Goal: Task Accomplishment & Management: Manage account settings

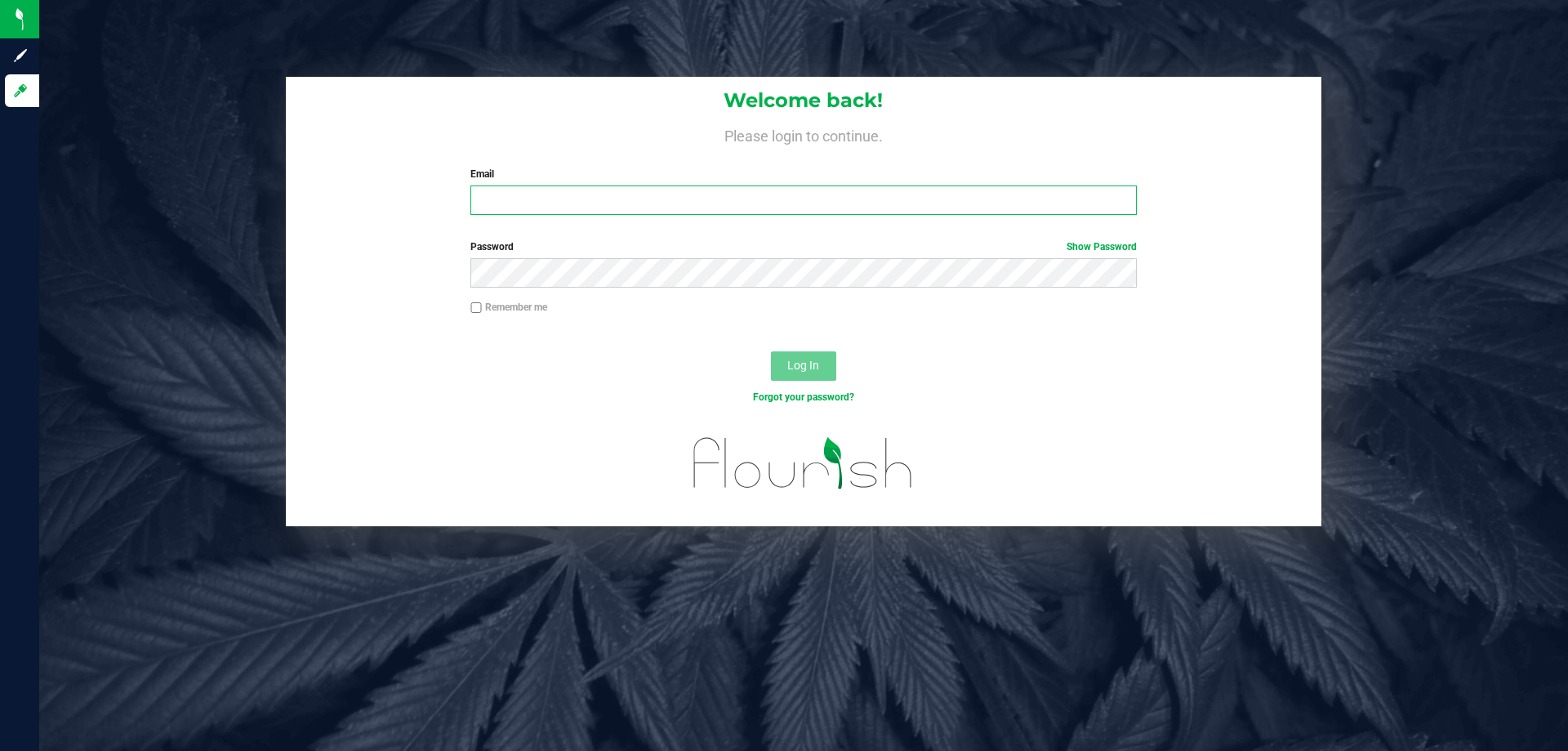
click at [642, 189] on input "Email" at bounding box center [804, 200] width 666 height 30
type input "[EMAIL_ADDRESS][DOMAIN_NAME]"
click at [771, 352] on button "Log In" at bounding box center [803, 366] width 65 height 30
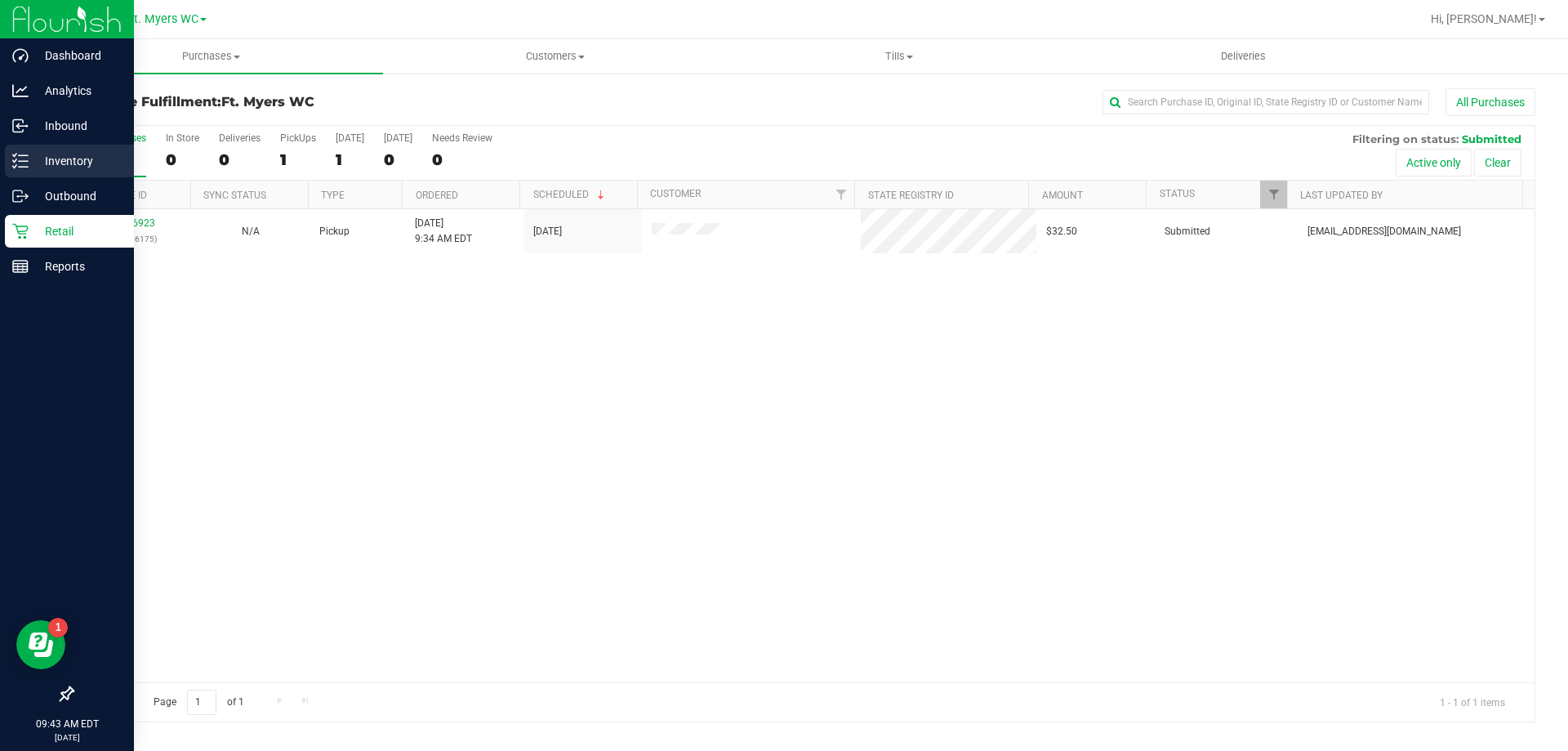
click at [29, 162] on p "Inventory" at bounding box center [78, 161] width 98 height 19
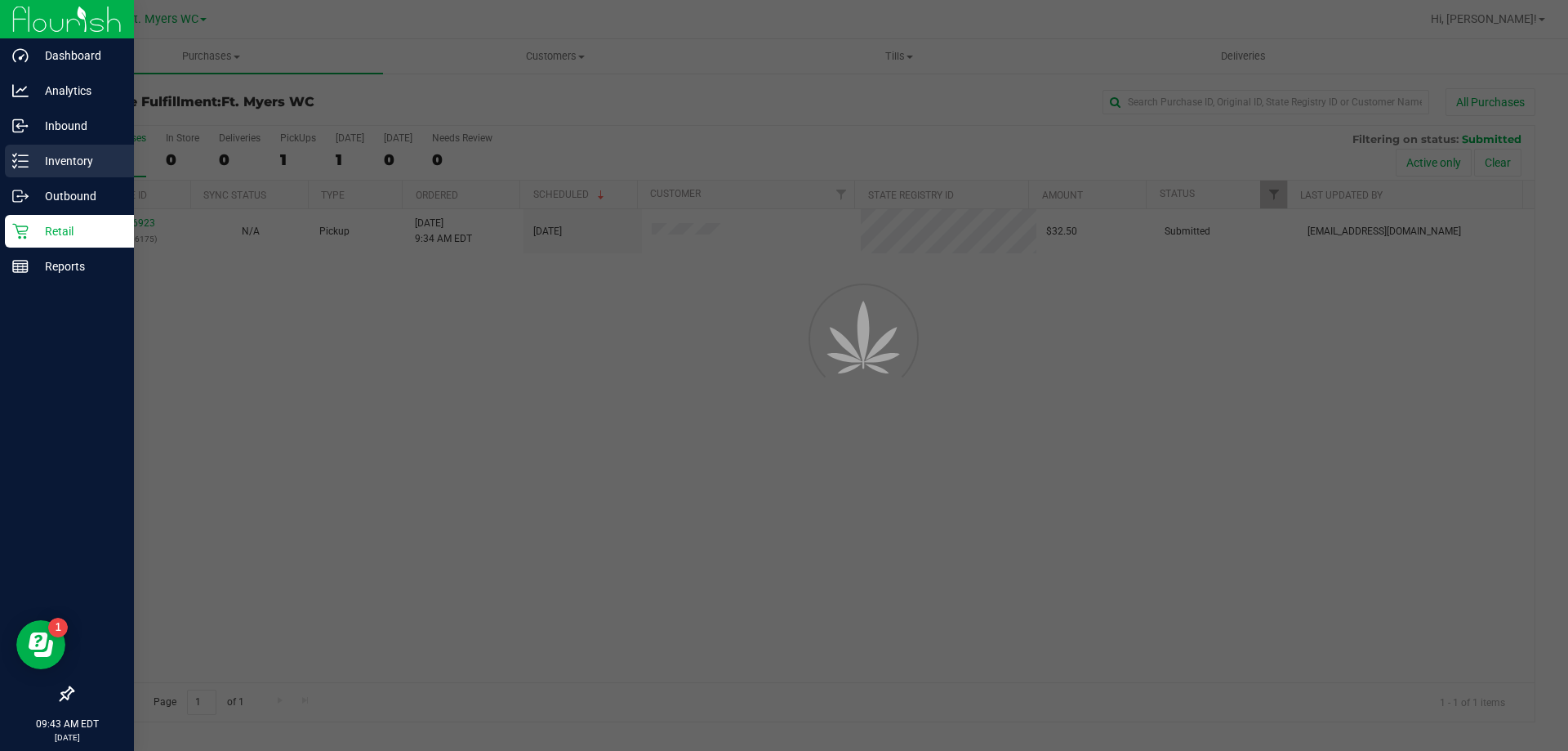
click at [31, 162] on p "Inventory" at bounding box center [78, 161] width 98 height 19
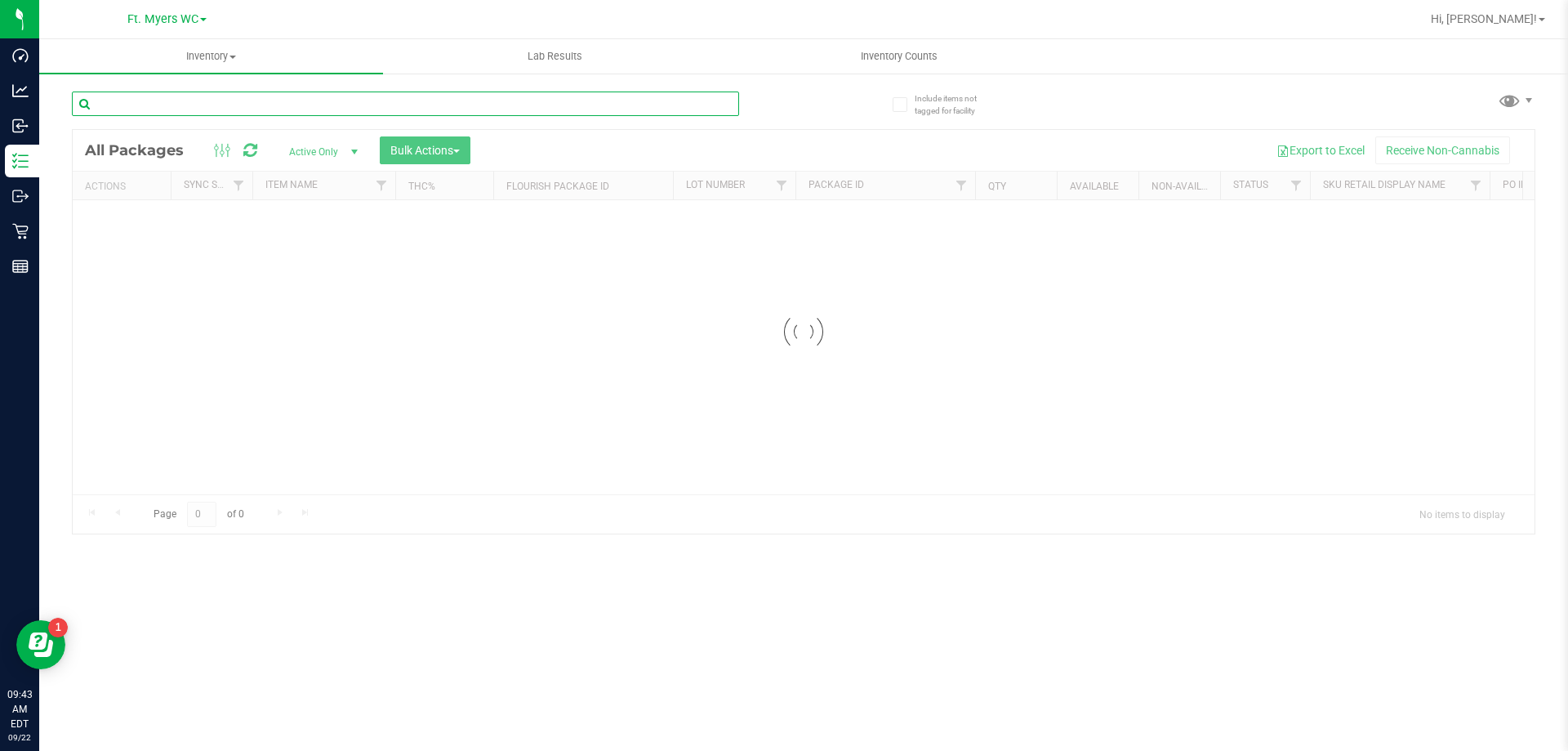
click at [234, 109] on input "text" at bounding box center [406, 103] width 668 height 25
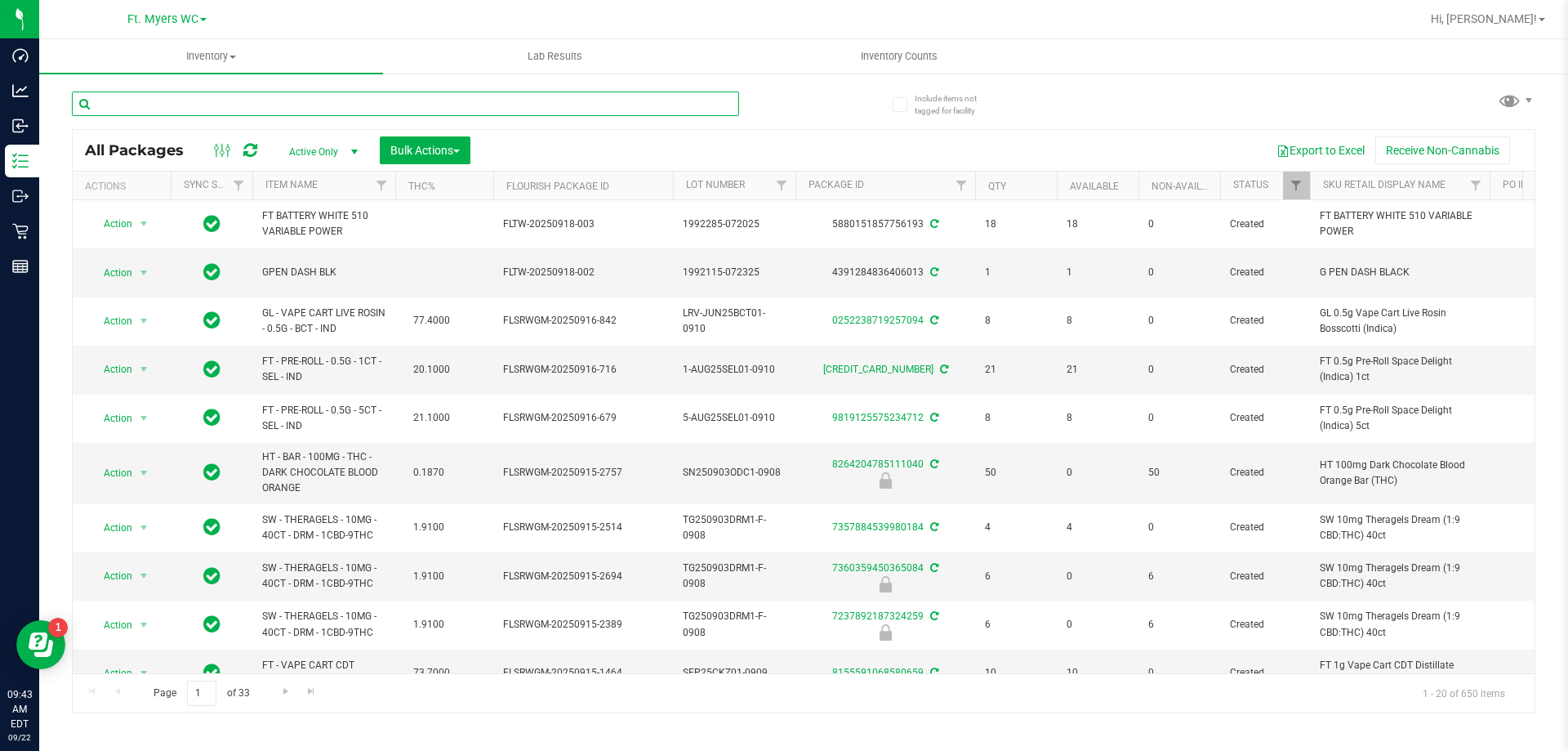
click at [234, 109] on input "text" at bounding box center [406, 103] width 668 height 25
type input "yum"
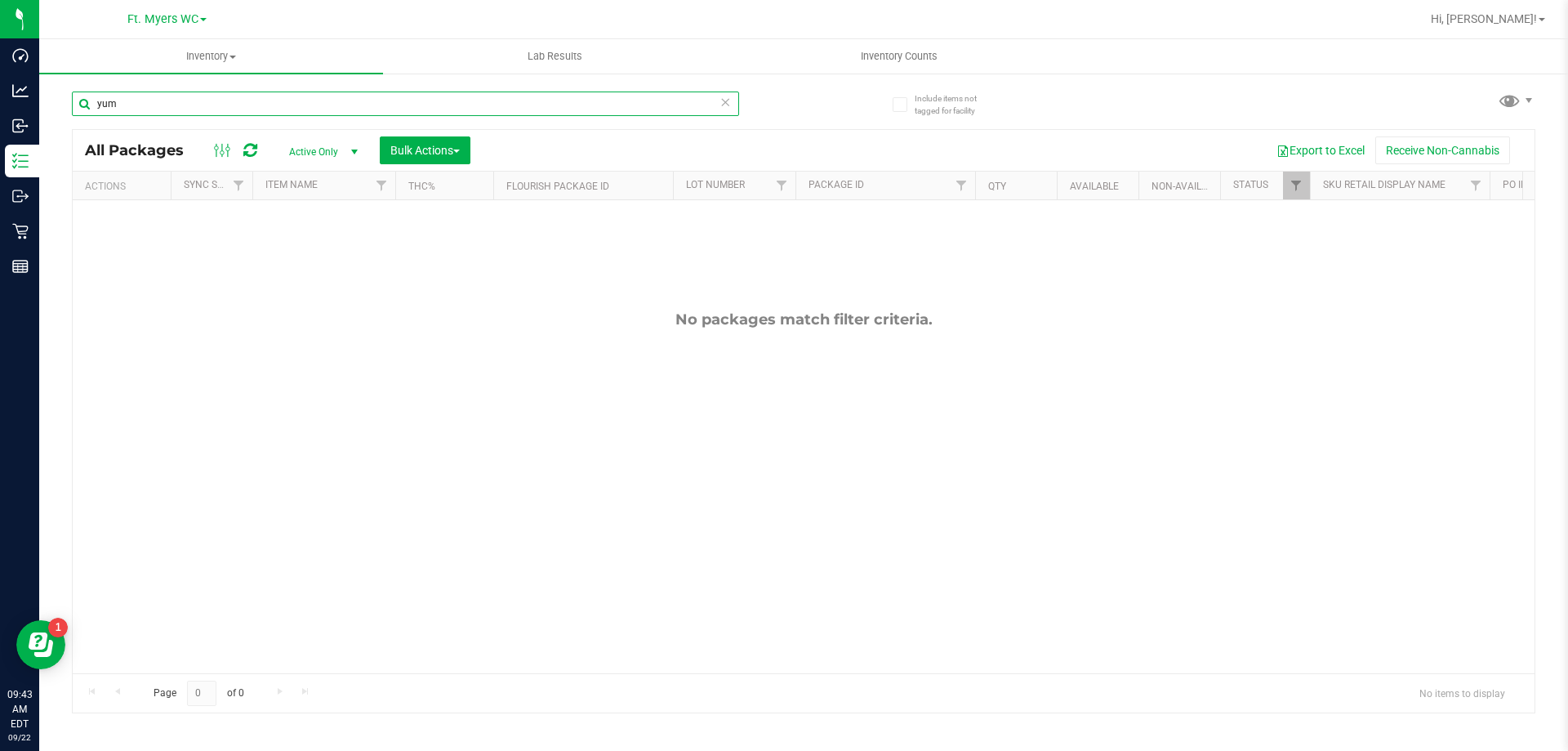
click at [234, 109] on input "yum" at bounding box center [406, 103] width 668 height 25
type input "y"
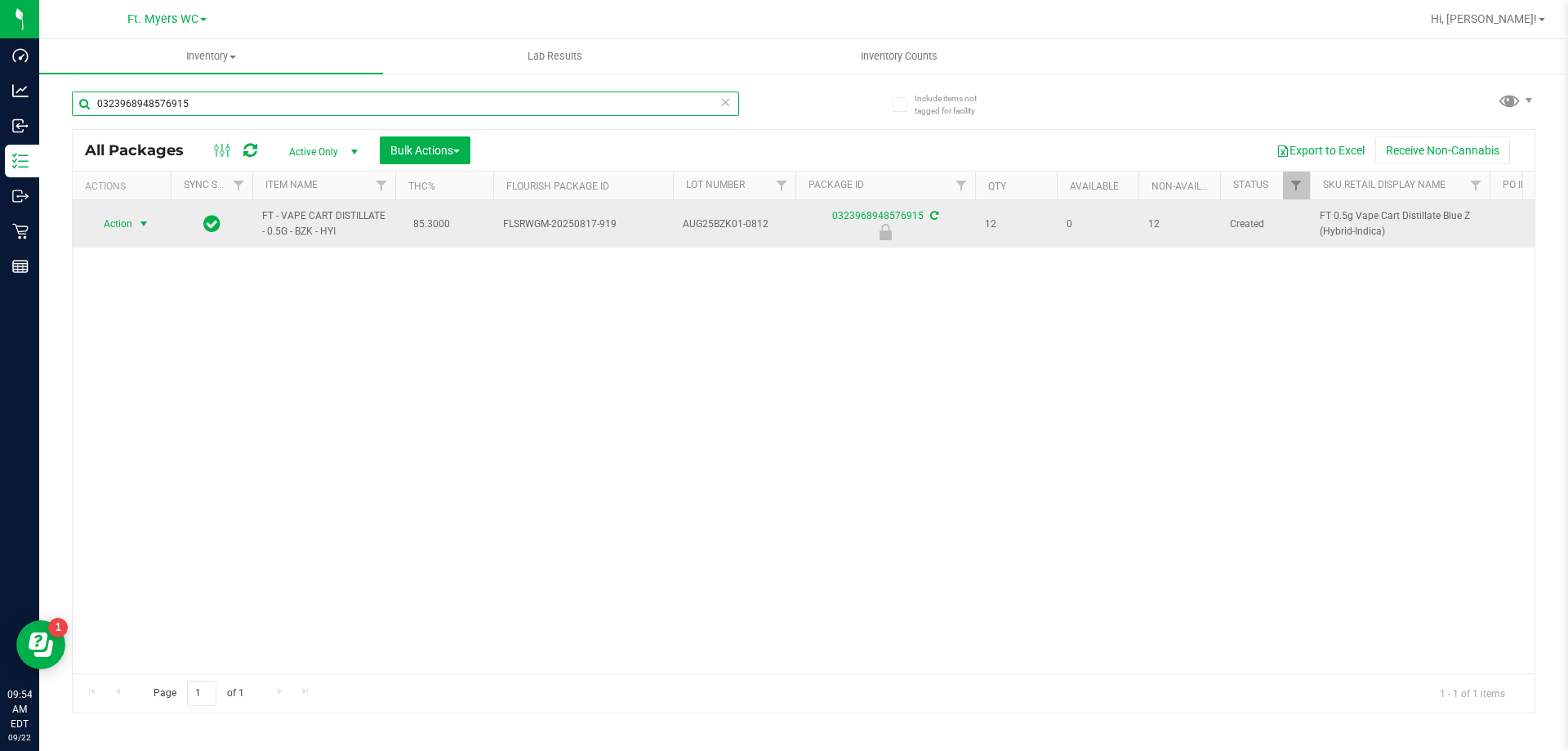
type input "0323968948576915"
click at [139, 227] on span "select" at bounding box center [143, 223] width 13 height 13
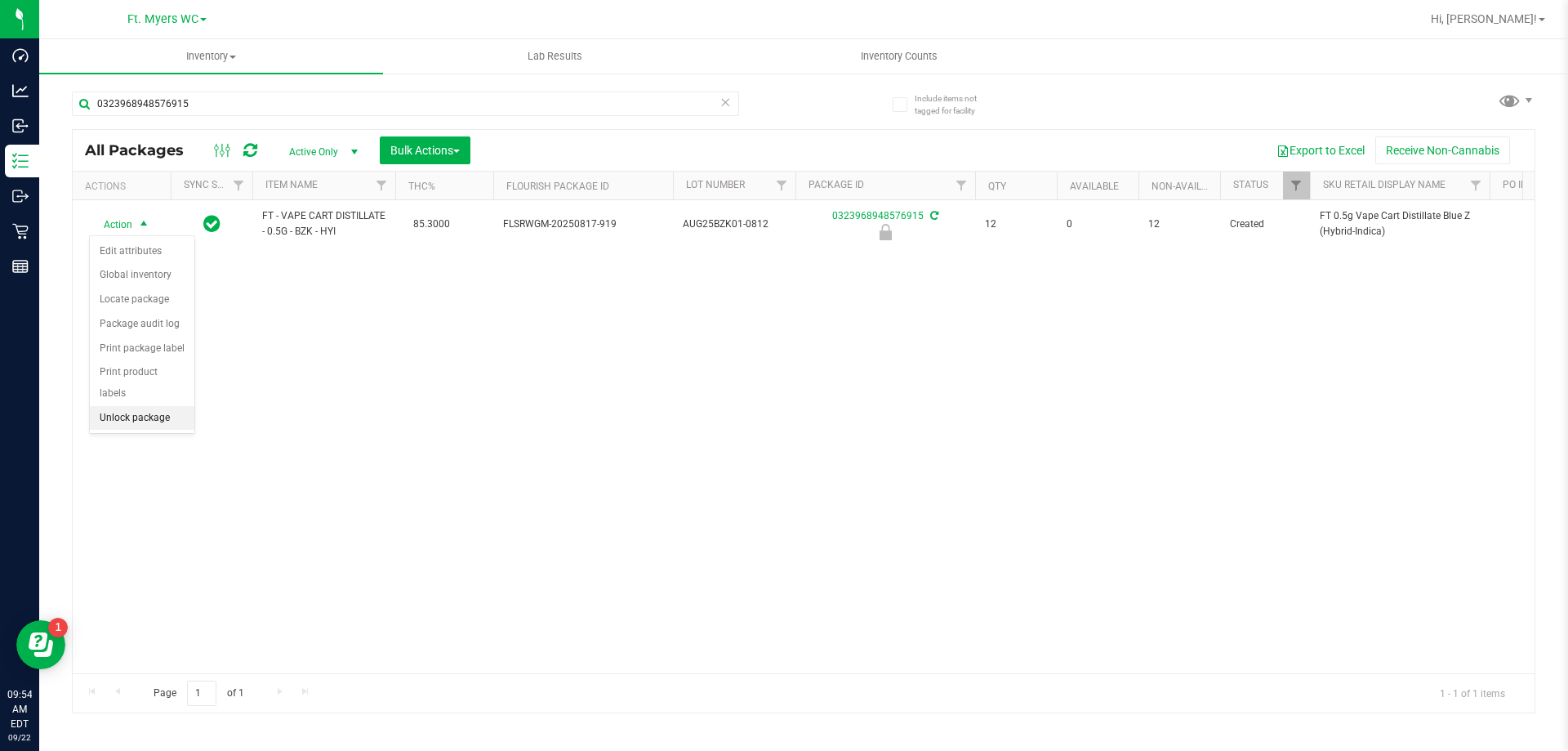
click at [146, 406] on li "Unlock package" at bounding box center [142, 418] width 105 height 25
click at [262, 302] on div "Inventory All packages All inventory Waste log Create inventory Lab Results Inv…" at bounding box center [803, 395] width 1529 height 712
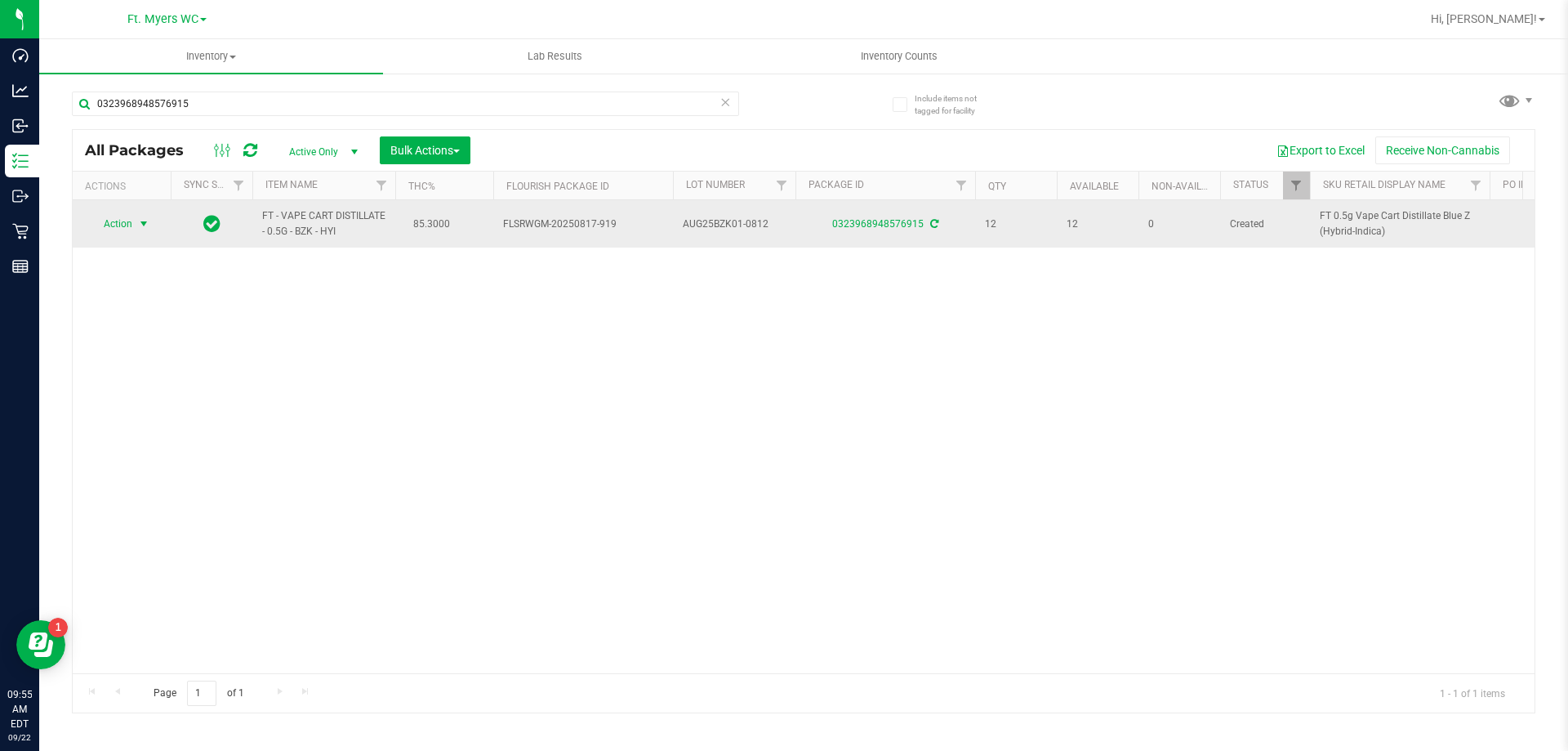
click at [144, 228] on span "select" at bounding box center [143, 223] width 13 height 13
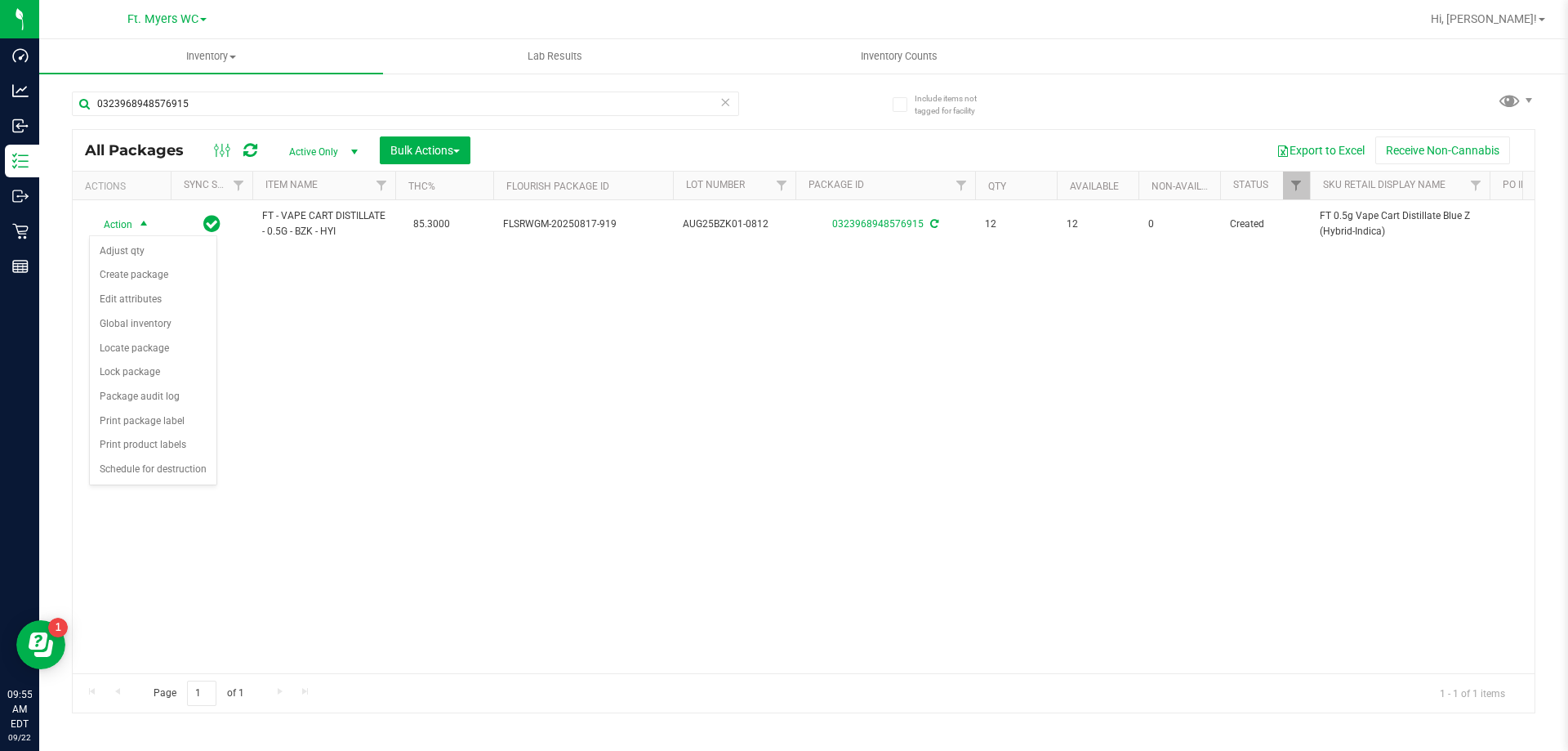
click at [281, 495] on div "Action Action Adjust qty Create package Edit attributes Global inventory Locate…" at bounding box center [804, 437] width 1462 height 474
click at [194, 125] on div "0323968948576915" at bounding box center [406, 110] width 668 height 37
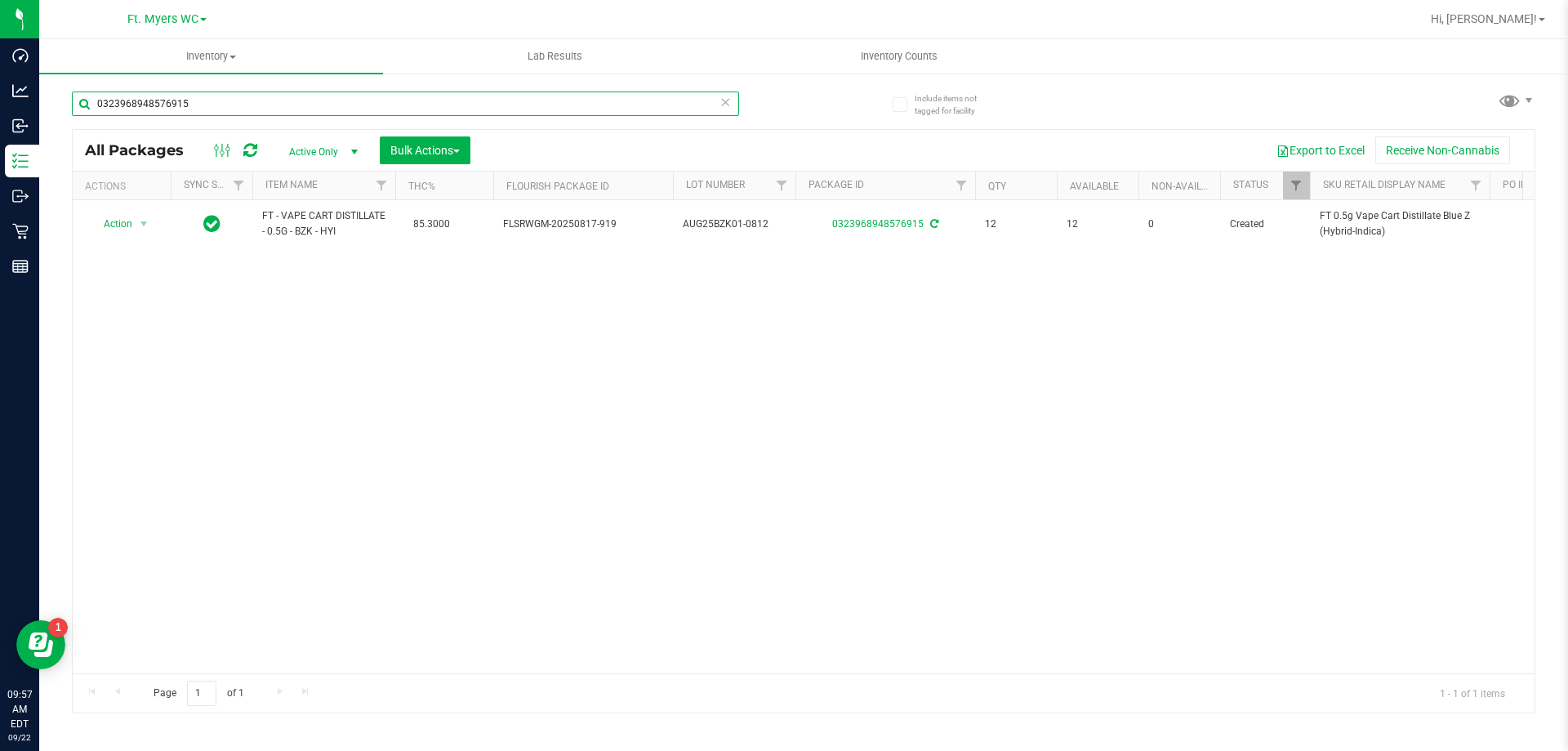
click at [199, 96] on input "0323968948576915" at bounding box center [406, 103] width 668 height 25
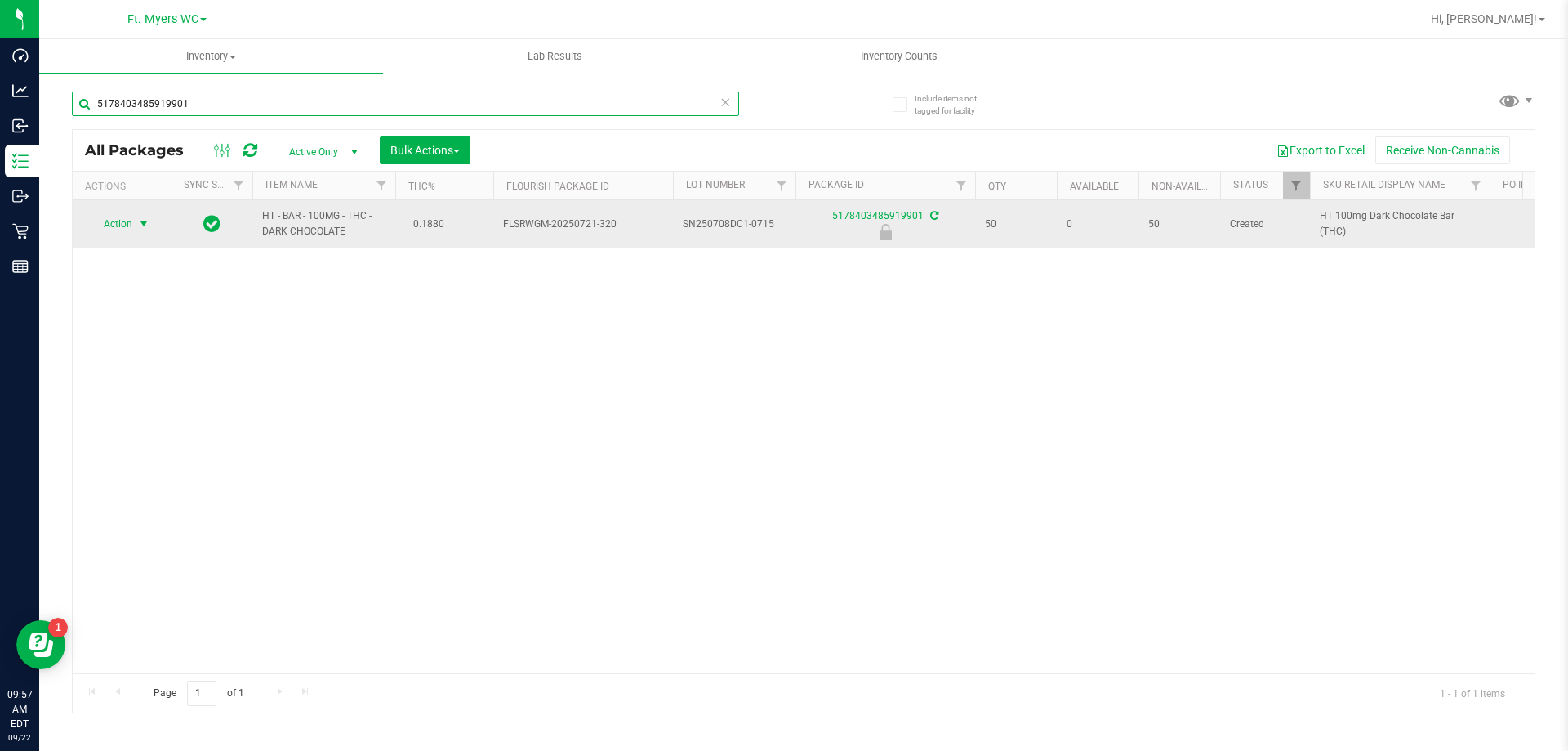
type input "5178403485919901"
click at [142, 226] on span "select" at bounding box center [143, 223] width 13 height 13
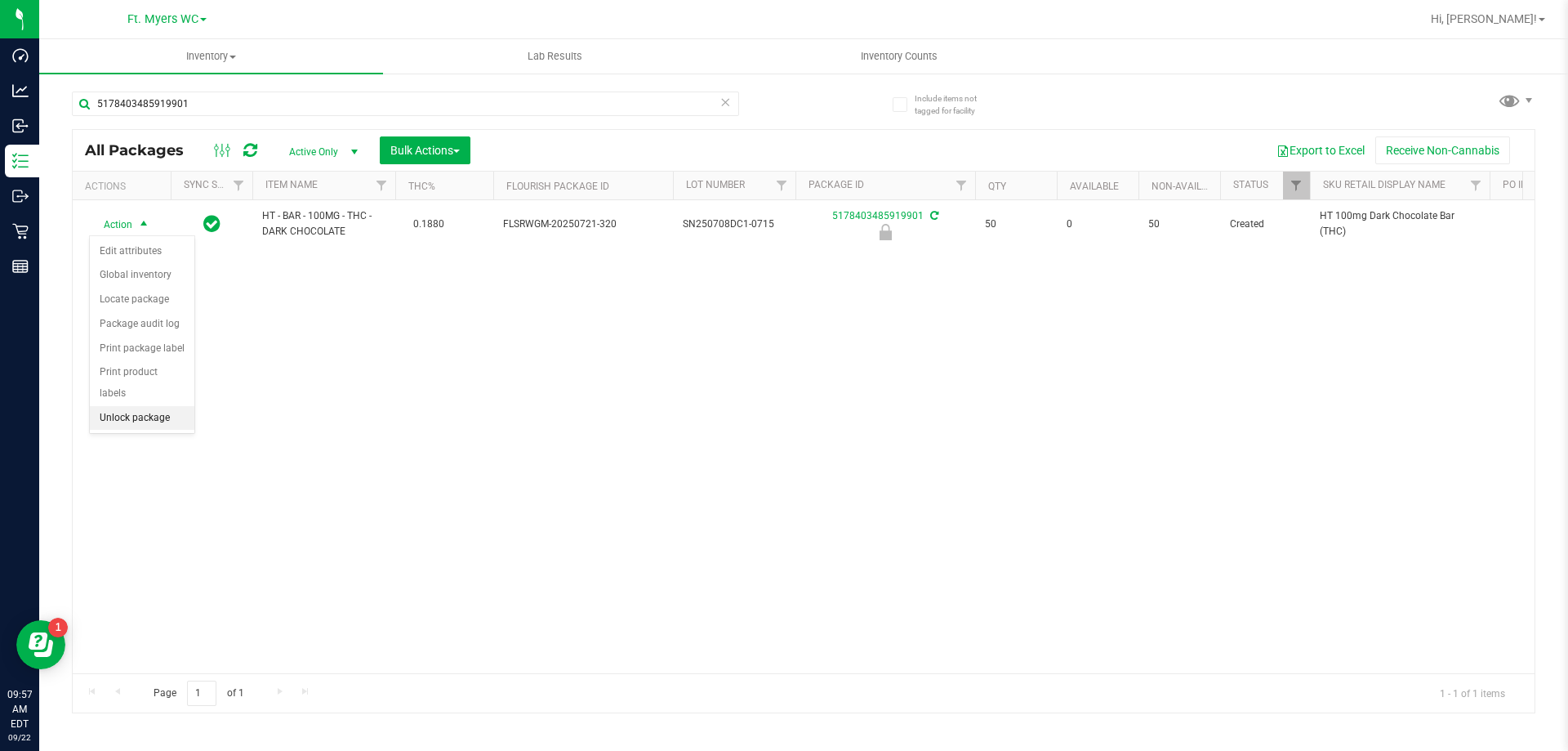
click at [141, 406] on li "Unlock package" at bounding box center [142, 418] width 105 height 25
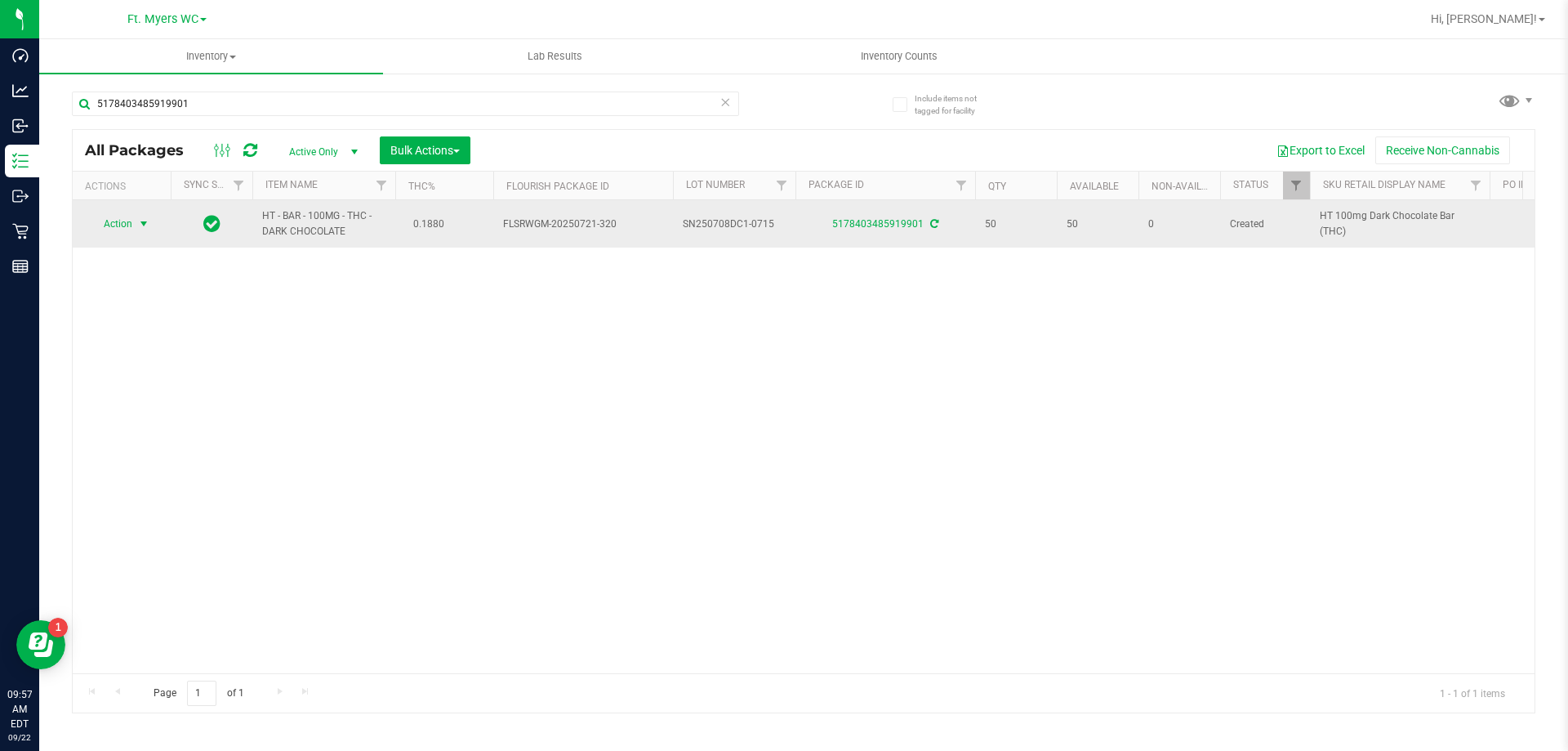
click at [138, 222] on span "select" at bounding box center [143, 223] width 13 height 13
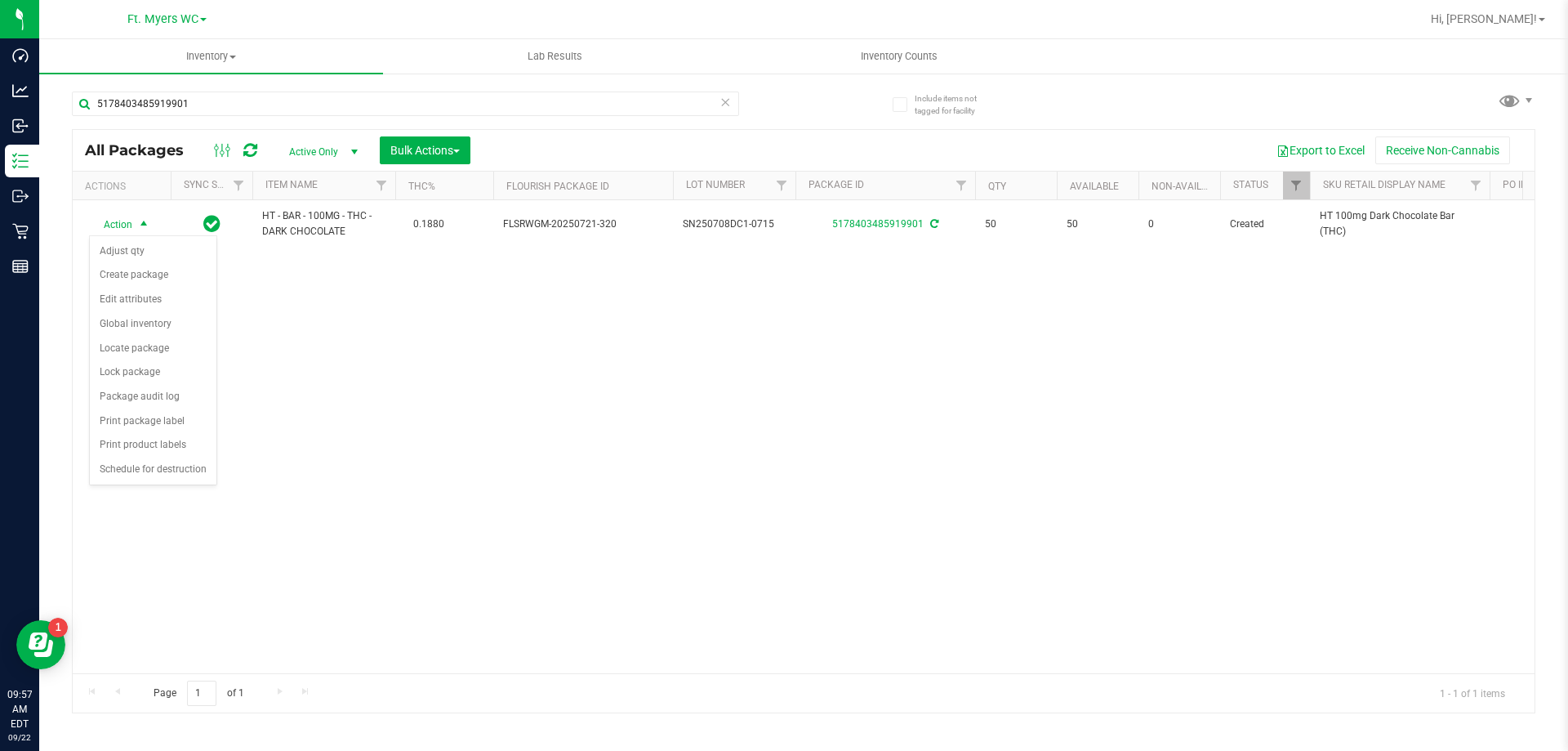
click at [352, 430] on div "Action Action Adjust qty Create package Edit attributes Global inventory Locate…" at bounding box center [804, 437] width 1462 height 474
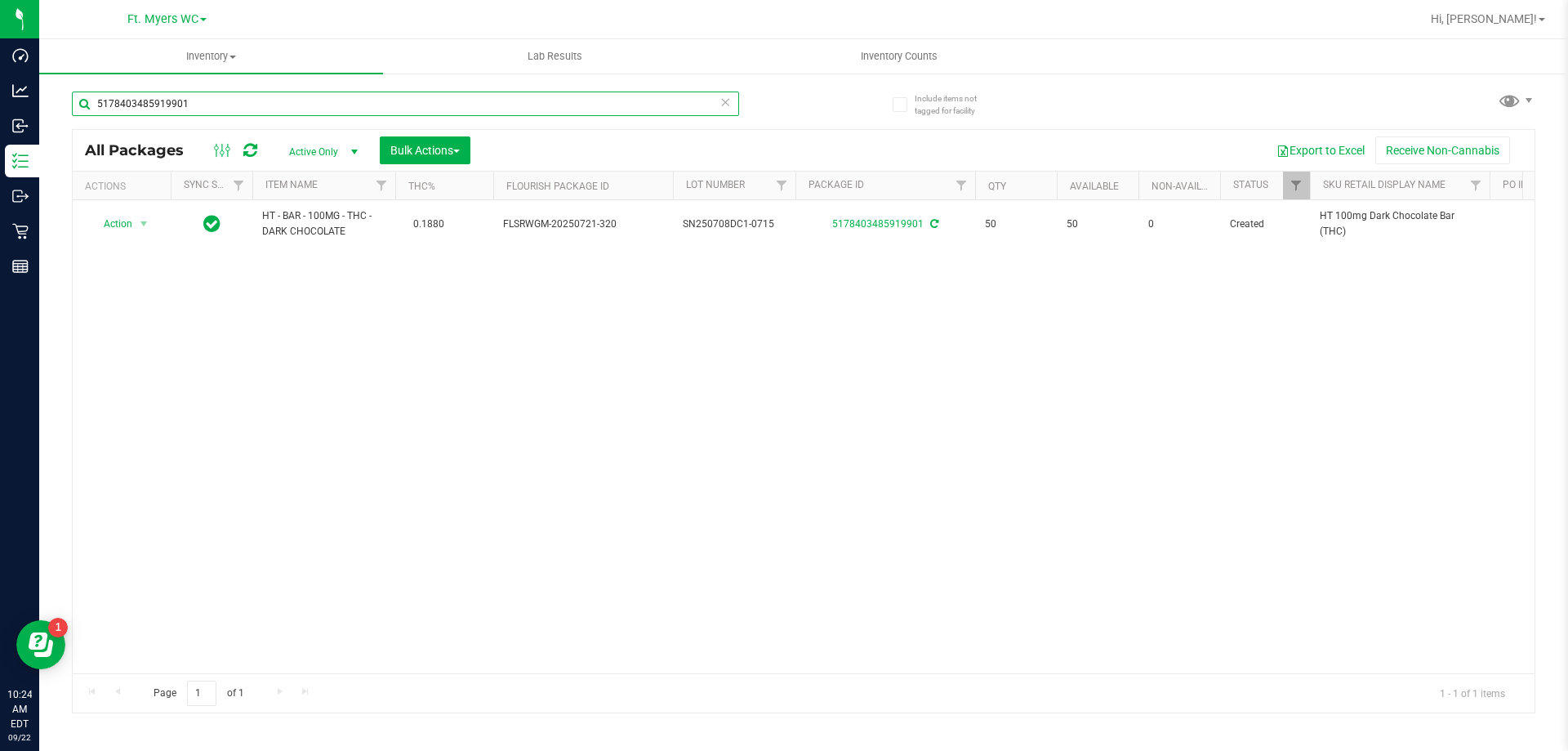
click at [661, 112] on input "5178403485919901" at bounding box center [406, 103] width 668 height 25
type input "3851806283262900"
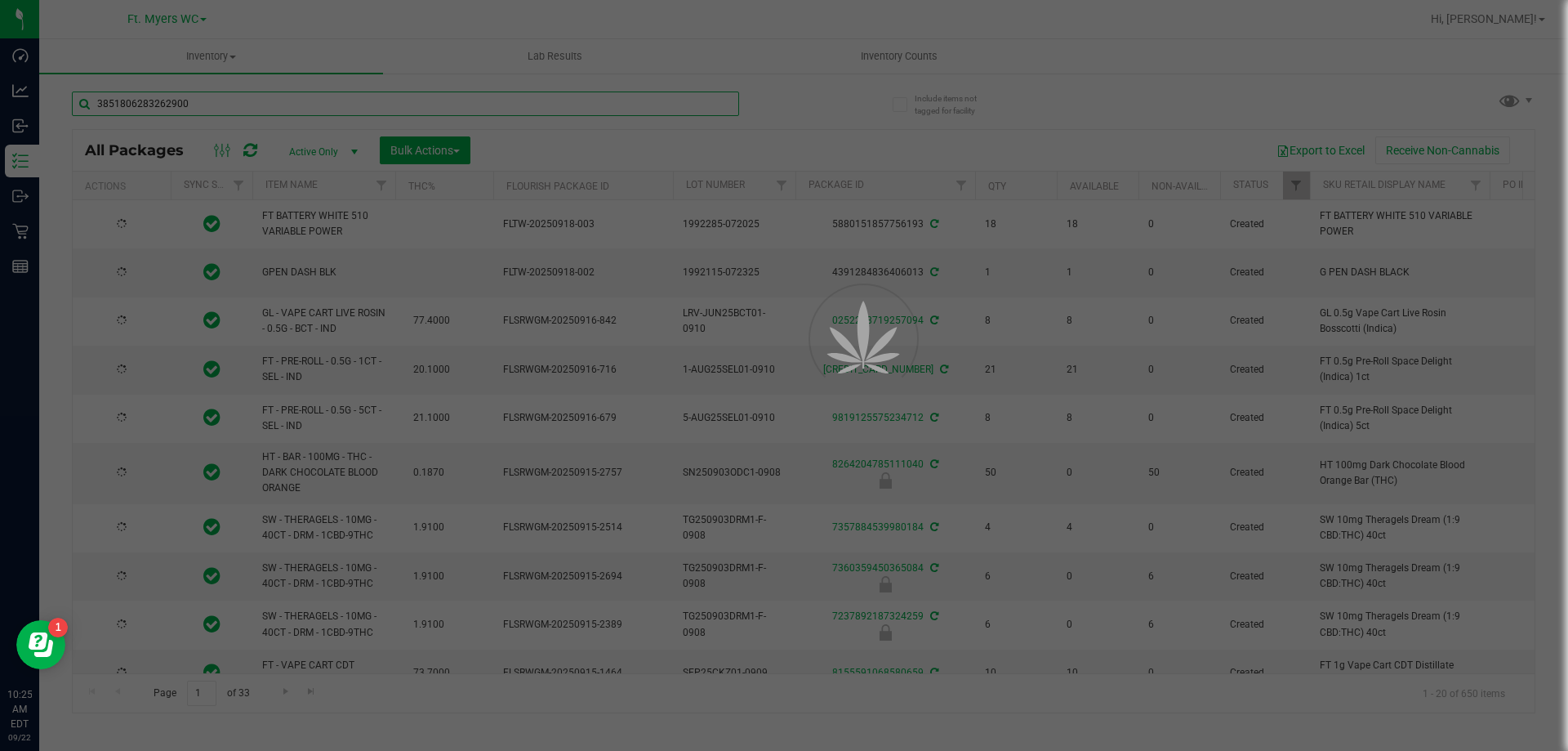
type input "[DATE]"
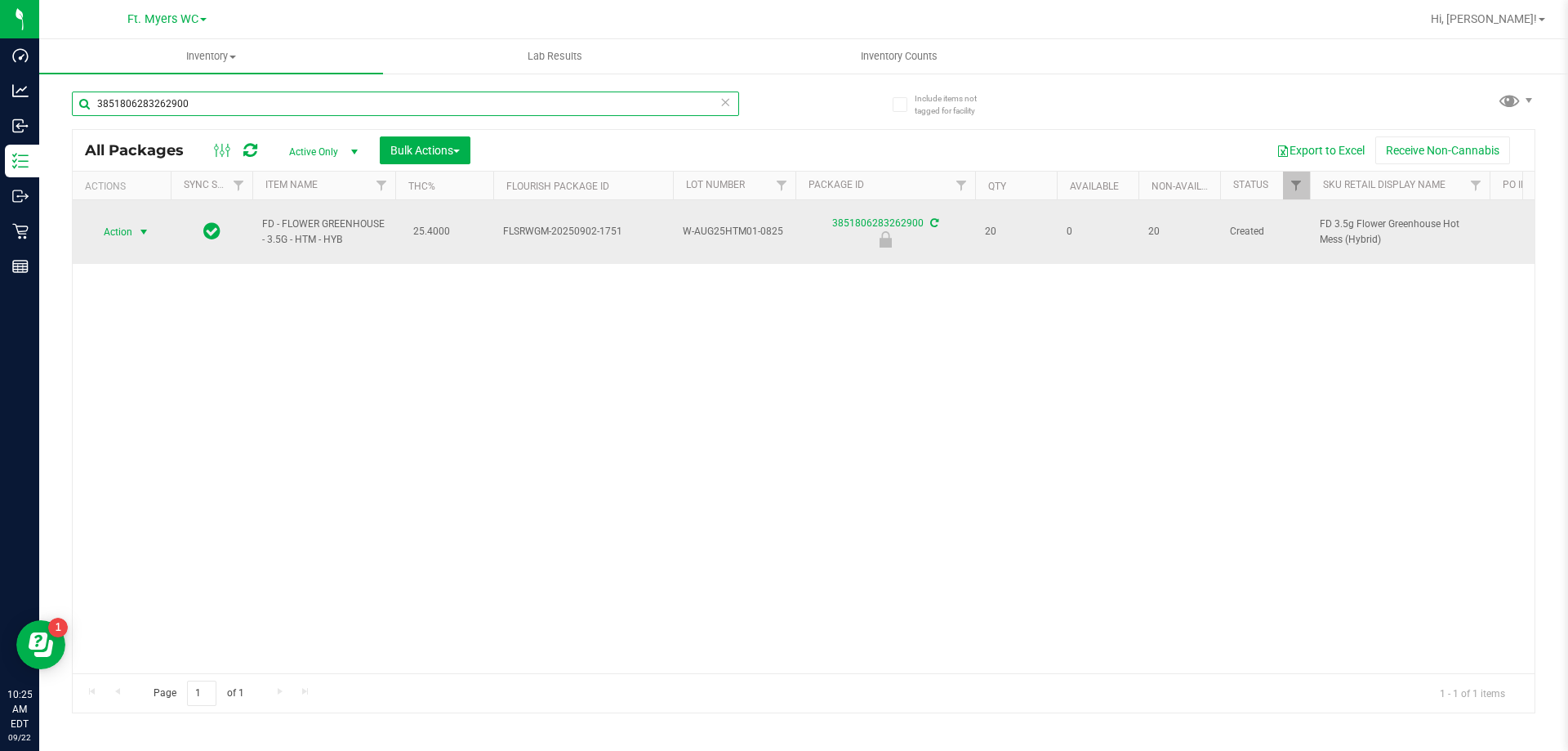
type input "3851806283262900"
click at [134, 221] on span "select" at bounding box center [144, 232] width 20 height 23
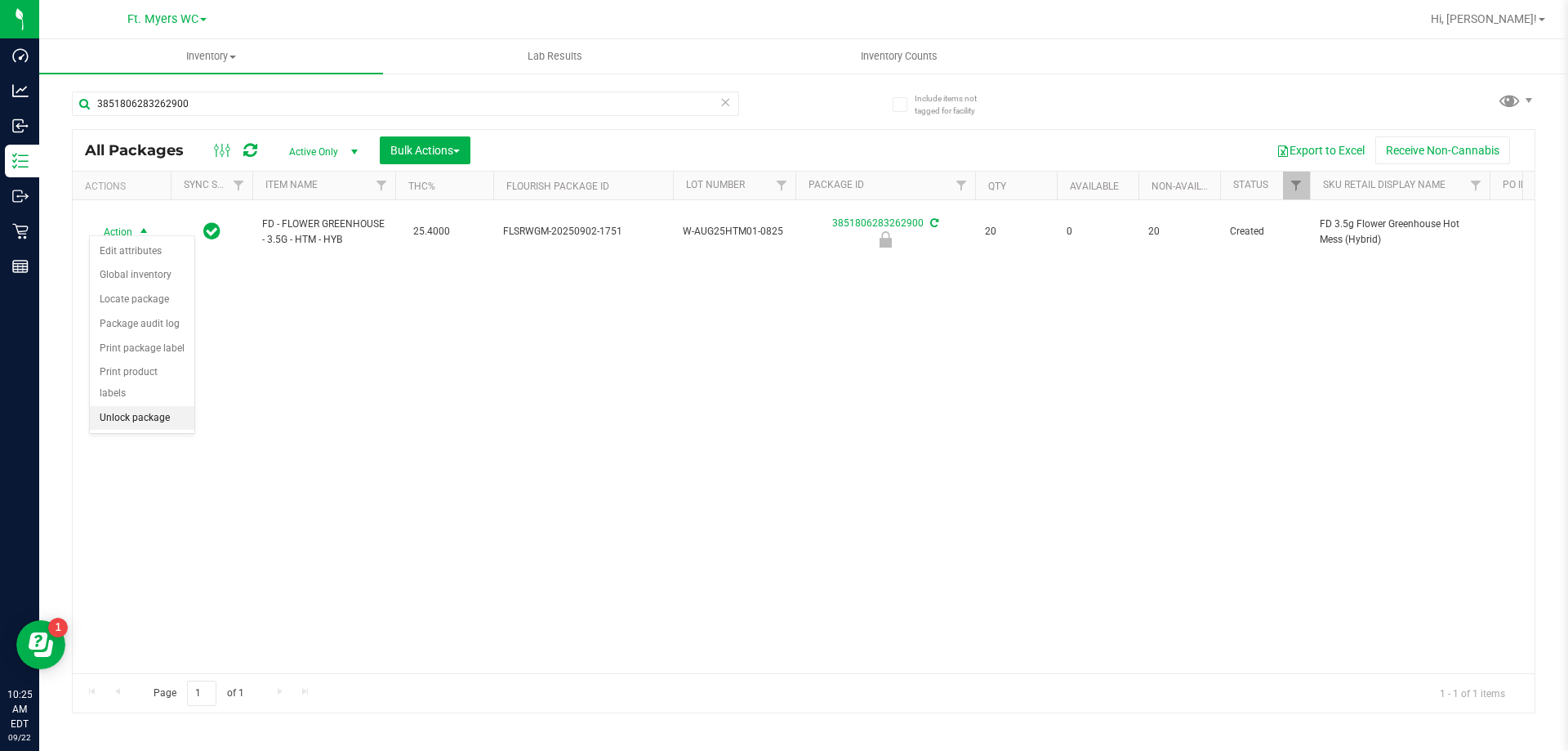
click at [136, 406] on li "Unlock package" at bounding box center [142, 418] width 105 height 25
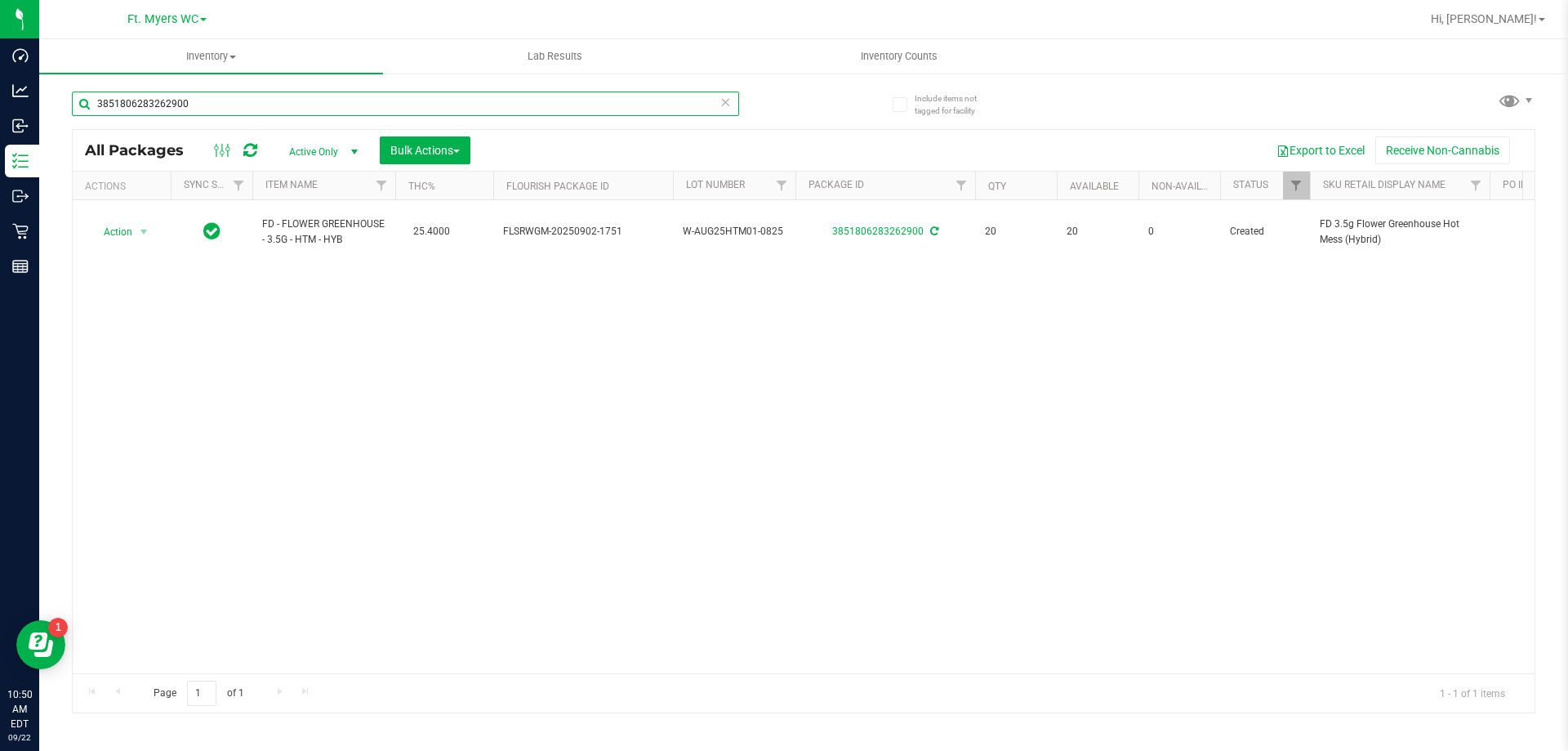
click at [287, 107] on input "3851806283262900" at bounding box center [406, 103] width 668 height 25
click at [287, 106] on input "3851806283262900" at bounding box center [406, 103] width 668 height 25
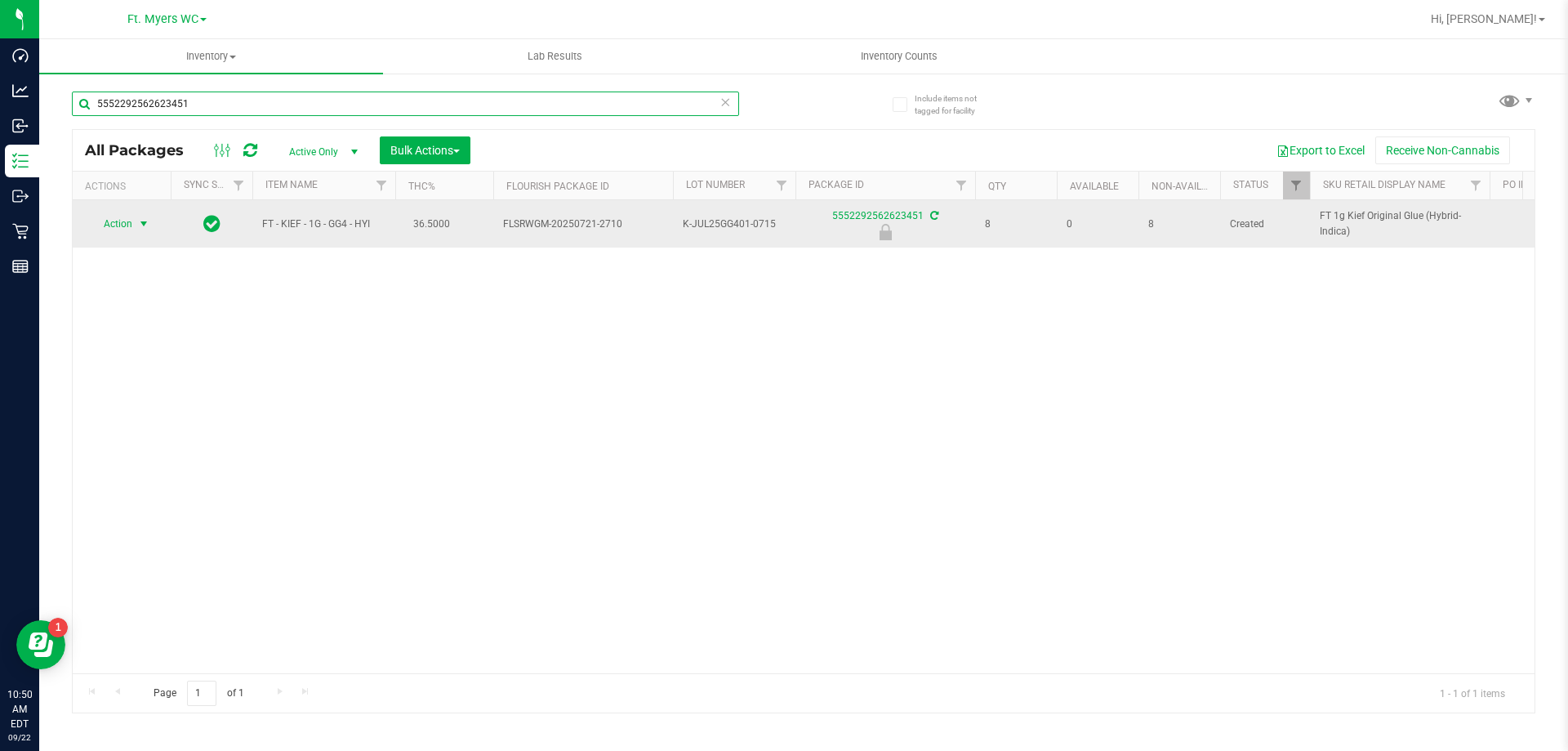
type input "5552292562623451"
click at [142, 223] on span "select" at bounding box center [143, 223] width 13 height 13
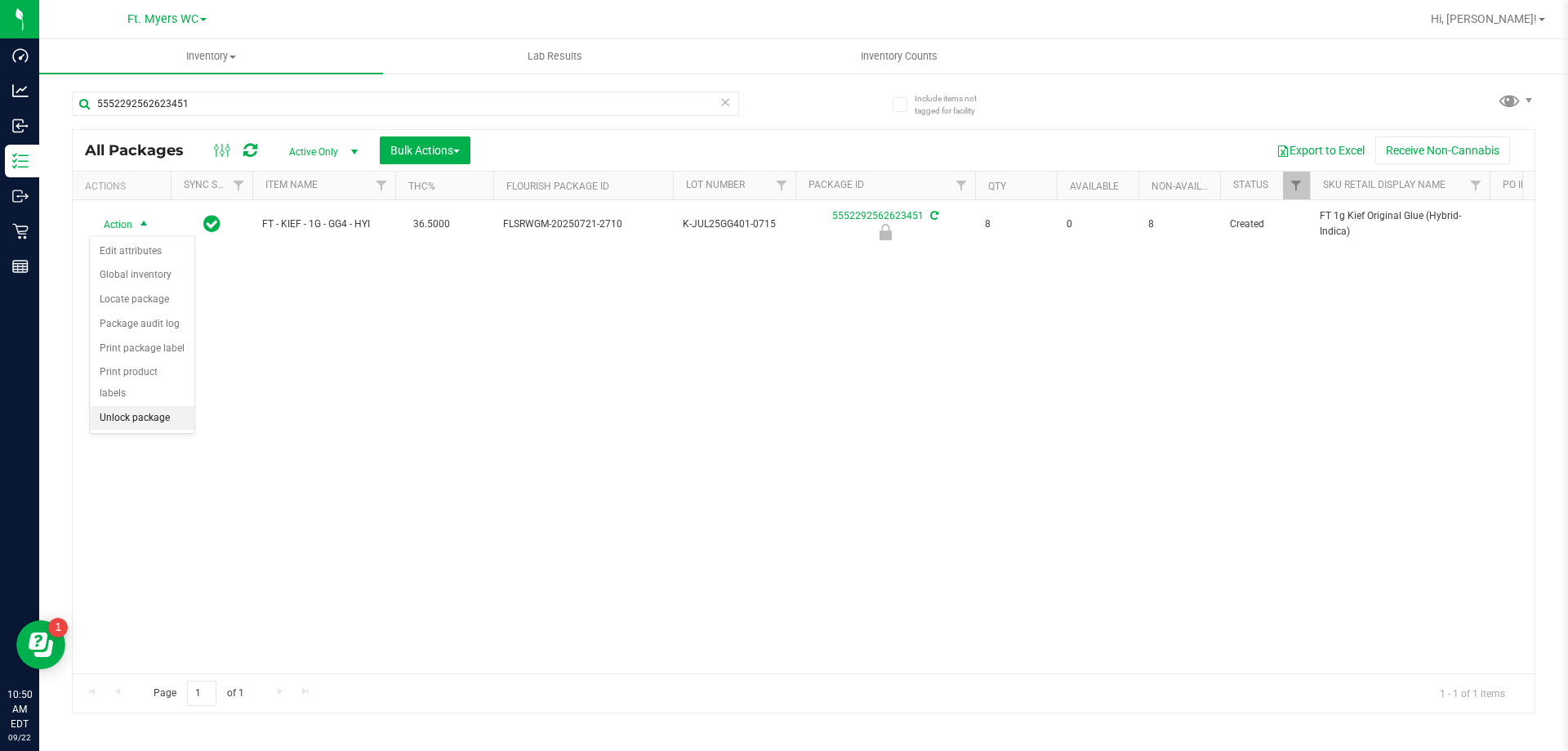
click at [128, 406] on li "Unlock package" at bounding box center [142, 418] width 105 height 25
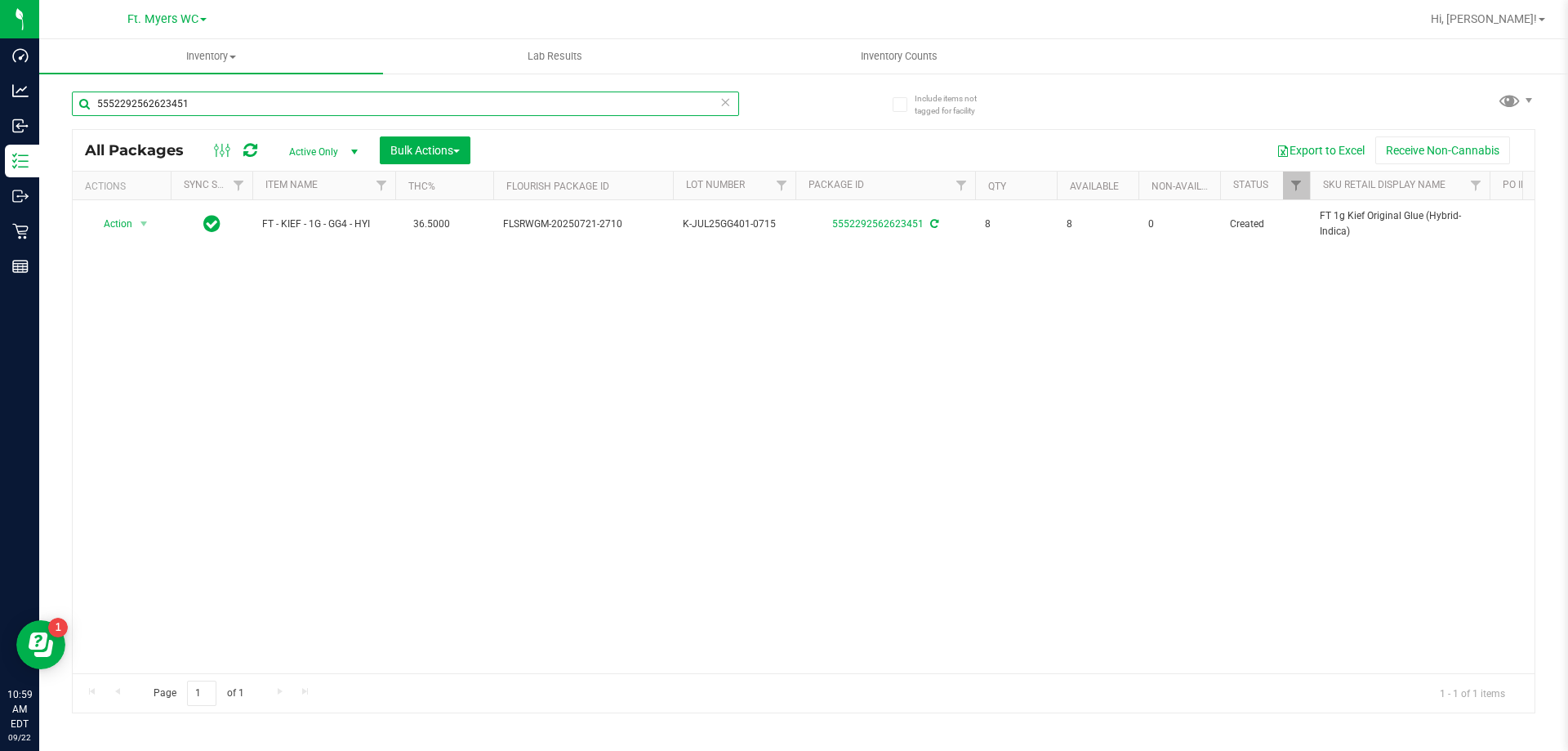
click at [194, 105] on input "5552292562623451" at bounding box center [406, 103] width 668 height 25
type input "5"
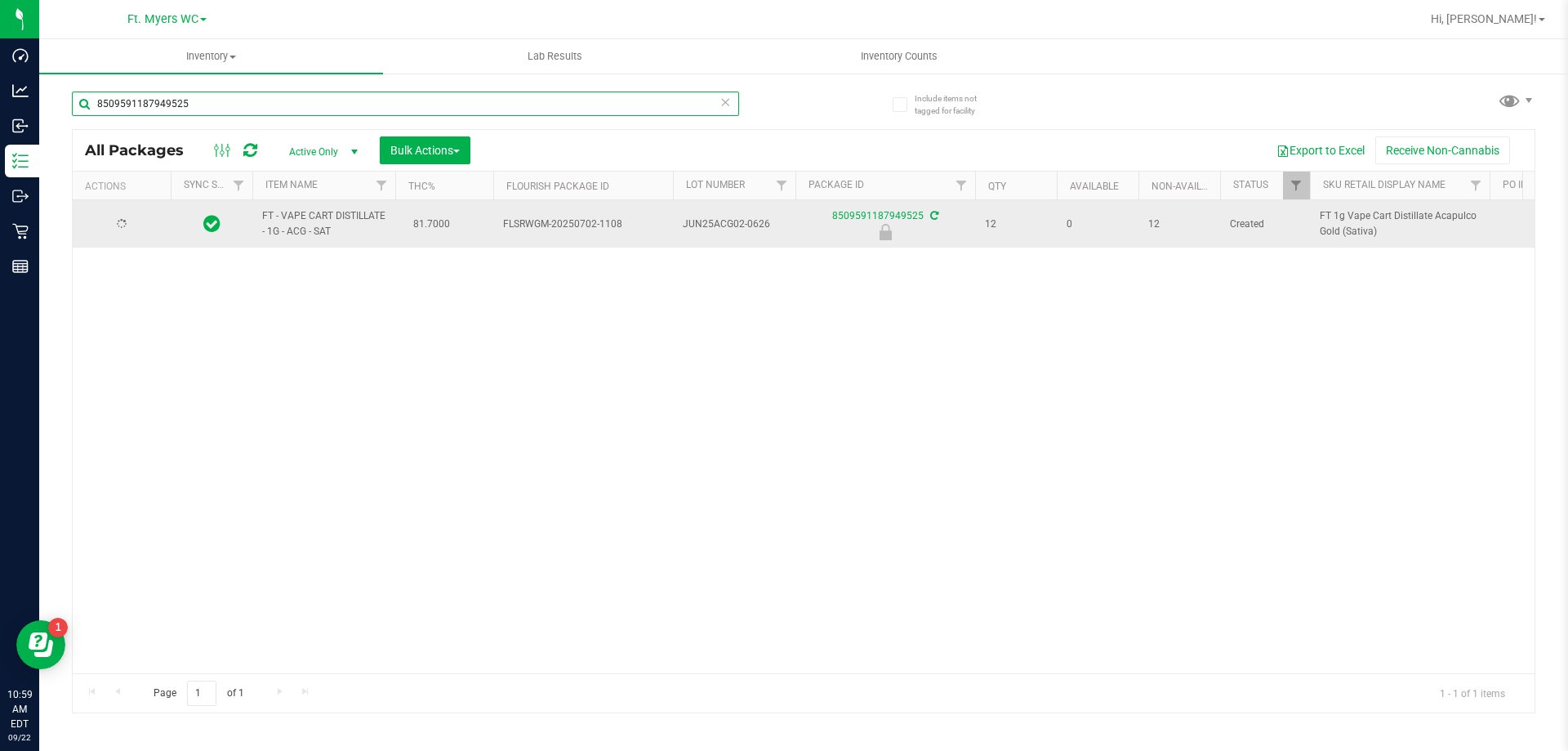
type input "8509591187949525"
click at [121, 222] on span "Action" at bounding box center [111, 223] width 44 height 23
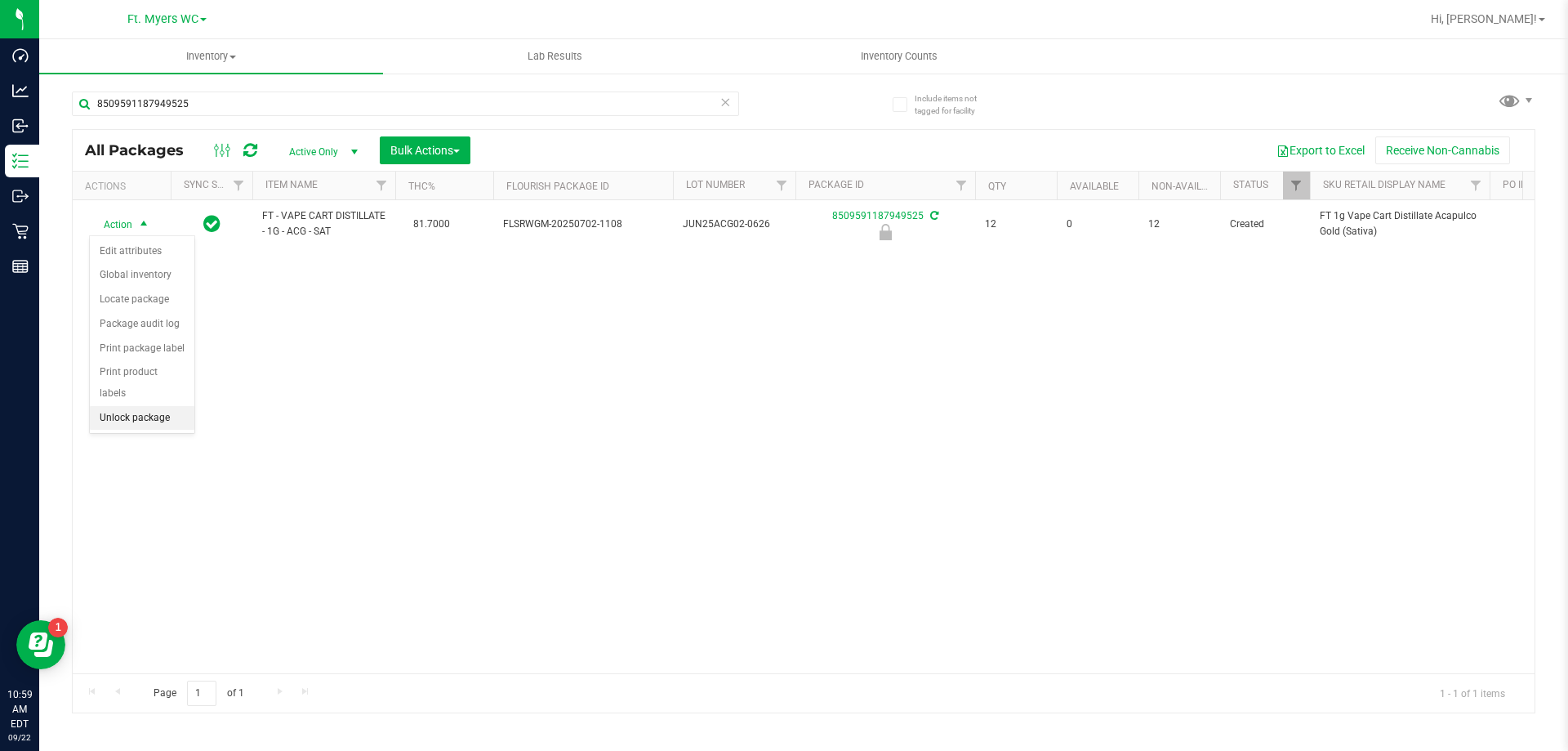
click at [141, 406] on li "Unlock package" at bounding box center [142, 418] width 105 height 25
click at [396, 417] on div "FT - VAPE CART DISTILLATE - 1G - ACG - SAT 81.7000 FLSRWGM-20250702-1108 JUN25A…" at bounding box center [804, 437] width 1462 height 474
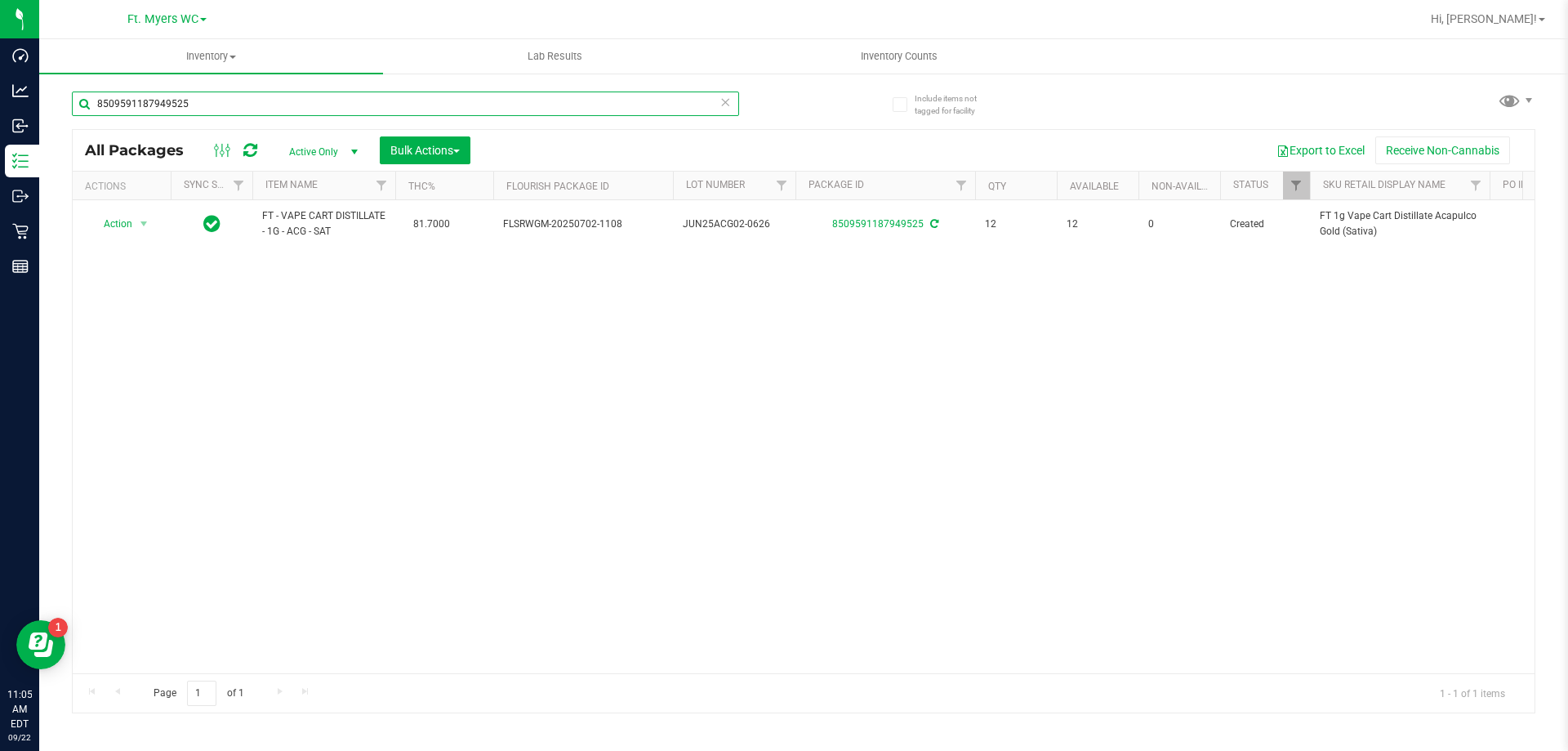
click at [210, 107] on input "8509591187949525" at bounding box center [406, 103] width 668 height 25
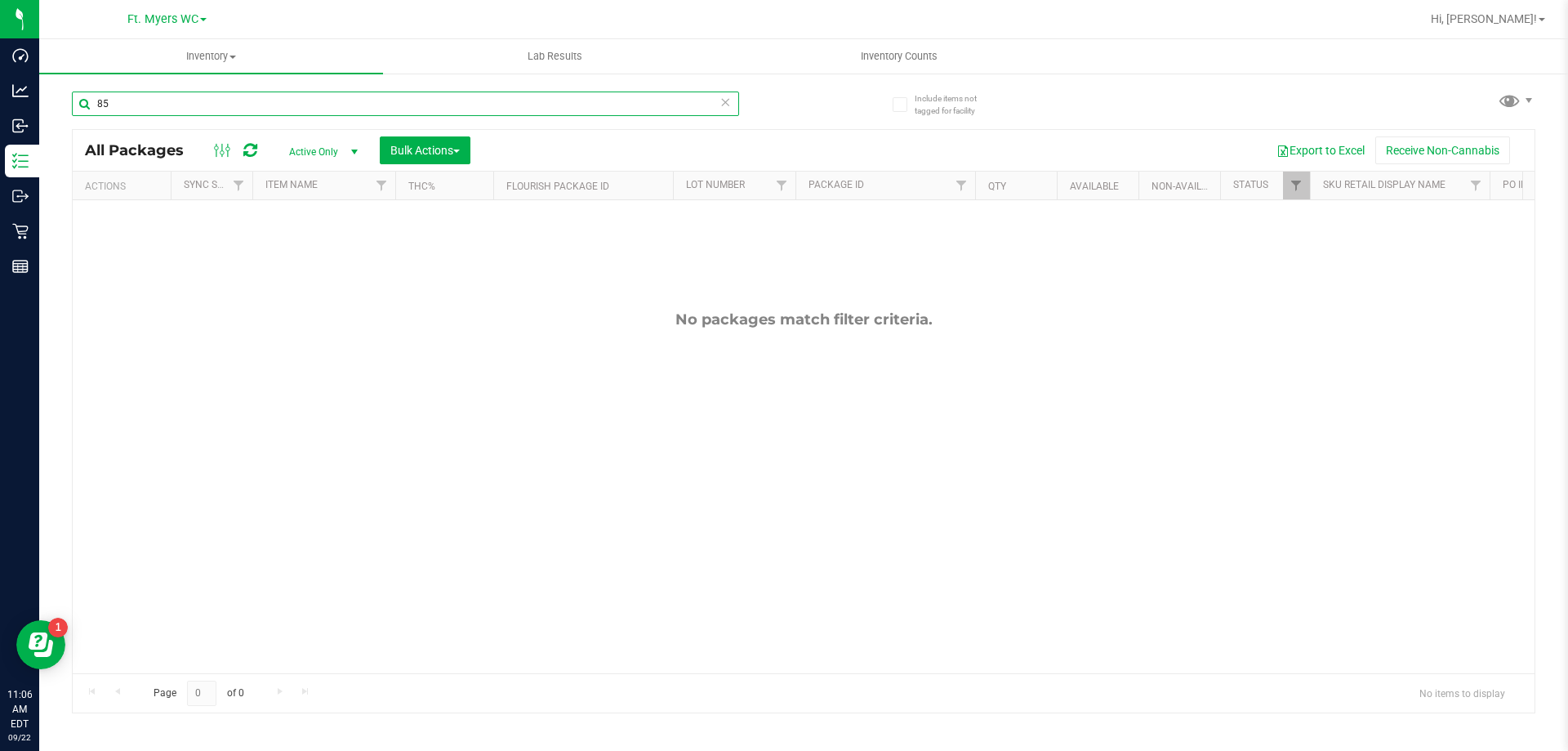
type input "8"
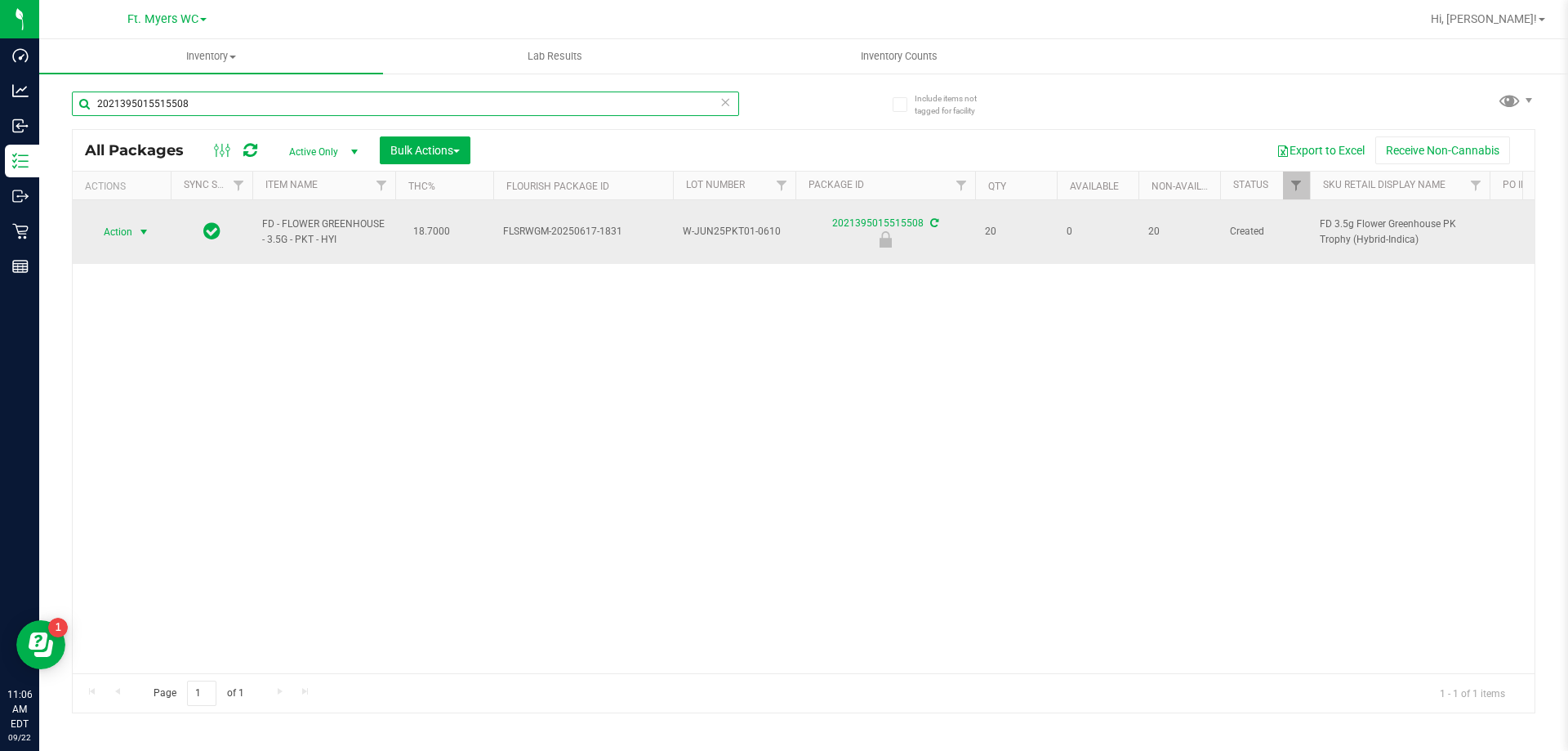
type input "2021395015515508"
click at [138, 226] on span "select" at bounding box center [143, 232] width 13 height 13
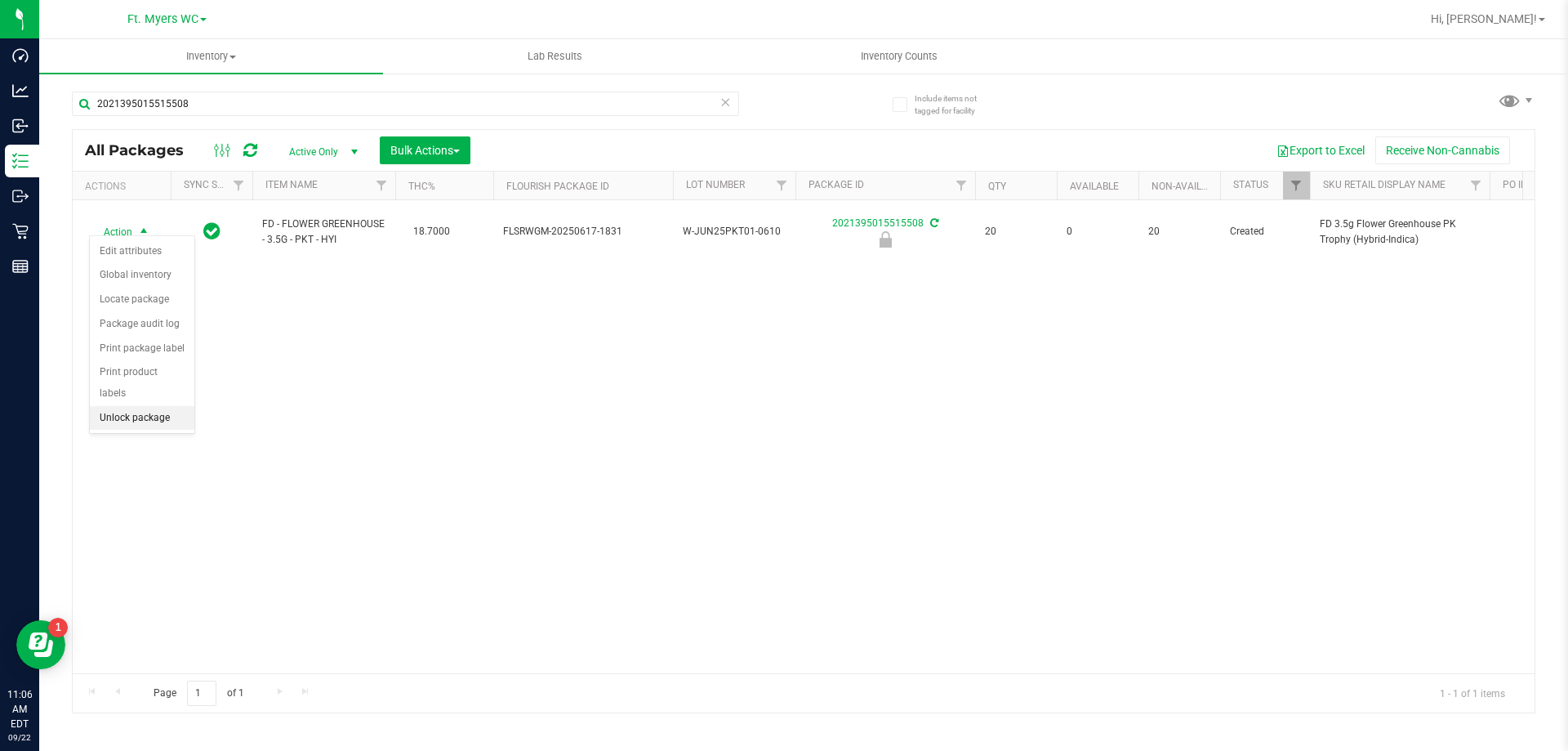
click at [155, 406] on li "Unlock package" at bounding box center [142, 418] width 105 height 25
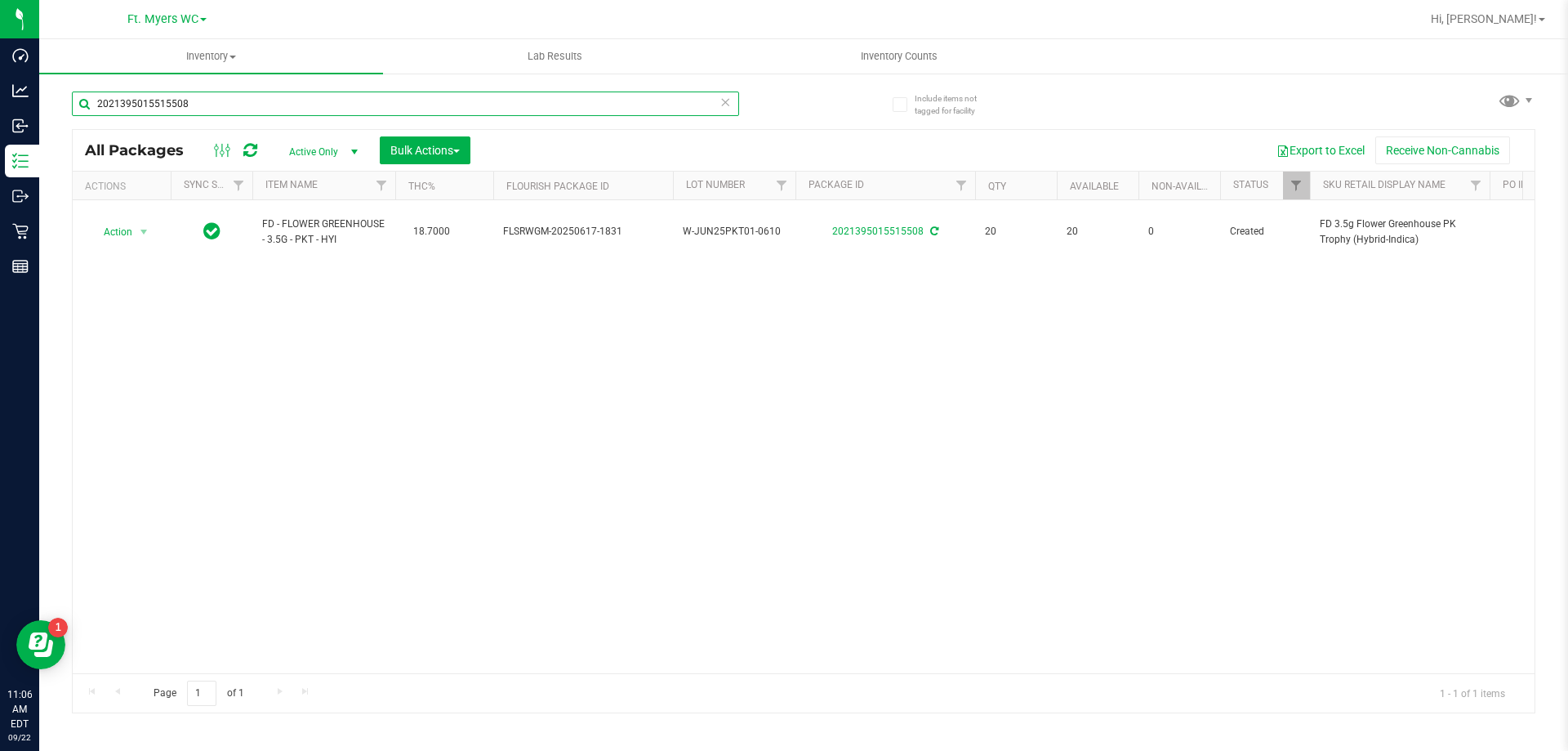
click at [234, 94] on input "2021395015515508" at bounding box center [406, 103] width 668 height 25
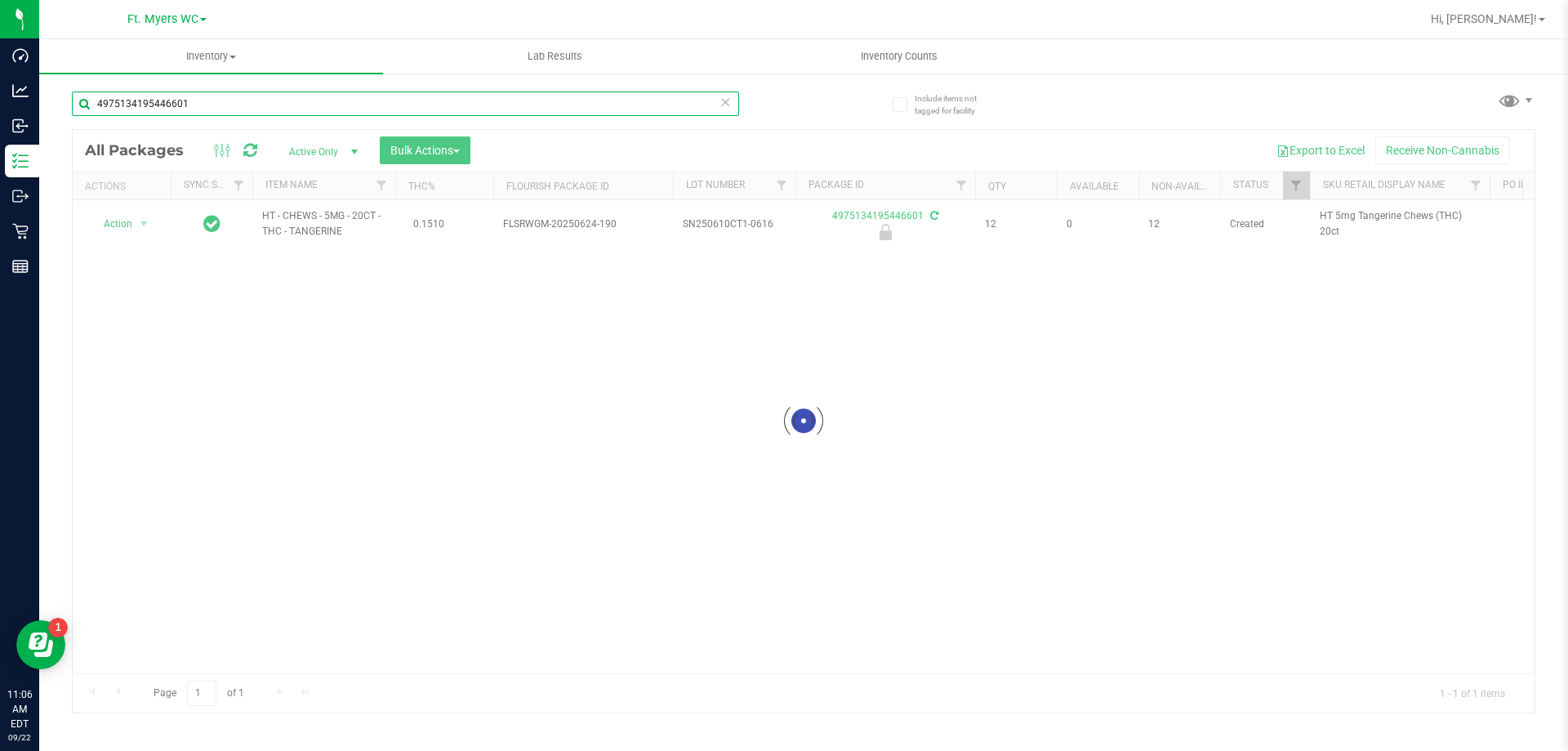
type input "4975134195446601"
click at [131, 218] on div at bounding box center [804, 421] width 1462 height 583
click at [139, 222] on div at bounding box center [804, 421] width 1462 height 583
click at [144, 224] on div at bounding box center [804, 421] width 1462 height 583
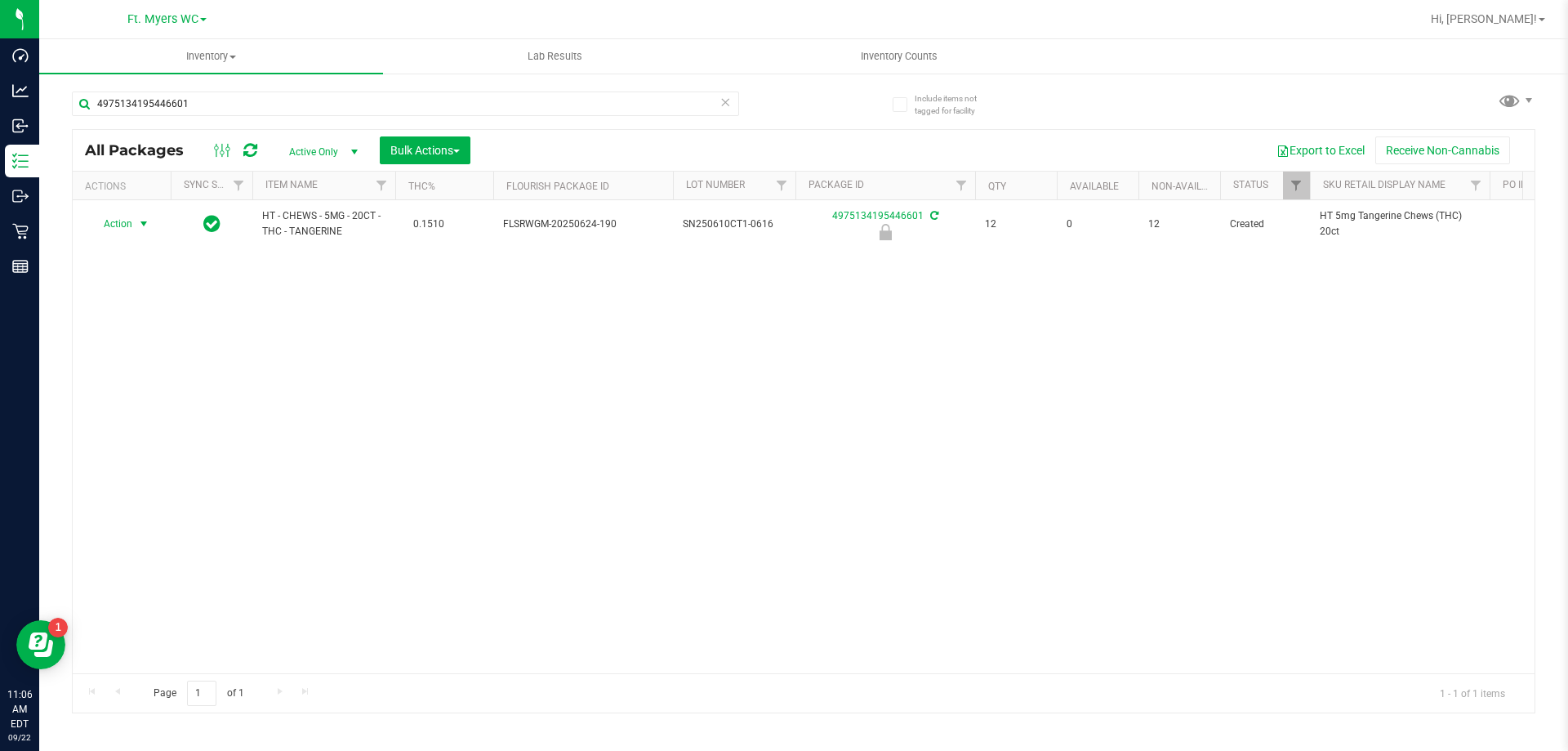
click at [144, 224] on span "select" at bounding box center [143, 223] width 13 height 13
click at [145, 406] on li "Unlock package" at bounding box center [142, 418] width 105 height 25
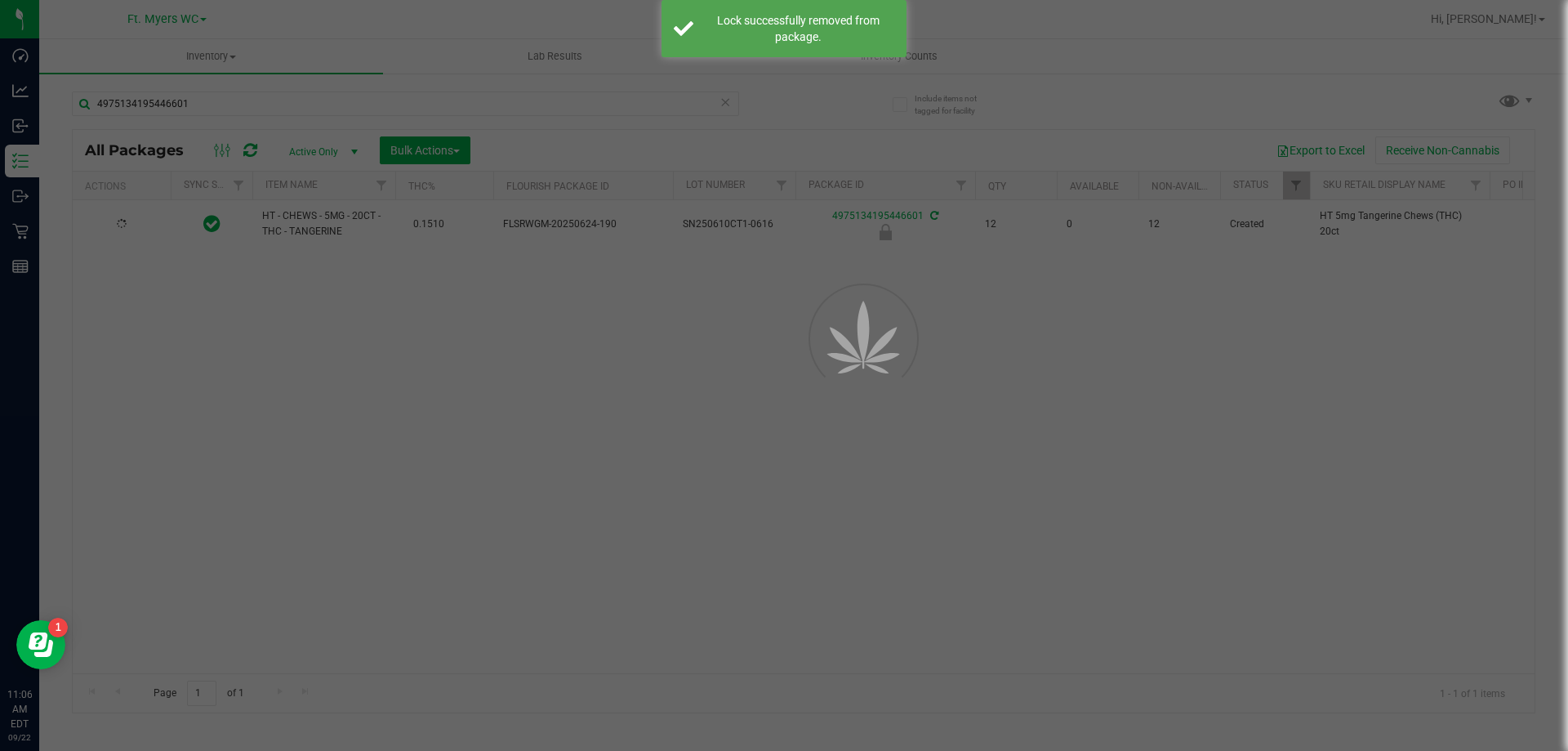
click at [270, 324] on div at bounding box center [784, 376] width 1568 height 751
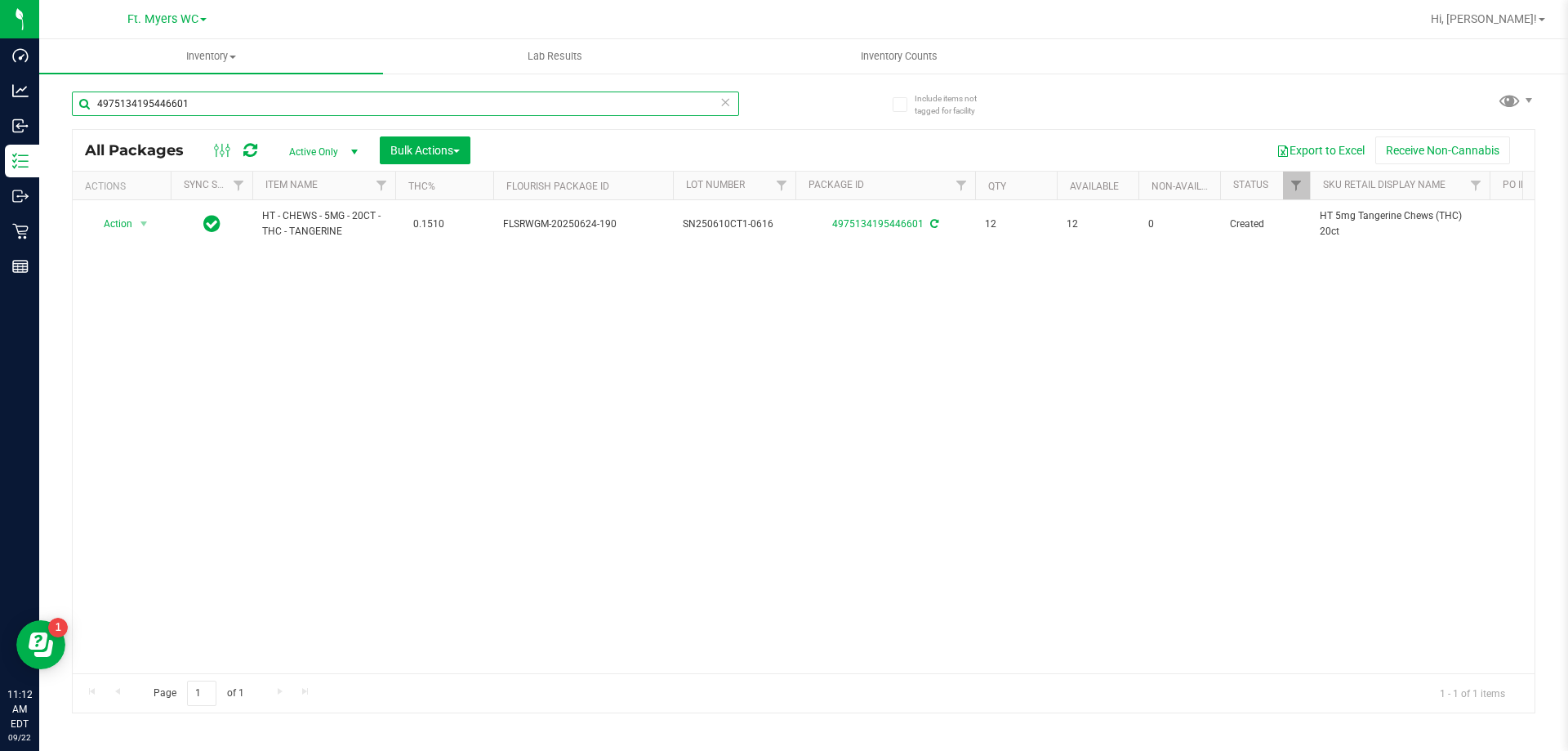
click at [265, 108] on input "4975134195446601" at bounding box center [406, 103] width 668 height 25
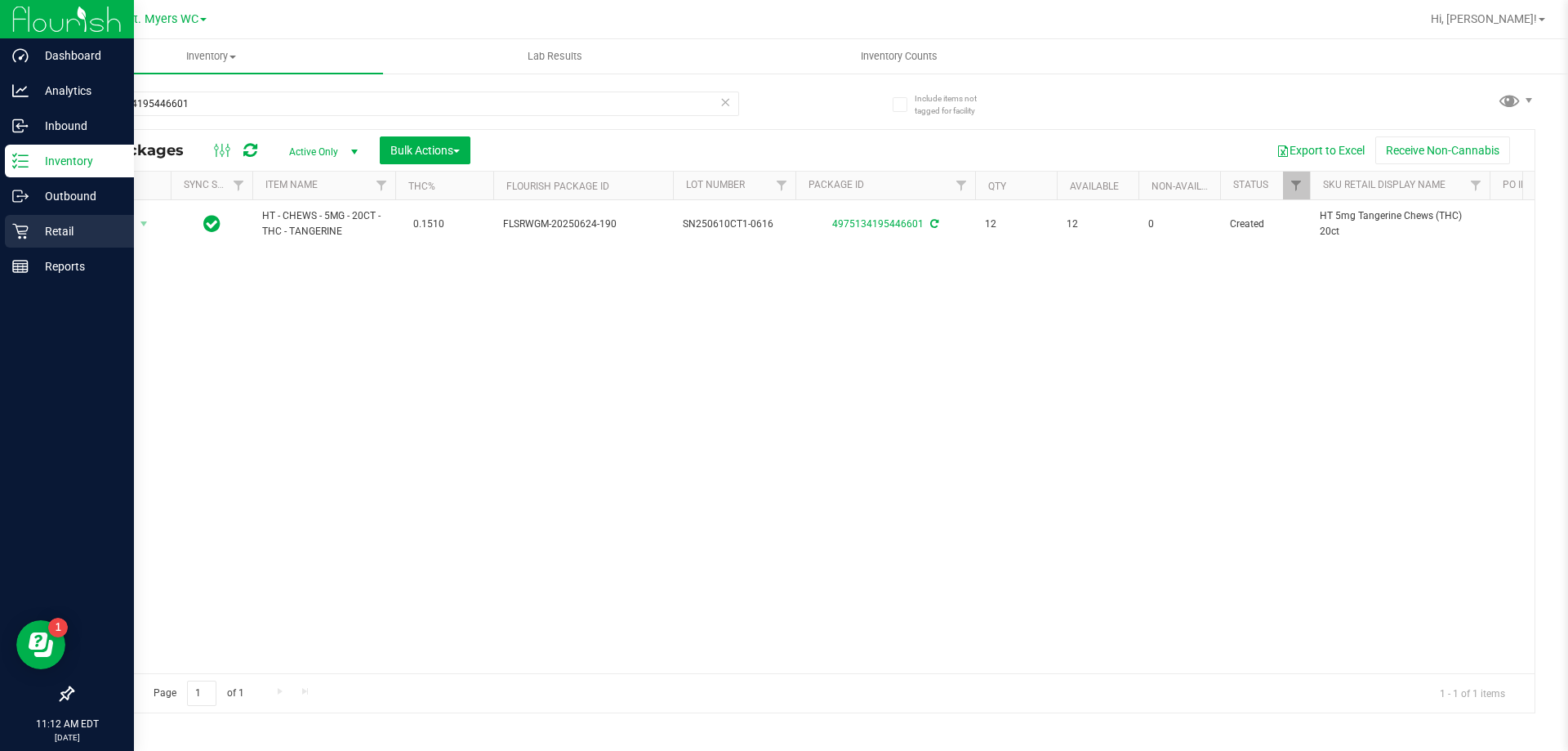
click at [65, 220] on div "Retail" at bounding box center [69, 231] width 129 height 33
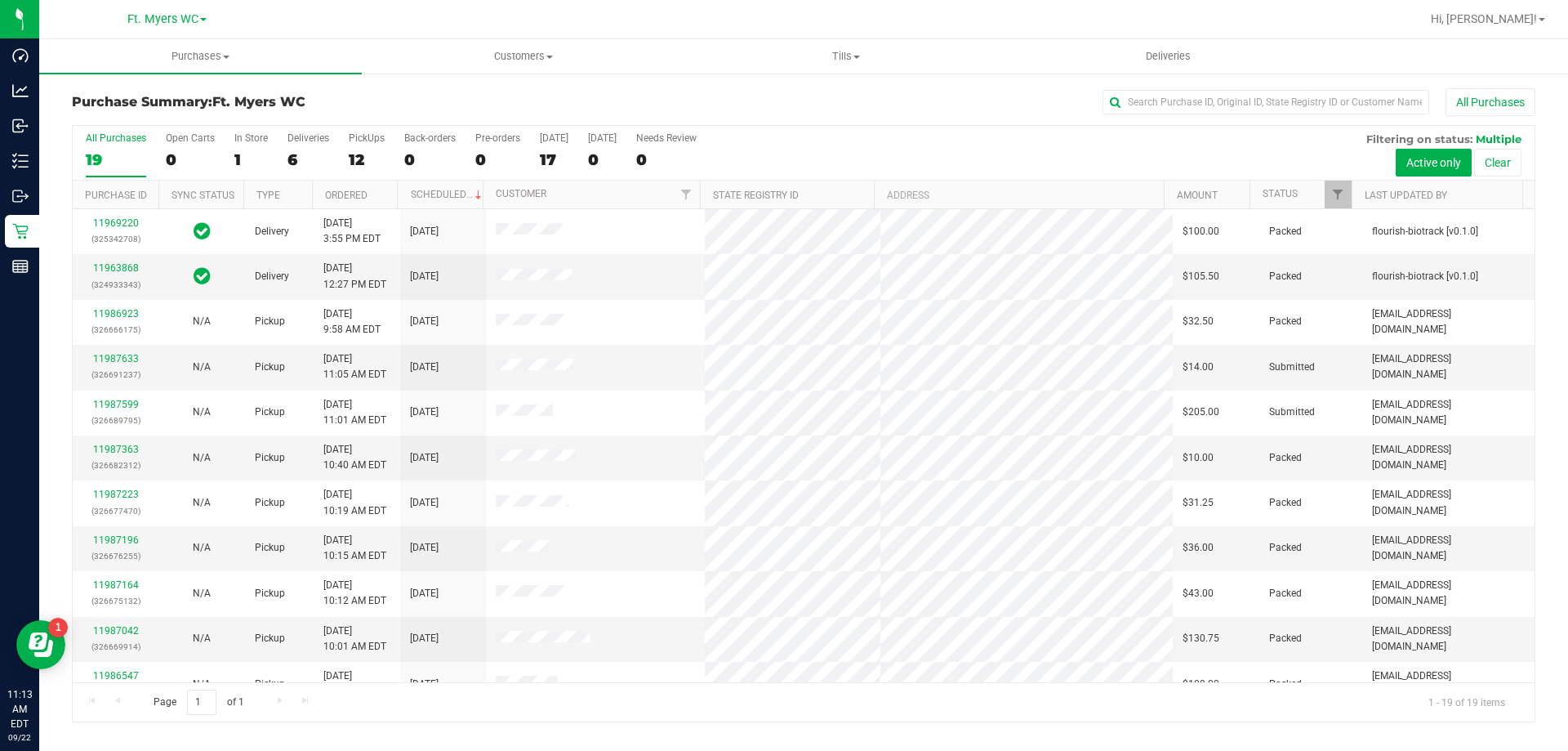
click at [194, 31] on div "Ft. Myers WC" at bounding box center [167, 19] width 238 height 25
click at [196, 47] on uib-tab-heading "Purchases Summary of purchases Fulfillment All purchases" at bounding box center [200, 56] width 323 height 35
click at [196, 59] on span "Purchases" at bounding box center [200, 56] width 323 height 14
click at [163, 118] on li "Fulfillment" at bounding box center [200, 118] width 323 height 19
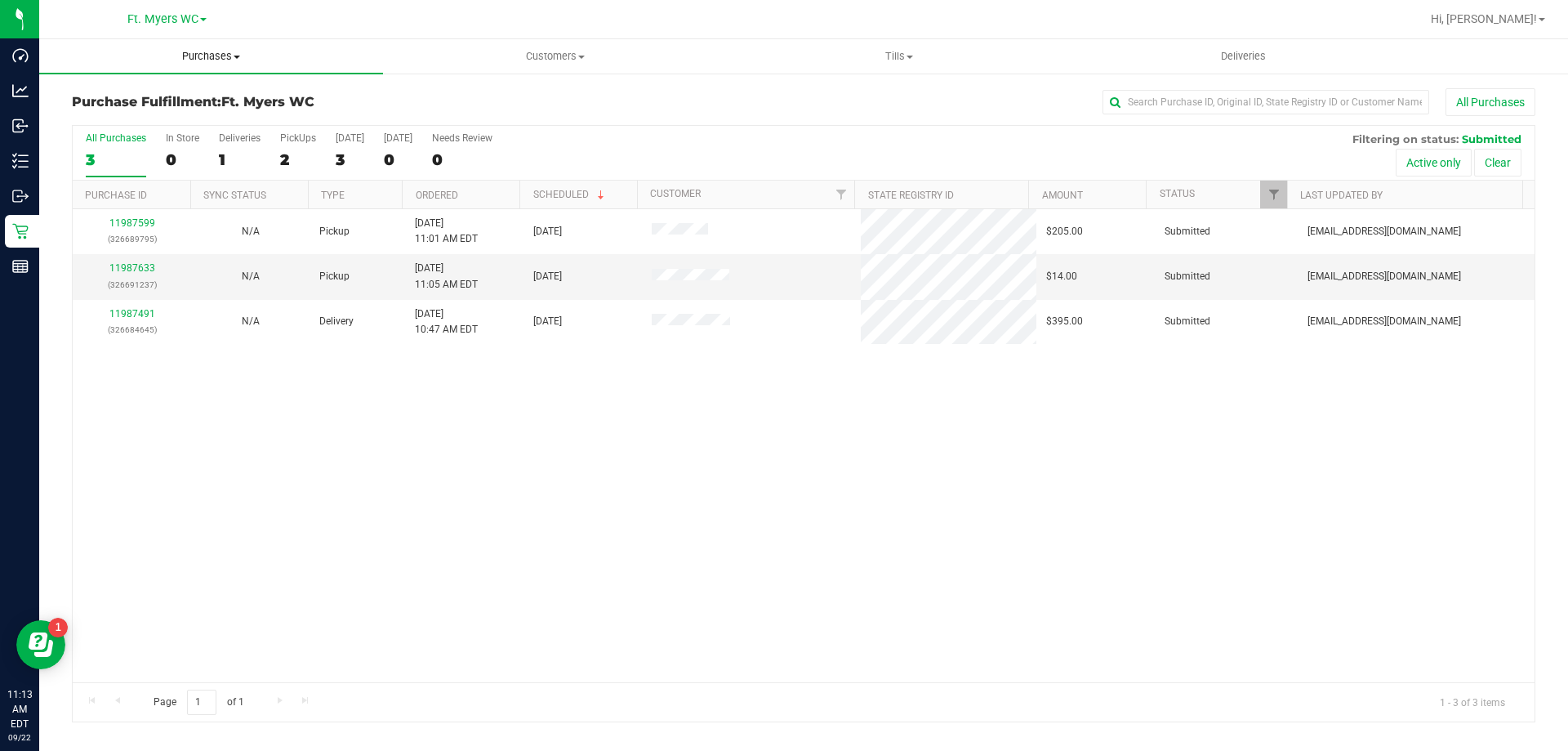
click at [187, 53] on span "Purchases" at bounding box center [210, 56] width 344 height 14
click at [125, 123] on span "Fulfillment" at bounding box center [90, 118] width 101 height 14
click at [161, 57] on span "Purchases" at bounding box center [210, 56] width 344 height 14
click at [161, 101] on span "Summary of purchases" at bounding box center [123, 98] width 167 height 14
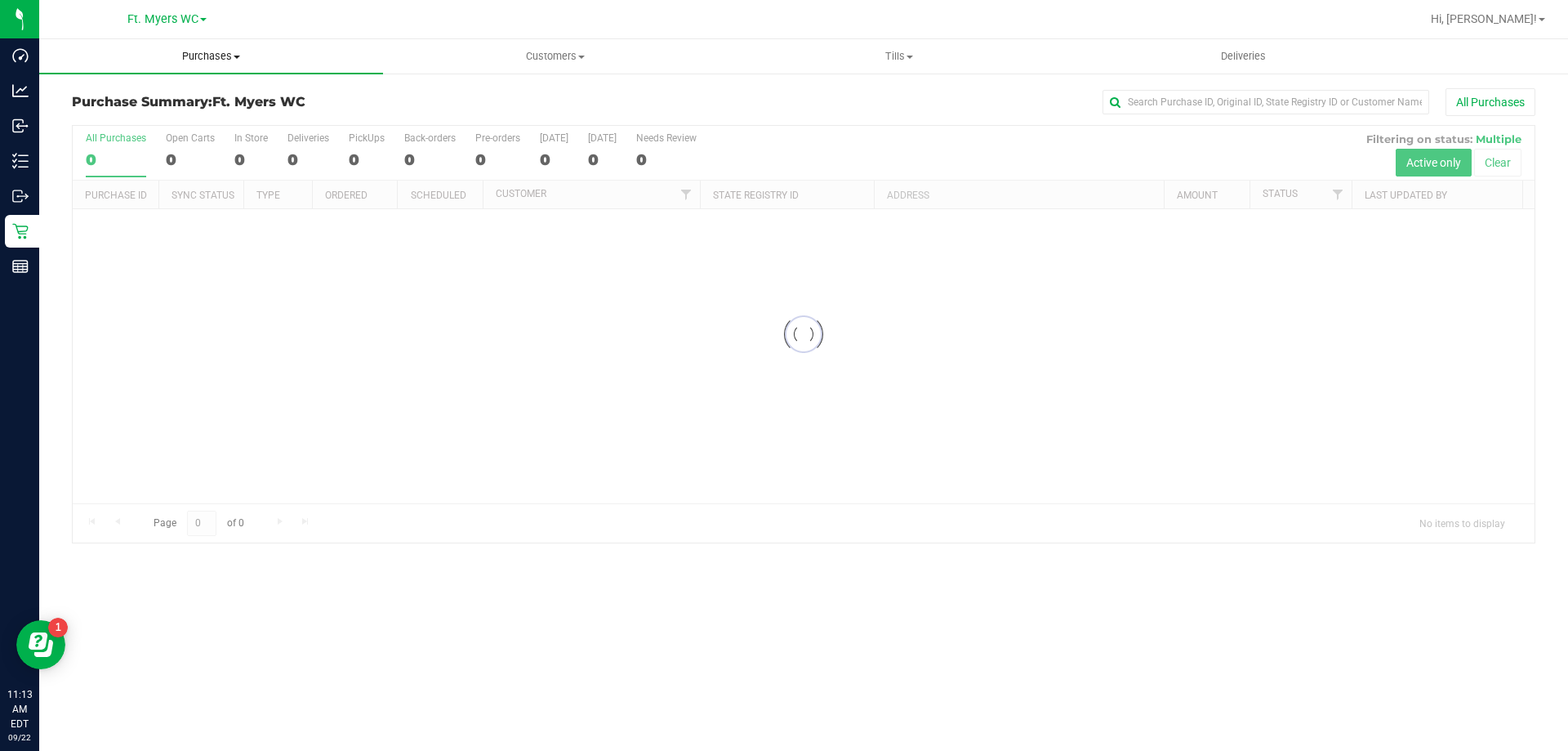
click at [178, 54] on span "Purchases" at bounding box center [210, 56] width 344 height 14
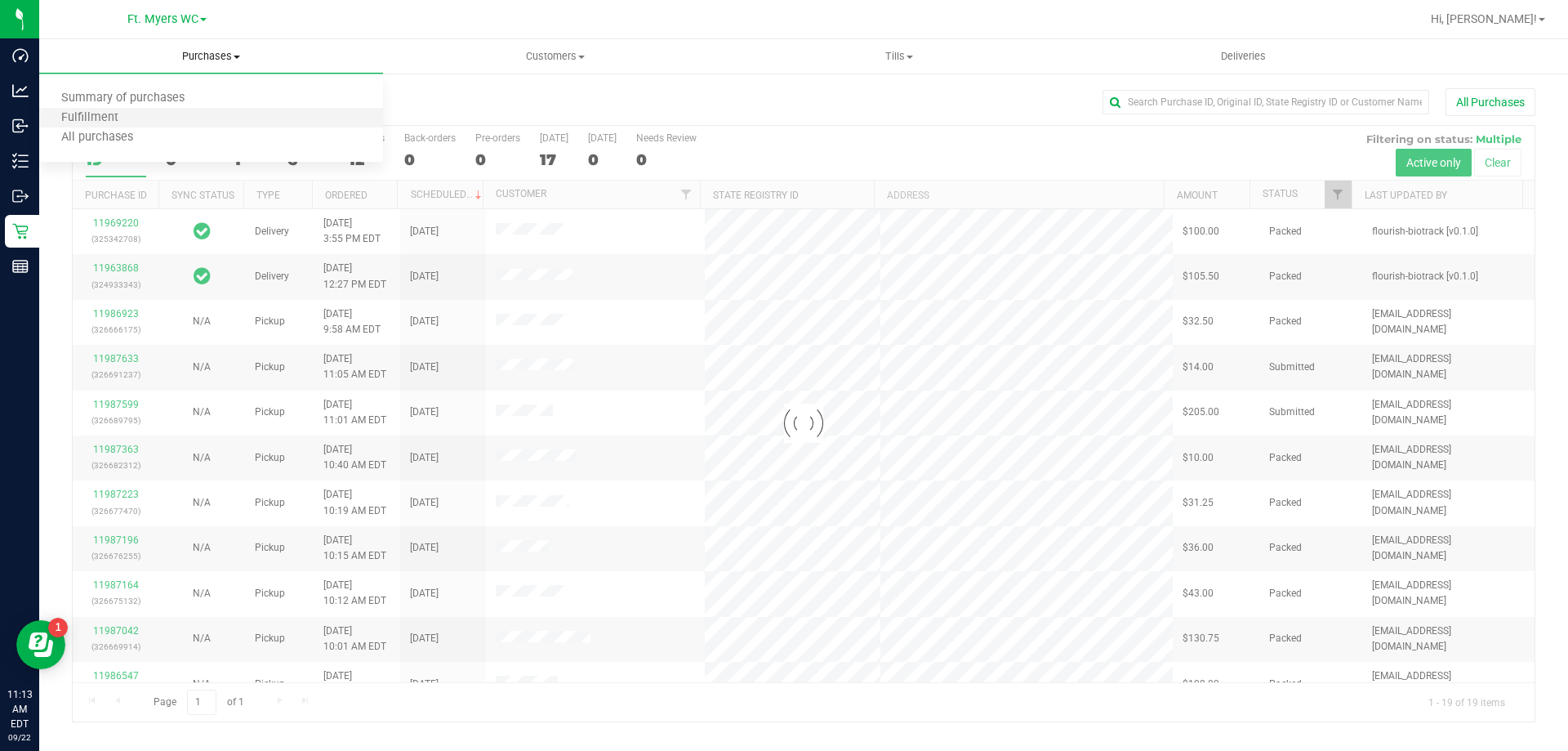
click at [170, 110] on li "Fulfillment" at bounding box center [210, 118] width 344 height 19
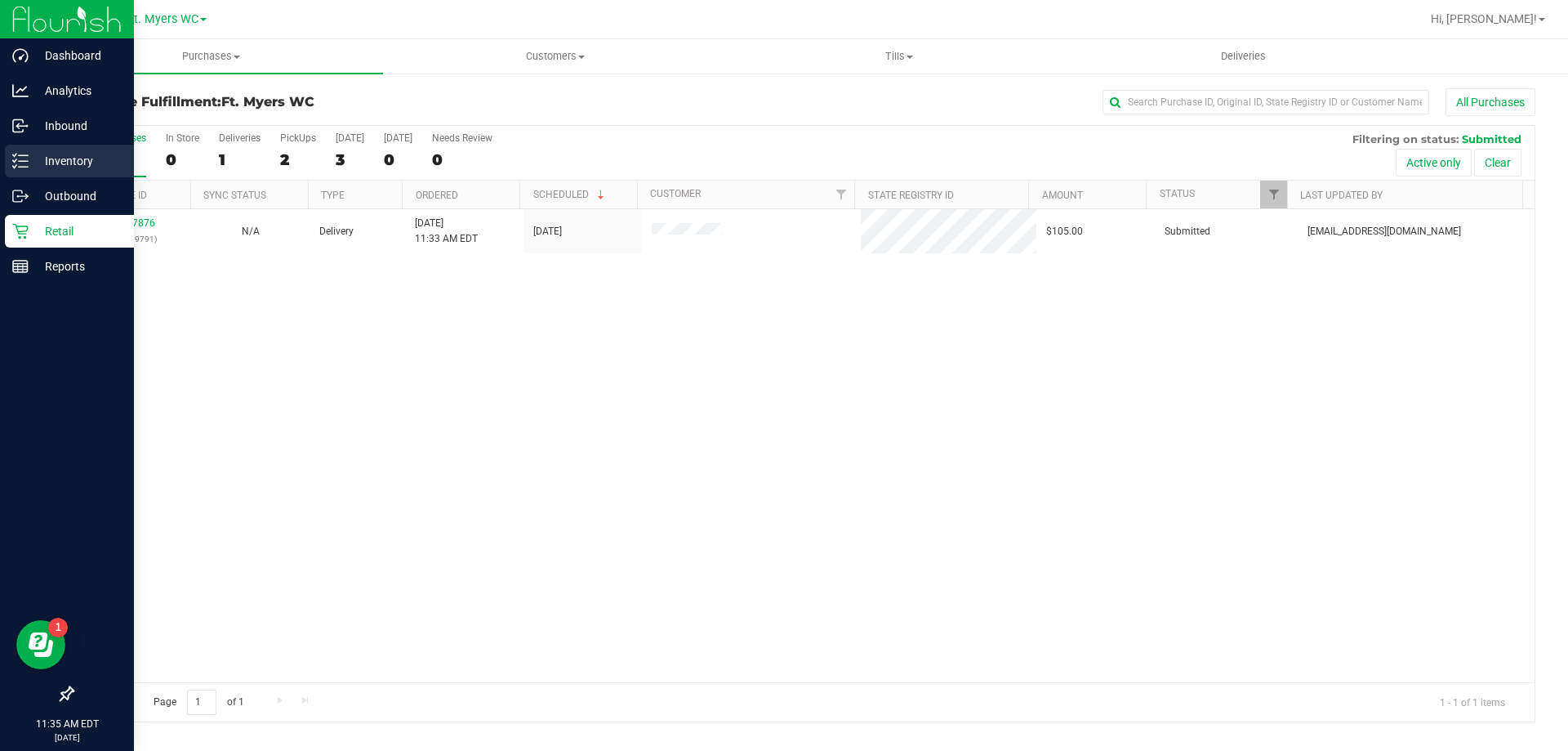
click at [18, 150] on div "Inventory" at bounding box center [69, 161] width 129 height 33
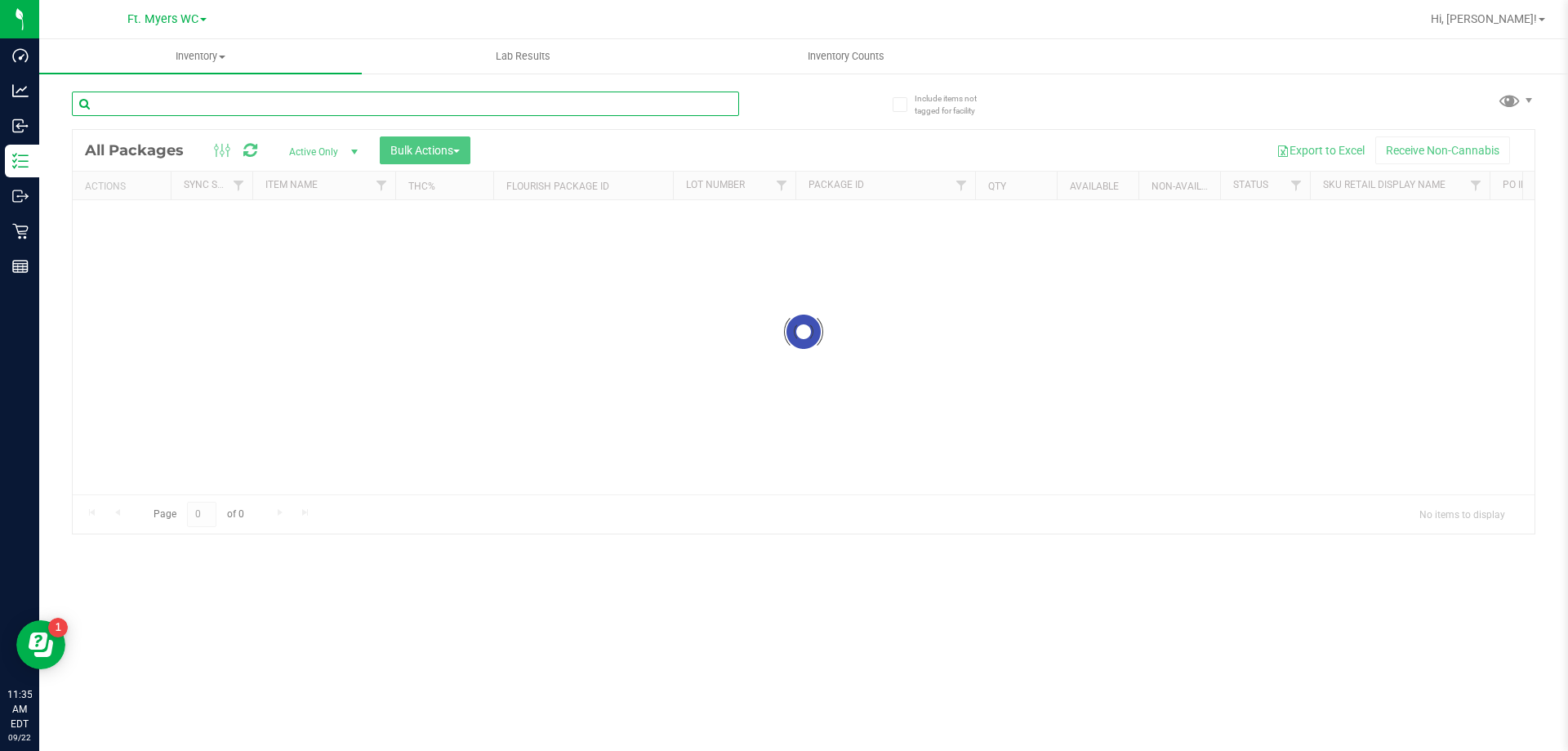
click at [238, 101] on input "text" at bounding box center [406, 103] width 668 height 25
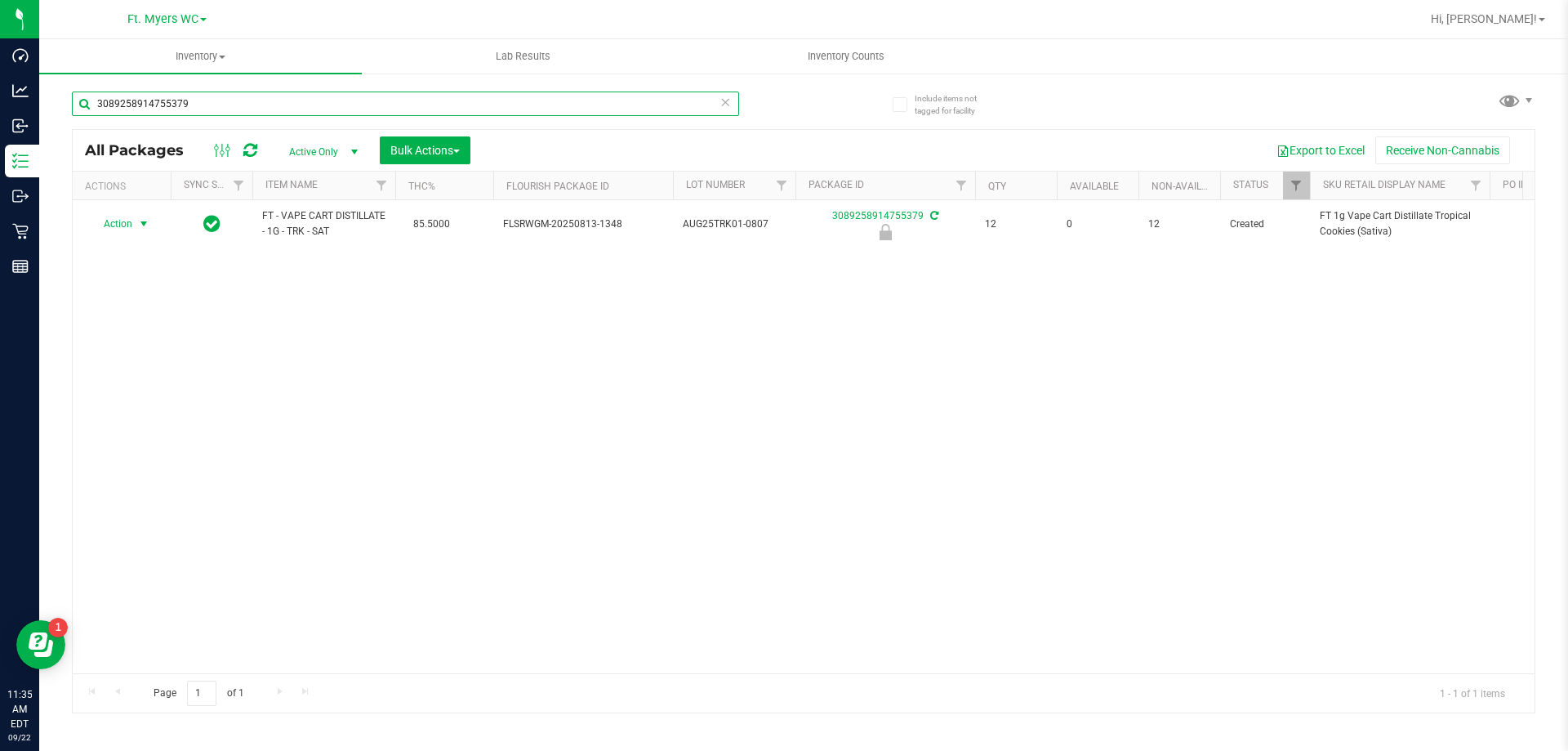
type input "3089258914755379"
click at [140, 222] on span "select" at bounding box center [143, 223] width 13 height 13
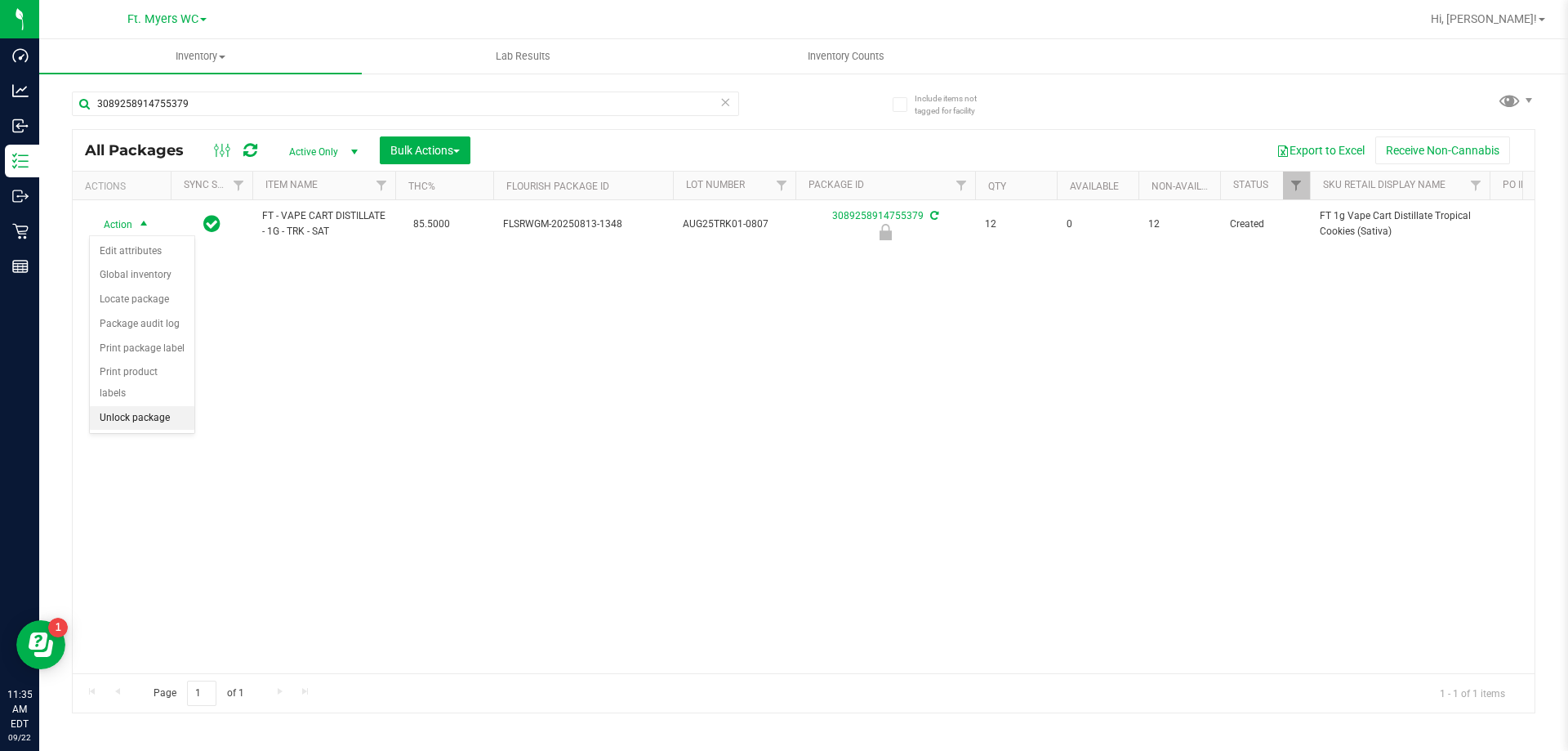
click at [162, 406] on li "Unlock package" at bounding box center [142, 418] width 105 height 25
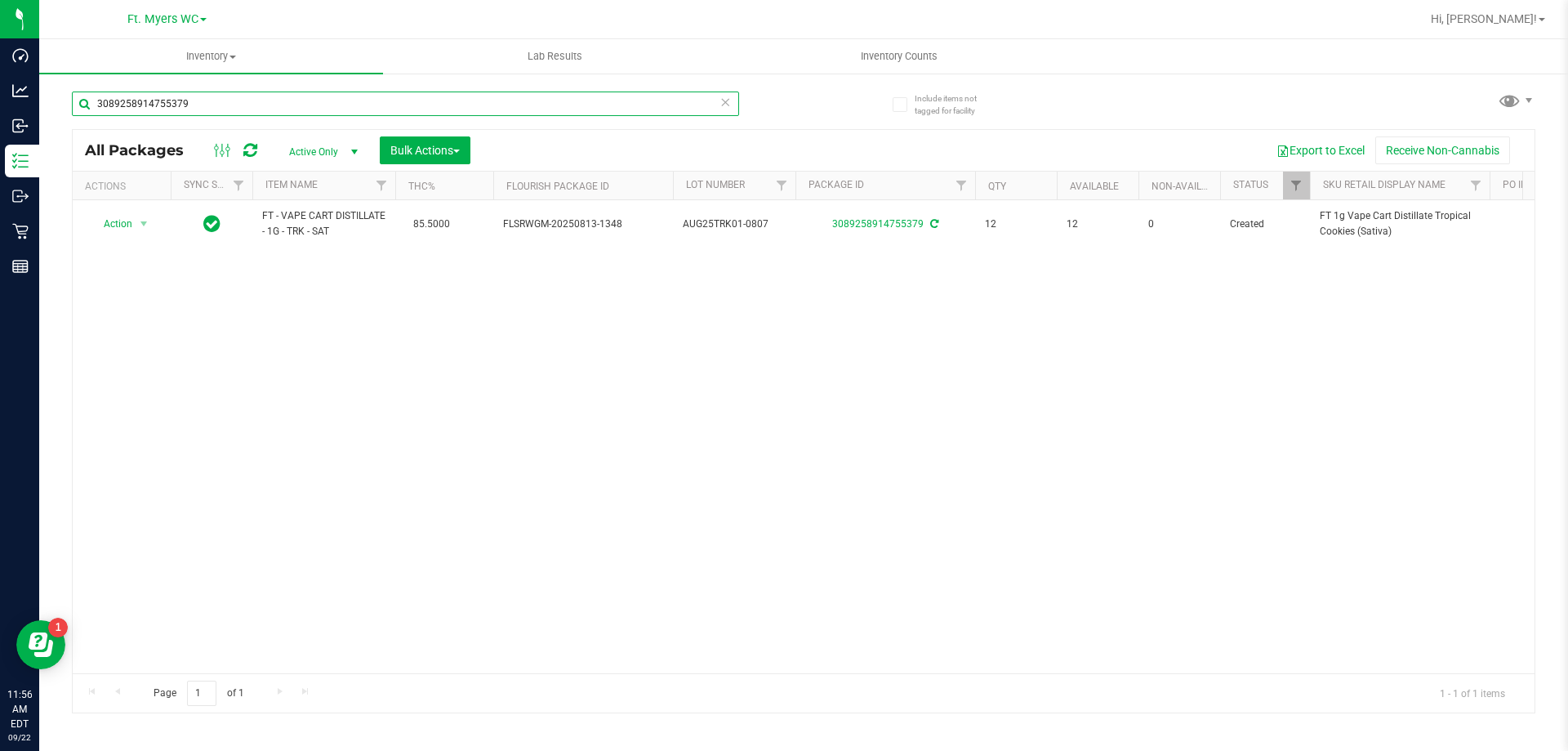
click at [232, 96] on input "3089258914755379" at bounding box center [406, 103] width 668 height 25
type input "3"
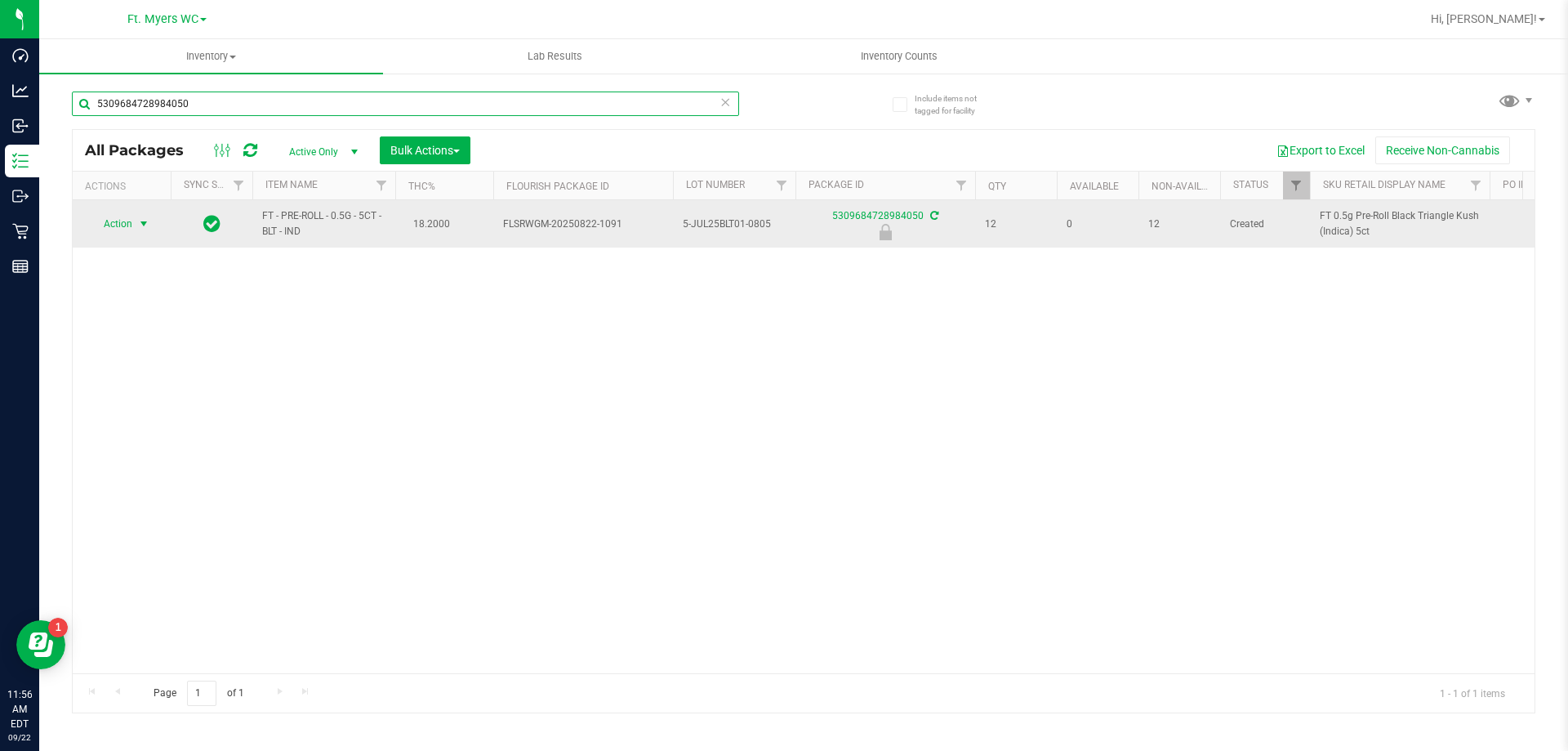
type input "5309684728984050"
click at [122, 221] on span "Action" at bounding box center [111, 223] width 44 height 23
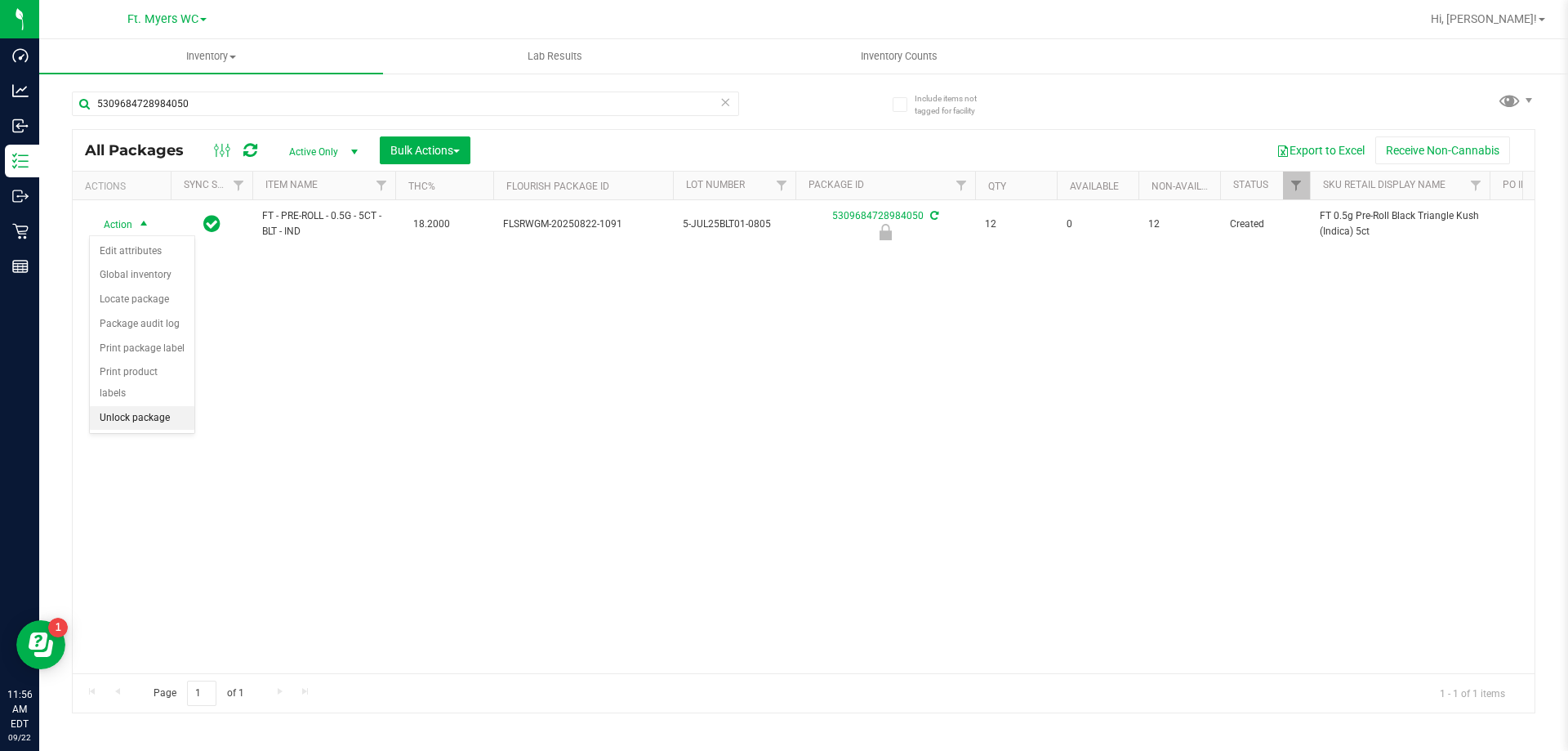
click at [165, 406] on li "Unlock package" at bounding box center [142, 418] width 105 height 25
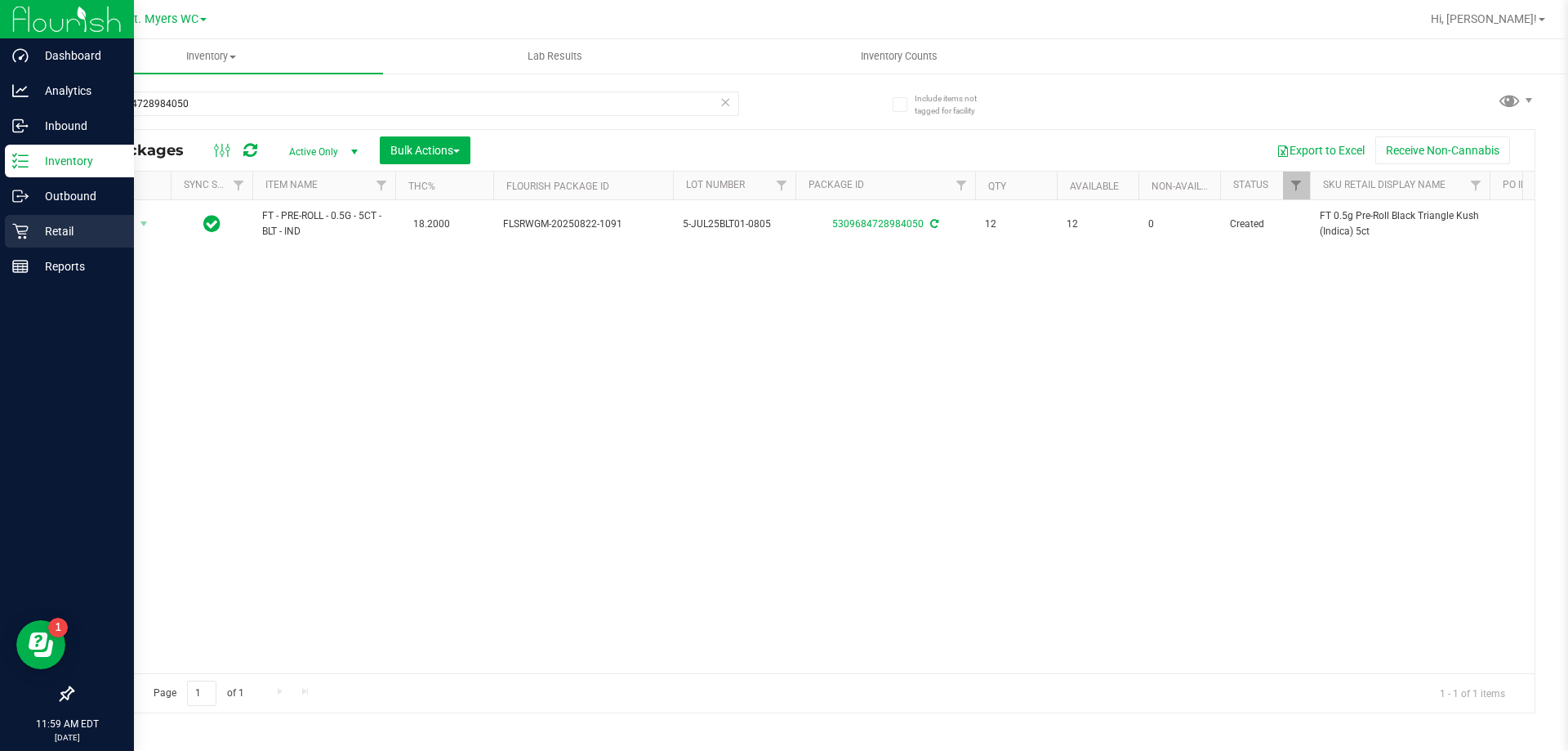
click at [31, 244] on div "Retail" at bounding box center [69, 231] width 129 height 33
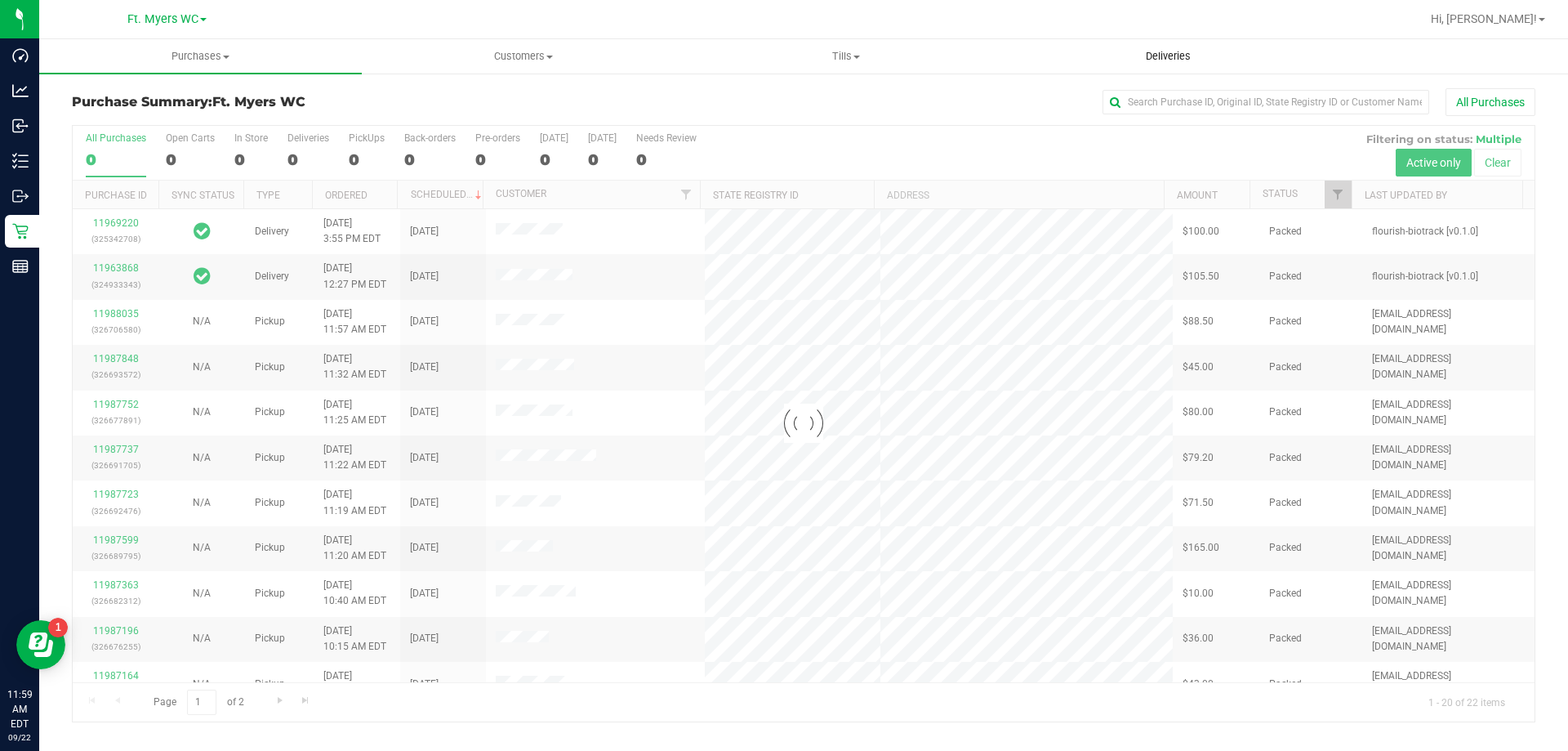
click at [1138, 60] on span "Deliveries" at bounding box center [1168, 56] width 89 height 14
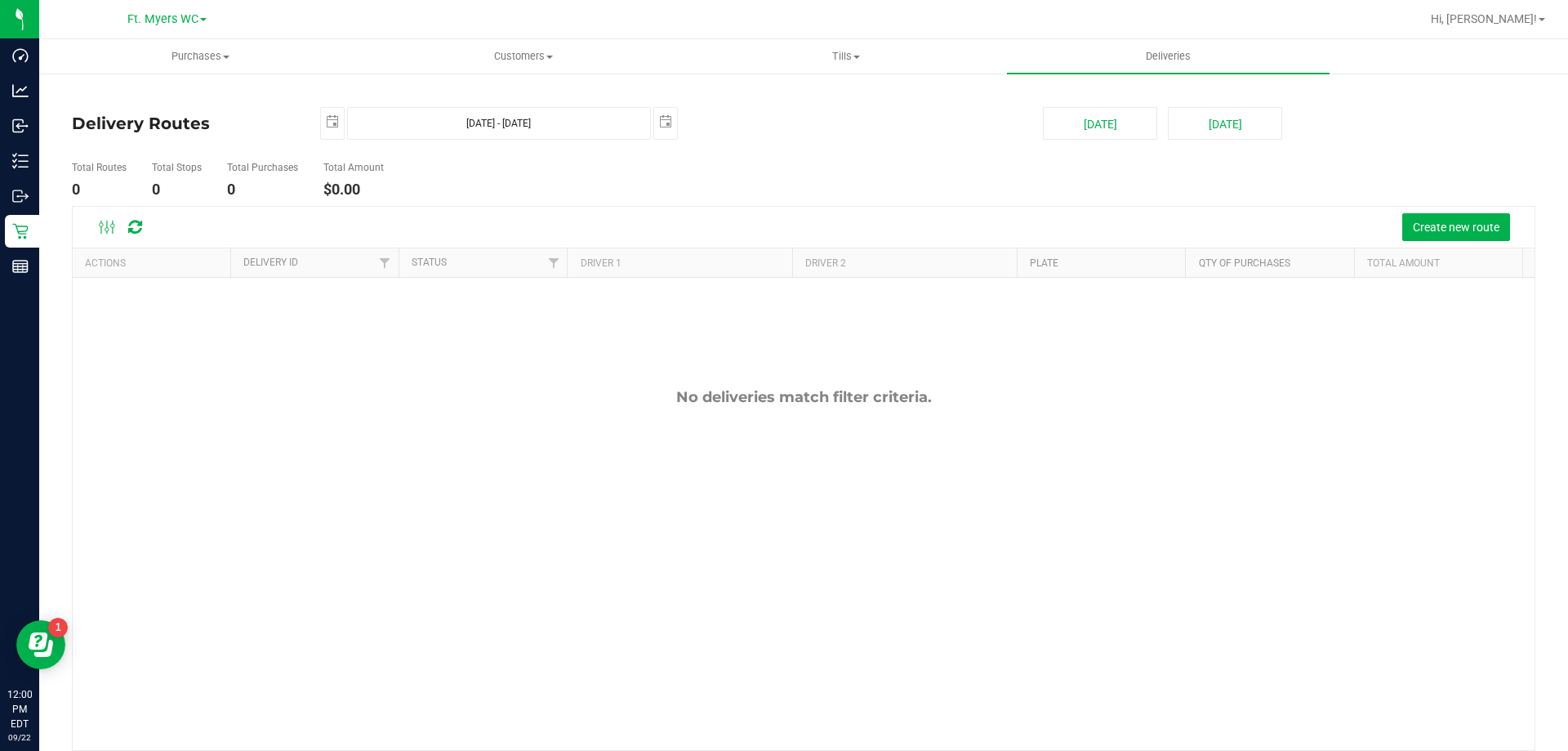
click at [1451, 212] on div "Create new route" at bounding box center [804, 227] width 1462 height 41
click at [1455, 245] on div "Create new route" at bounding box center [804, 227] width 1462 height 41
click at [1456, 237] on button "Create new route" at bounding box center [1456, 227] width 108 height 28
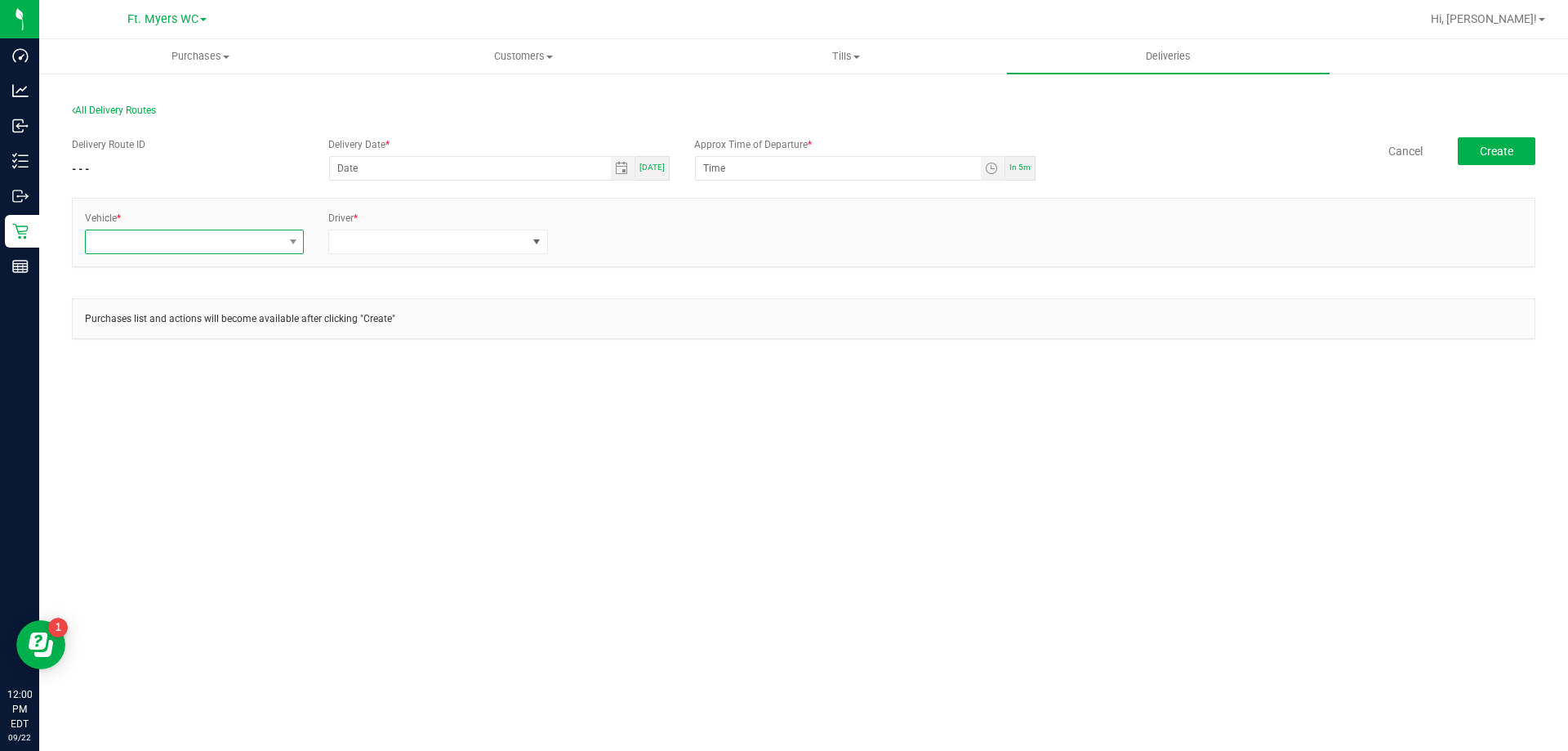
click at [238, 244] on span at bounding box center [183, 242] width 197 height 23
type input "ro"
click at [201, 420] on li "FL-ROGUE-01" at bounding box center [194, 423] width 217 height 28
click at [378, 231] on span at bounding box center [427, 242] width 197 height 23
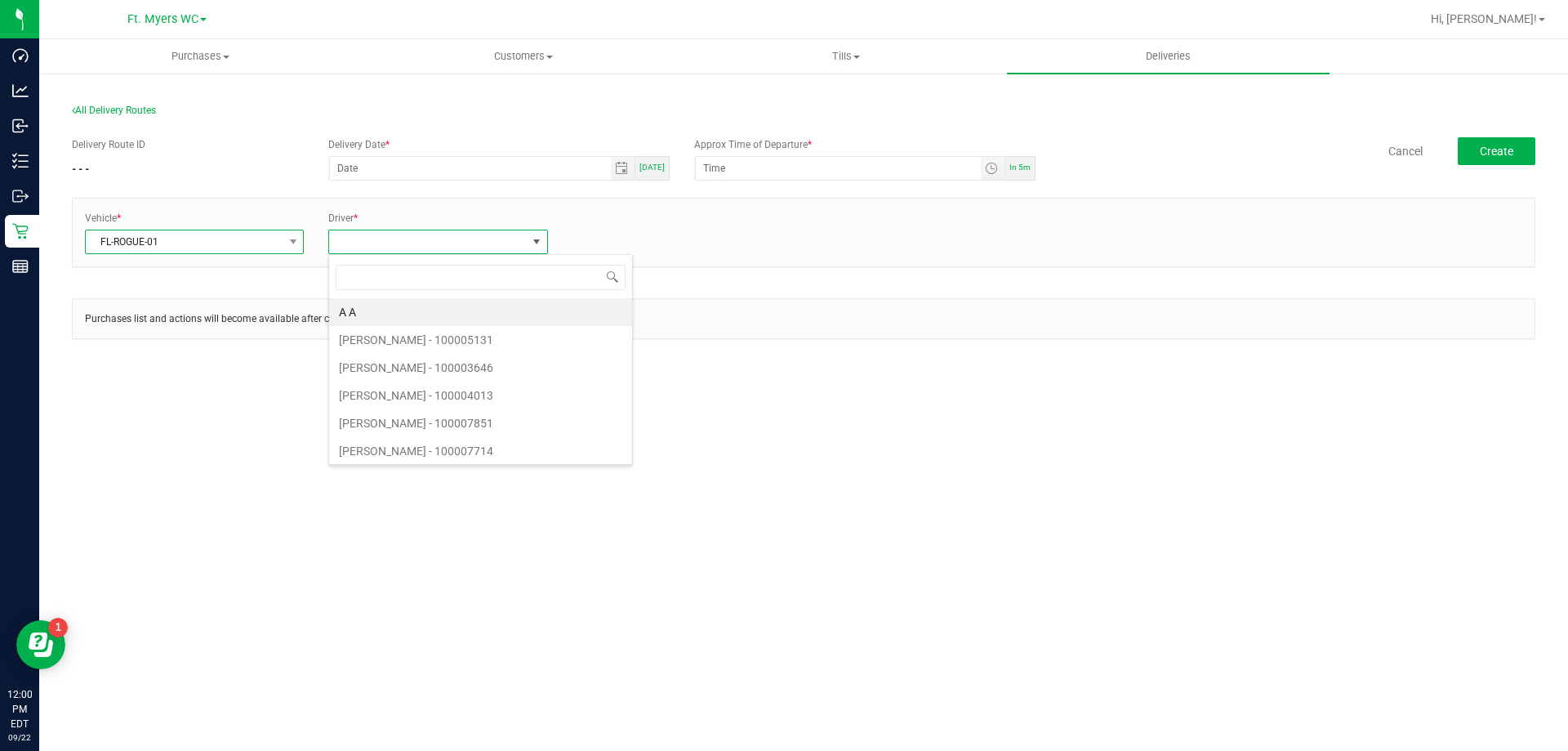
click at [272, 245] on span "FL-ROGUE-01" at bounding box center [183, 242] width 197 height 23
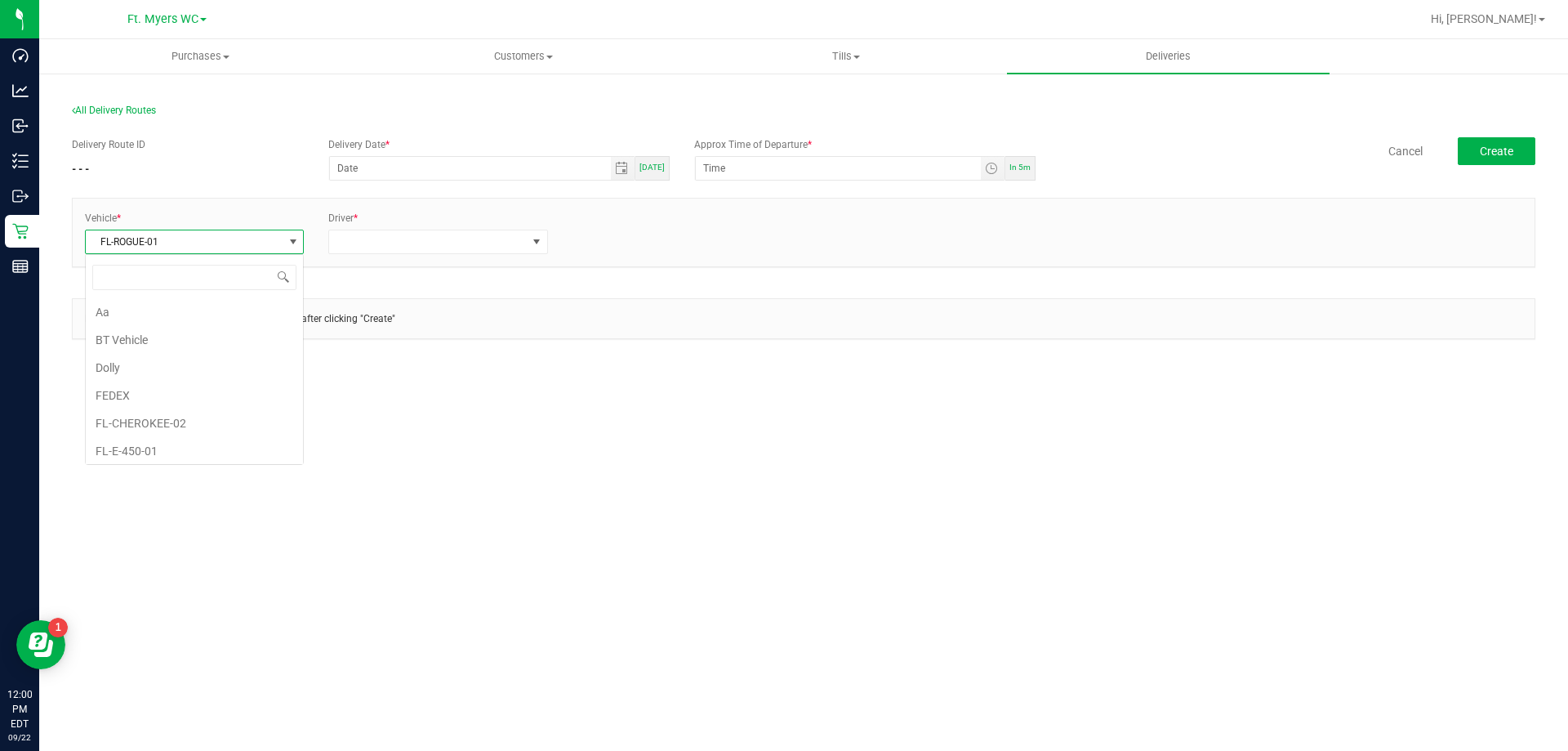
scroll to position [698, 0]
click at [258, 243] on span "FL-ROGUE-01" at bounding box center [183, 242] width 197 height 23
click at [224, 239] on span "FL-ROGUE-01" at bounding box center [183, 242] width 197 height 23
type input "ro"
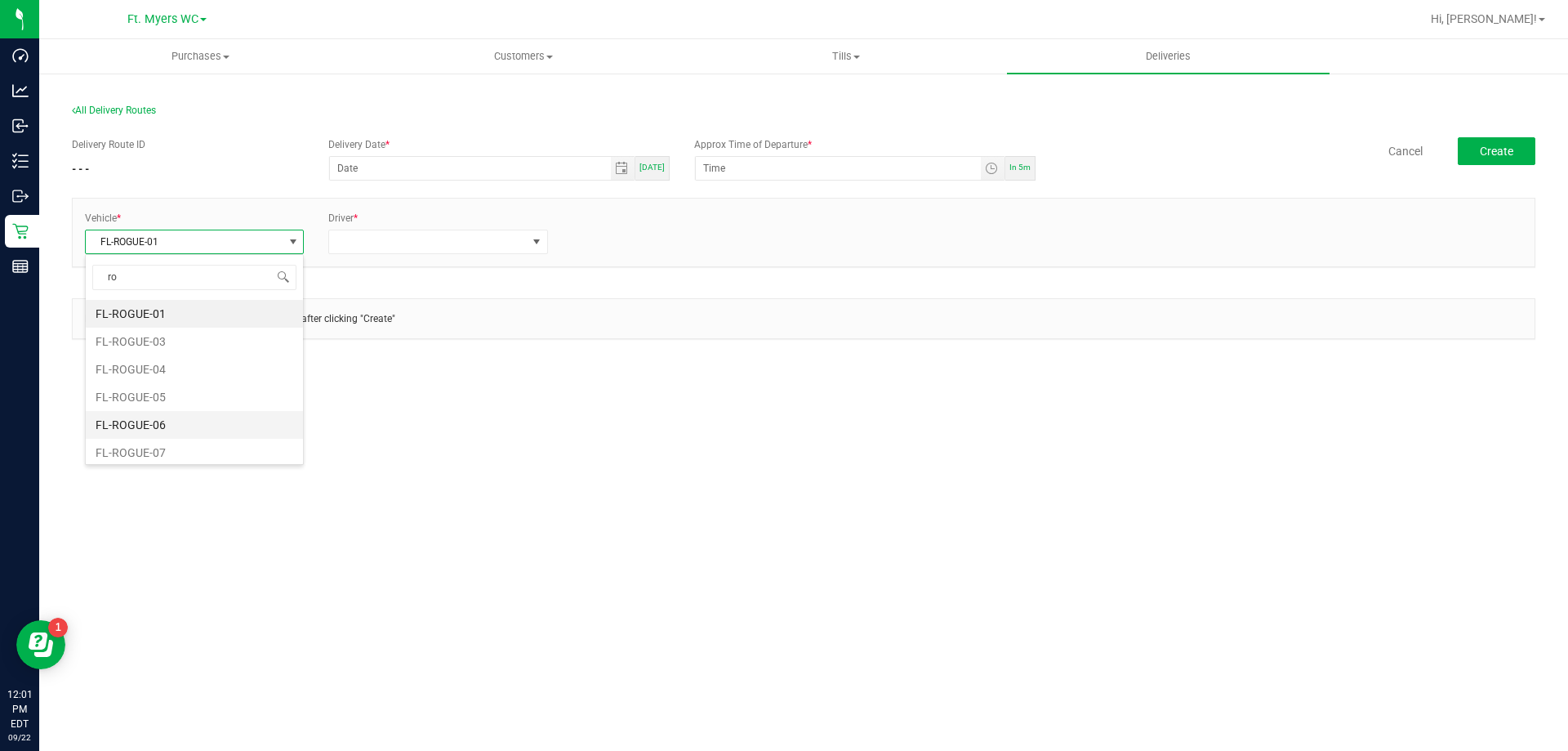
click at [191, 428] on li "FL-ROGUE-06" at bounding box center [194, 425] width 217 height 28
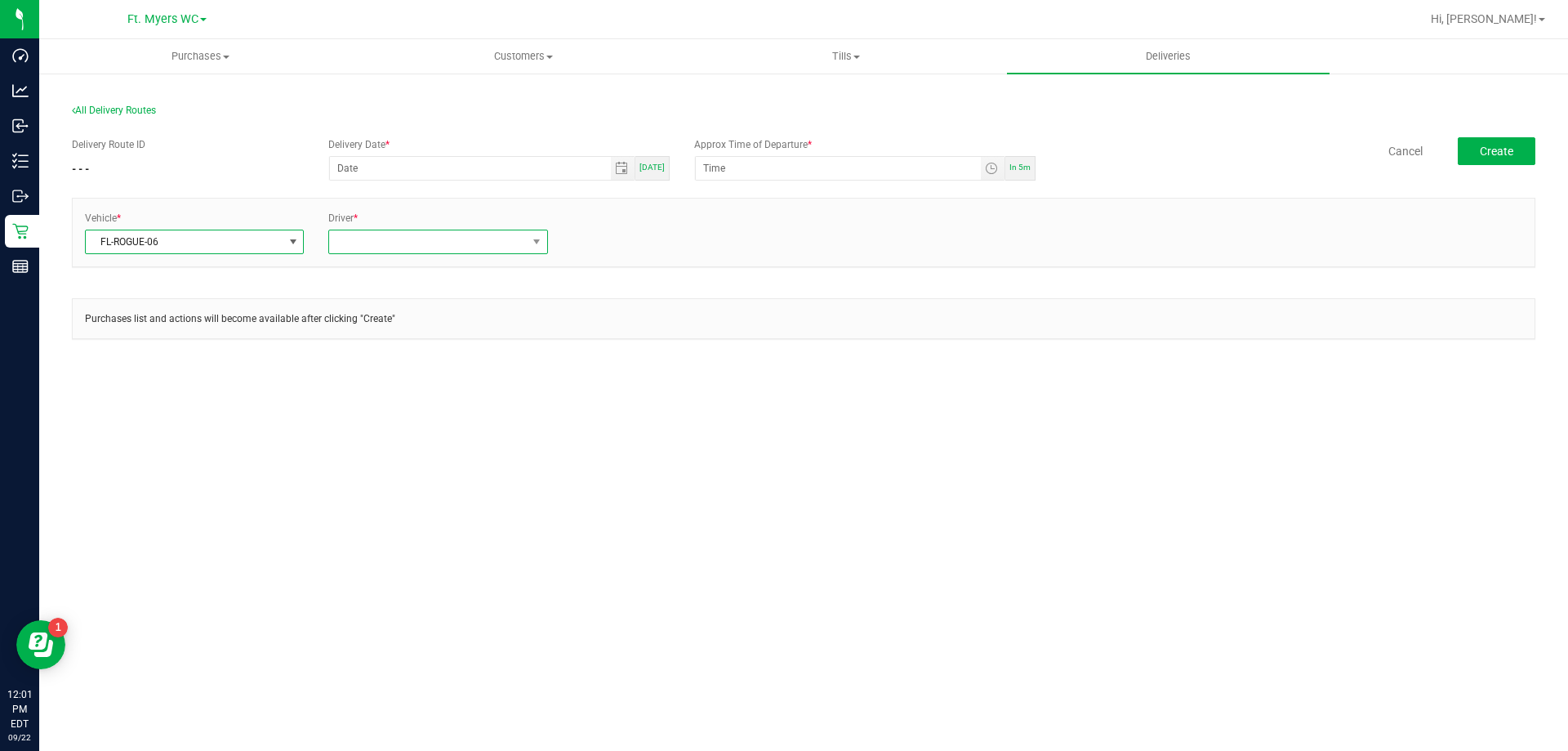
click at [418, 241] on span at bounding box center [427, 242] width 197 height 23
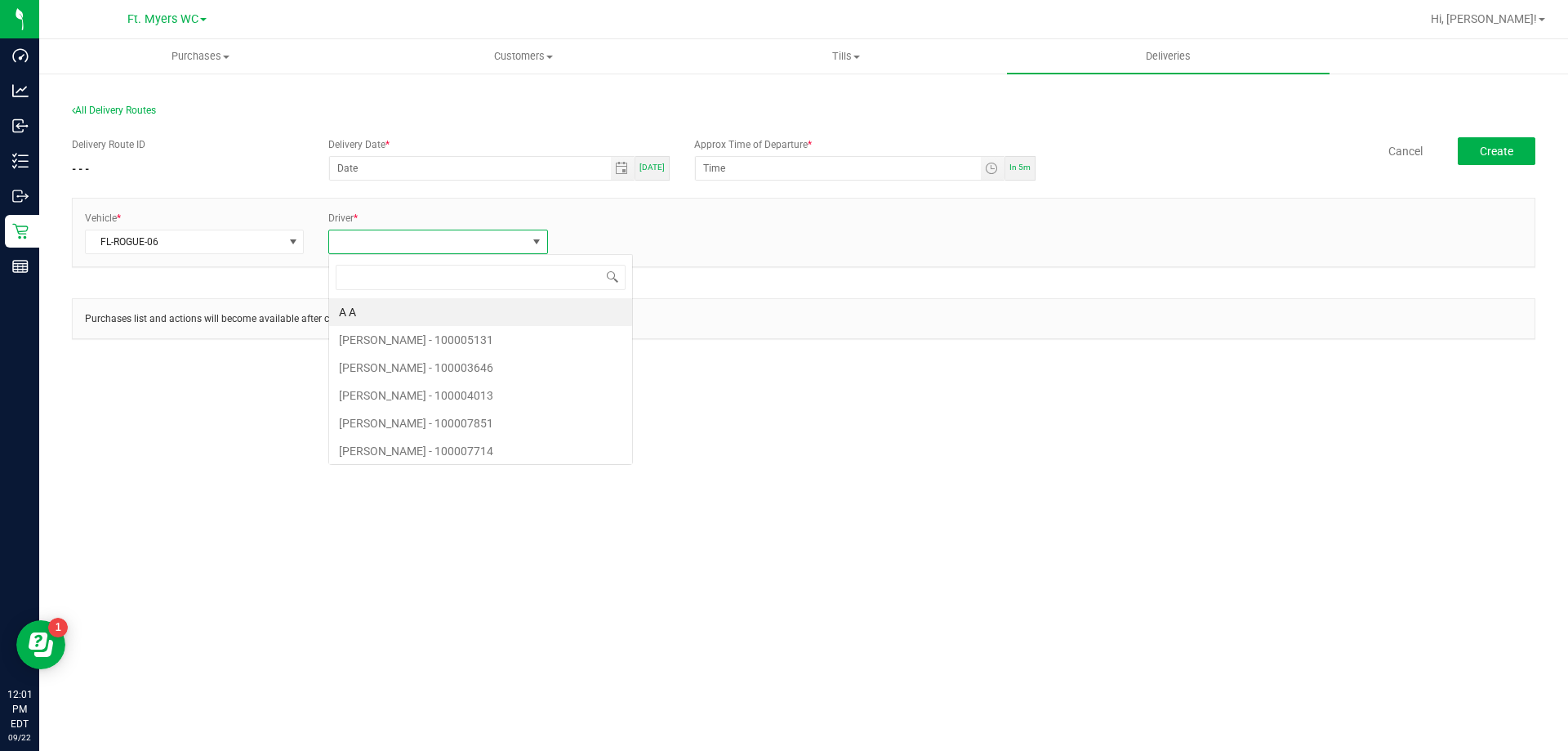
scroll to position [25, 220]
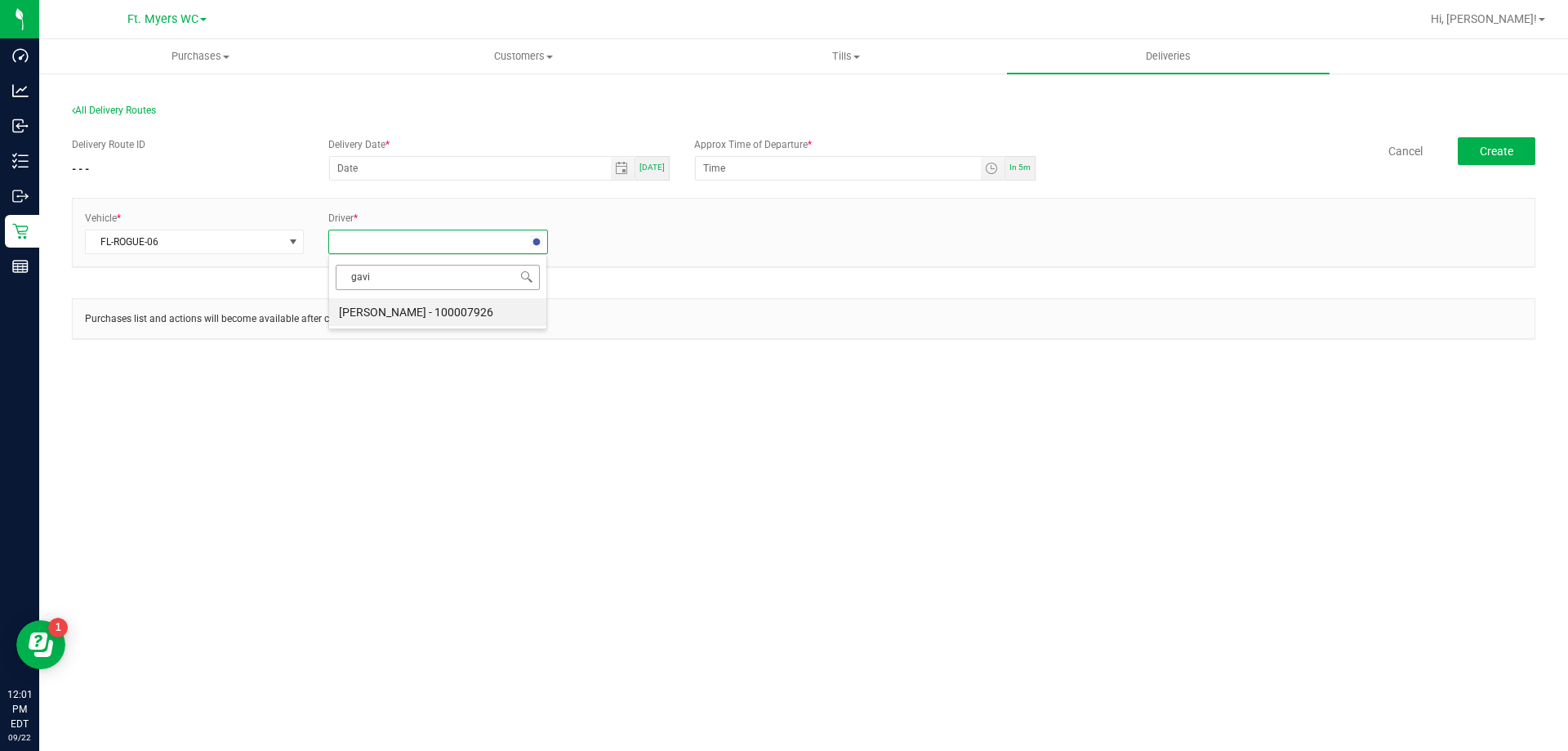
type input "[PERSON_NAME]"
click at [430, 326] on div "[PERSON_NAME] [PERSON_NAME] - 100007926" at bounding box center [437, 292] width 219 height 75
click at [443, 315] on li "[PERSON_NAME] - 100007926" at bounding box center [437, 312] width 217 height 28
click at [599, 241] on link "+ Add Driver" at bounding box center [599, 237] width 54 height 12
click at [619, 240] on span at bounding box center [671, 242] width 197 height 23
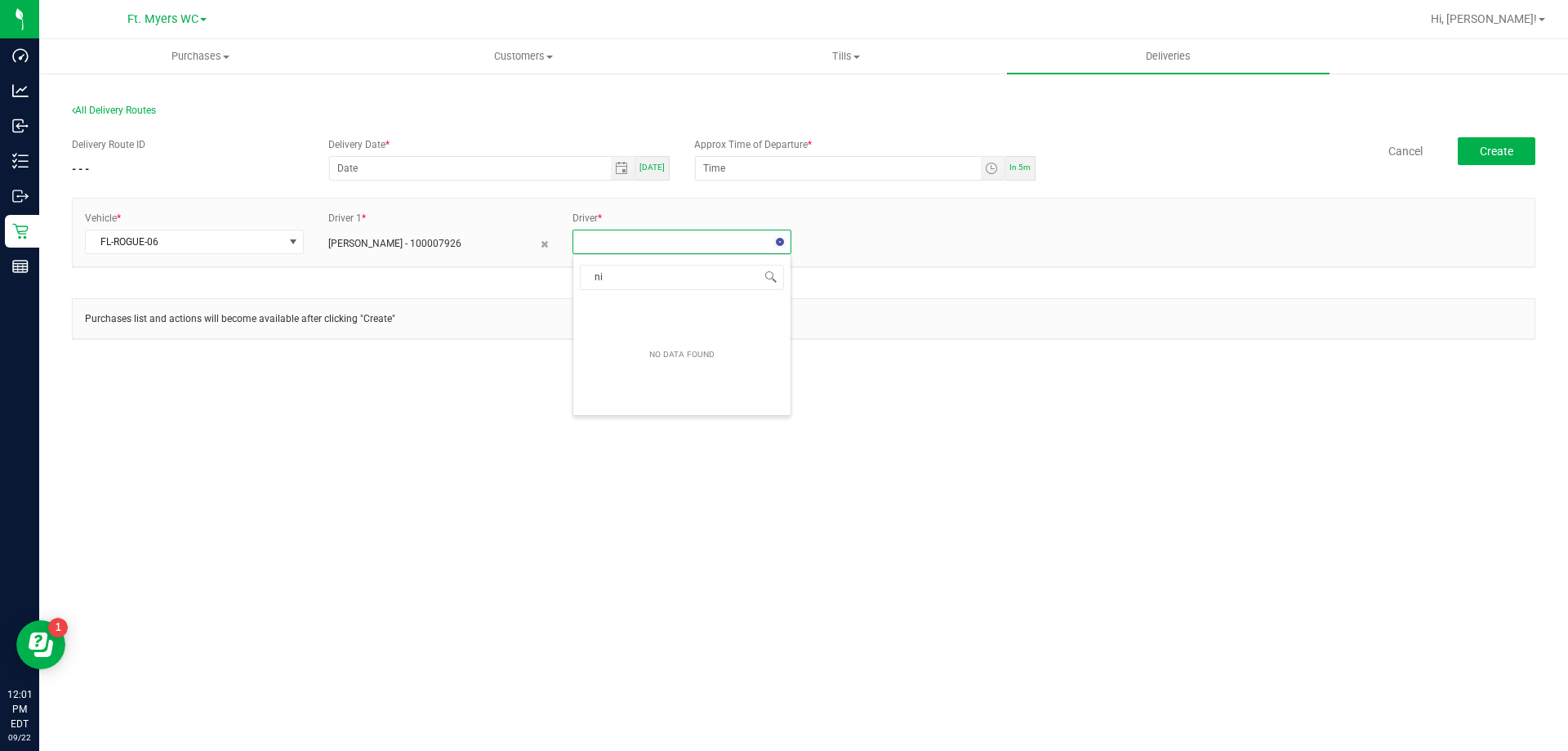
type input "n"
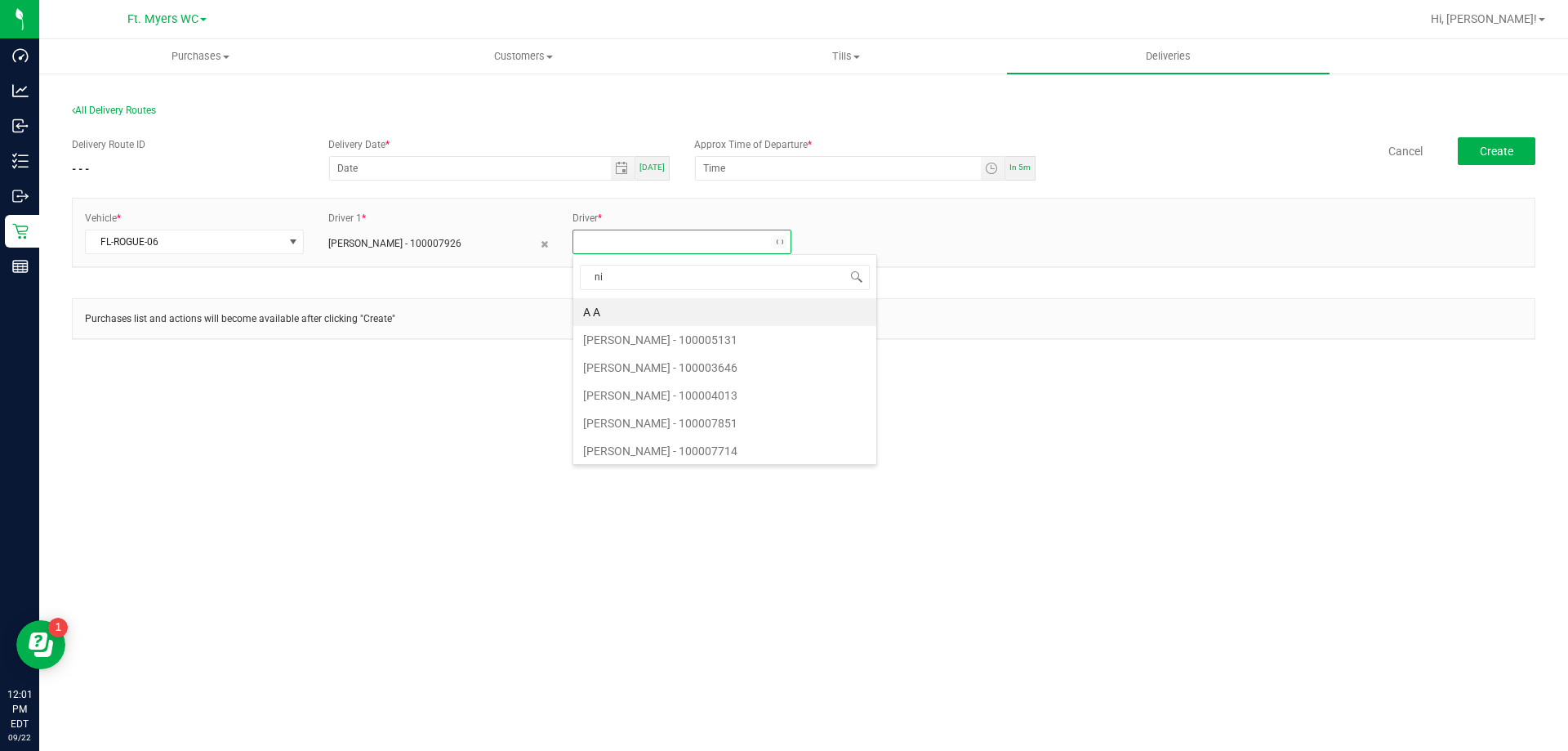
type input "nic"
click at [693, 335] on li "[PERSON_NAME] - 100007988" at bounding box center [681, 340] width 217 height 28
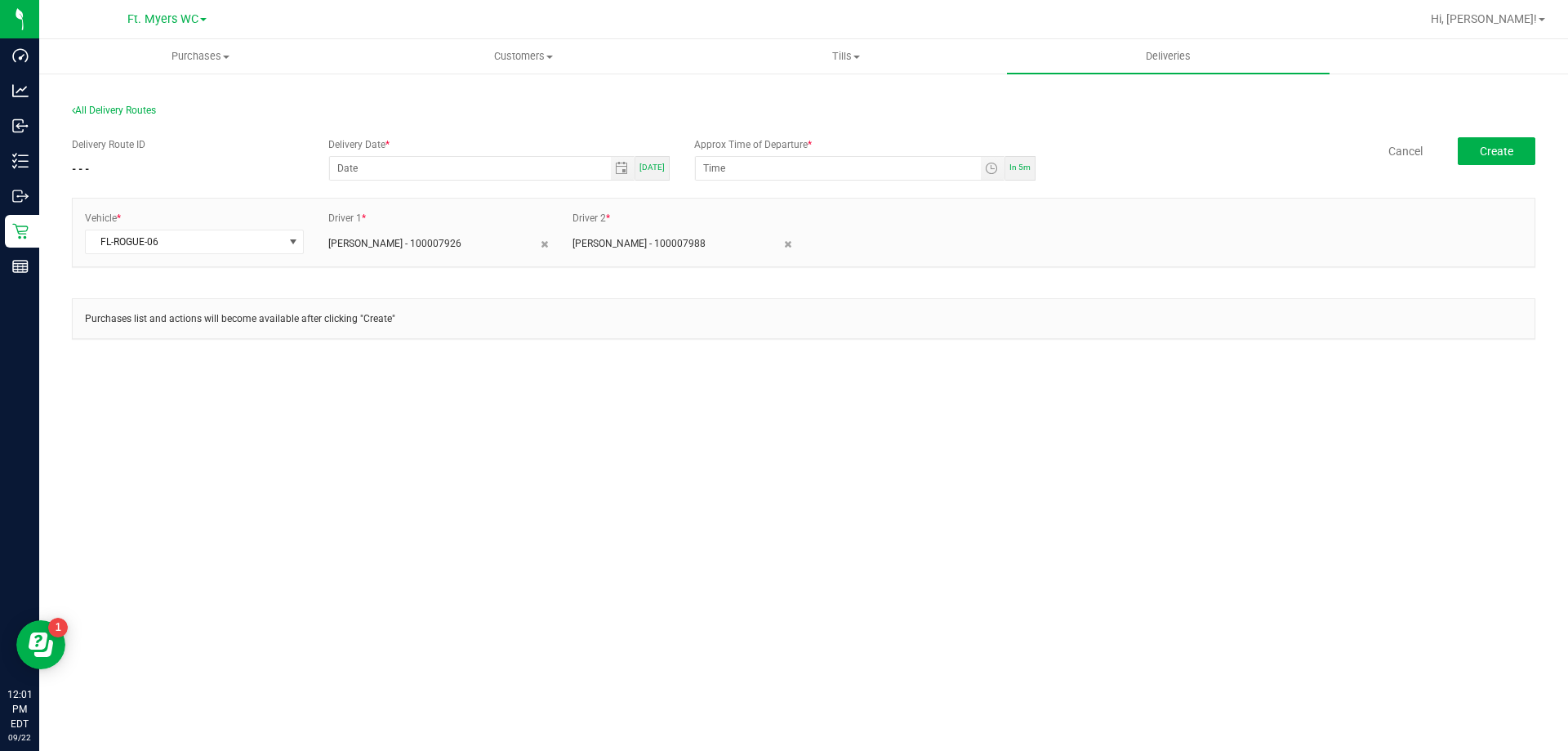
click at [651, 162] on span "[DATE]" at bounding box center [653, 167] width 25 height 9
type input "[DATE]"
click at [726, 165] on input "12:00 AM" at bounding box center [838, 168] width 285 height 23
type input "12:30 PM"
click at [724, 377] on section "All Delivery Routes Delivery Route ID - - - Delivery Date * [DATE] [DATE] Appro…" at bounding box center [804, 235] width 1464 height 294
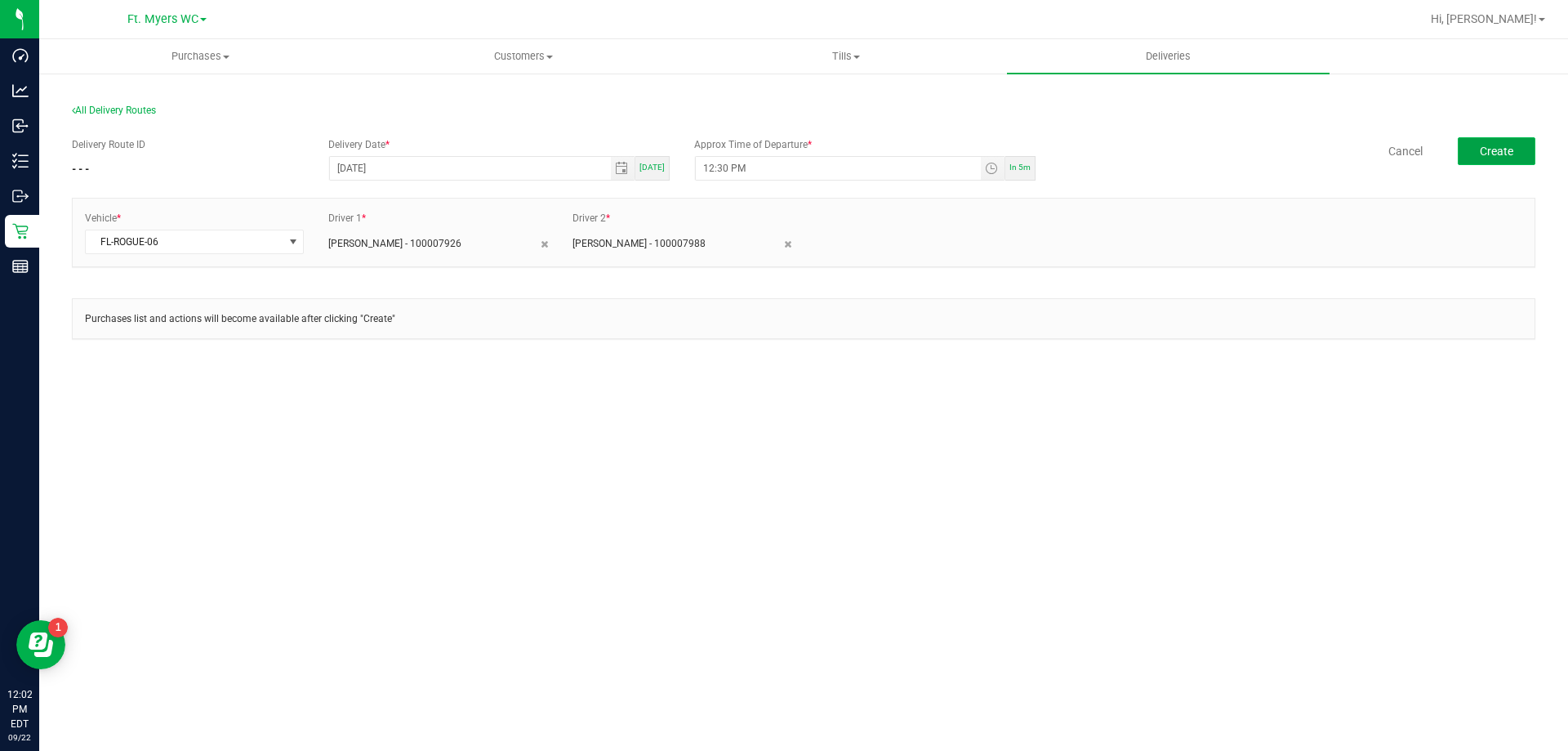
click at [1517, 141] on button "Create" at bounding box center [1497, 151] width 78 height 28
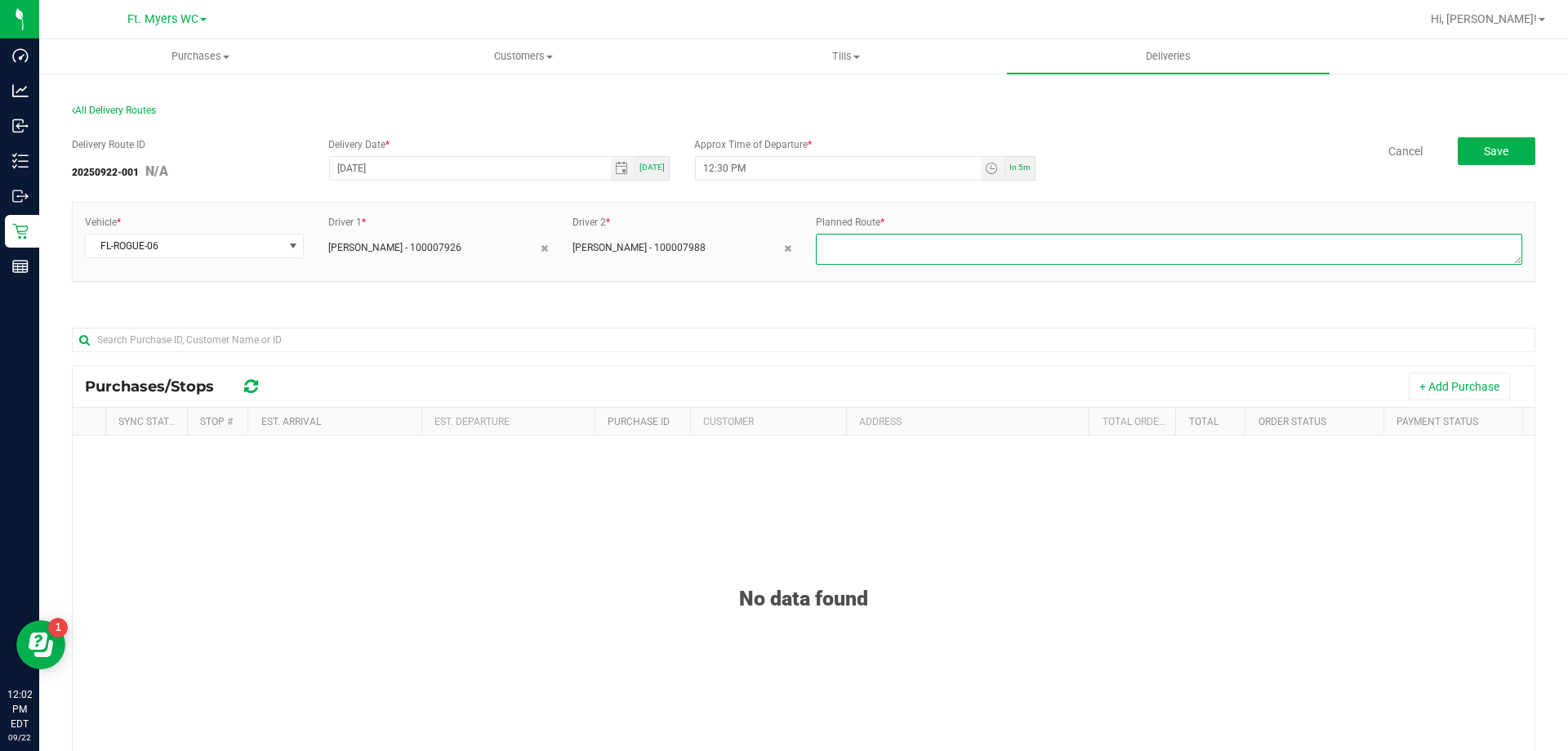
click at [854, 255] on textarea at bounding box center [1169, 249] width 707 height 31
type textarea "1.1"
click at [789, 308] on div "Delivery Route ID 20250922-001 N/A Delivery Date * [DATE] [DATE] Approx Time of…" at bounding box center [804, 543] width 1464 height 836
click at [1425, 394] on button "+ Add Purchase" at bounding box center [1460, 386] width 101 height 28
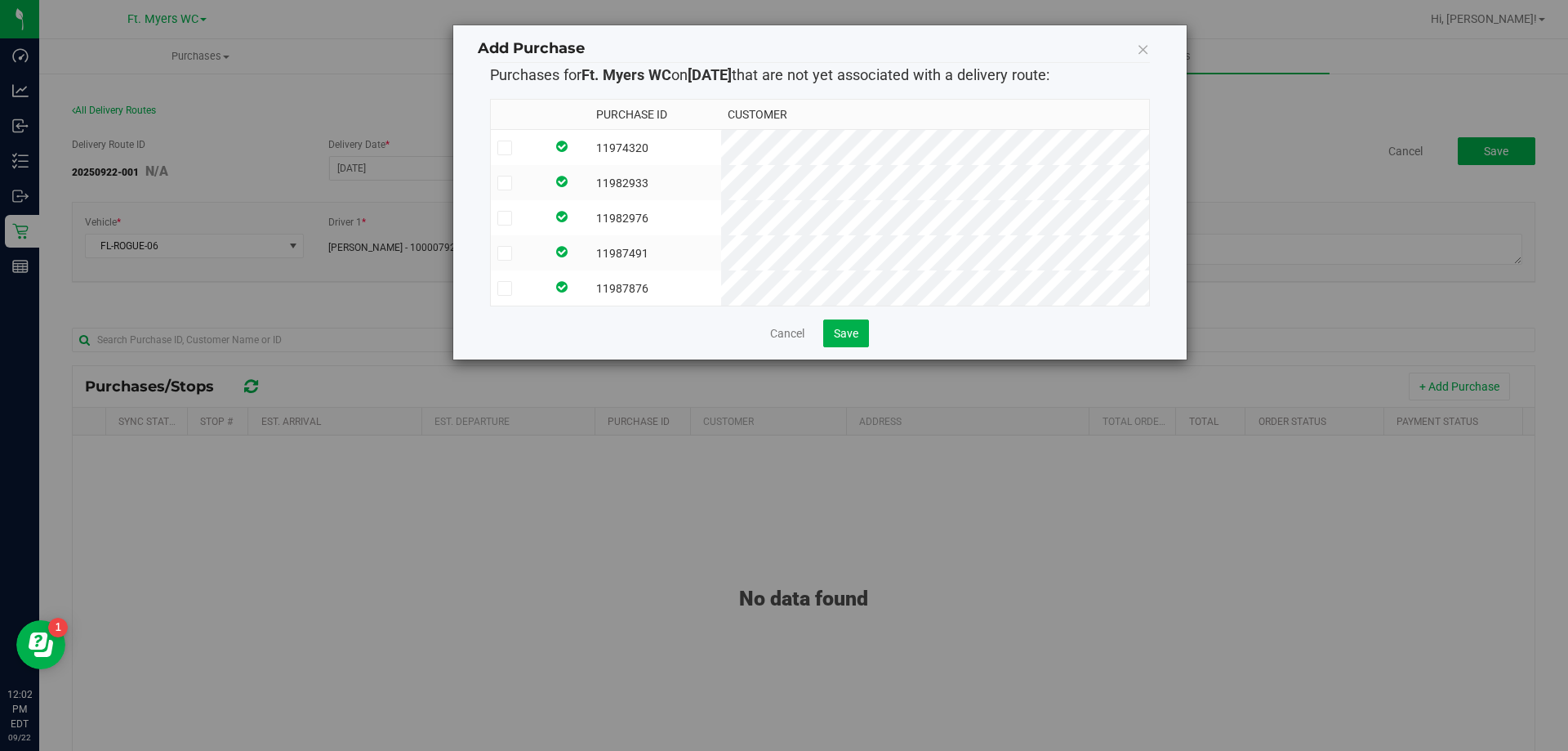
click at [721, 148] on td "11974320" at bounding box center [656, 148] width 132 height 36
click at [721, 183] on td "11982933" at bounding box center [656, 183] width 132 height 36
click at [721, 209] on td "11982976" at bounding box center [656, 218] width 132 height 36
click at [721, 239] on td "11987491" at bounding box center [656, 253] width 132 height 36
click at [721, 282] on td "11987876" at bounding box center [656, 288] width 132 height 36
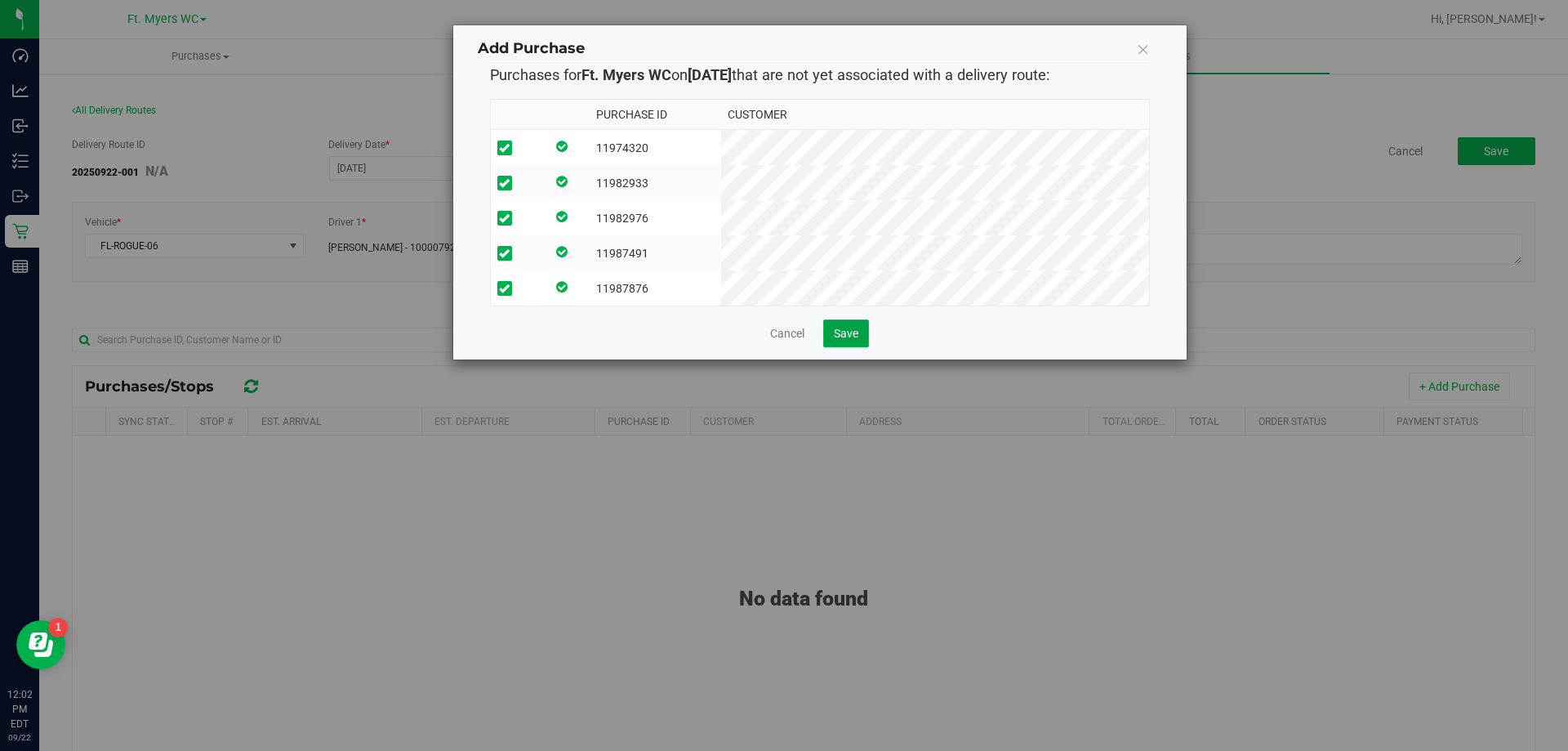
click at [843, 334] on button "Save" at bounding box center [846, 333] width 46 height 28
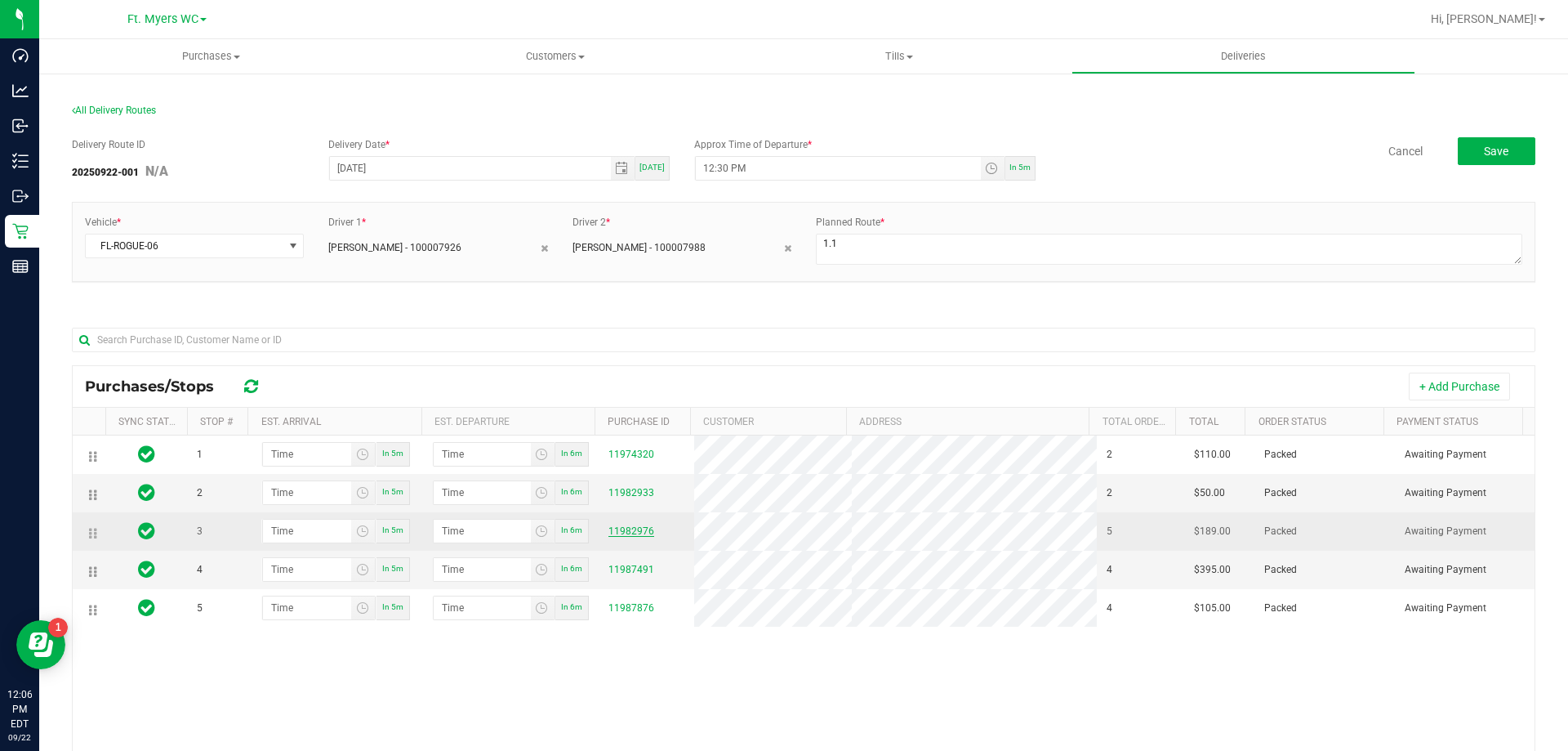
click at [624, 530] on link "11982976" at bounding box center [631, 531] width 46 height 12
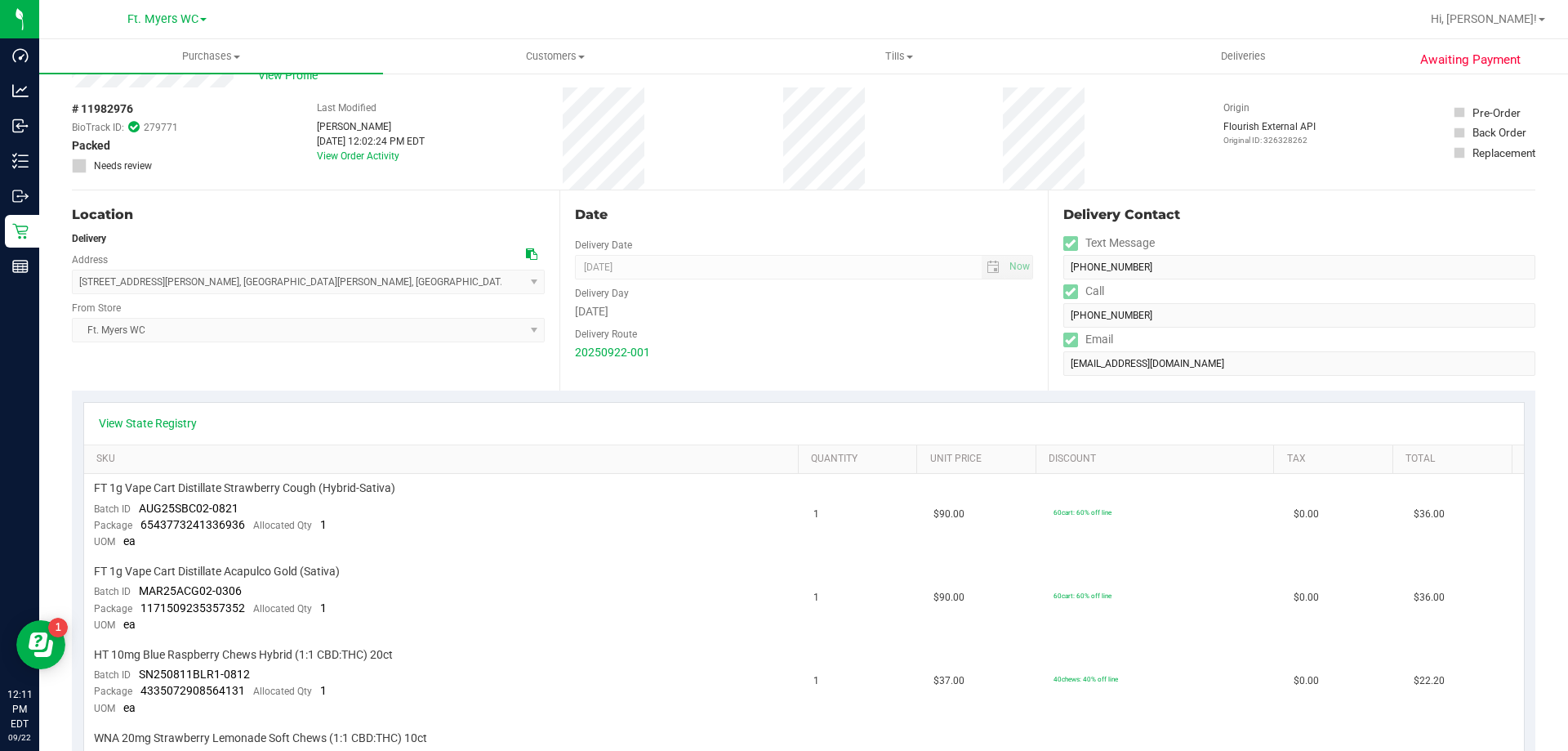
scroll to position [82, 0]
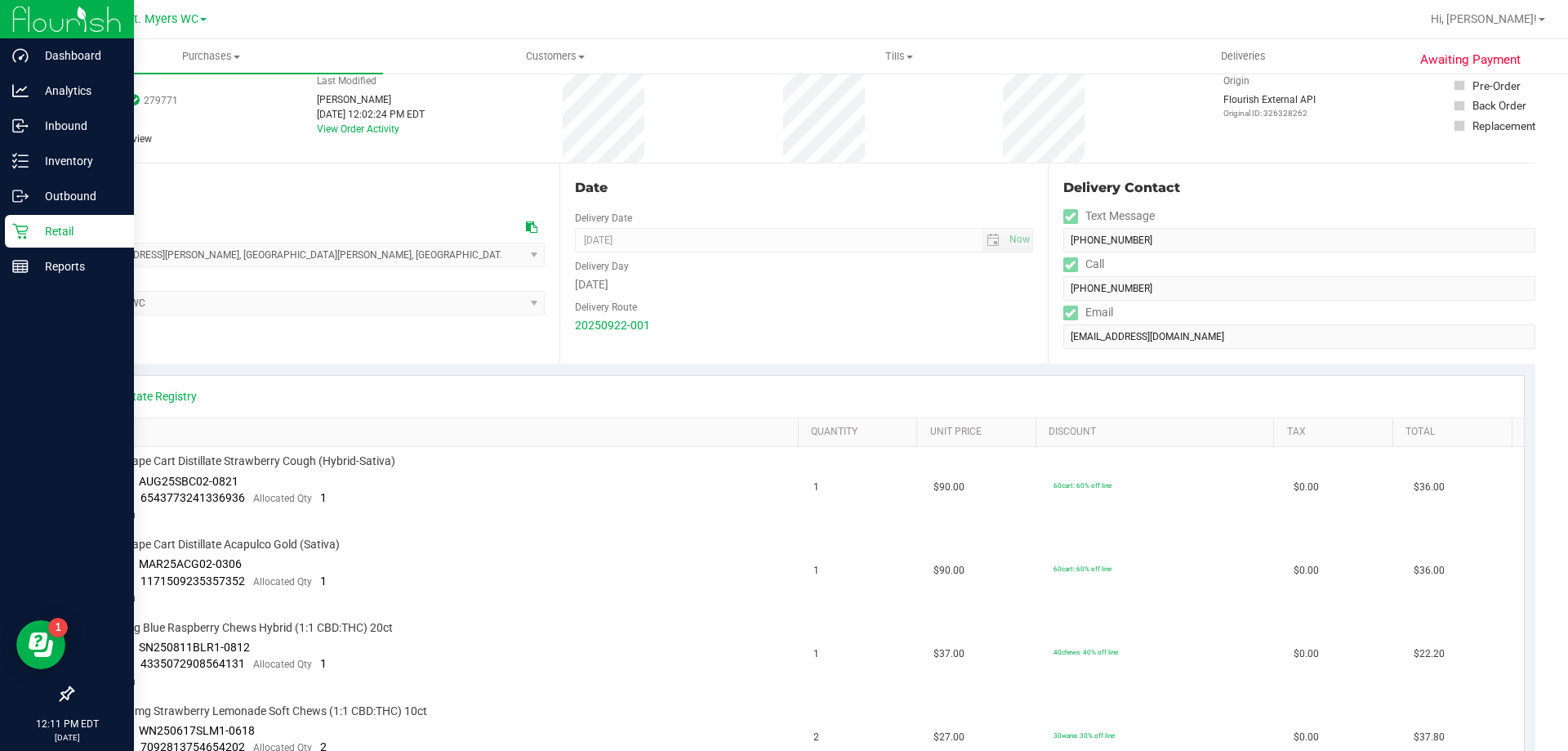
click at [32, 217] on div "Retail" at bounding box center [69, 231] width 129 height 33
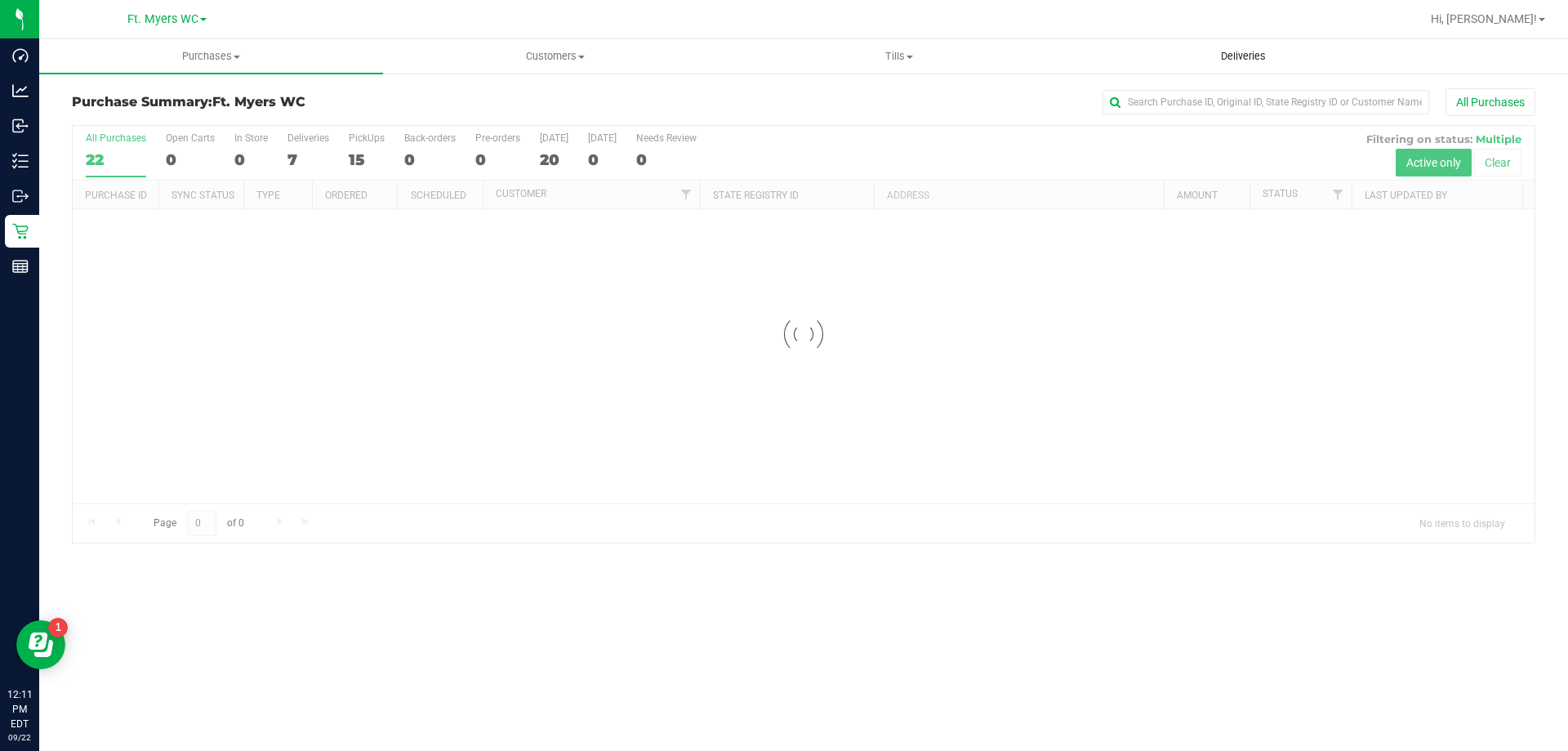
click at [1164, 58] on uib-tab-heading "Deliveries" at bounding box center [1243, 56] width 342 height 33
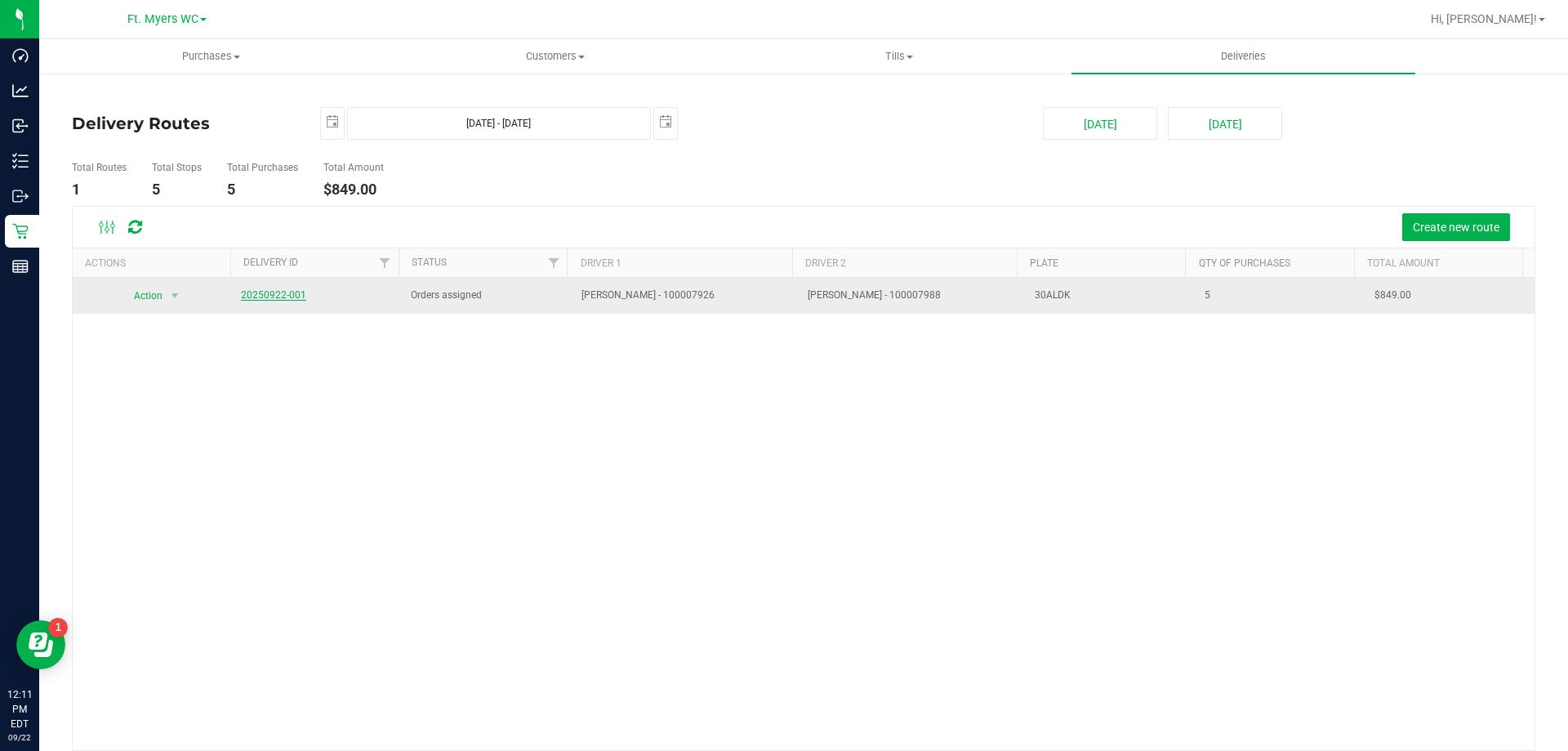
click at [243, 290] on link "20250922-001" at bounding box center [273, 295] width 65 height 12
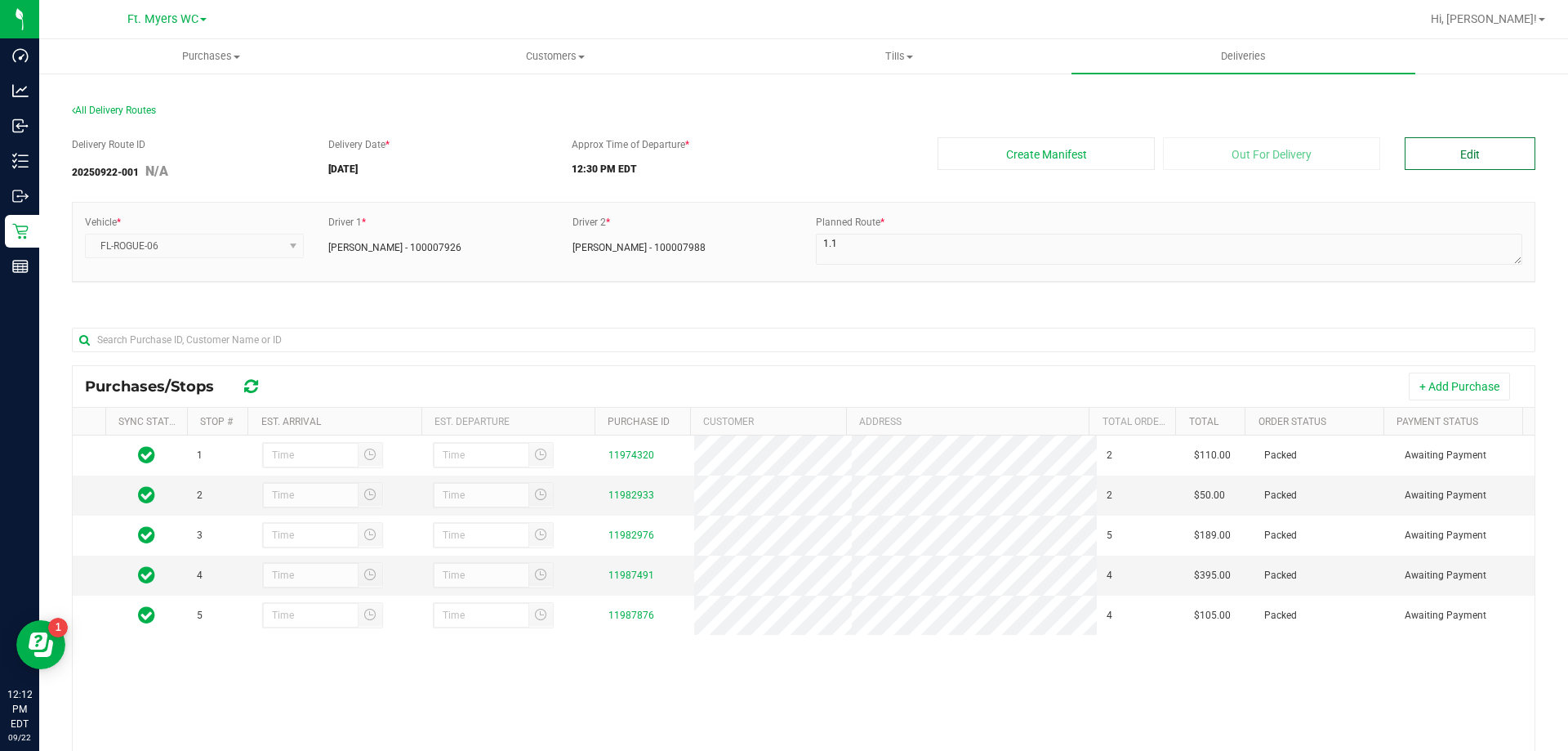
click at [1424, 152] on button "Edit" at bounding box center [1470, 153] width 131 height 33
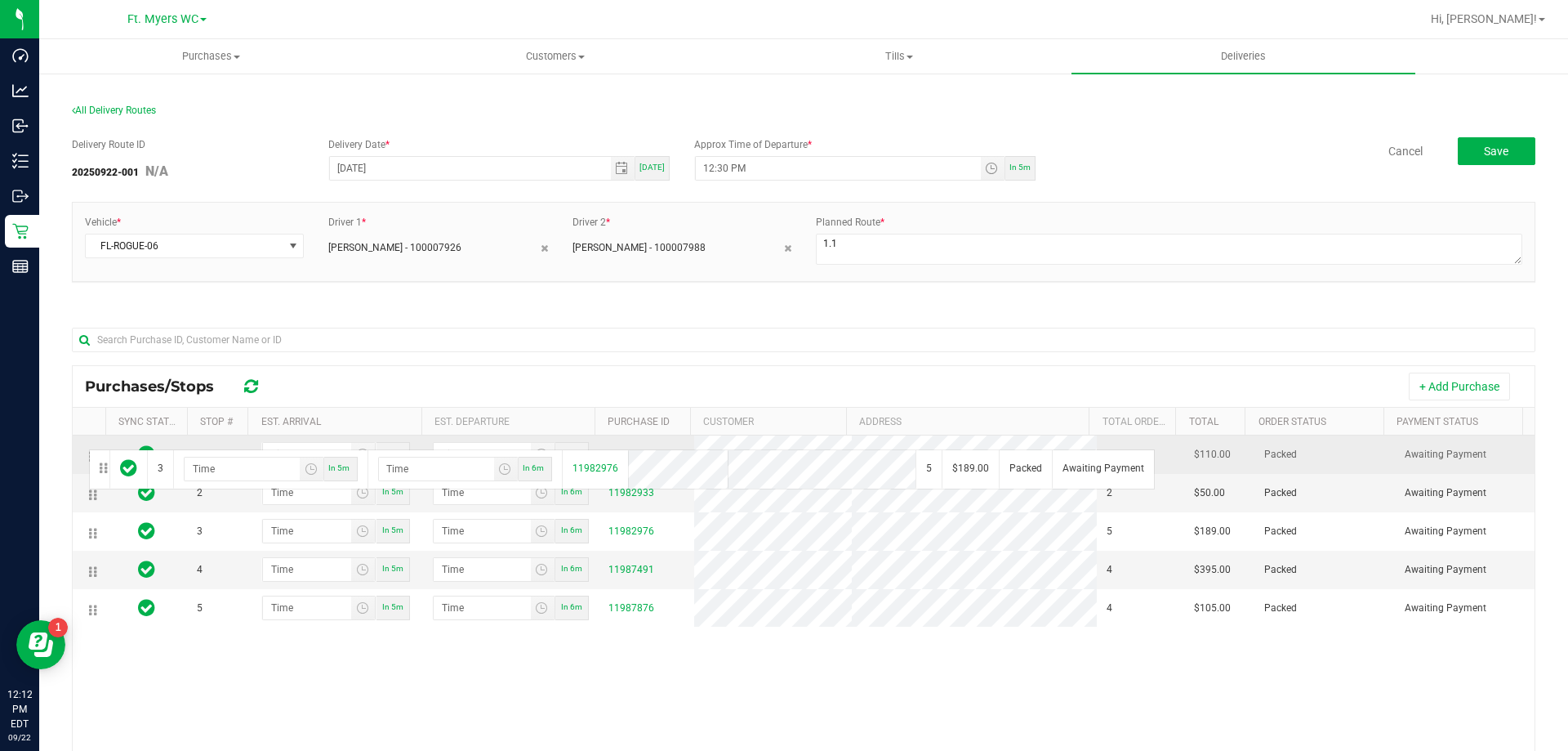
drag, startPoint x: 91, startPoint y: 532, endPoint x: 86, endPoint y: 448, distance: 84.1
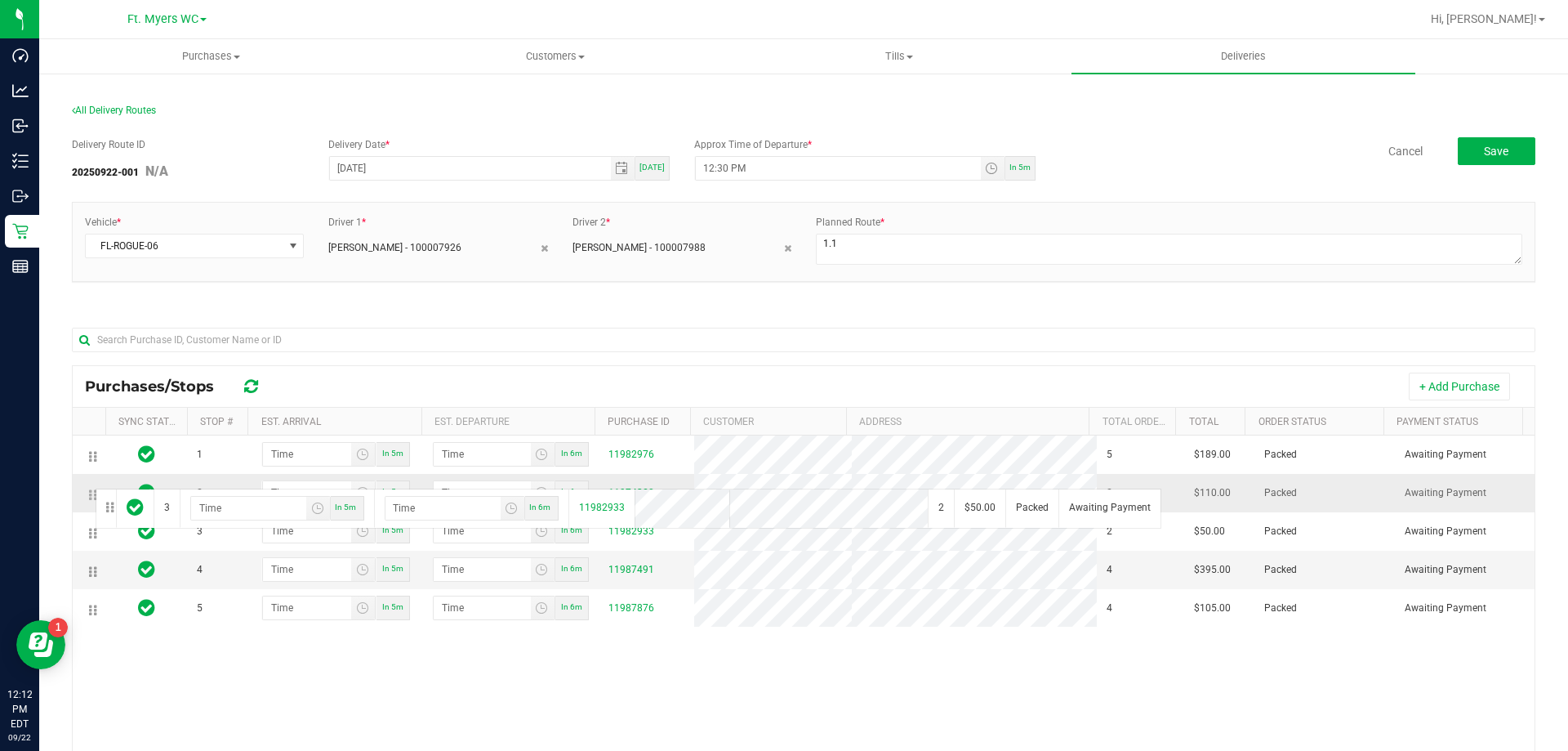
drag, startPoint x: 94, startPoint y: 535, endPoint x: 93, endPoint y: 487, distance: 48.0
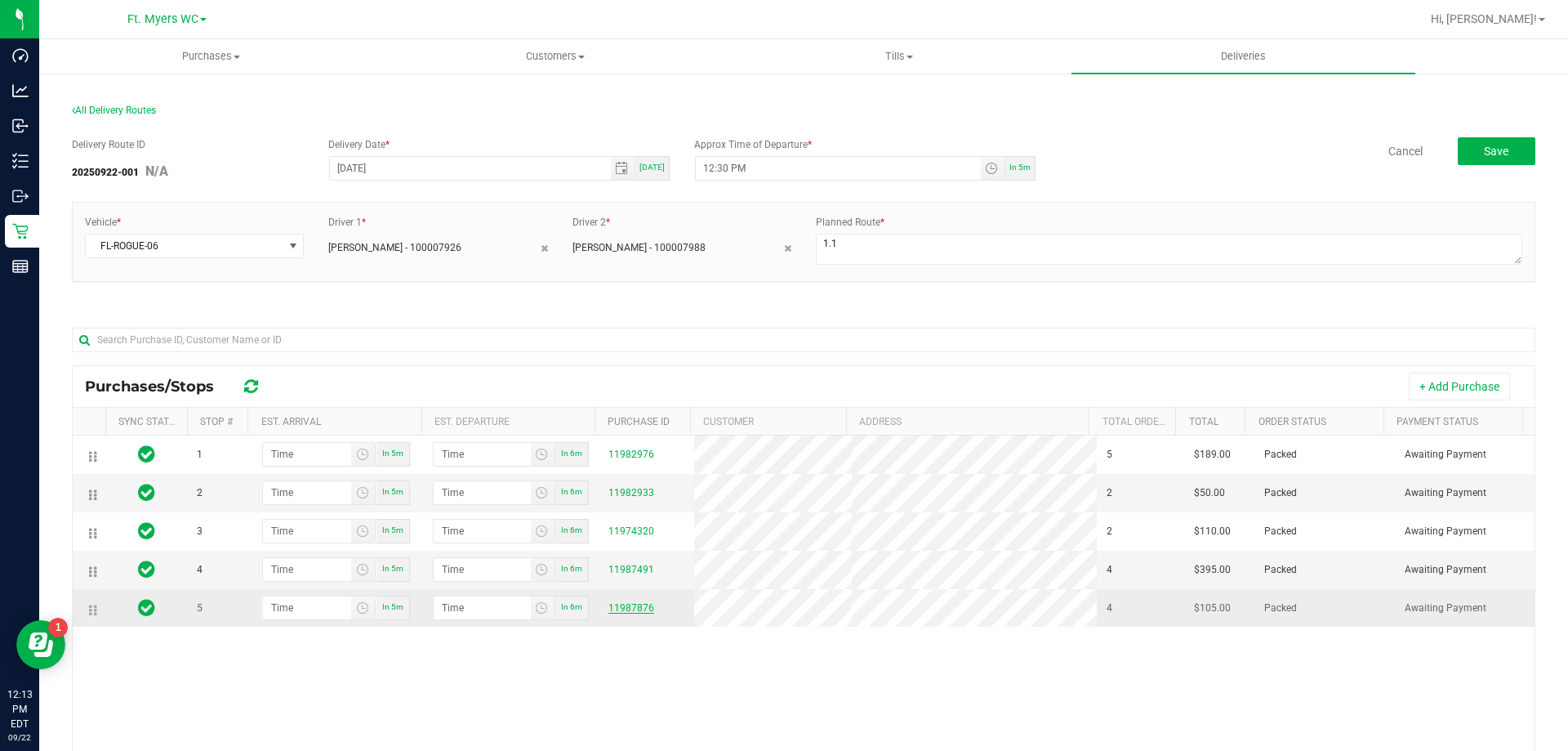
click at [624, 609] on link "11987876" at bounding box center [631, 608] width 46 height 12
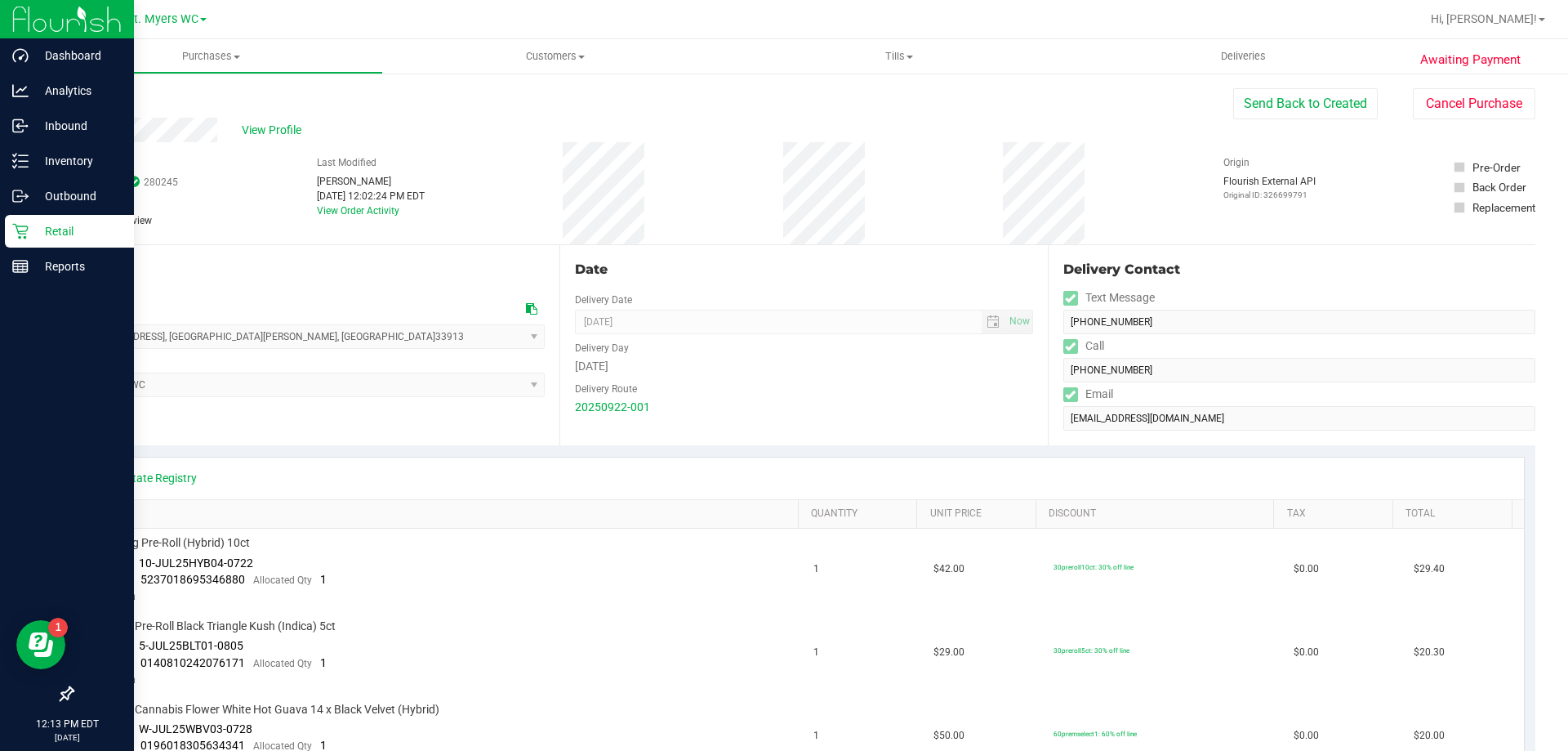
click at [8, 231] on div "Retail" at bounding box center [69, 231] width 129 height 33
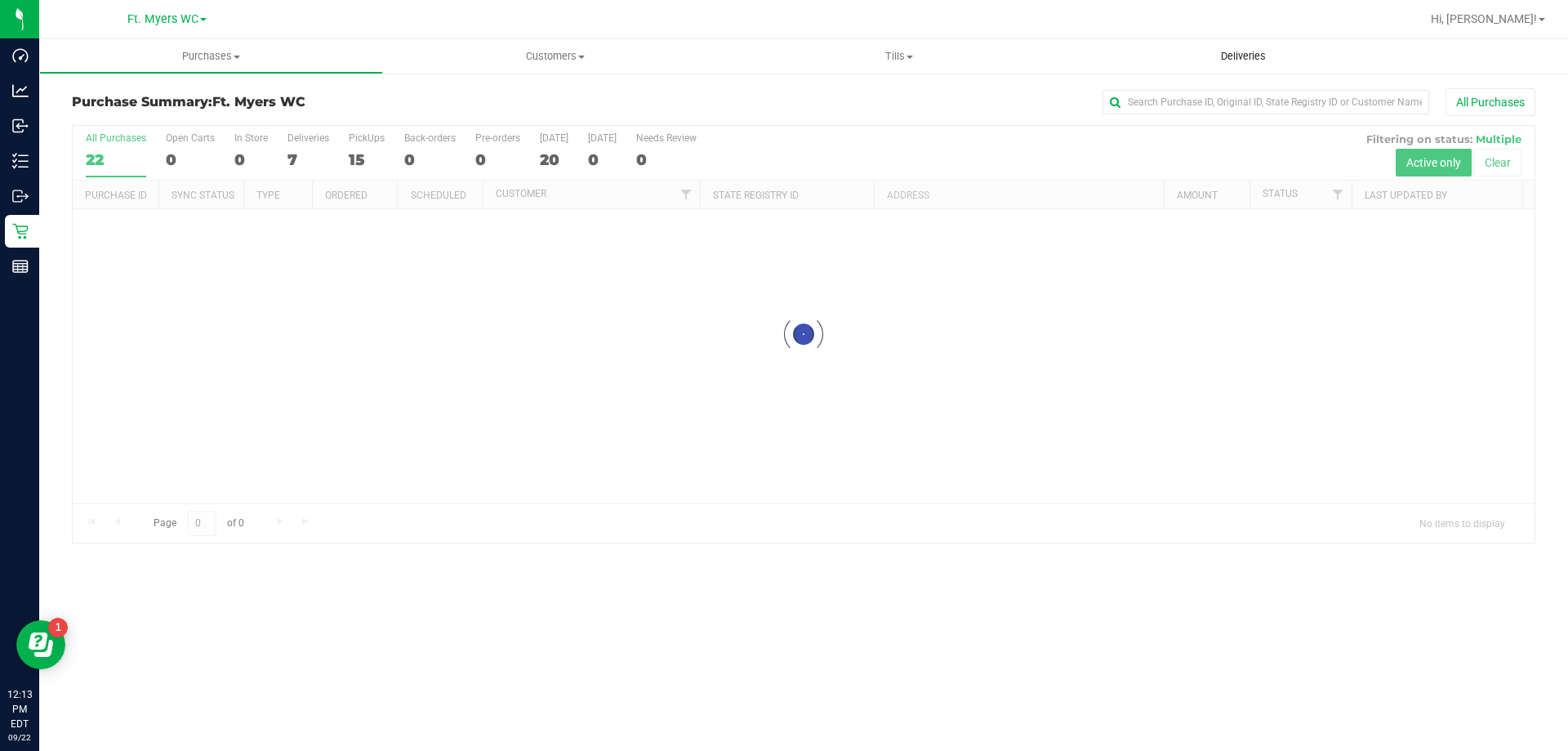
click at [1276, 52] on span "Deliveries" at bounding box center [1243, 56] width 89 height 14
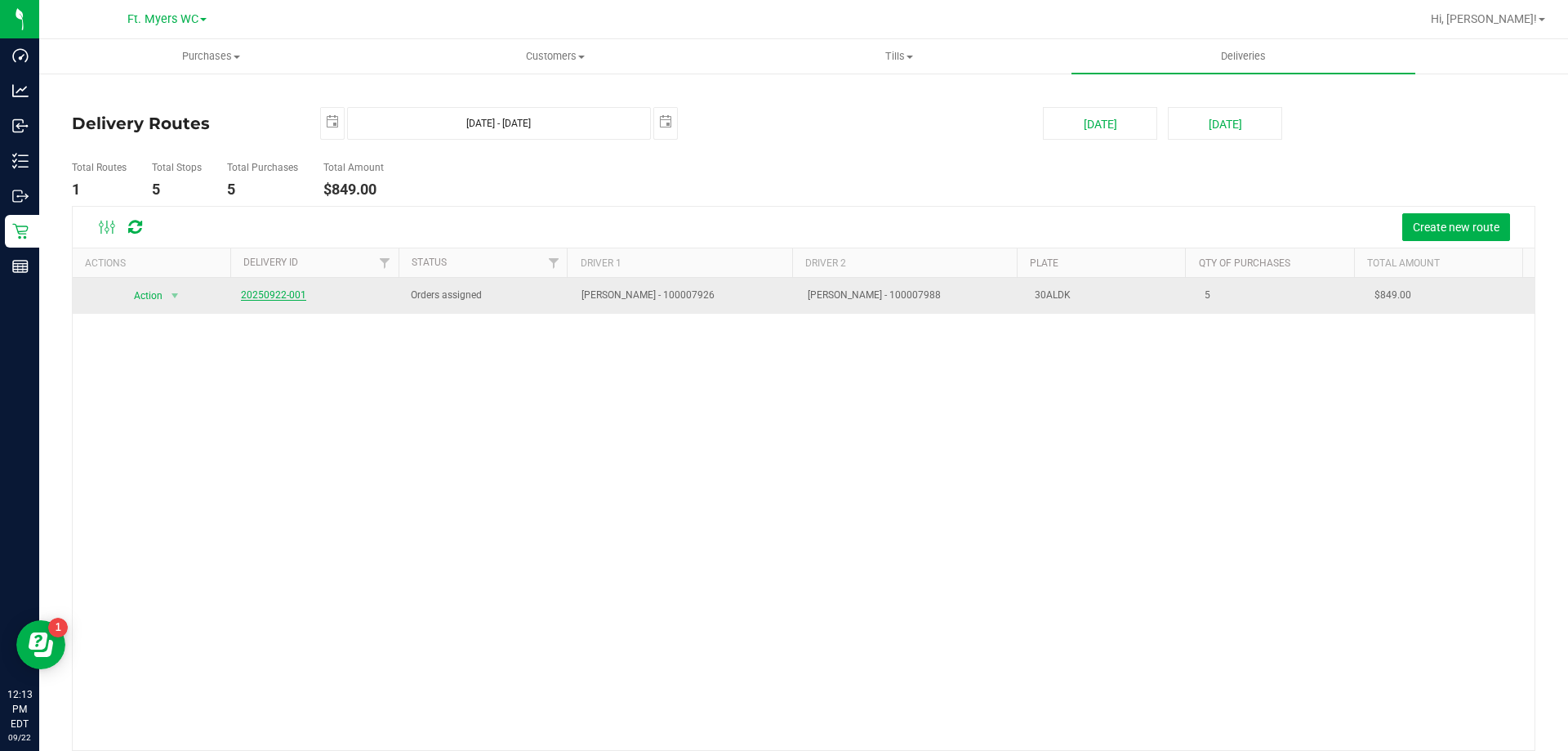
click at [289, 291] on link "20250922-001" at bounding box center [273, 295] width 65 height 12
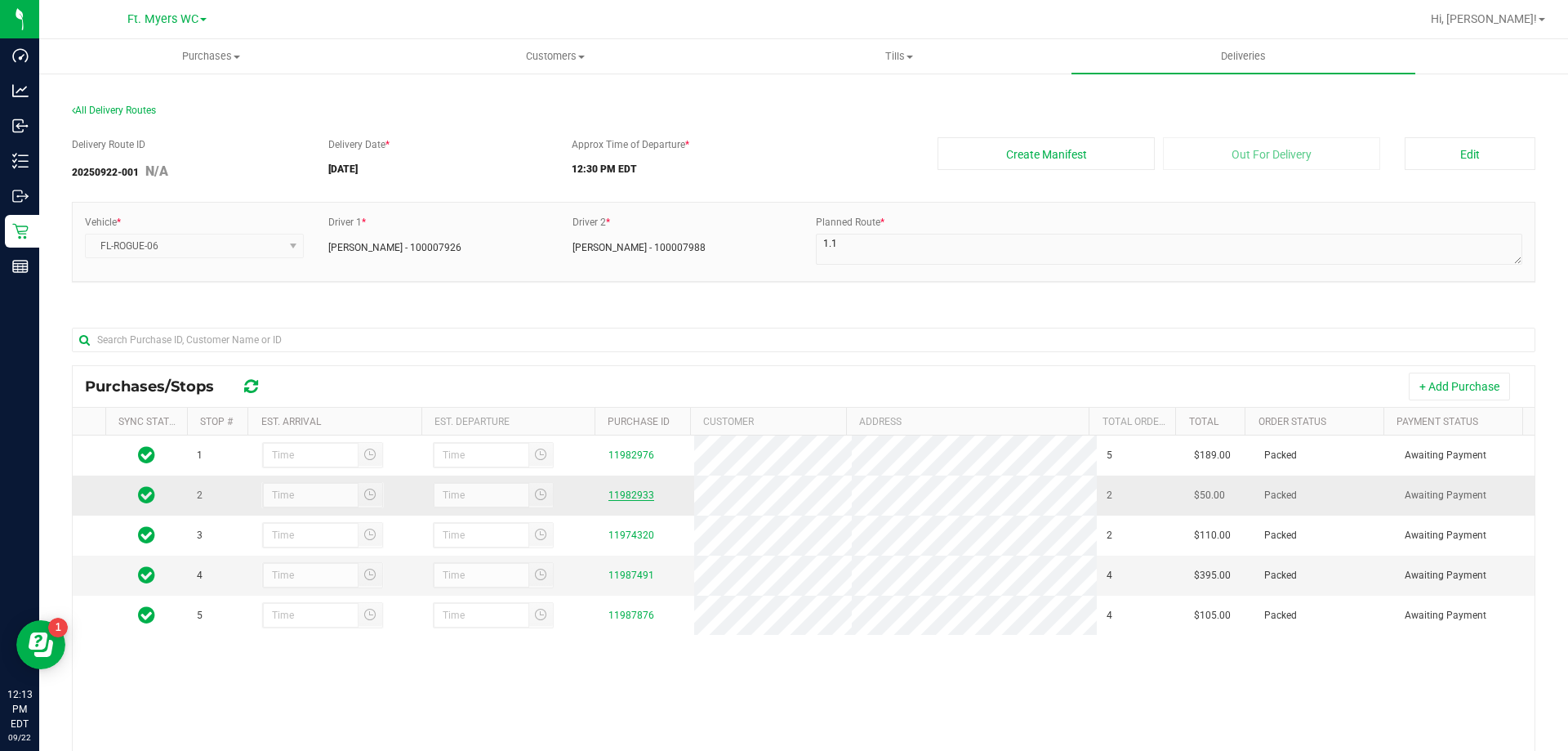
click at [617, 493] on link "11982933" at bounding box center [631, 496] width 46 height 12
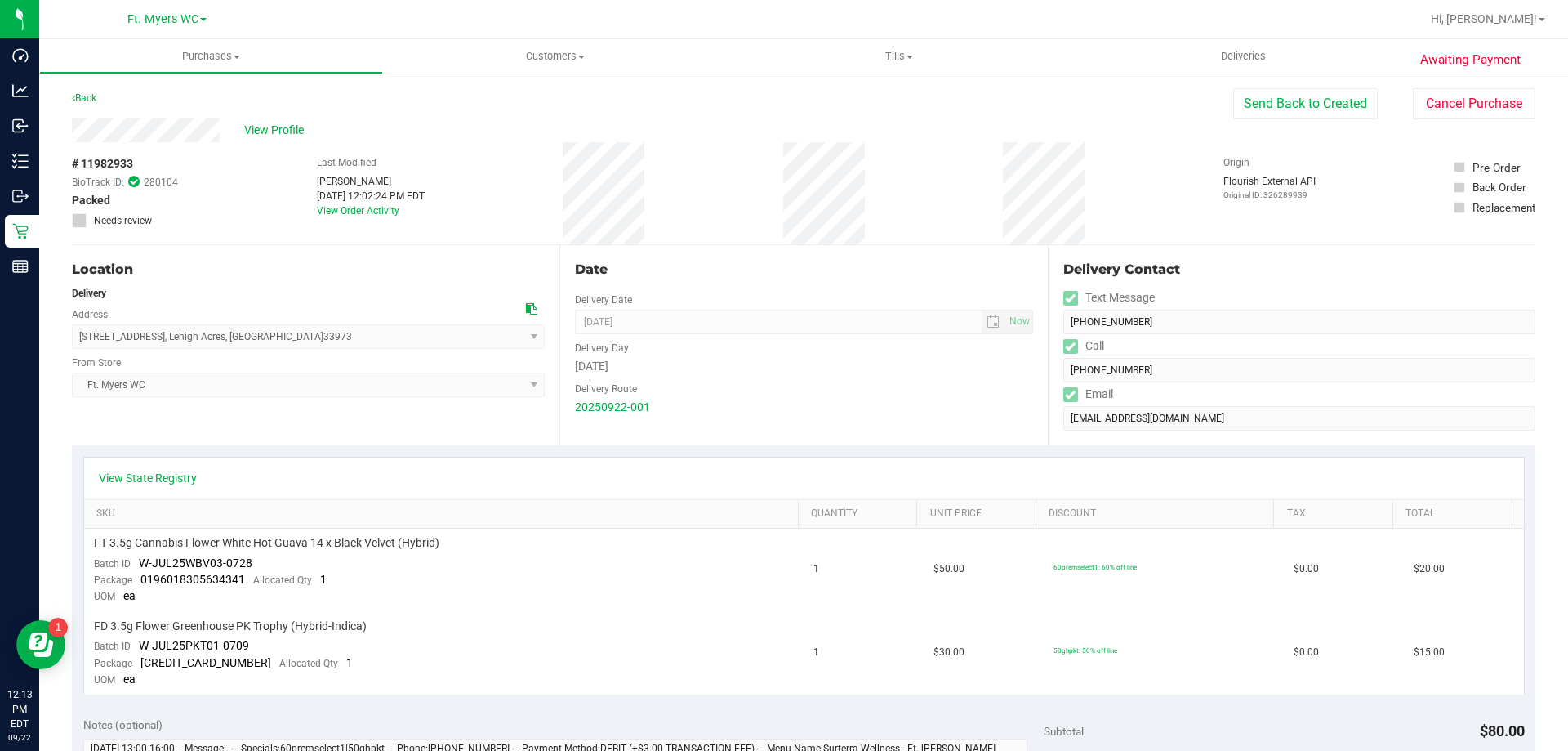
click at [1053, 339] on div "Delivery Contact Text Message [PHONE_NUMBER] Call [PHONE_NUMBER] Email [EMAIL_A…" at bounding box center [1292, 345] width 488 height 200
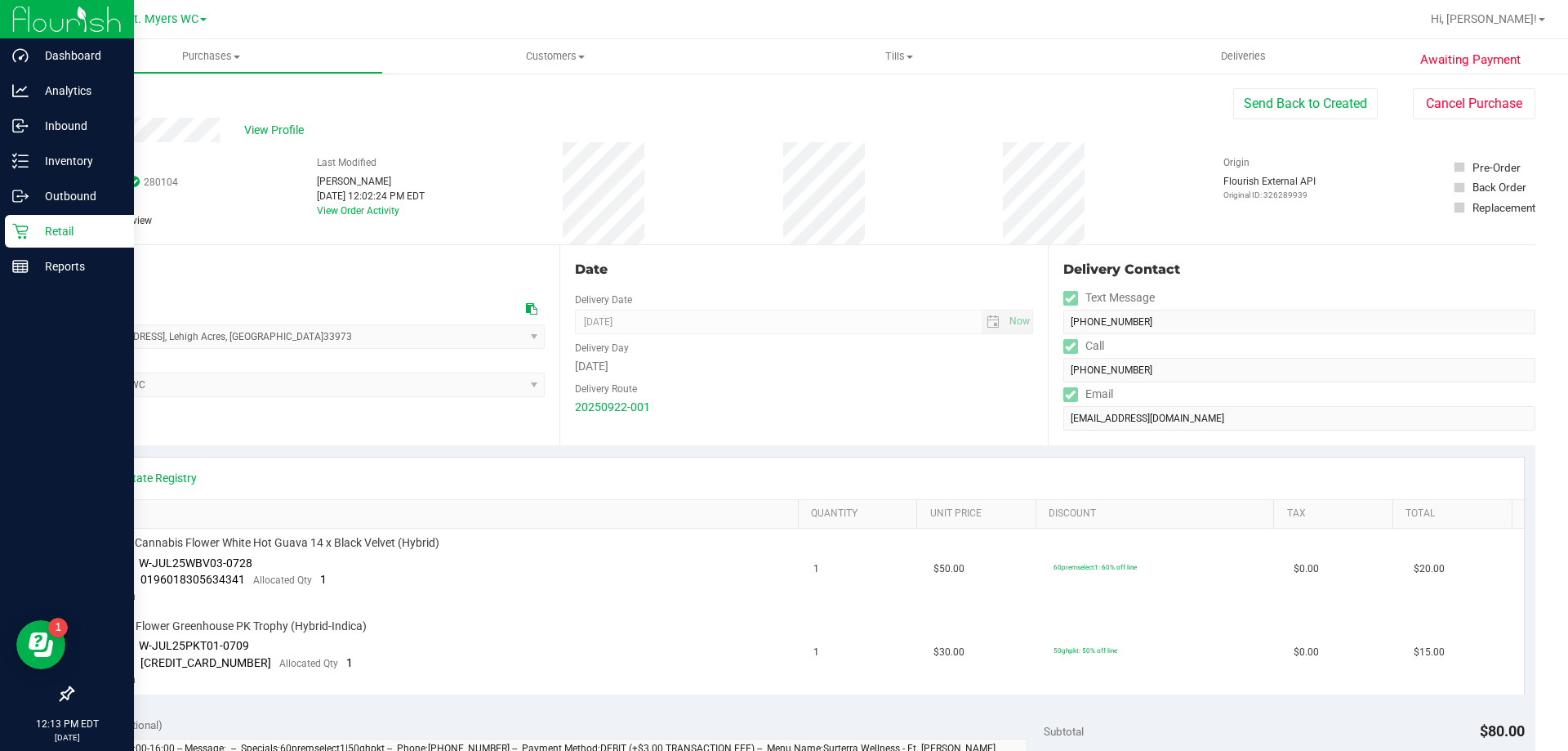
click at [45, 223] on p "Retail" at bounding box center [78, 231] width 98 height 19
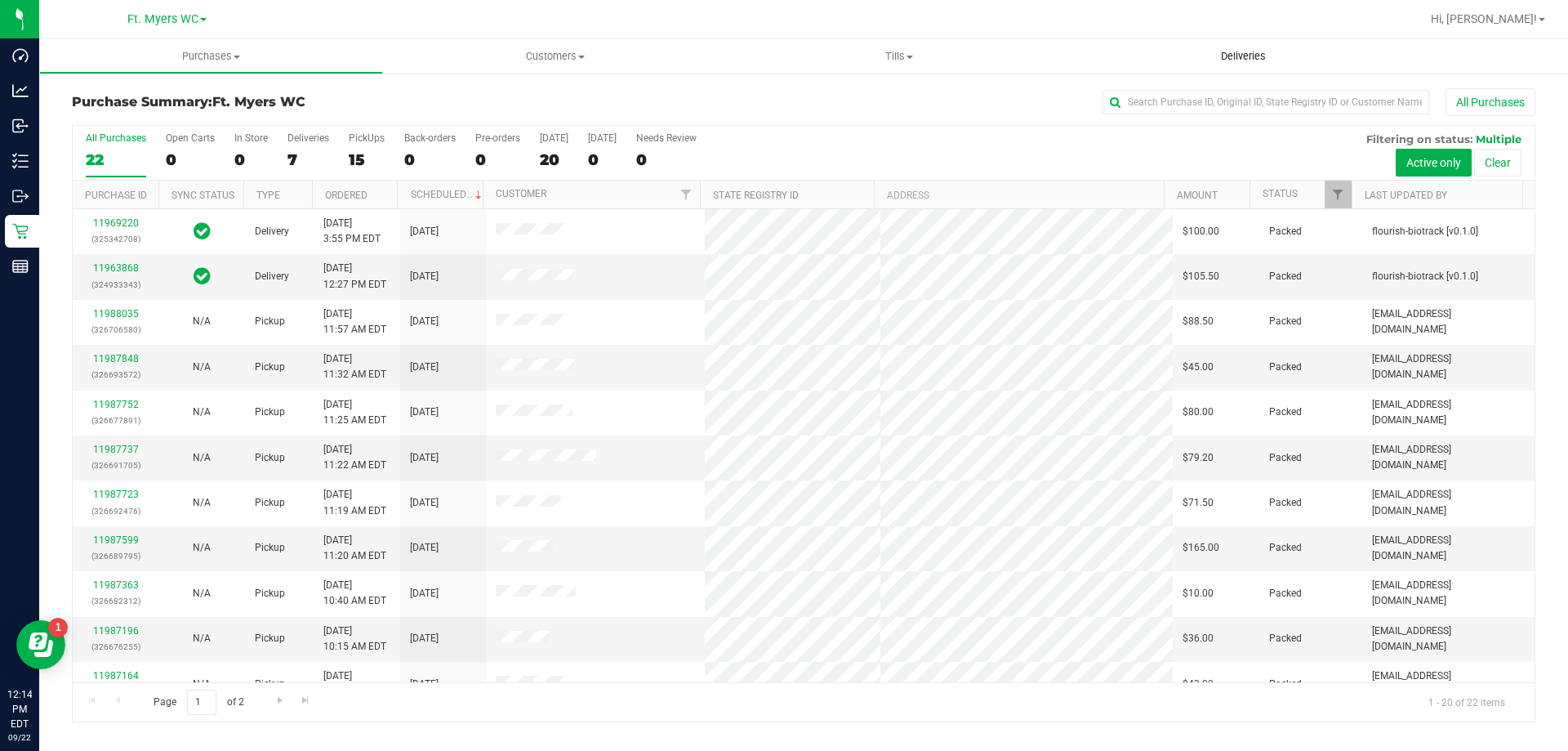
click at [1209, 48] on uib-tab-heading "Deliveries" at bounding box center [1243, 56] width 344 height 35
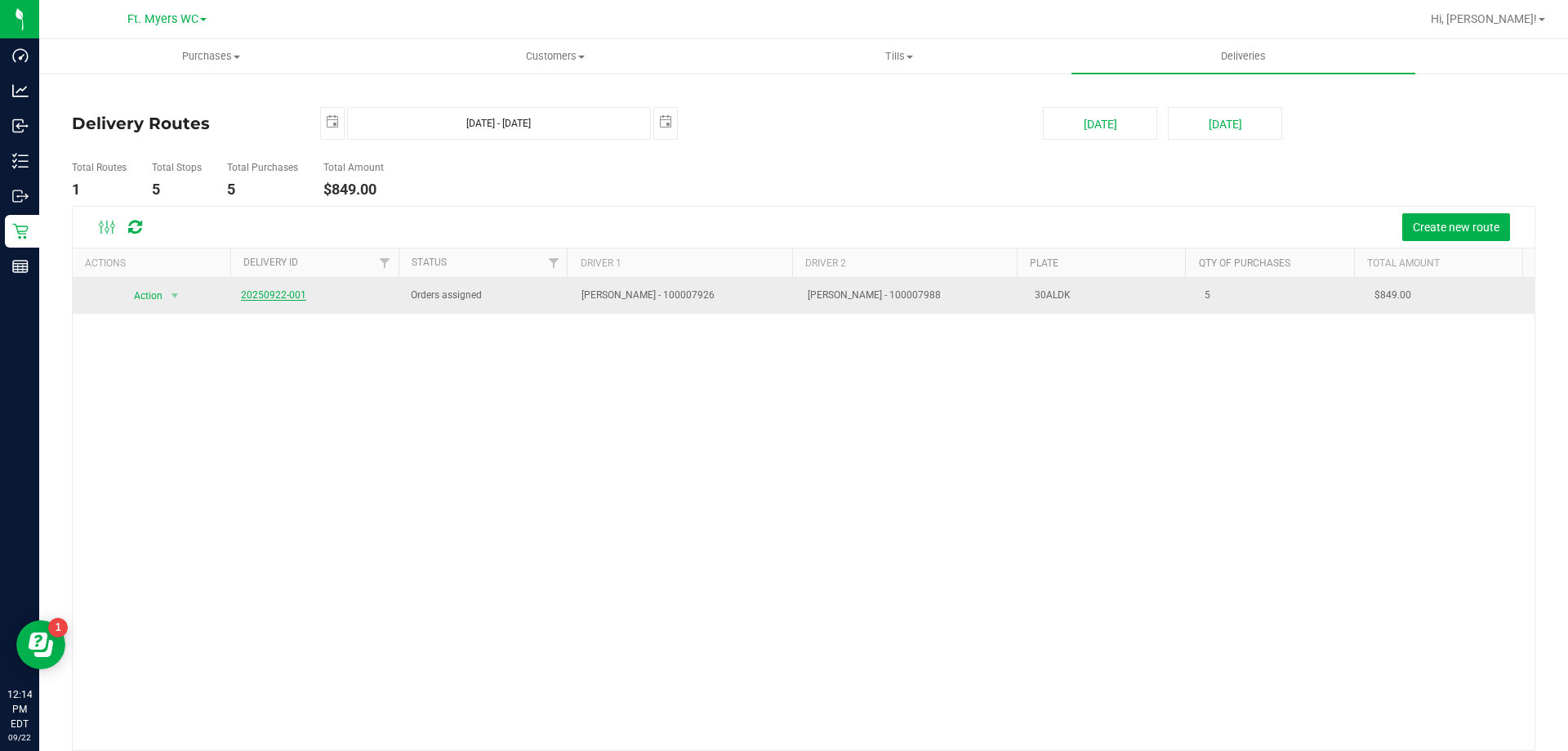
click at [277, 298] on link "20250922-001" at bounding box center [273, 295] width 65 height 12
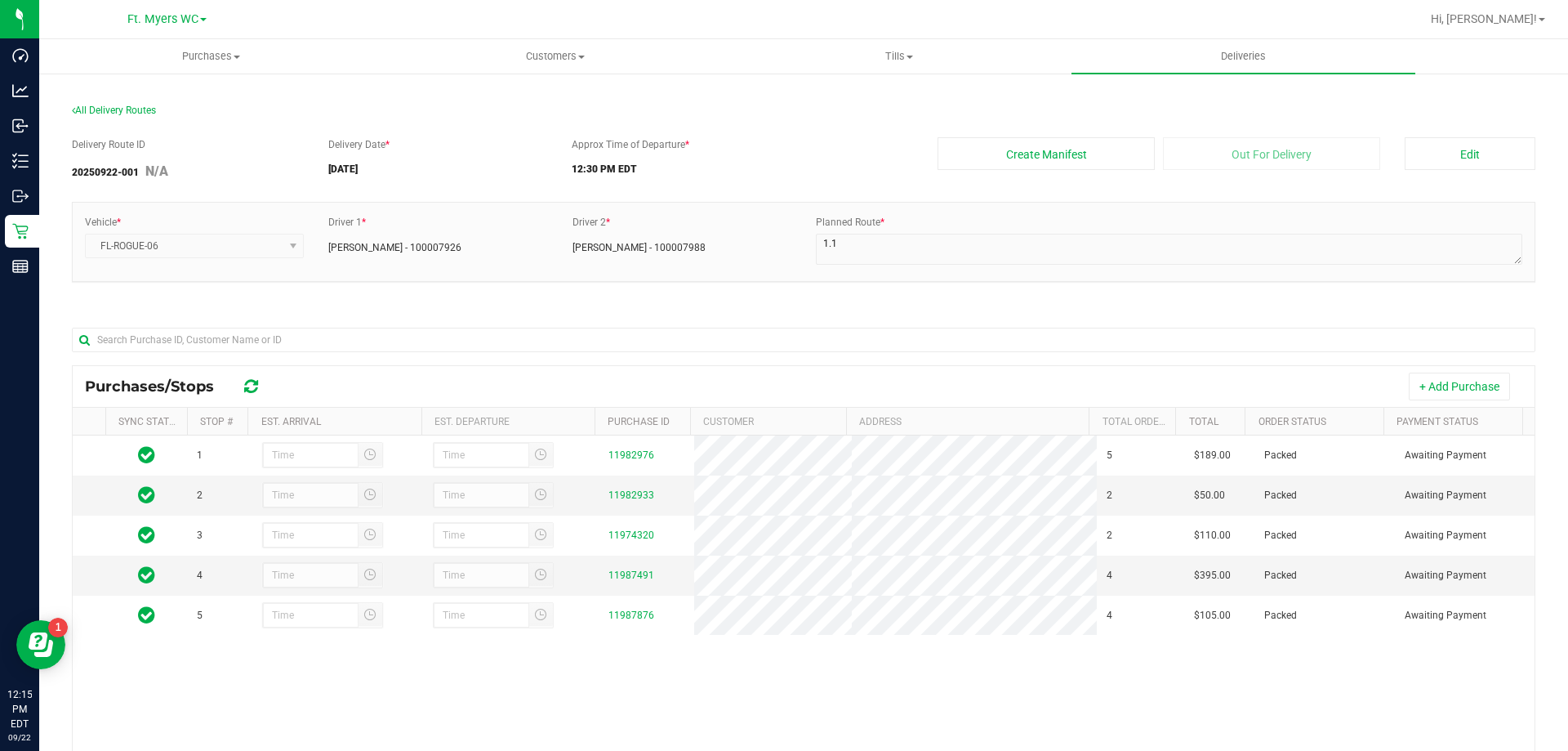
click at [1442, 172] on div "Delivery Route ID 20250922-001 N/A Delivery Date * [DATE] Approx Time of Depart…" at bounding box center [804, 162] width 1464 height 50
click at [1448, 152] on button "Edit" at bounding box center [1470, 153] width 131 height 33
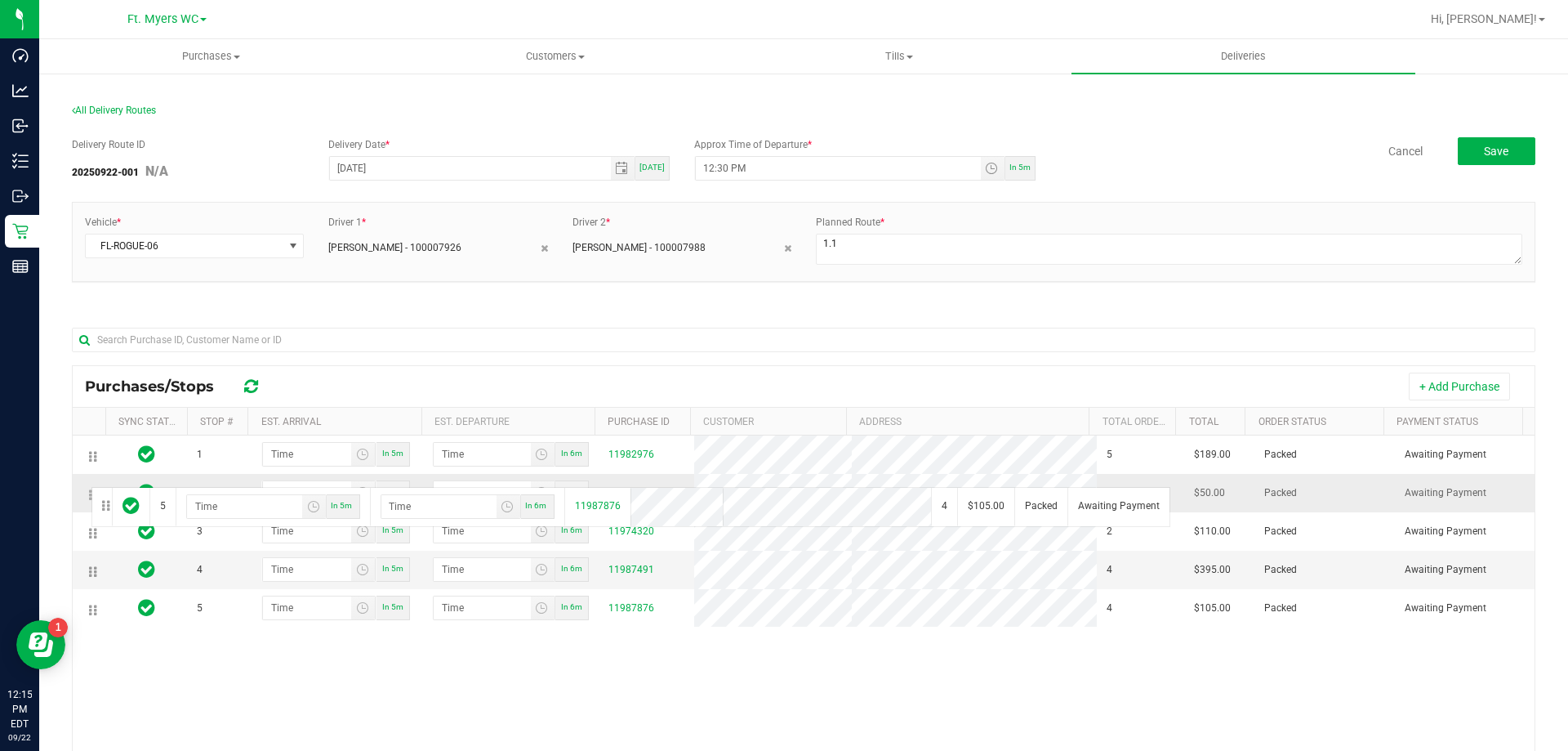
drag, startPoint x: 91, startPoint y: 608, endPoint x: 89, endPoint y: 485, distance: 123.0
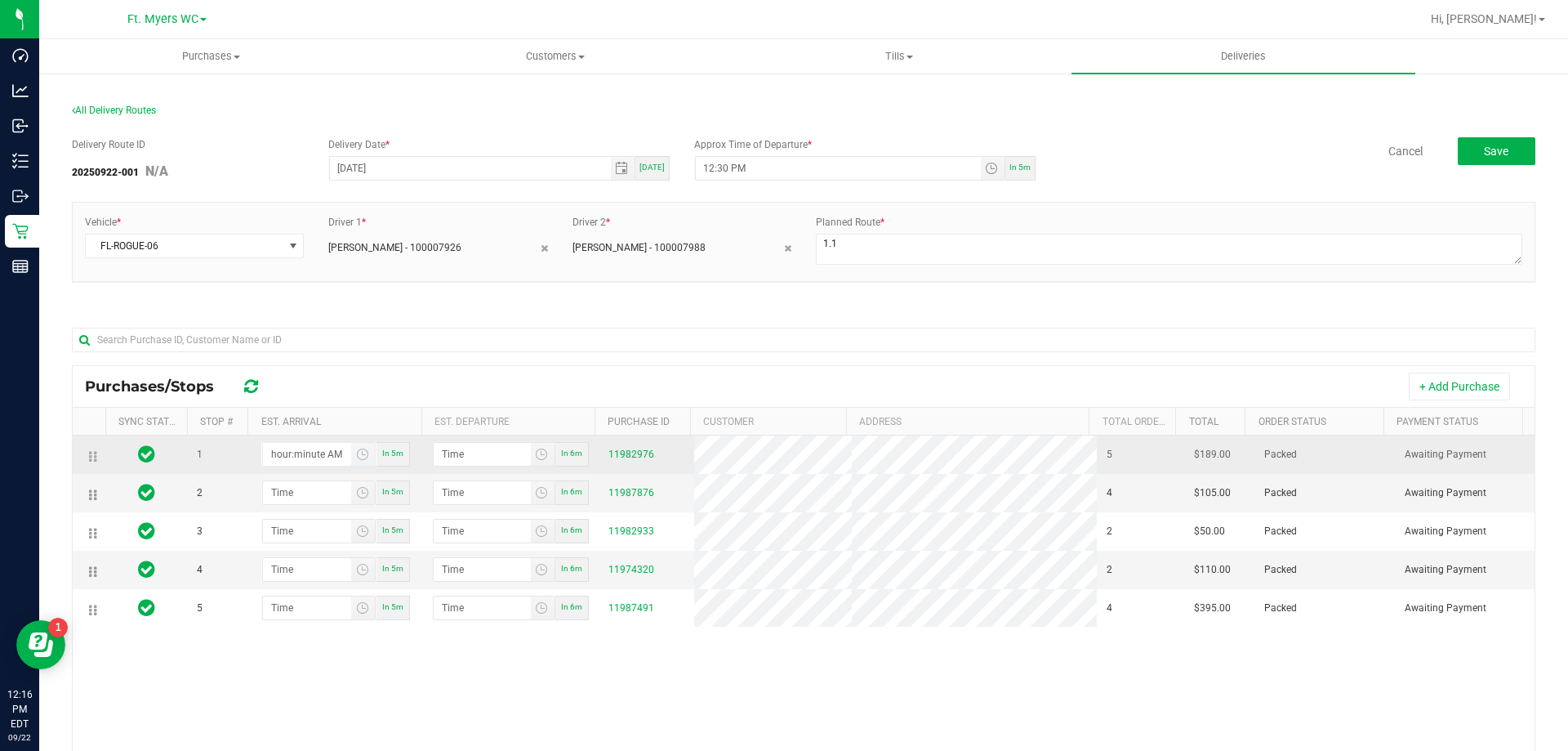
click at [307, 452] on input "hour:minute AM" at bounding box center [307, 454] width 89 height 23
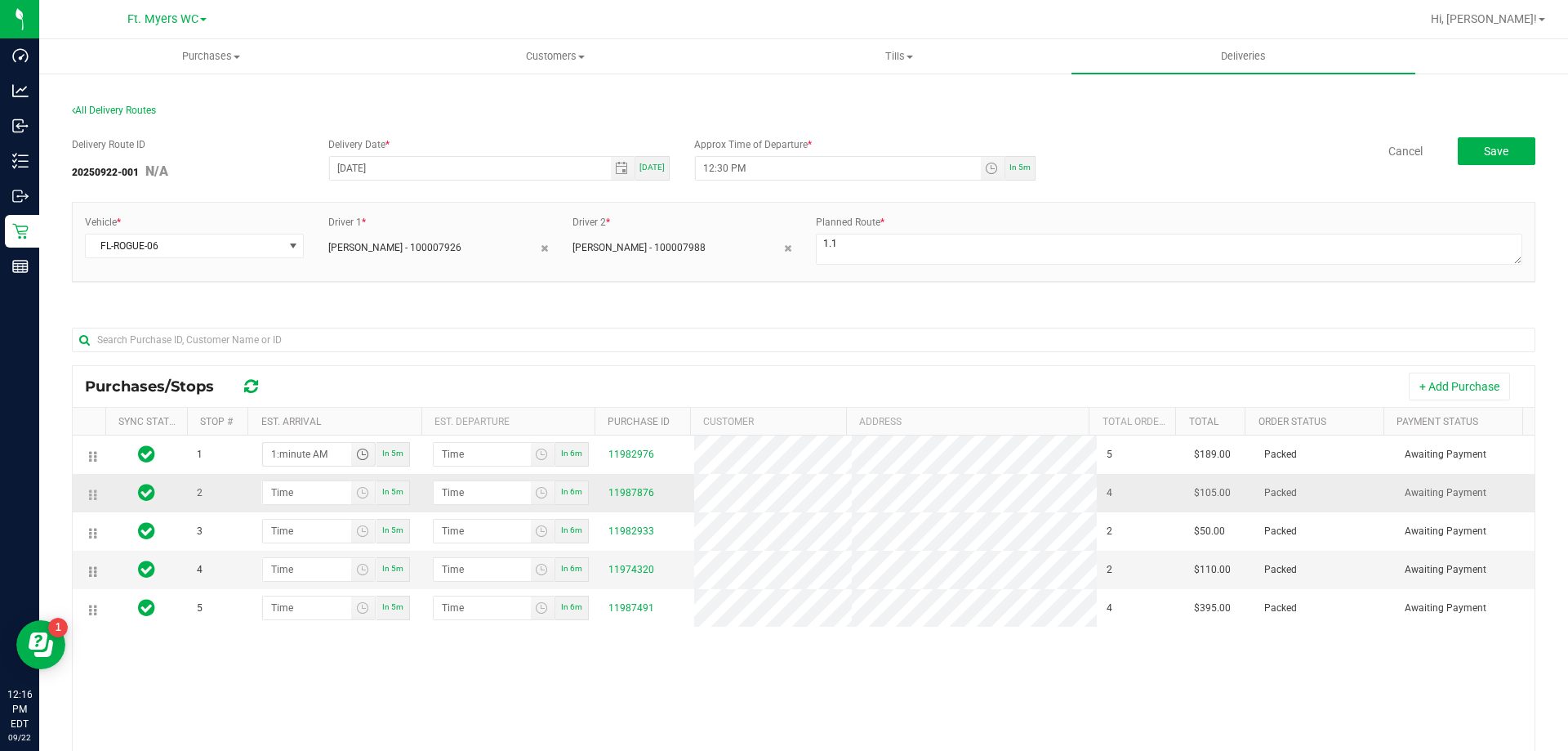
type input "1:00 AM"
type input "1:01 AM"
type input "1:00 PM"
type input "1:01 PM"
type input "1:00 PM"
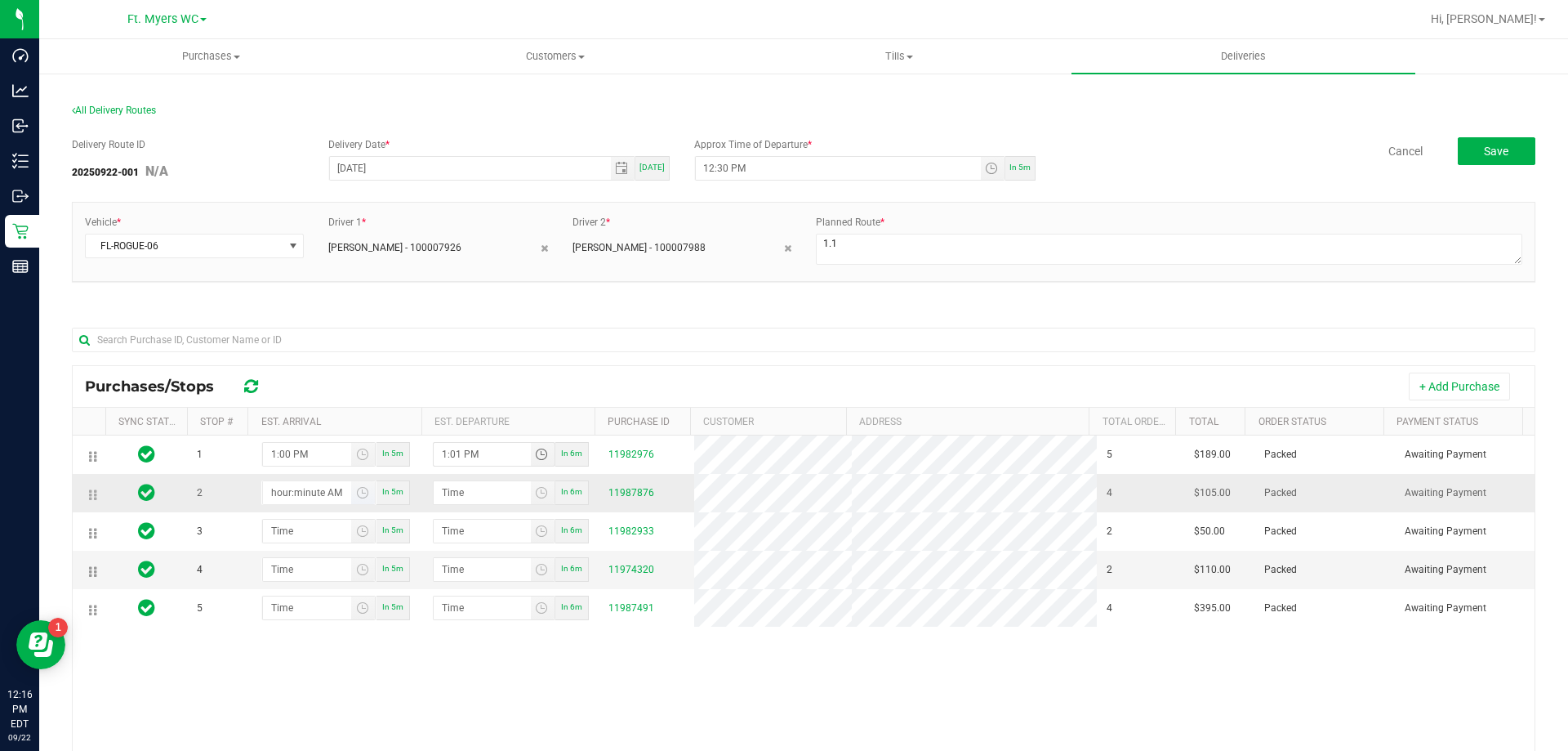
click at [294, 496] on input "hour:minute AM" at bounding box center [307, 492] width 89 height 23
click at [275, 490] on input "3:minute AM" at bounding box center [307, 492] width 89 height 23
type input "1:03 AM"
type input "1:04 AM"
type input "1:30 AM"
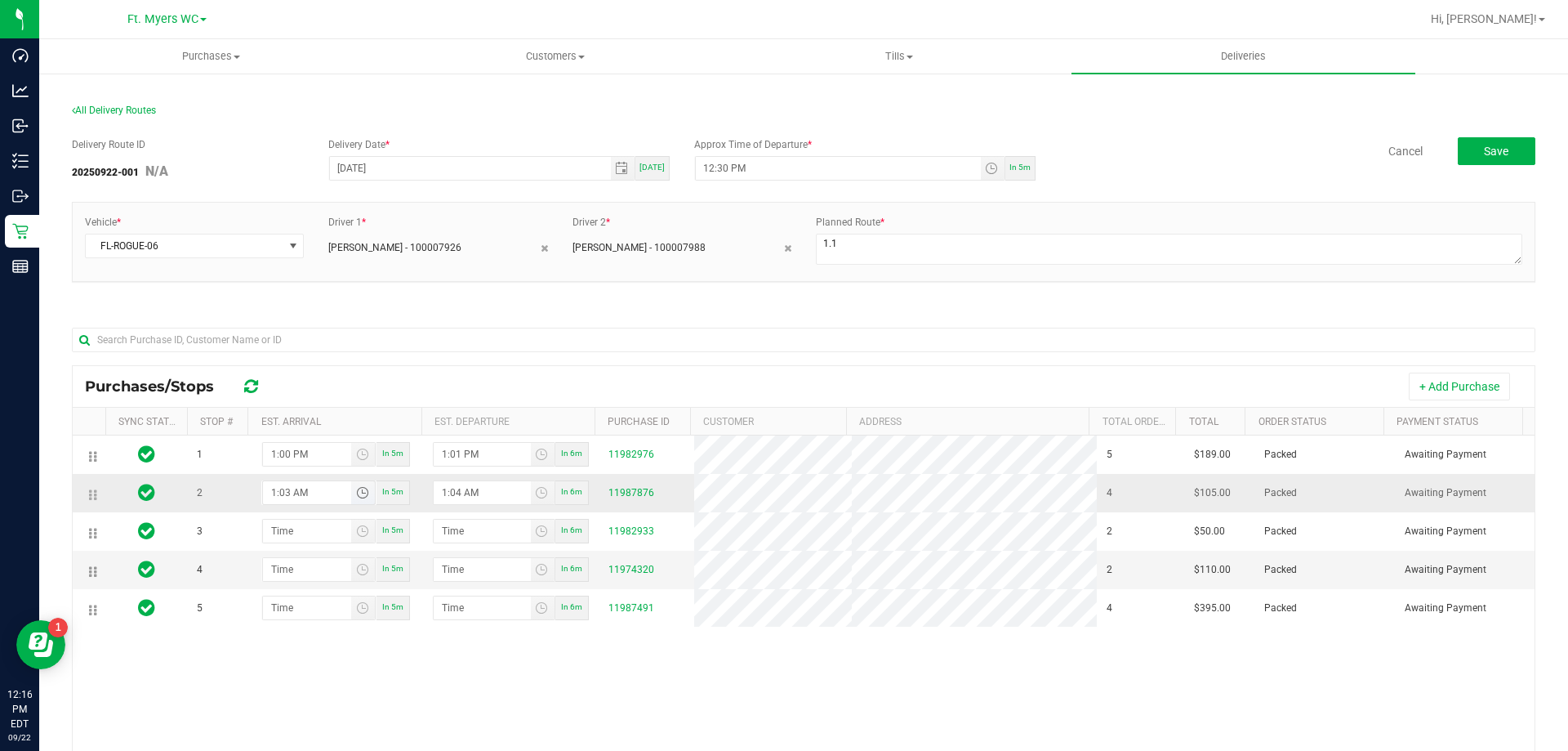
type input "1:31 AM"
type input "1:30 PM"
type input "1:31 PM"
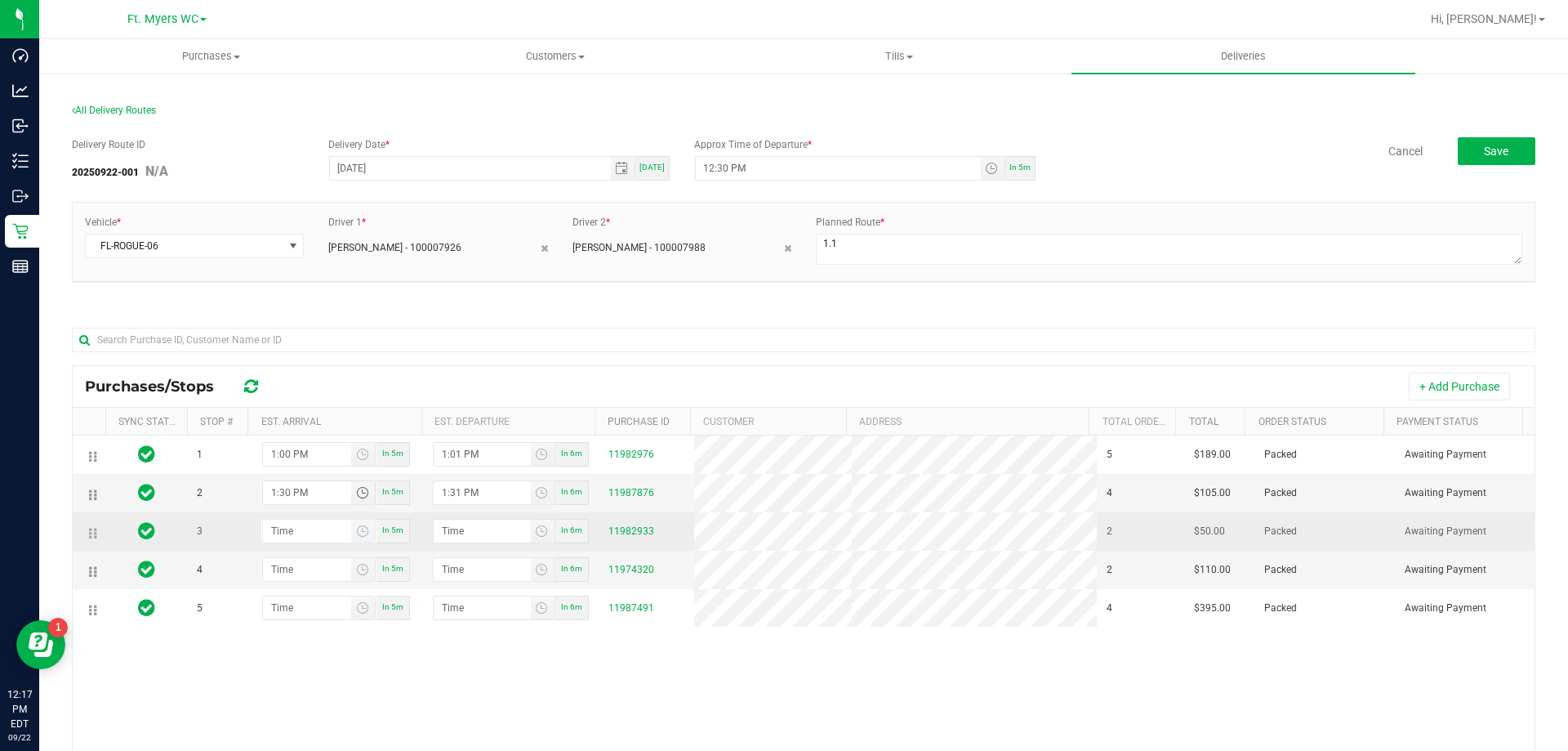
type input "1:30 PM"
click at [286, 524] on input "hour:minute AM" at bounding box center [307, 531] width 89 height 23
type input "2:03 AM"
type input "2:04 AM"
type input "2:30 AM"
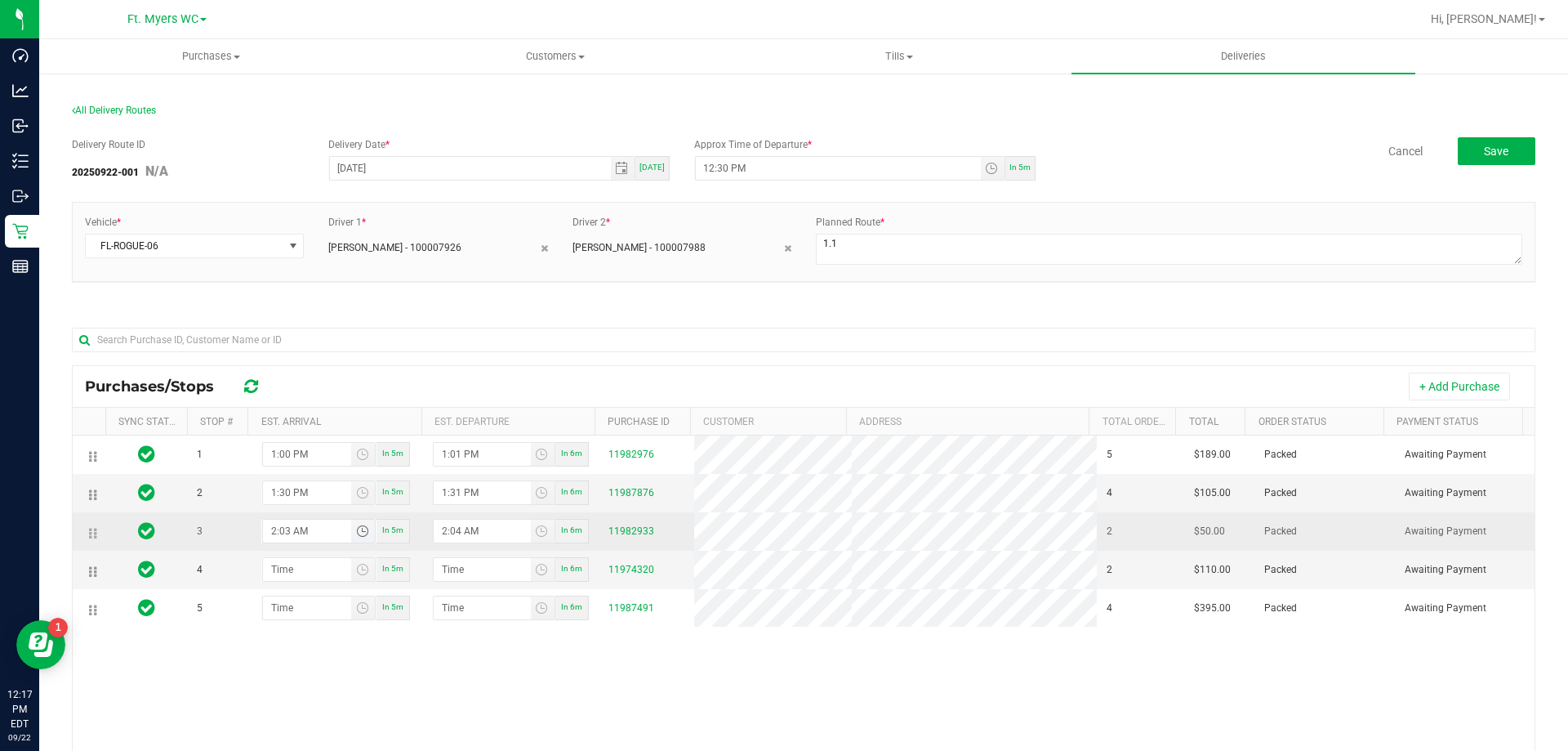
type input "2:31 AM"
type input "2:30 PM"
type input "2:31 PM"
click at [286, 524] on input "2:30 PM" at bounding box center [307, 531] width 89 height 23
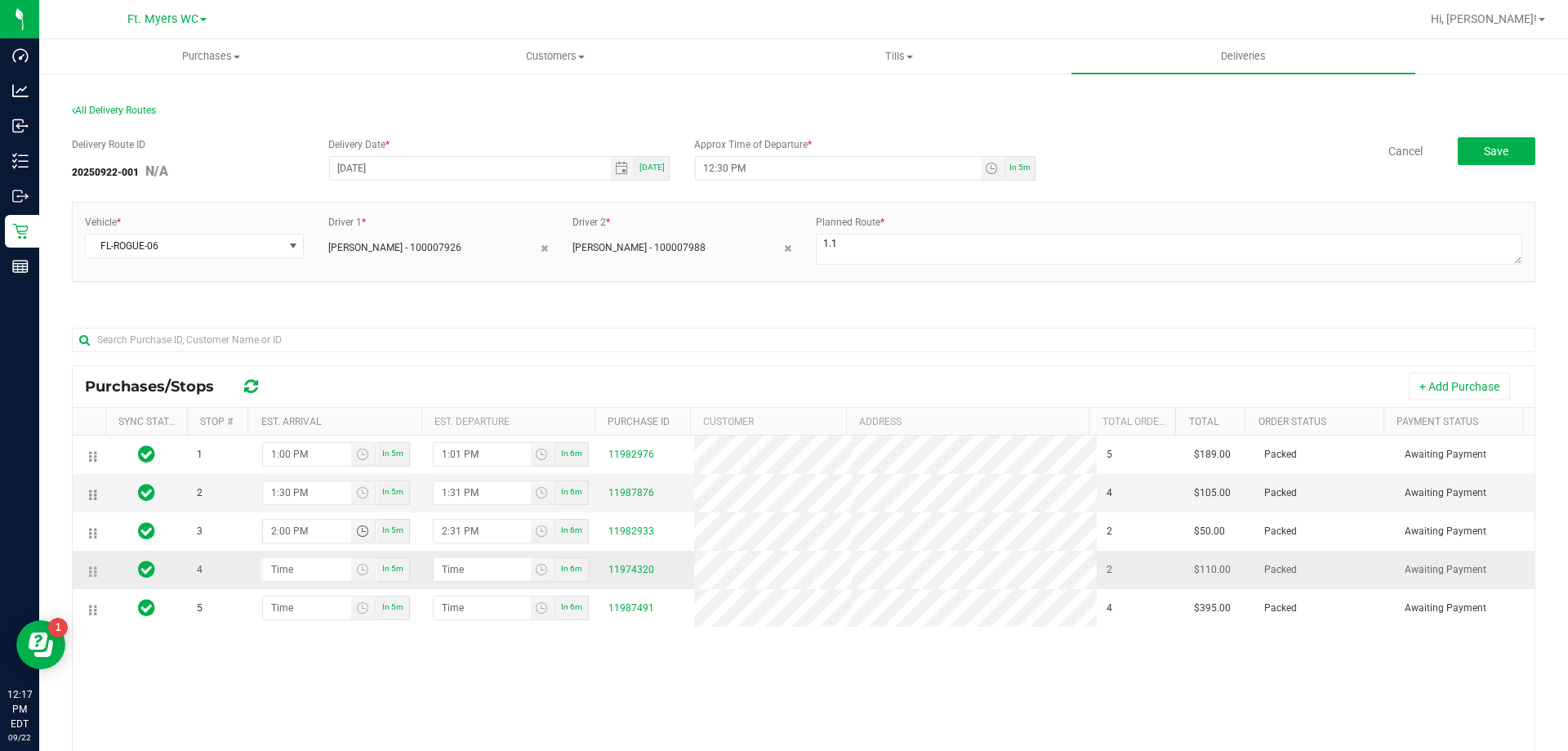
type input "2:00 PM"
click at [288, 572] on input "hour:minute AM" at bounding box center [307, 569] width 89 height 23
type input "2:03 AM"
type input "2:04 AM"
type input "2:30 AM"
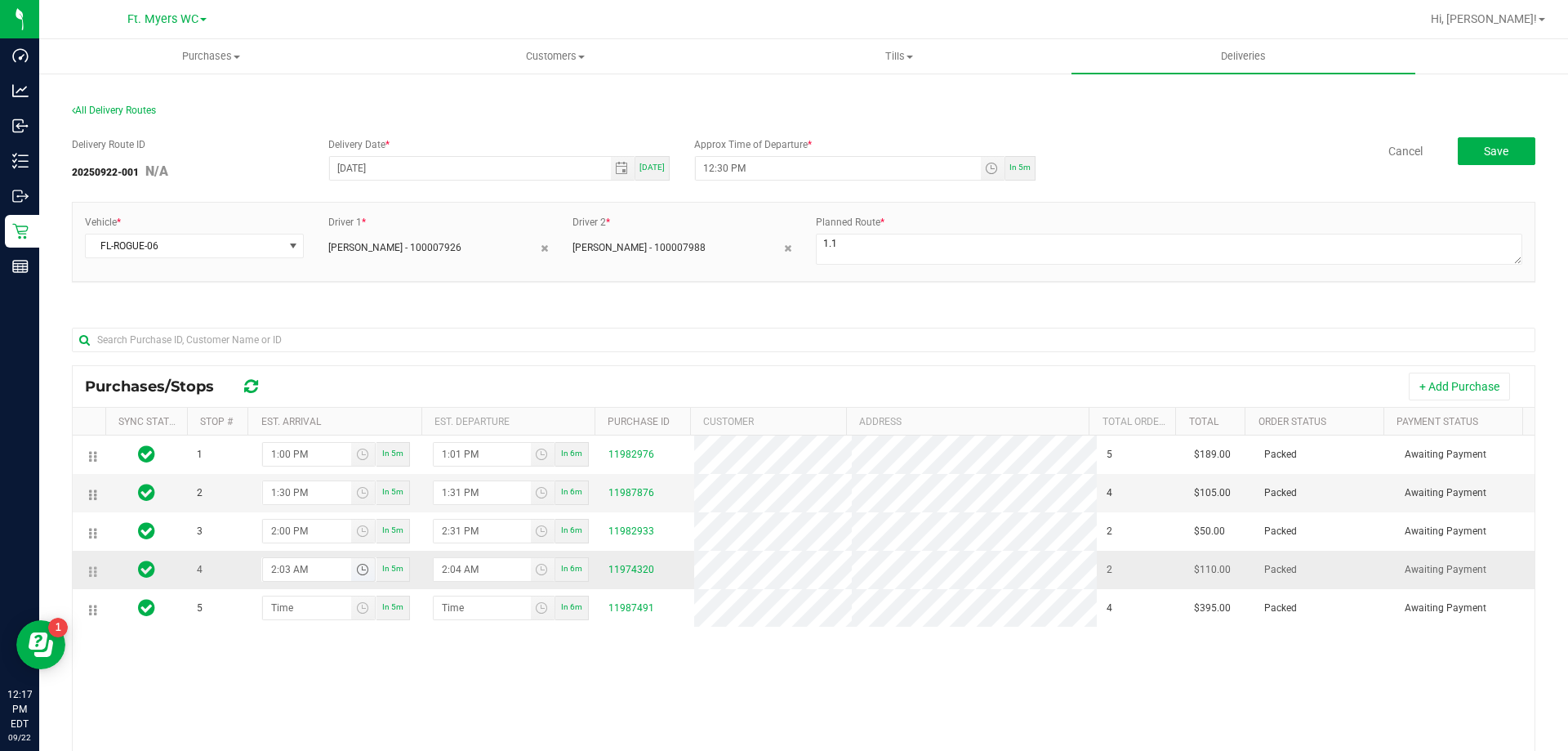
type input "2:31 AM"
type input "2:30 PM"
type input "2:31 PM"
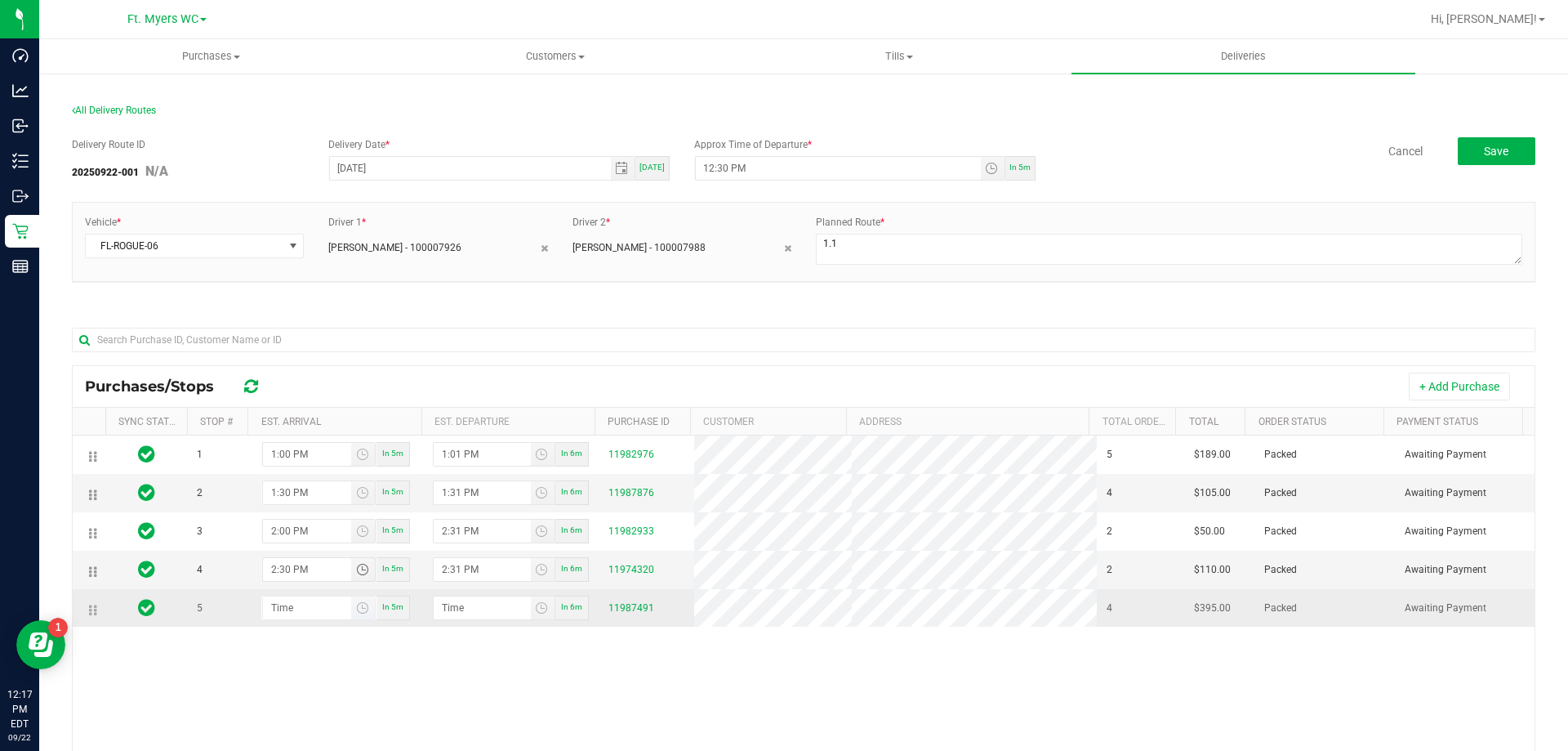
type input "2:30 PM"
click at [302, 606] on input "hour:minute AM" at bounding box center [307, 607] width 89 height 23
type input "3:00 AM"
type input "3:01 AM"
type input "3:00 PM"
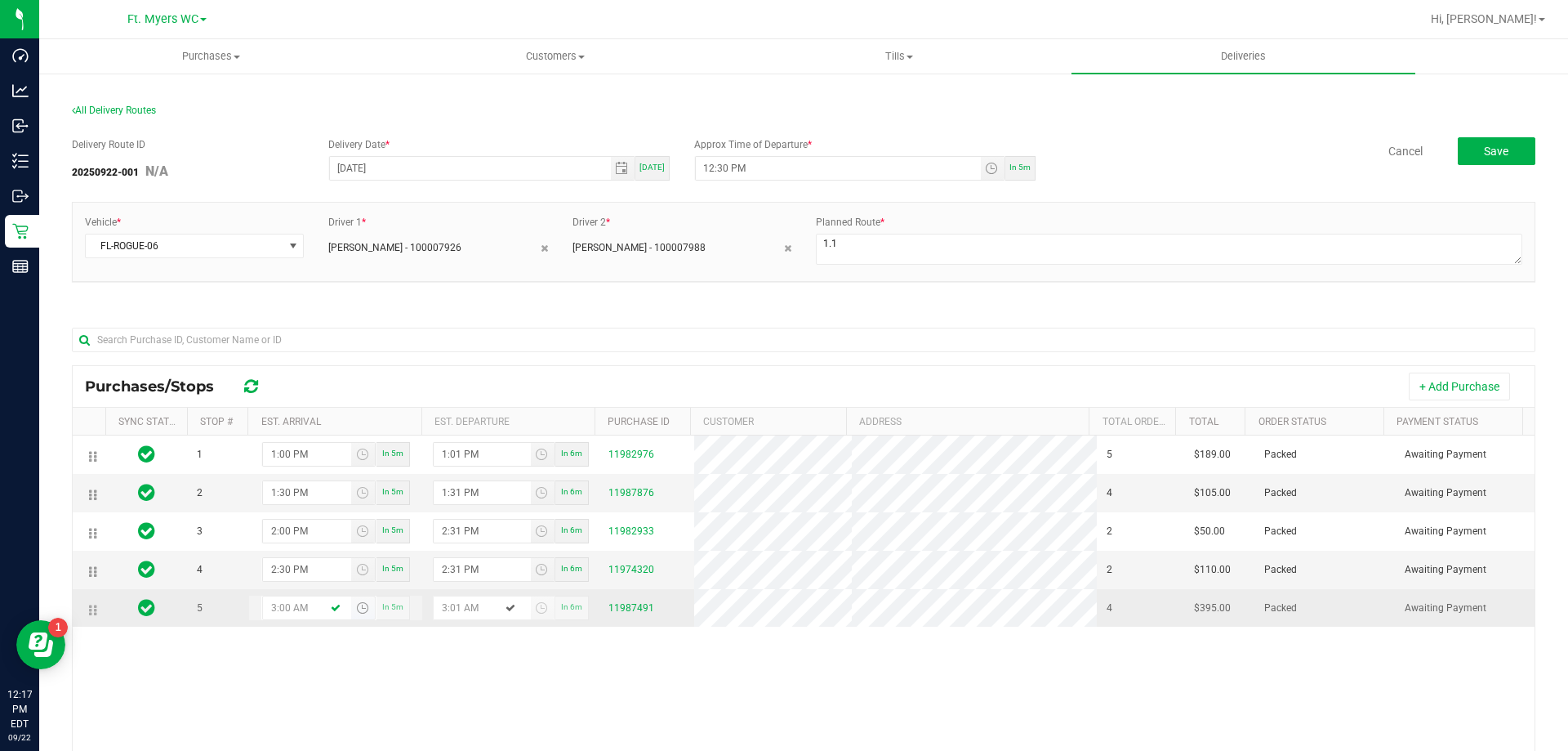
type input "3:01 PM"
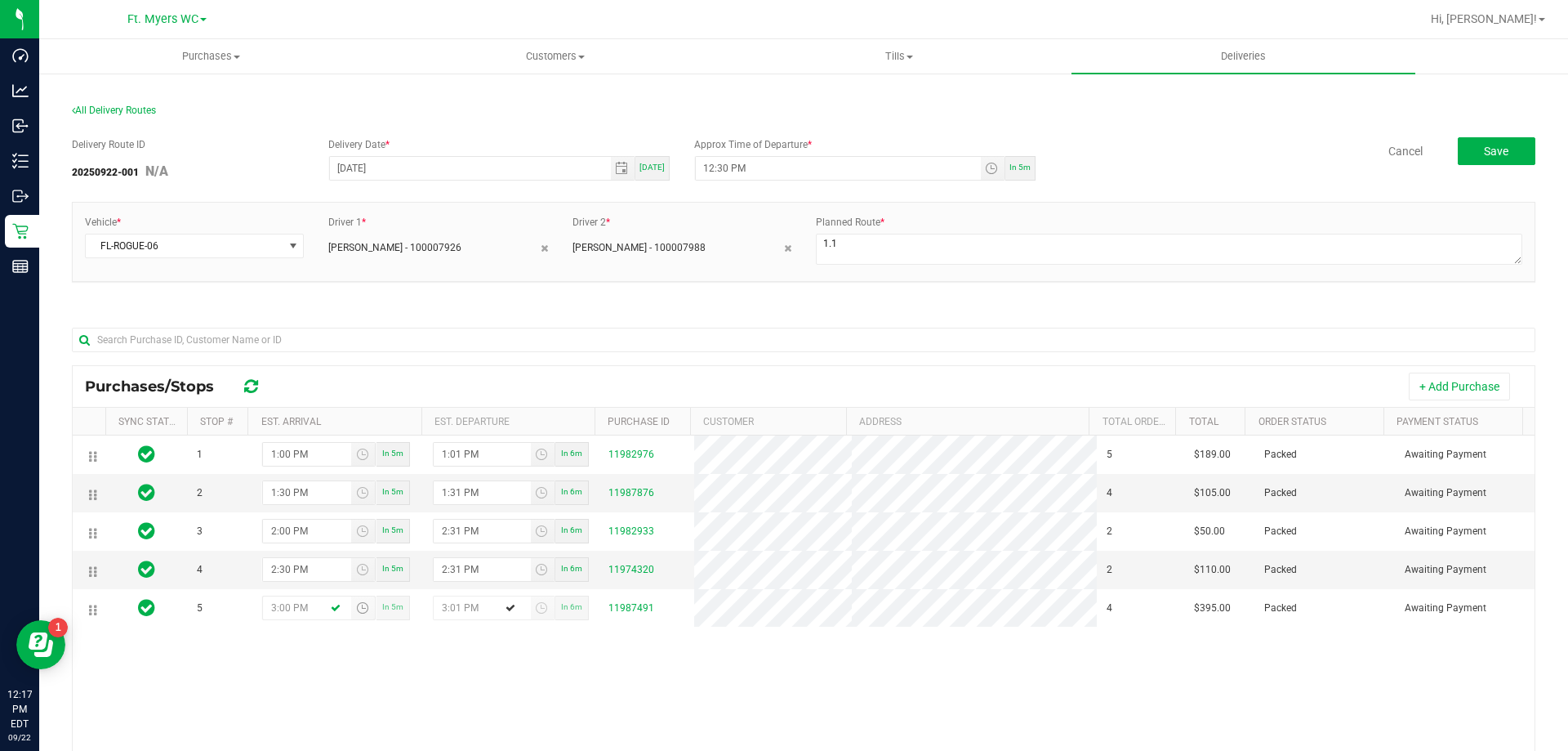
type input "3:00 PM"
click at [365, 682] on div "1 1:00 PM In 5m 1:01 PM In 6m 11982976 5 $189.00 Packed Awaiting Payment 2 1:30…" at bounding box center [804, 672] width 1462 height 474
click at [1472, 165] on div "Delivery Route ID 20250922-001 N/A Delivery Date * [DATE] [DATE] Approx Time of…" at bounding box center [804, 162] width 1464 height 50
click at [1484, 149] on span "Save" at bounding box center [1496, 151] width 25 height 13
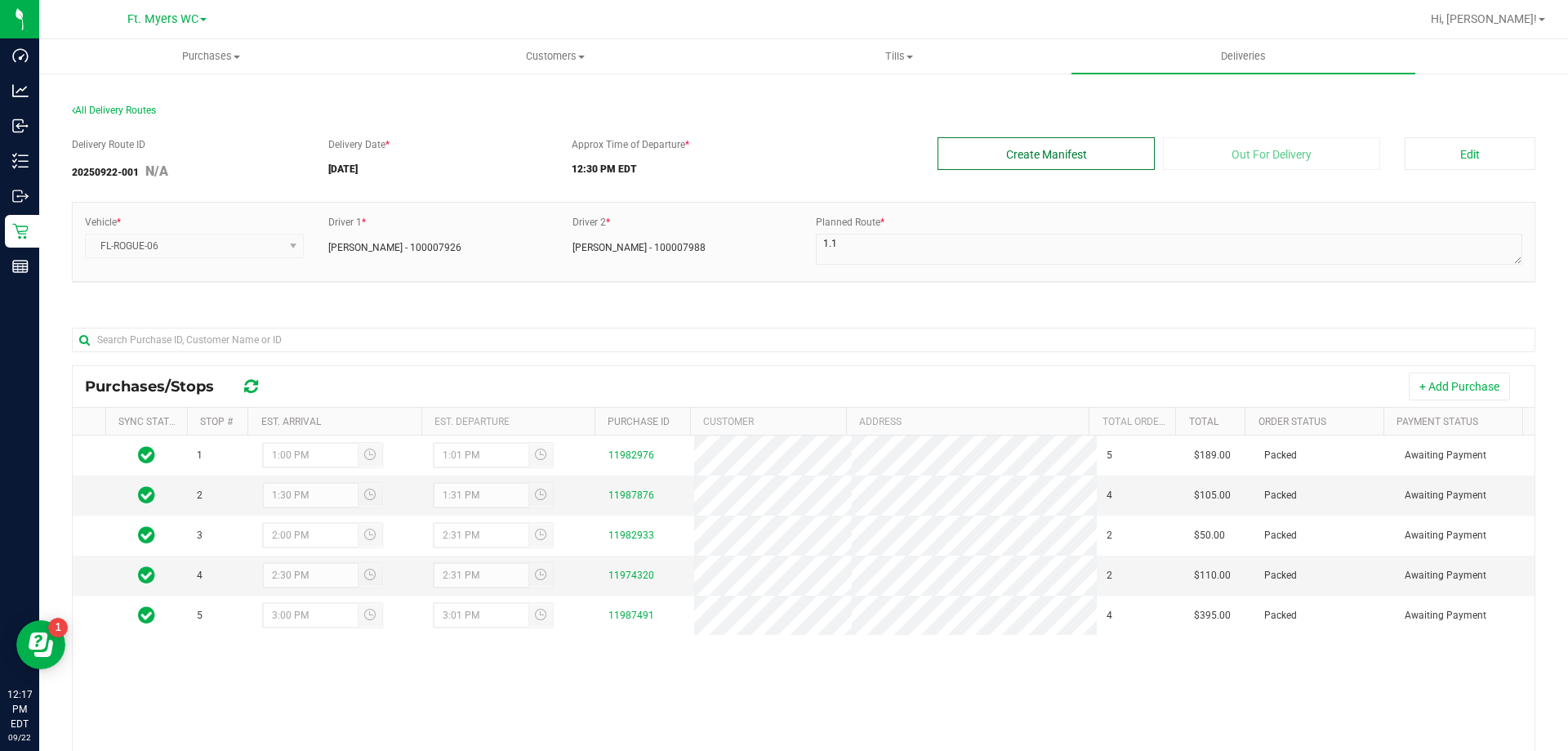
click at [1045, 159] on button "Create Manifest" at bounding box center [1046, 153] width 217 height 33
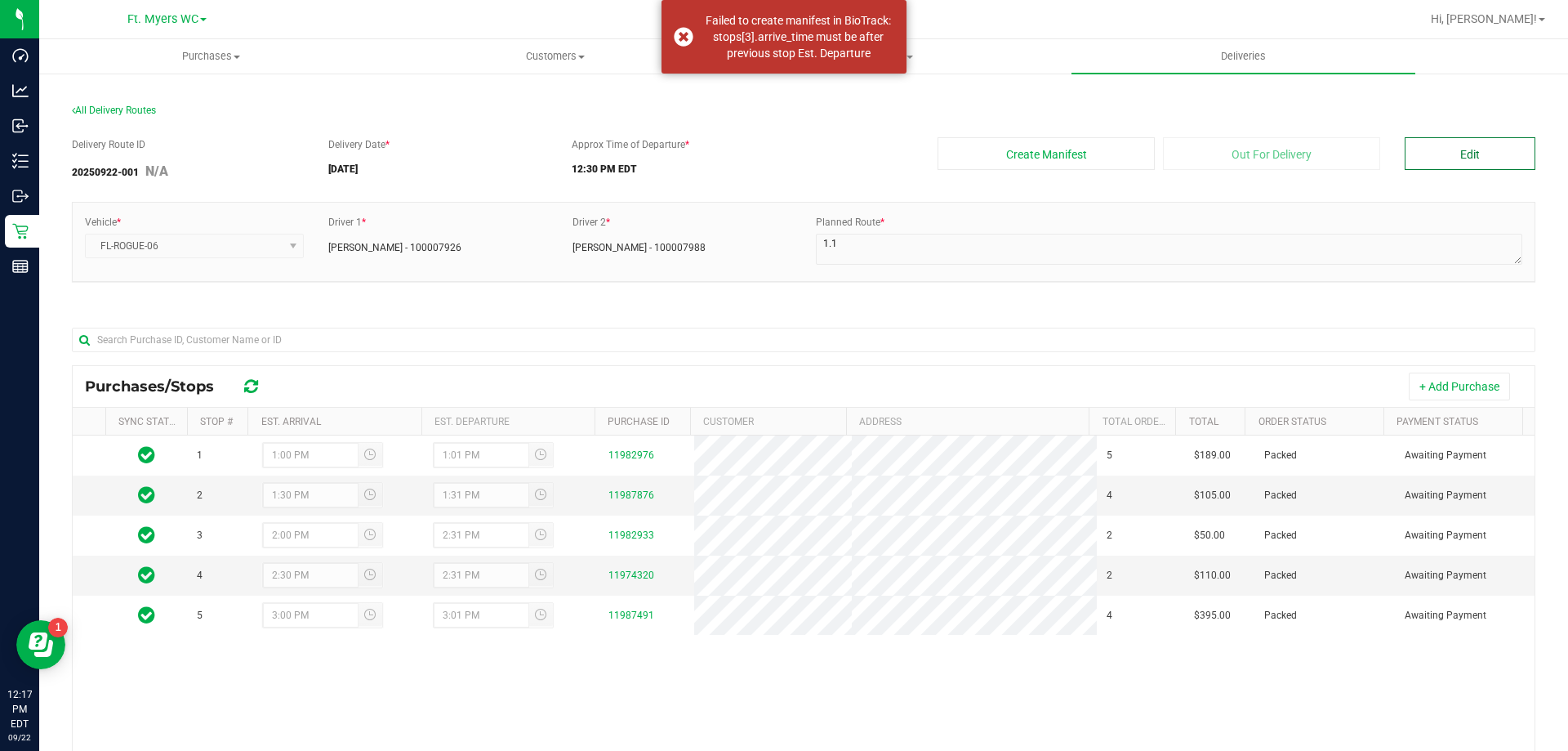
click at [1405, 168] on button "Edit" at bounding box center [1470, 153] width 131 height 33
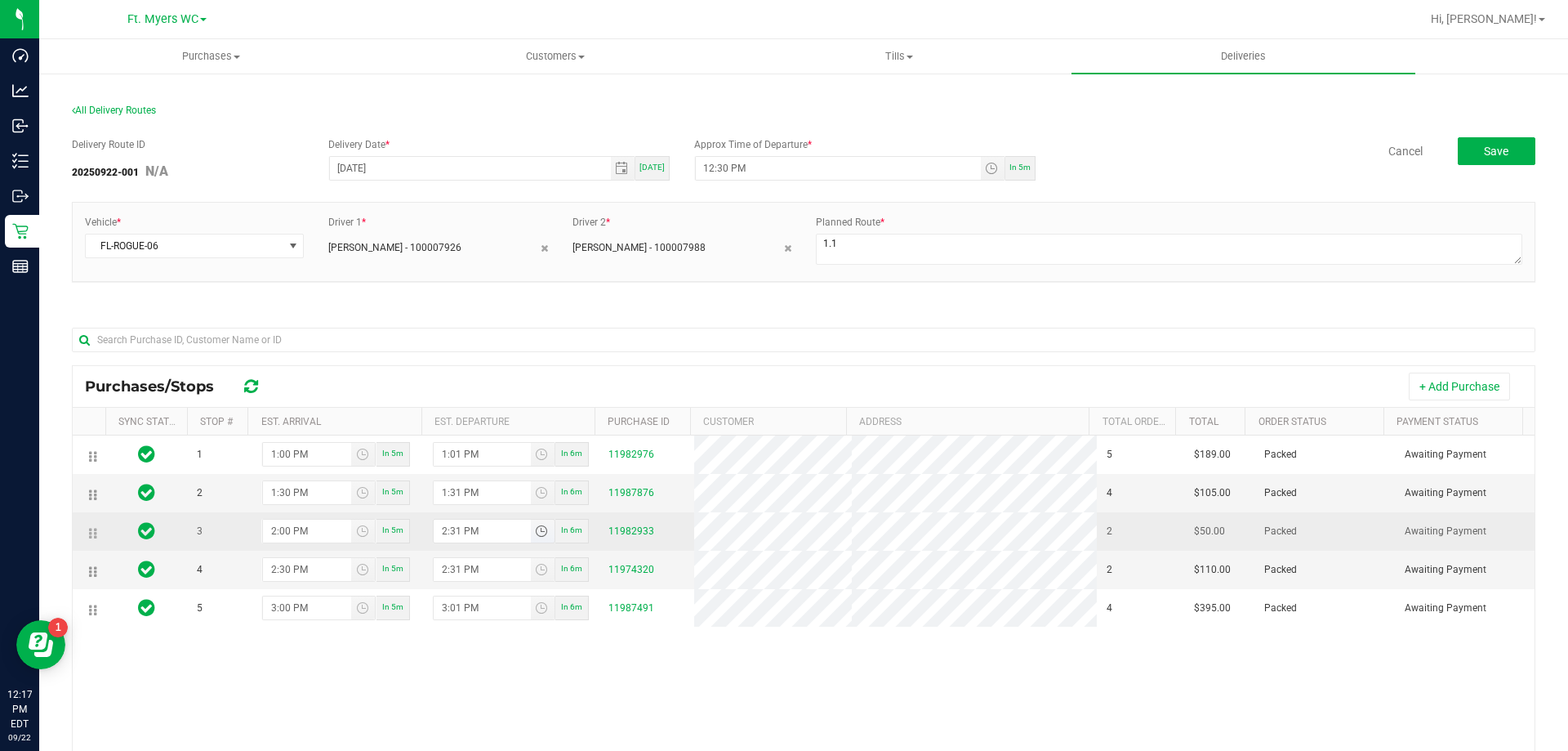
click at [449, 530] on input "2:31 PM" at bounding box center [482, 531] width 97 height 23
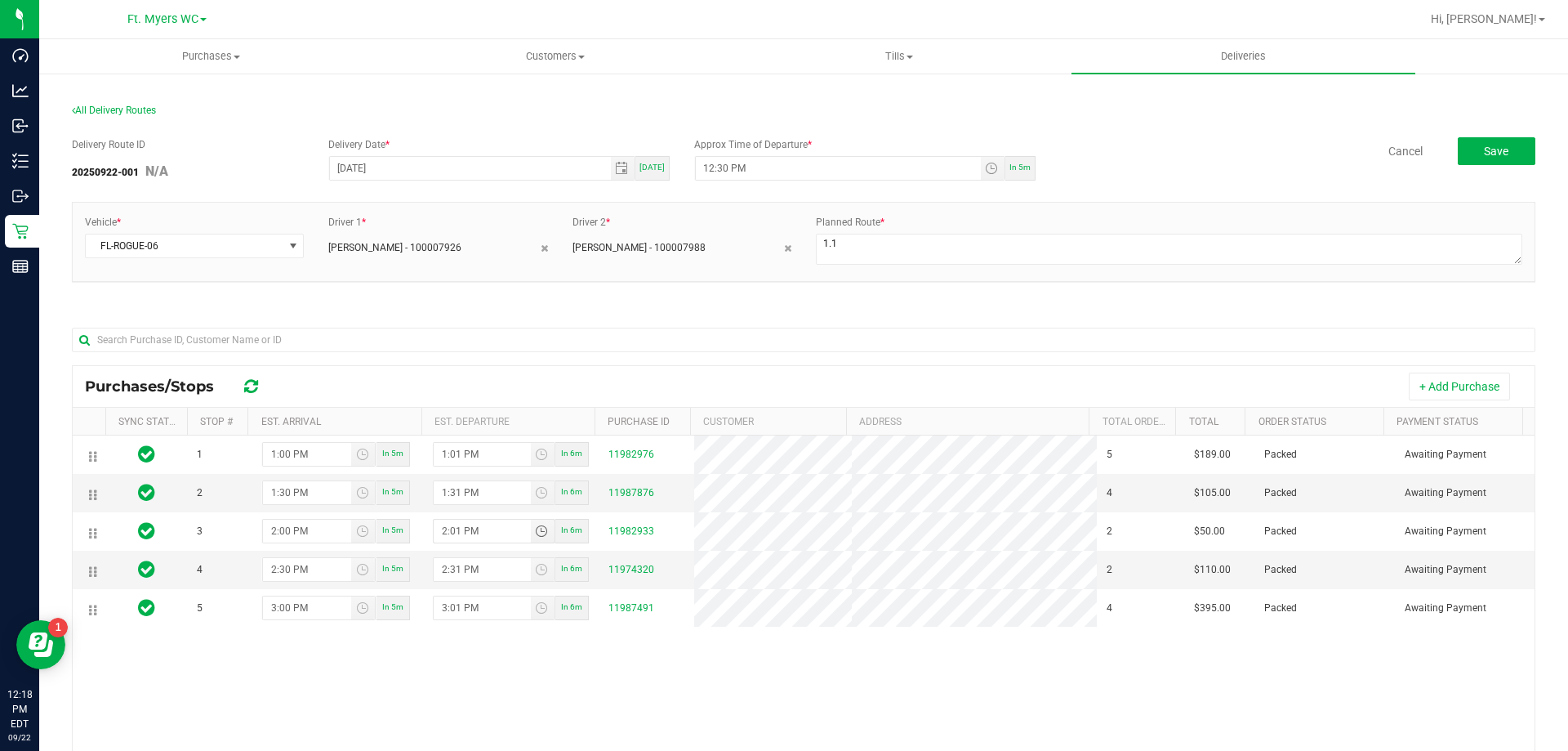
type input "2:01 PM"
click at [429, 321] on div at bounding box center [804, 339] width 1464 height 52
click at [1463, 151] on button "Save" at bounding box center [1497, 151] width 78 height 28
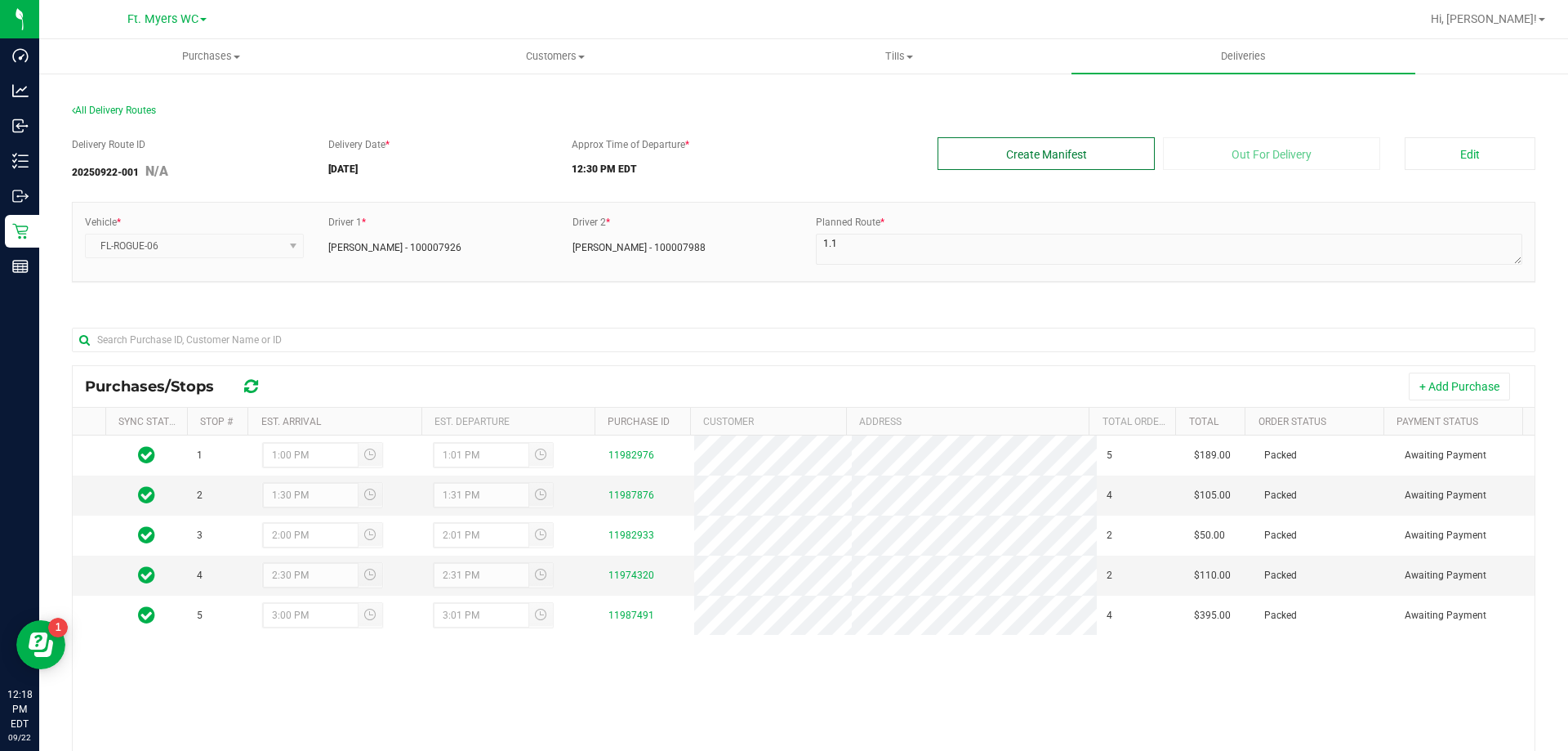
click at [990, 151] on button "Create Manifest" at bounding box center [1046, 153] width 217 height 33
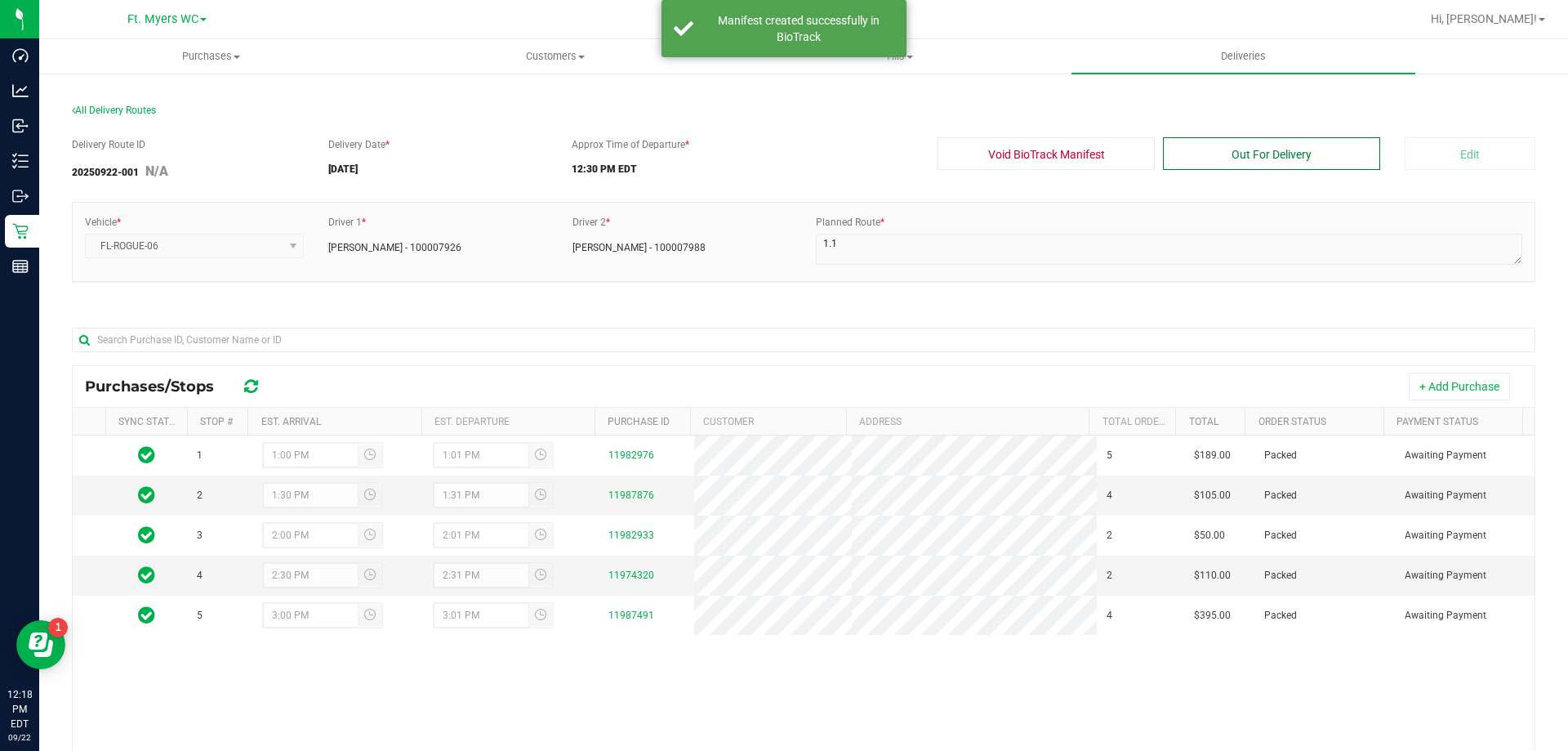
click at [1183, 142] on button "Out For Delivery" at bounding box center [1271, 153] width 217 height 33
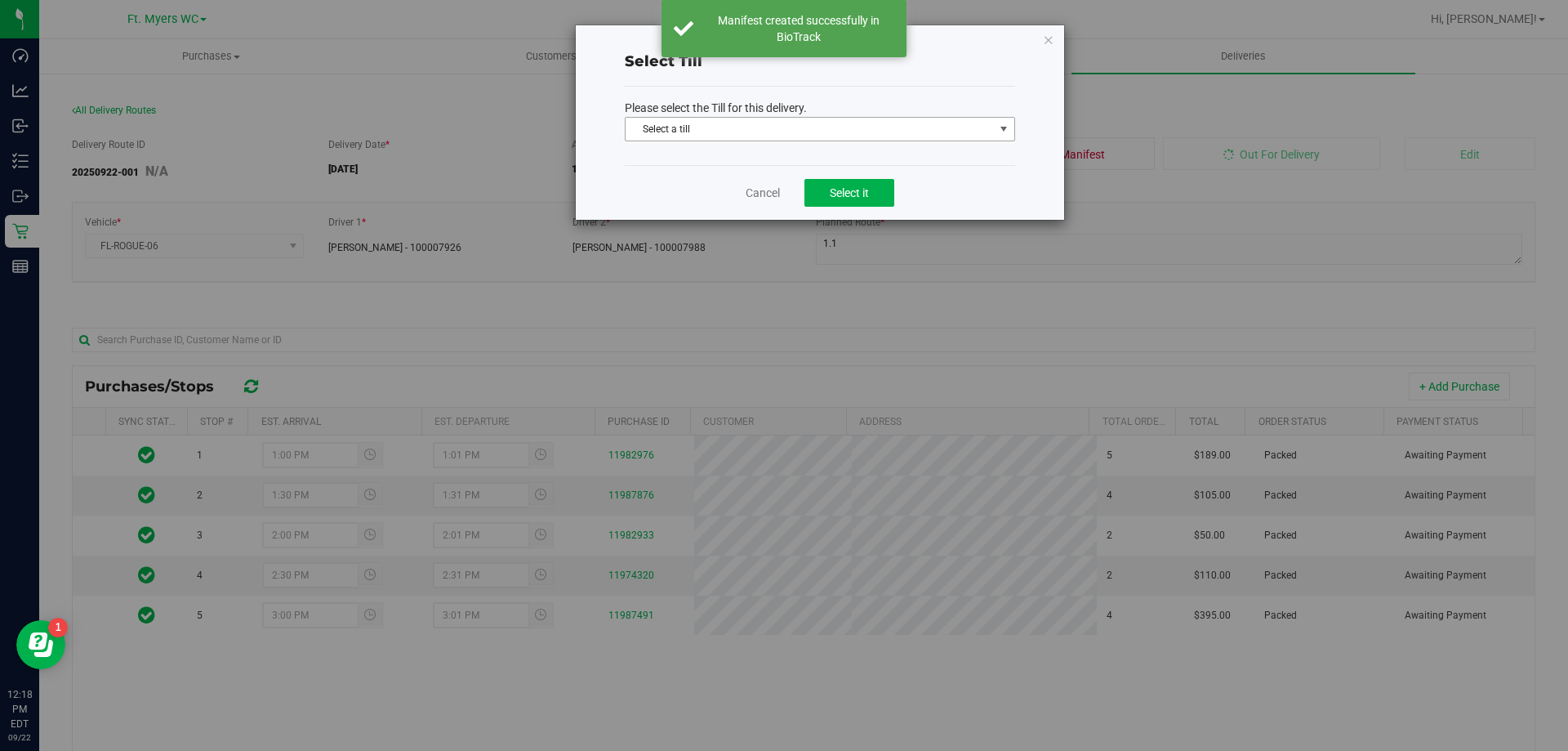
click at [800, 117] on span "Select a till" at bounding box center [820, 129] width 391 height 25
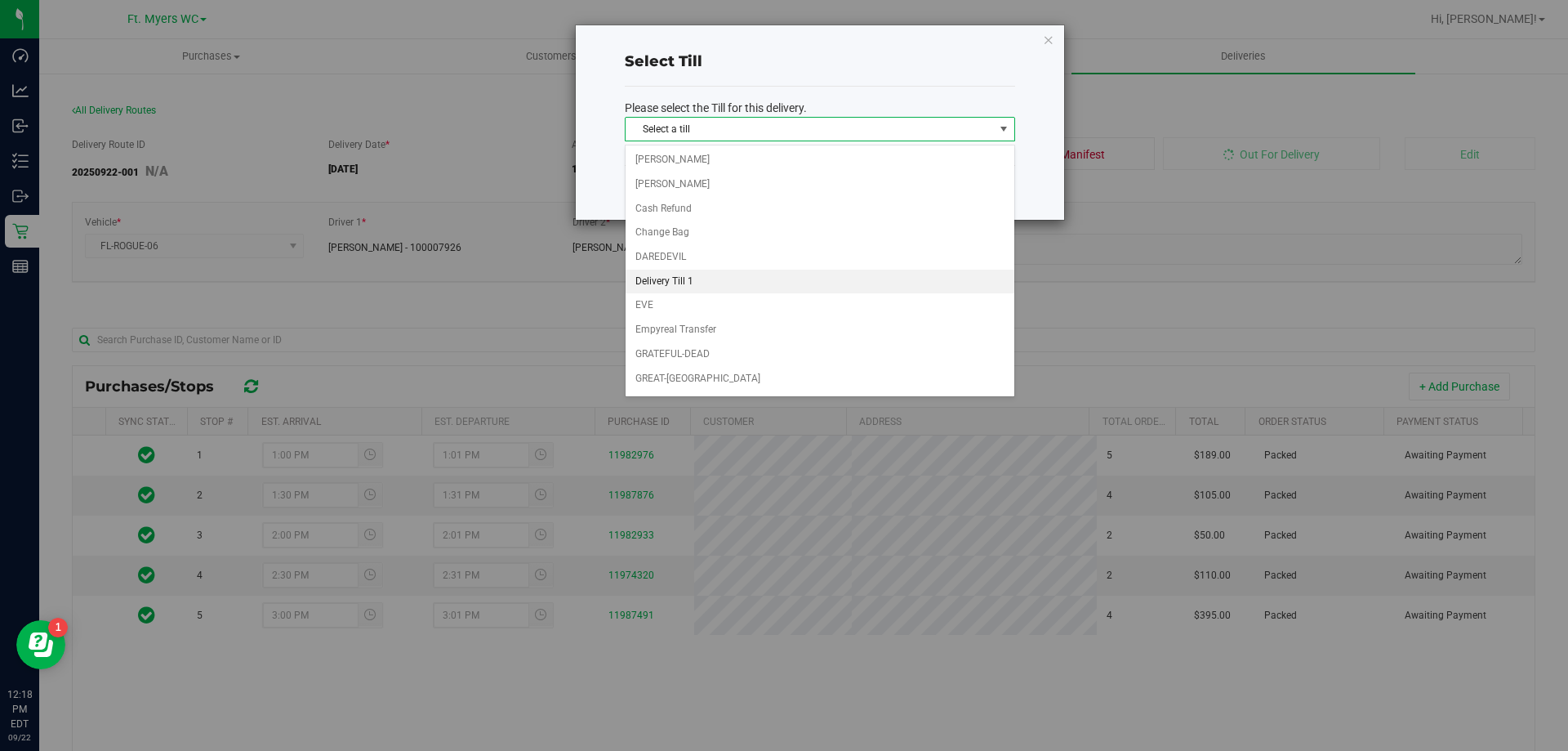
click at [693, 271] on li "Delivery Till 1" at bounding box center [820, 282] width 389 height 25
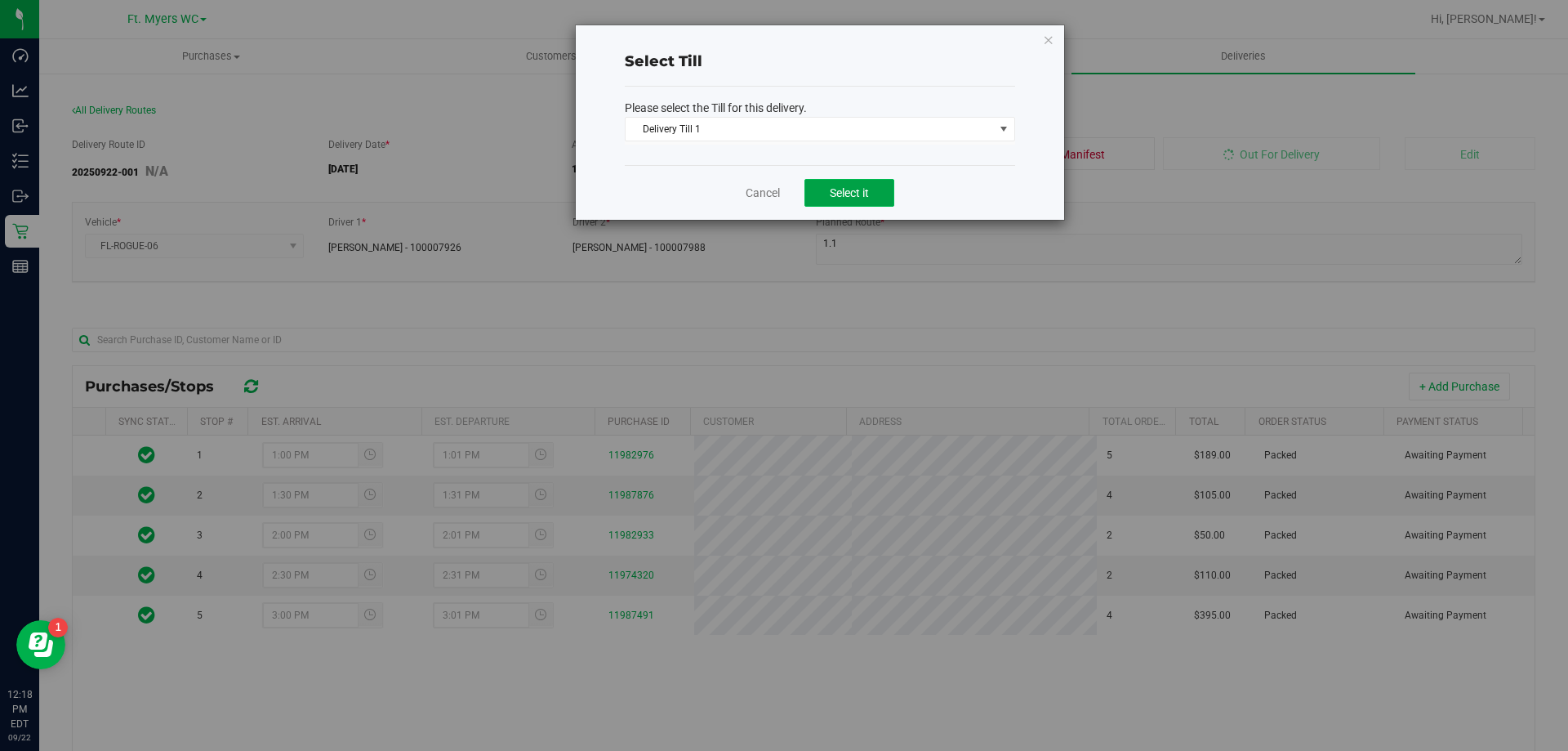
click at [844, 189] on span "Select it" at bounding box center [850, 192] width 39 height 13
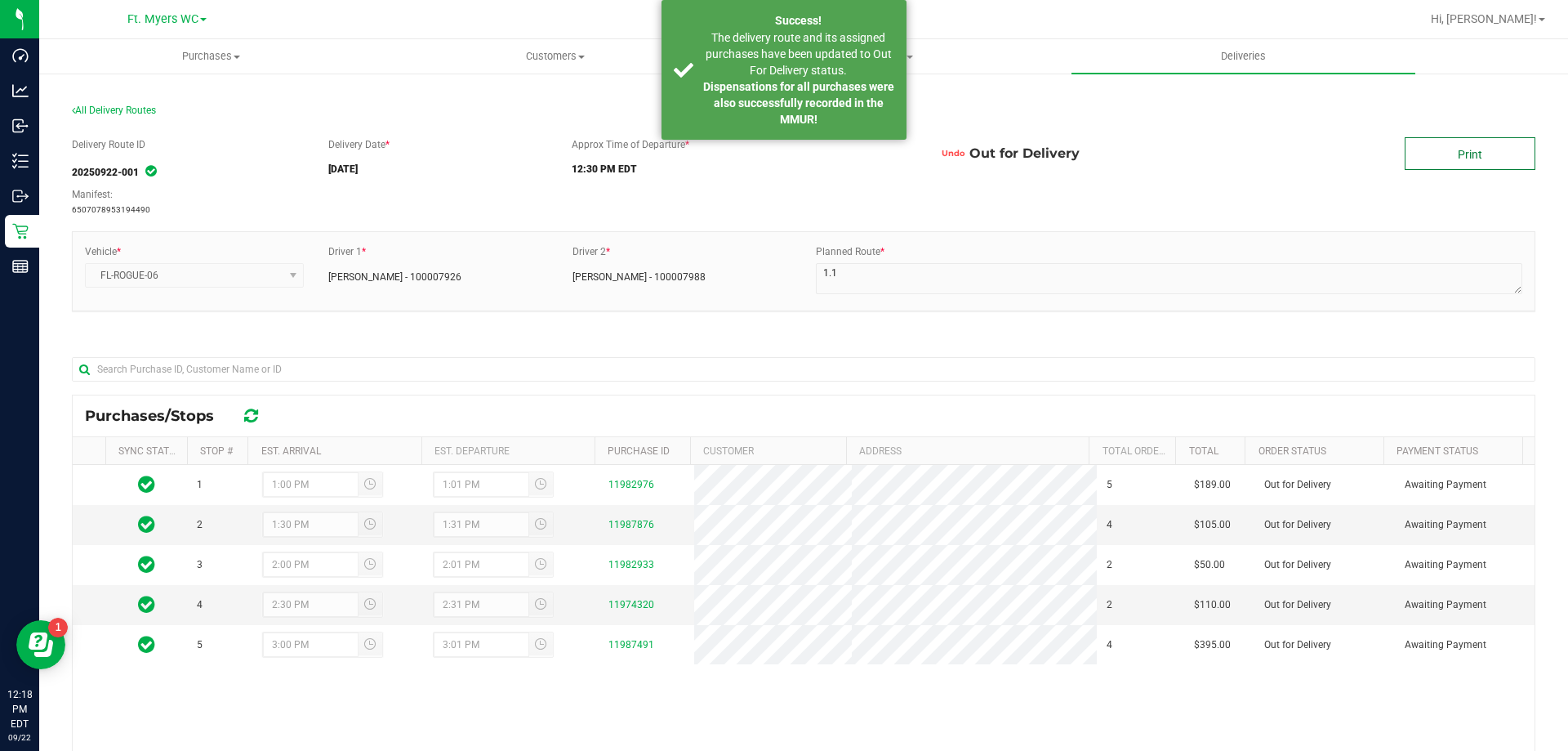
click at [1488, 154] on link "Print" at bounding box center [1470, 153] width 131 height 33
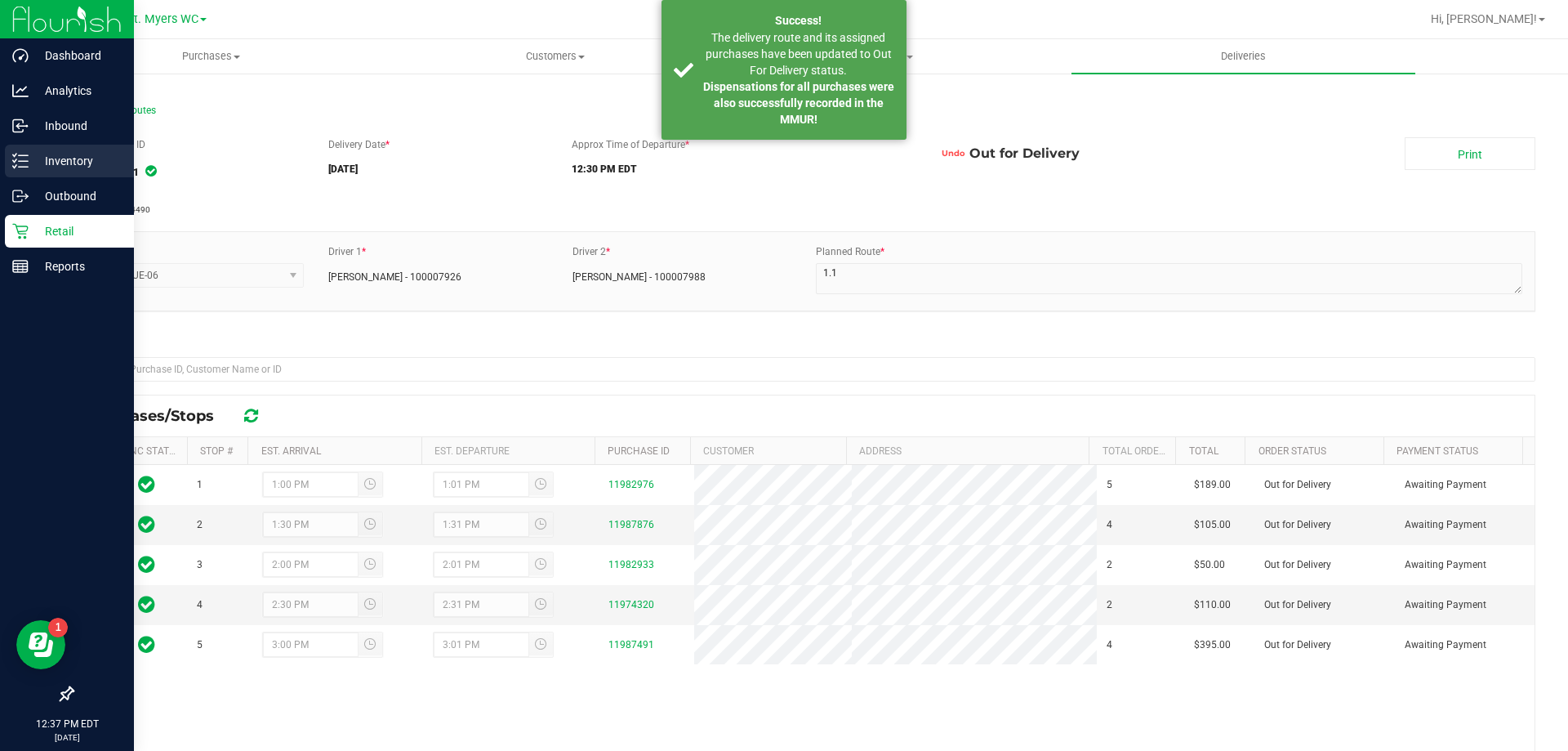
click at [57, 162] on p "Inventory" at bounding box center [78, 161] width 98 height 19
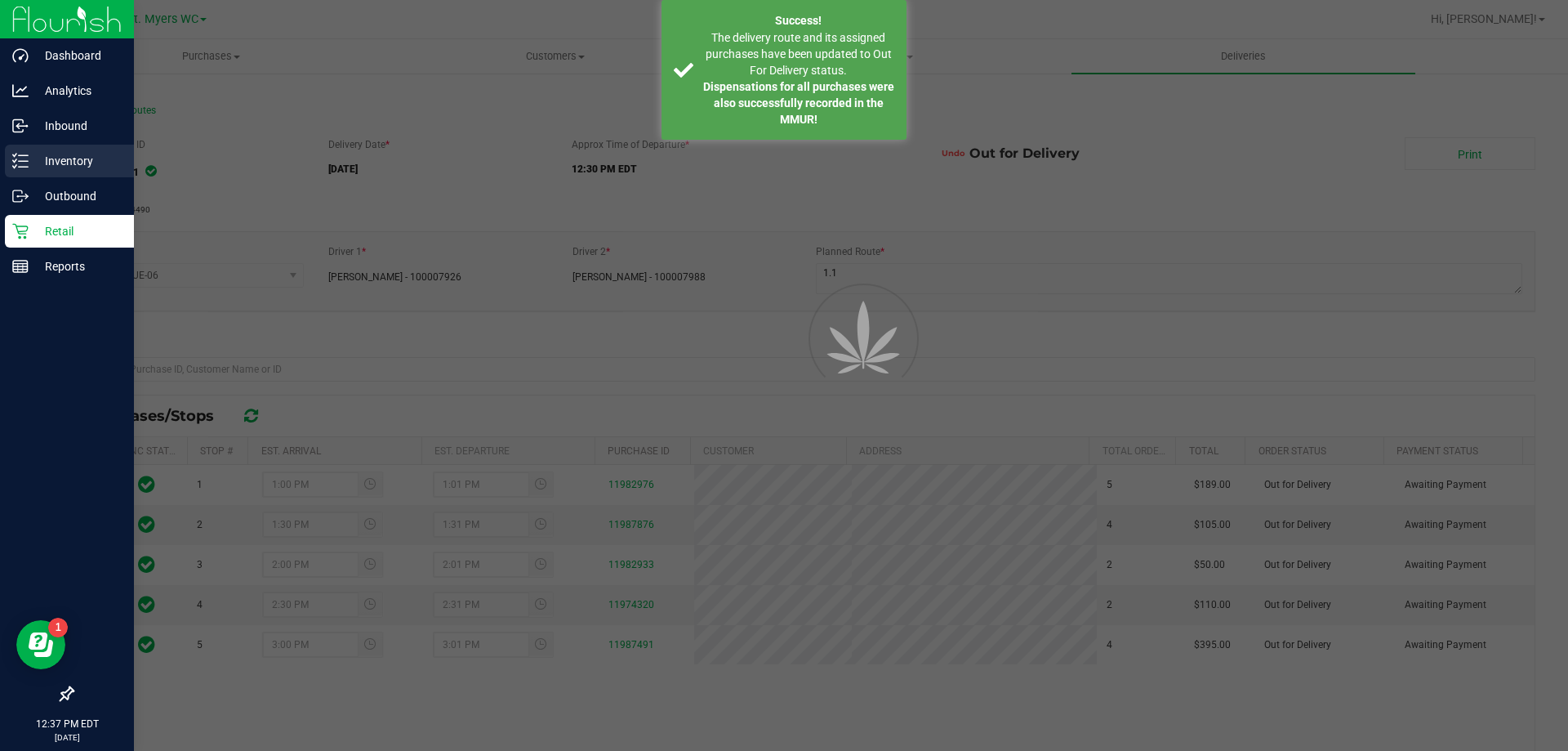
click at [57, 162] on p "Inventory" at bounding box center [78, 161] width 98 height 19
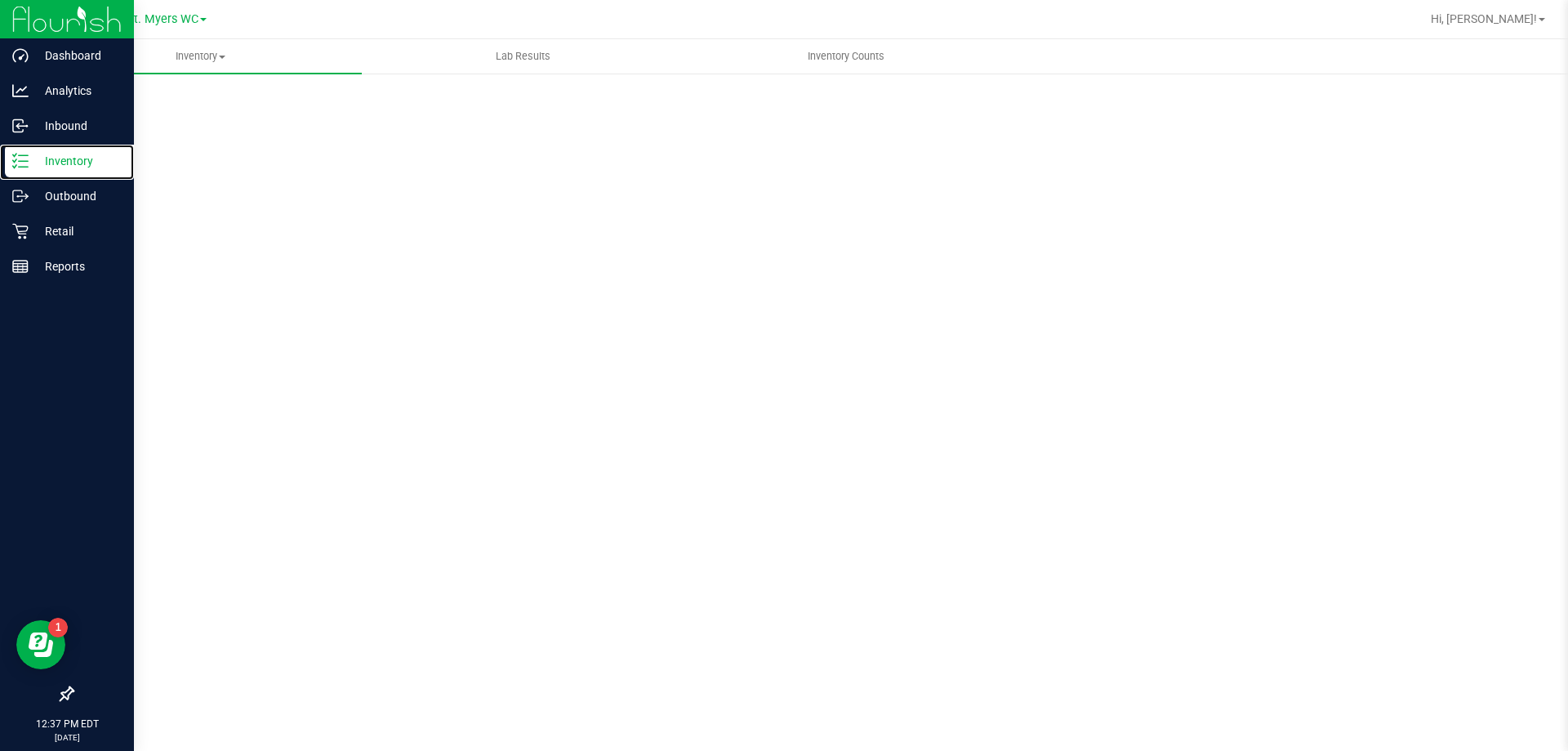
click at [57, 162] on p "Inventory" at bounding box center [78, 161] width 98 height 19
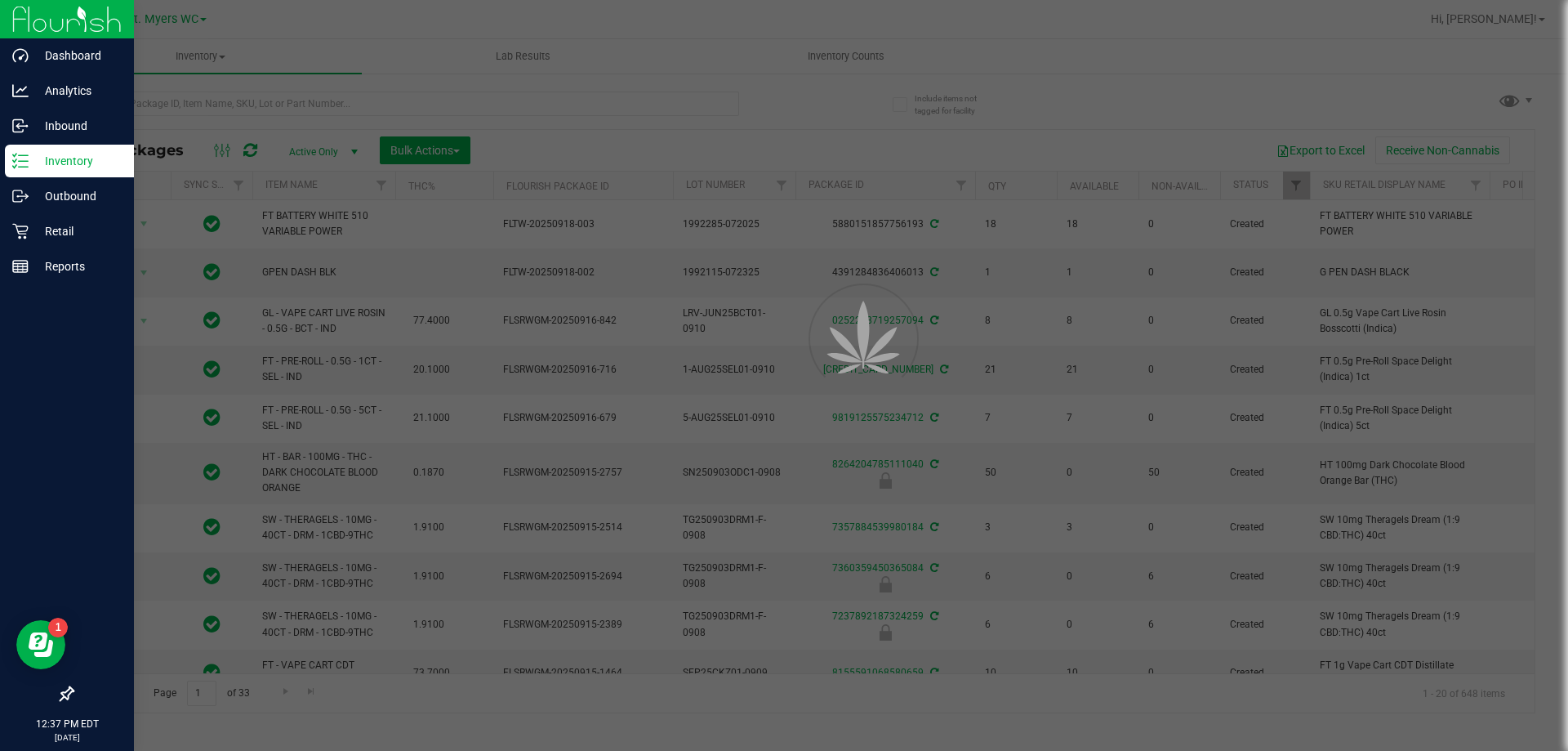
click at [228, 106] on div at bounding box center [784, 376] width 1568 height 751
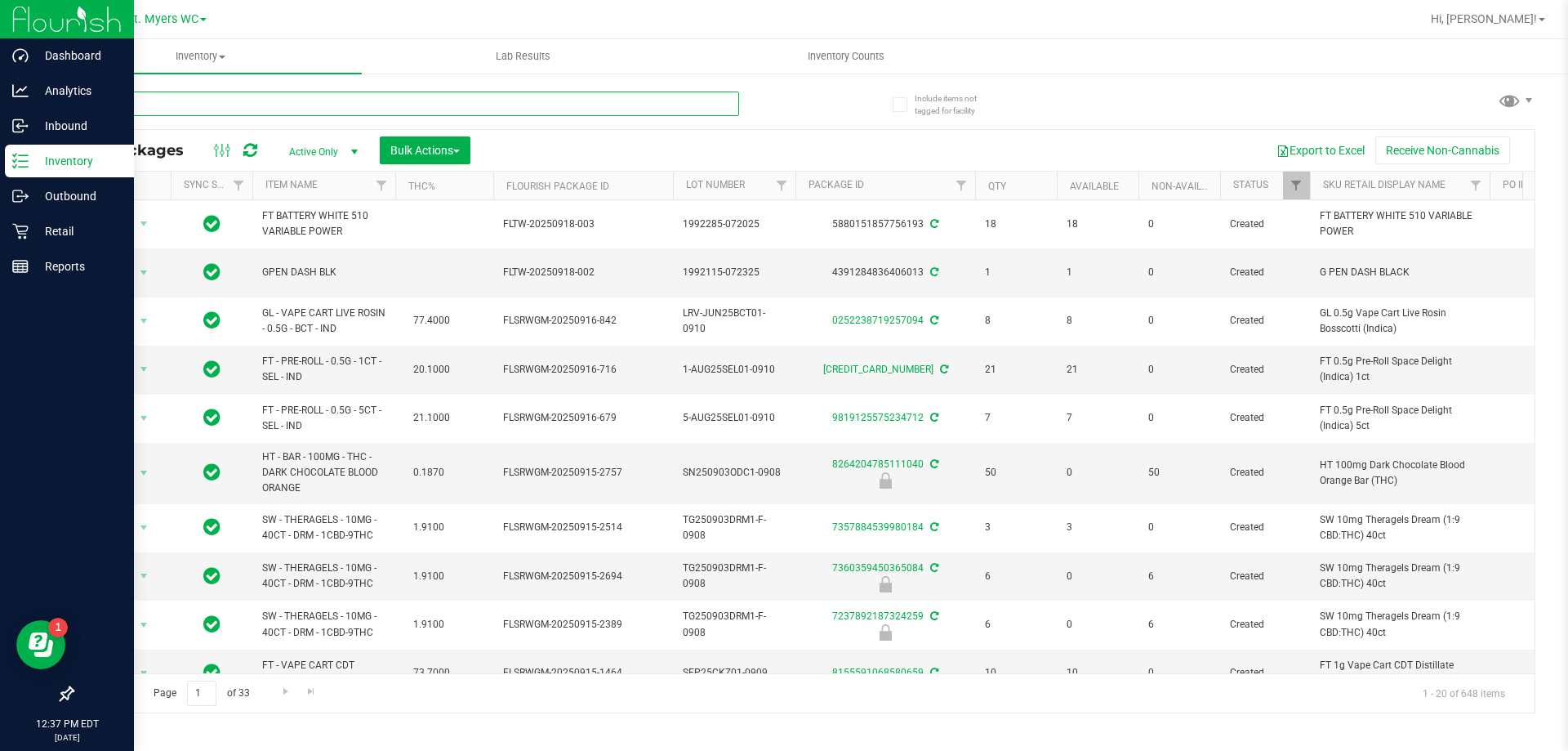
click at [228, 107] on input "text" at bounding box center [406, 103] width 668 height 25
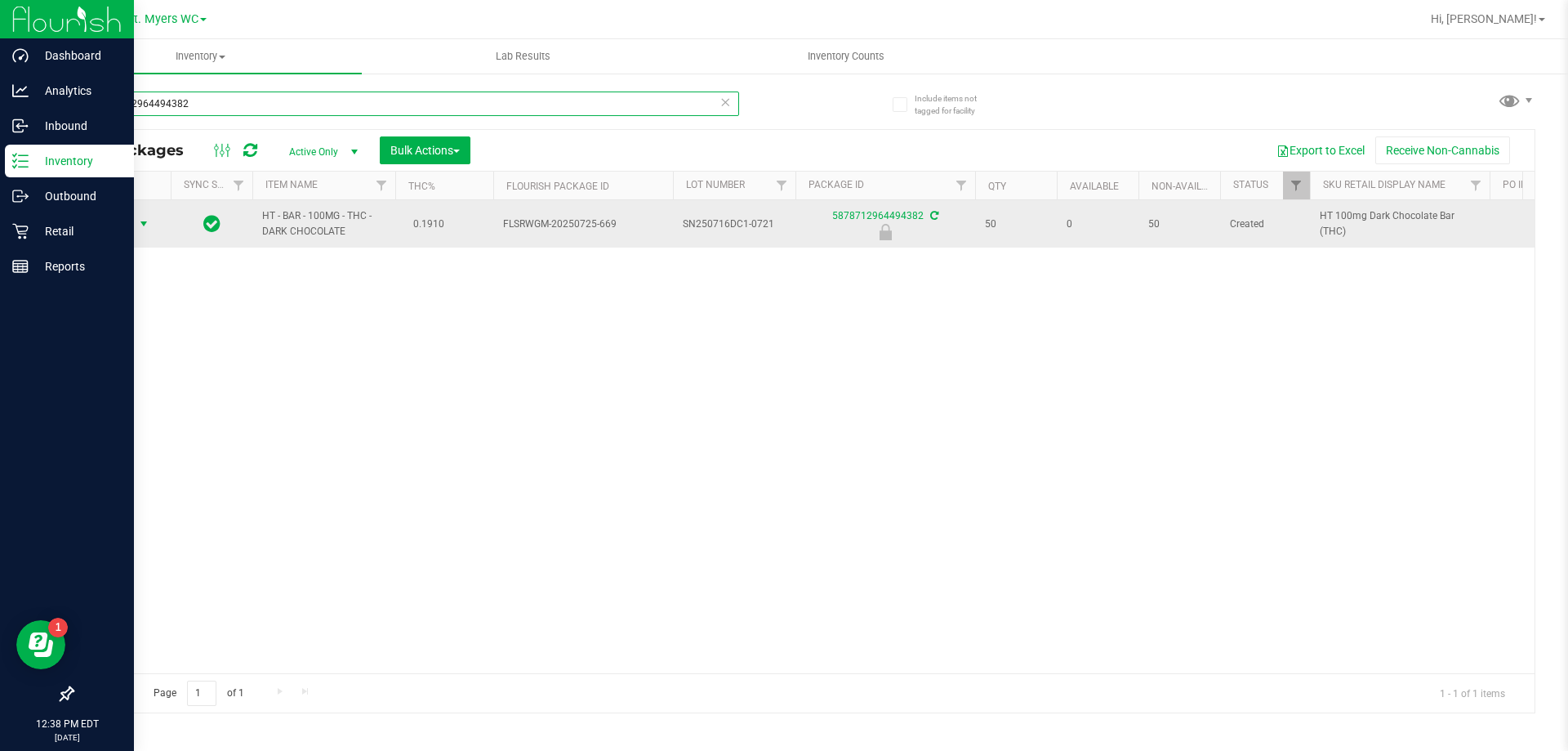
type input "5878712964494382"
click at [145, 225] on span "select" at bounding box center [143, 223] width 13 height 13
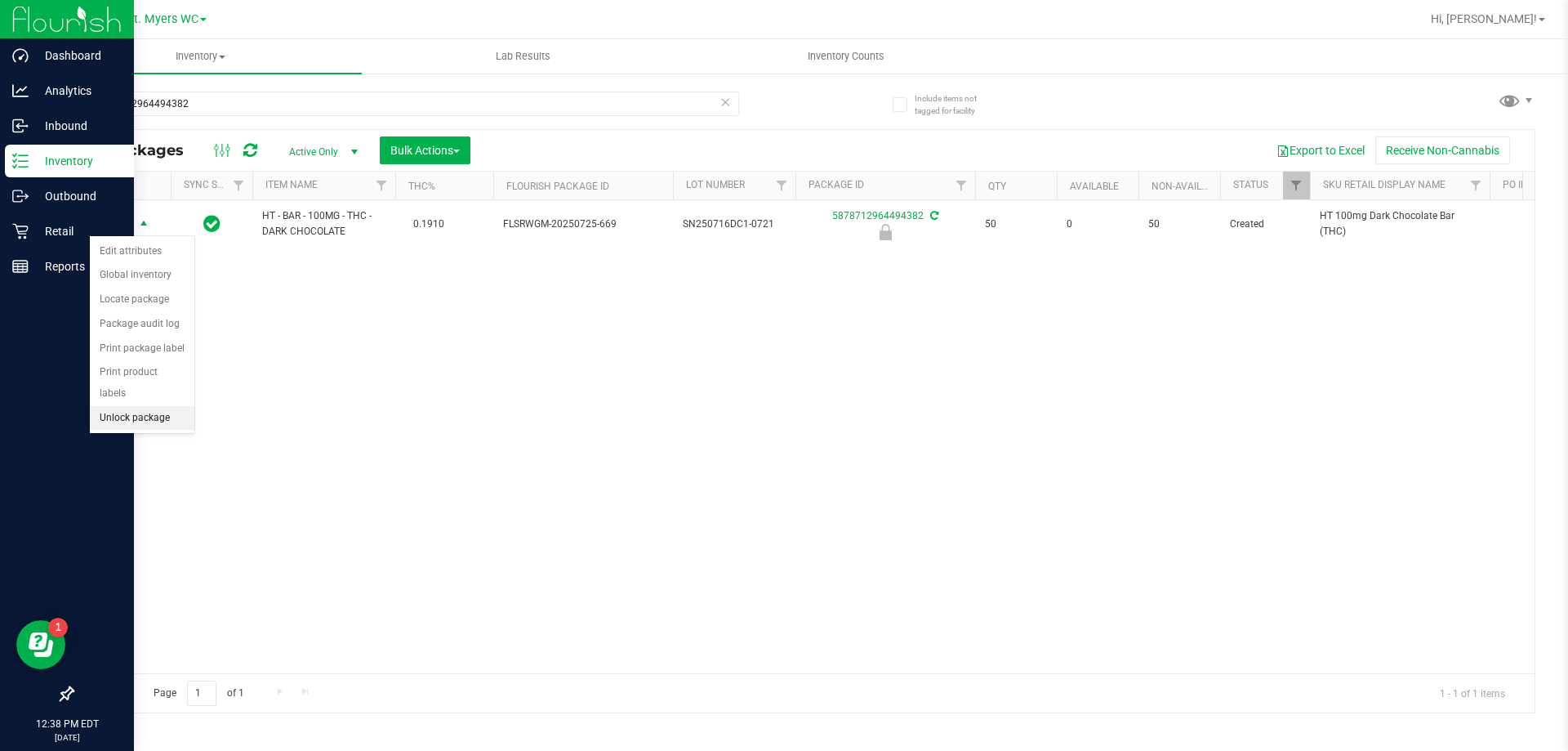
click at [151, 406] on li "Unlock package" at bounding box center [142, 418] width 105 height 25
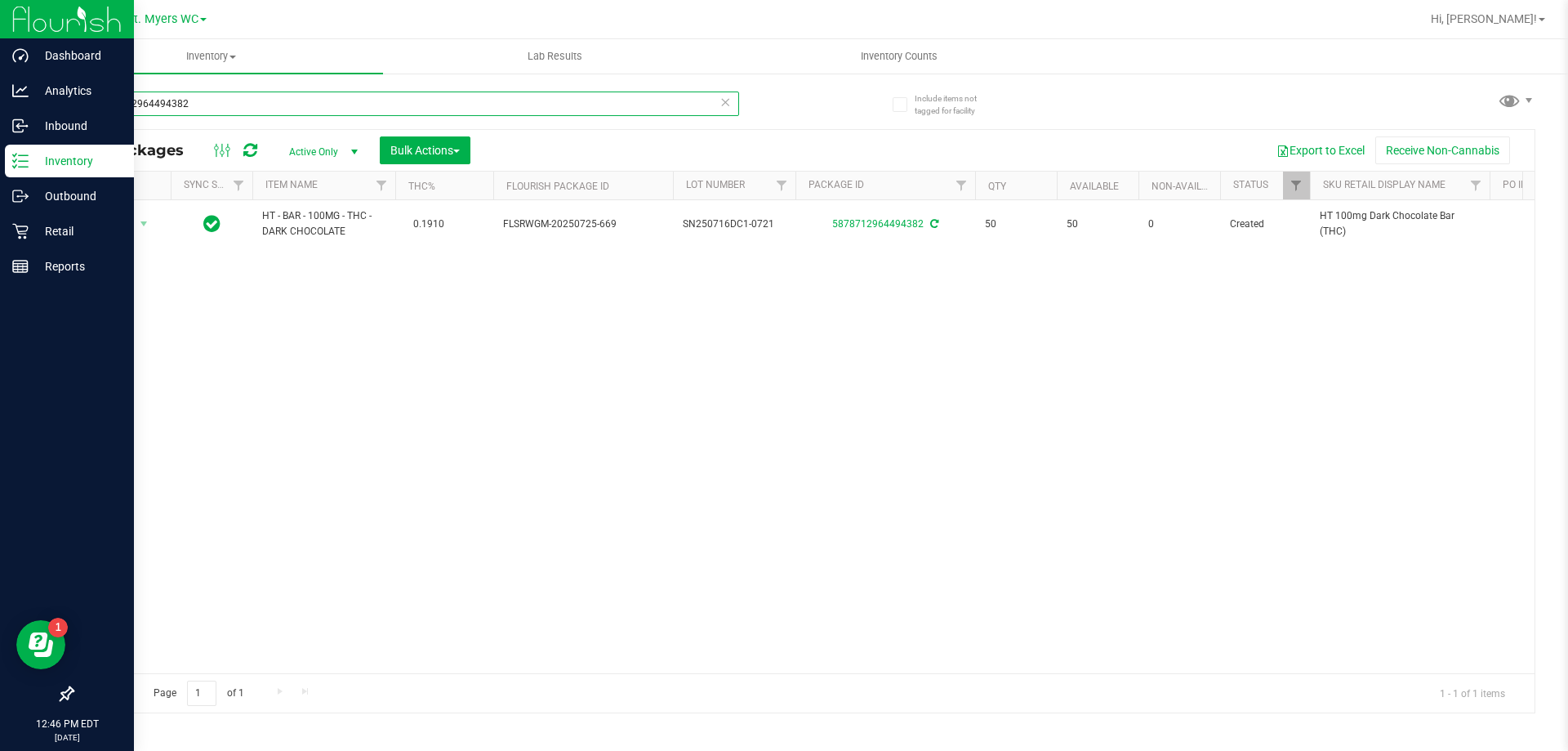
click at [281, 97] on input "5878712964494382" at bounding box center [406, 103] width 668 height 25
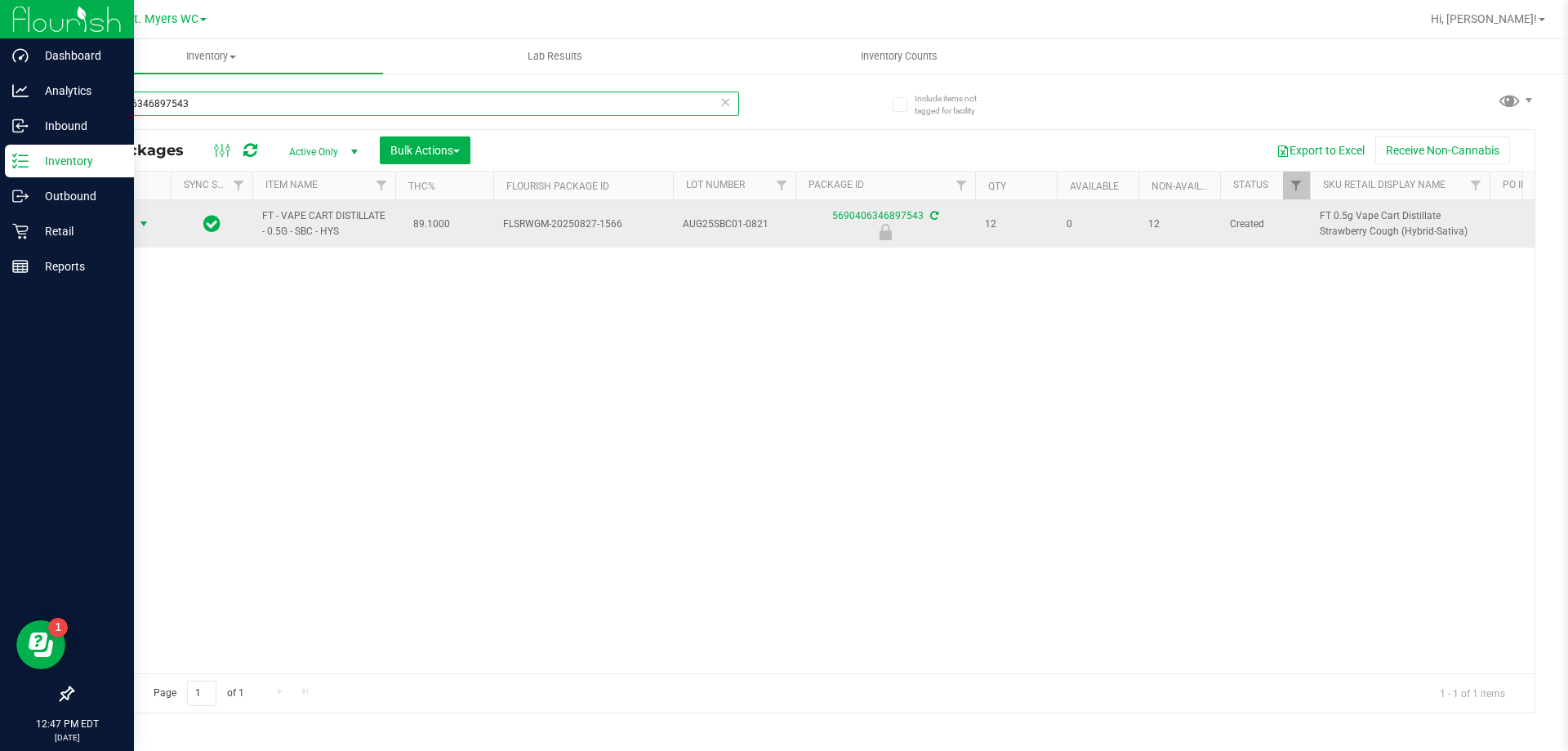
type input "5690406346897543"
click at [115, 232] on span "Action" at bounding box center [111, 223] width 44 height 23
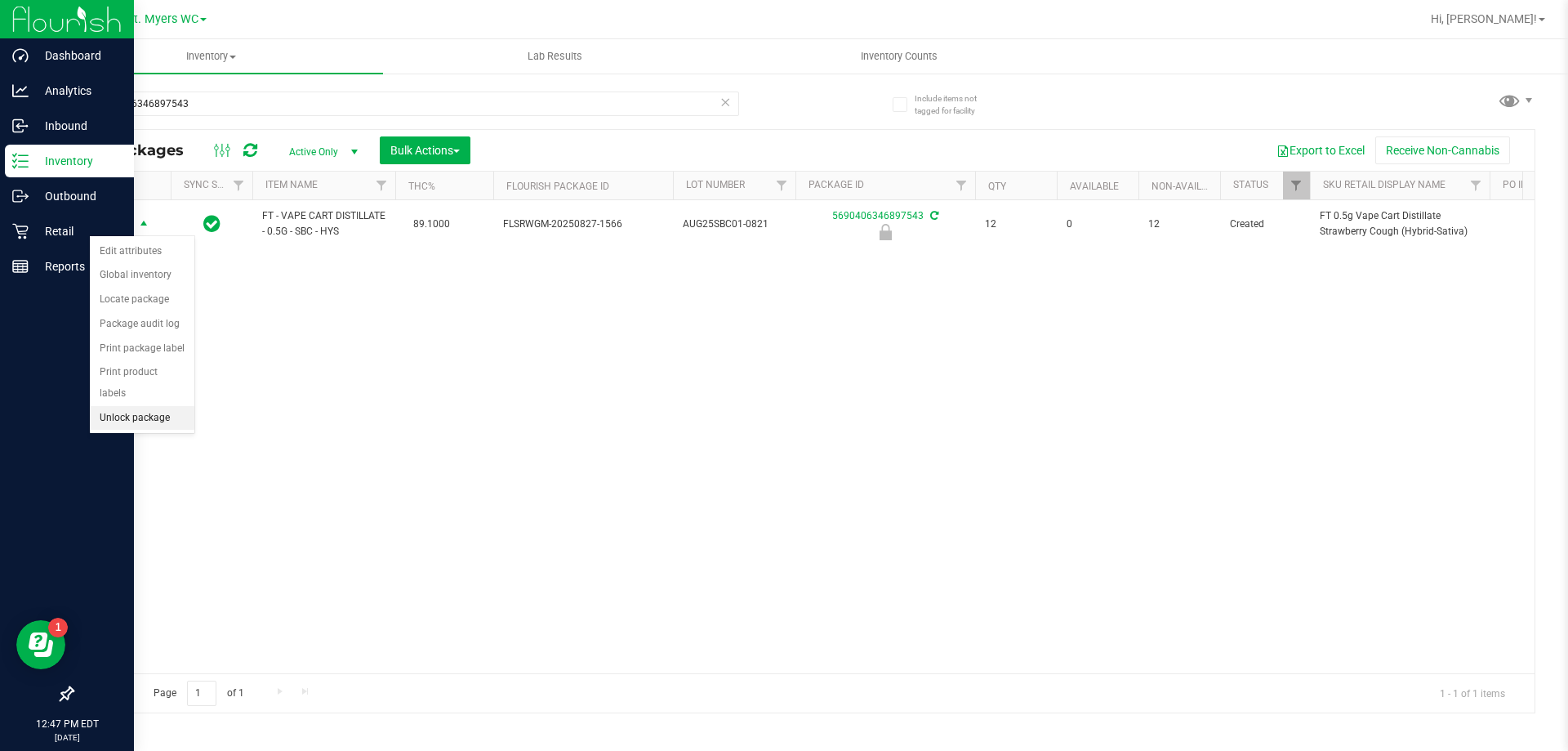
click at [158, 408] on li "Unlock package" at bounding box center [142, 418] width 105 height 25
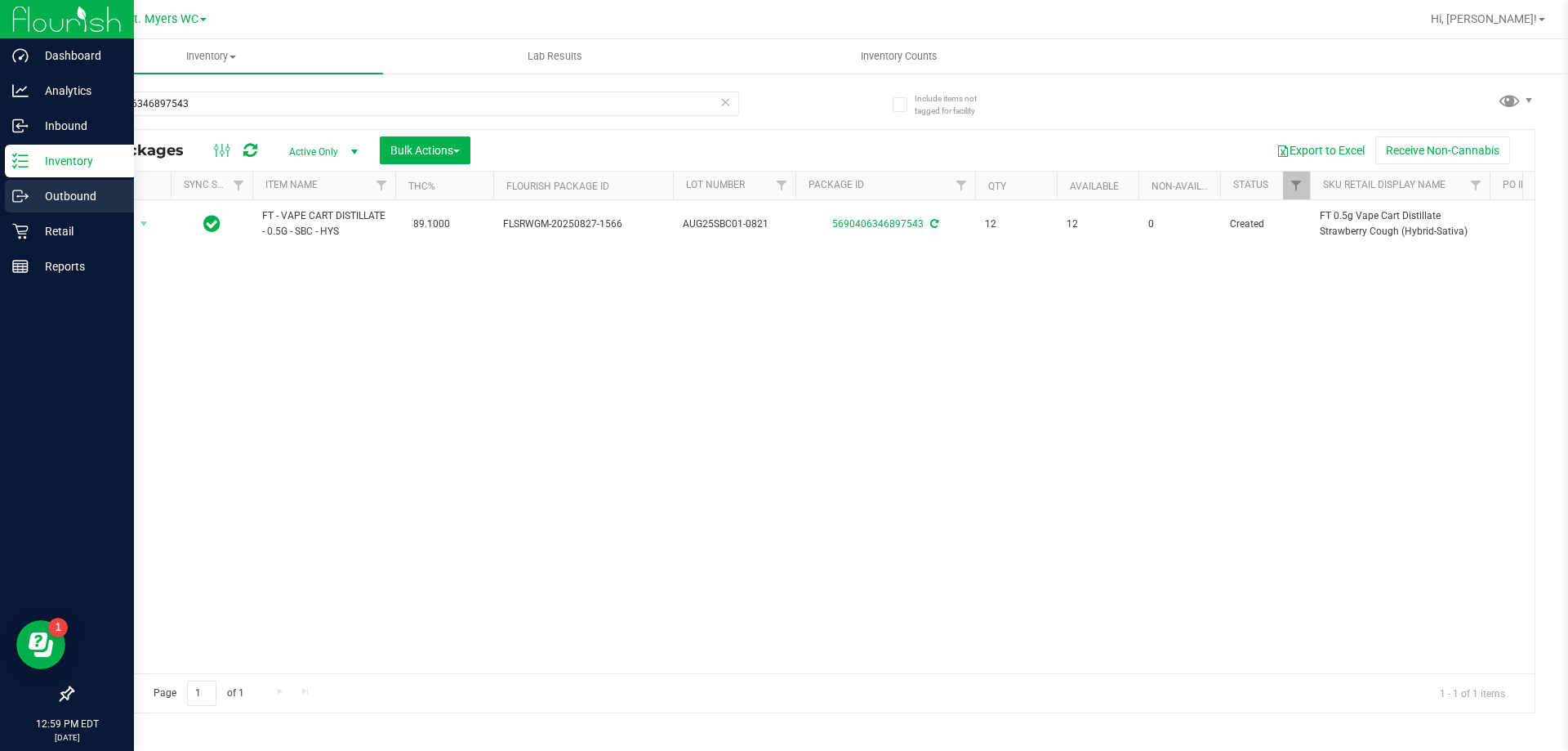
click at [23, 213] on link "Outbound" at bounding box center [67, 198] width 134 height 36
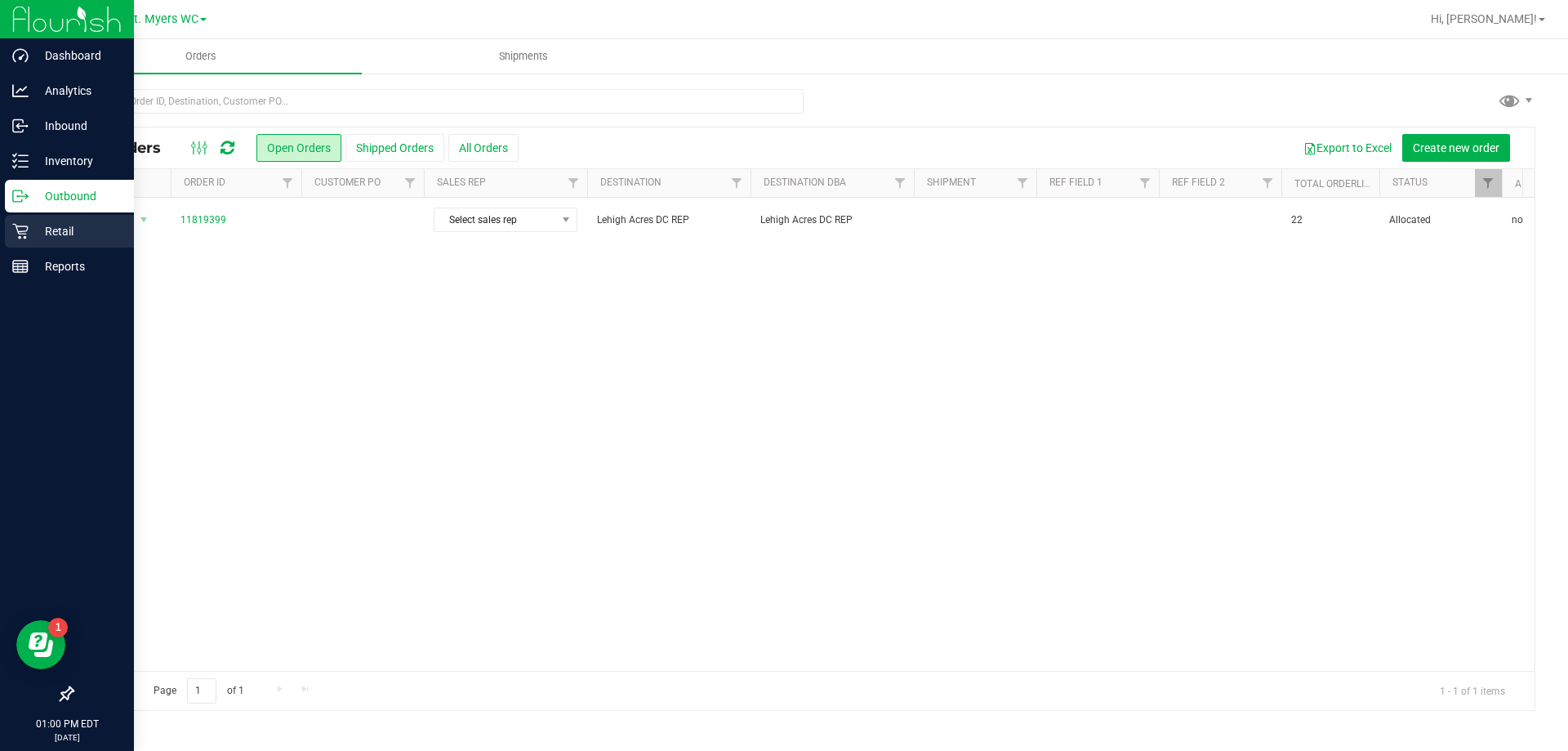
click at [46, 239] on p "Retail" at bounding box center [78, 231] width 98 height 19
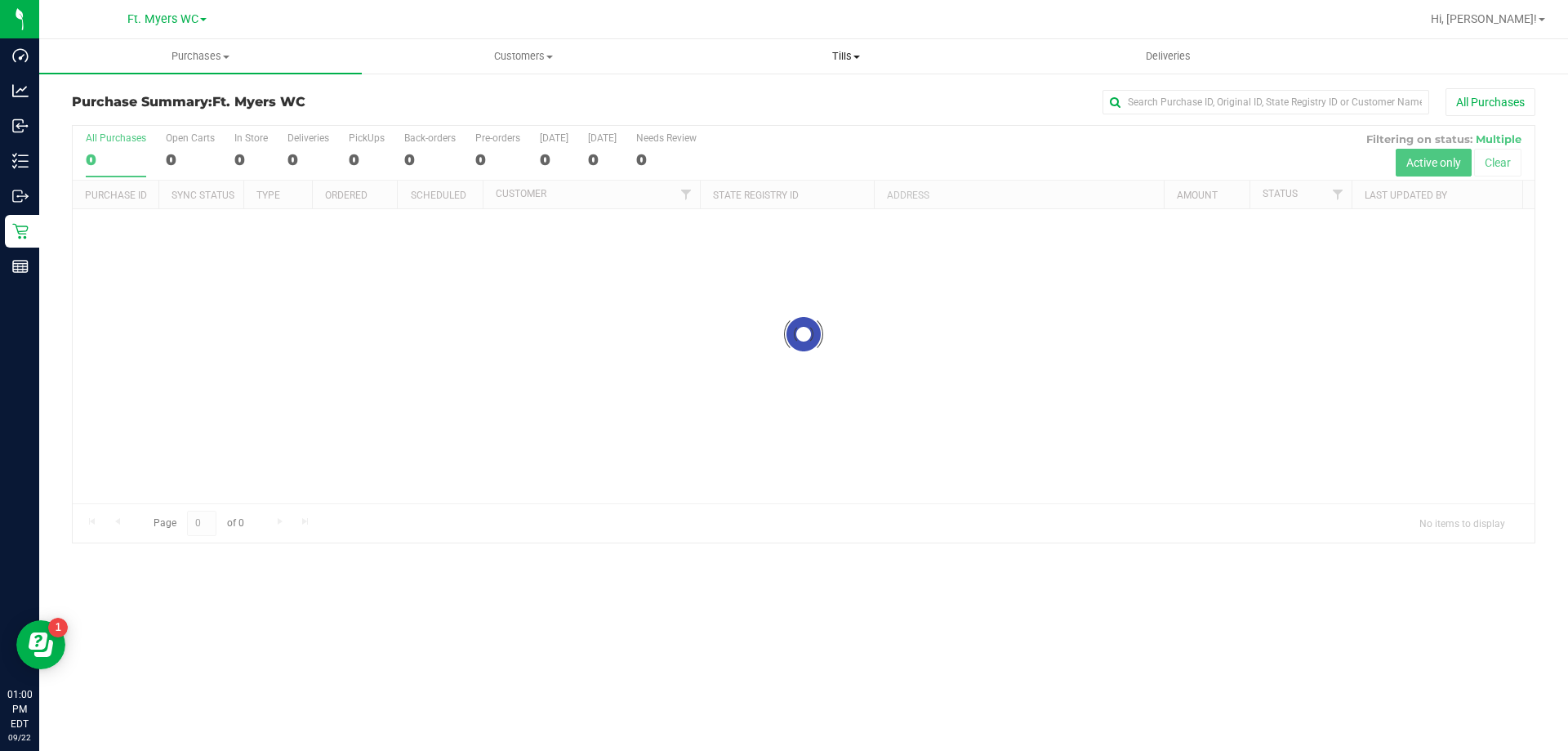
click at [837, 58] on span "Tills" at bounding box center [846, 56] width 321 height 14
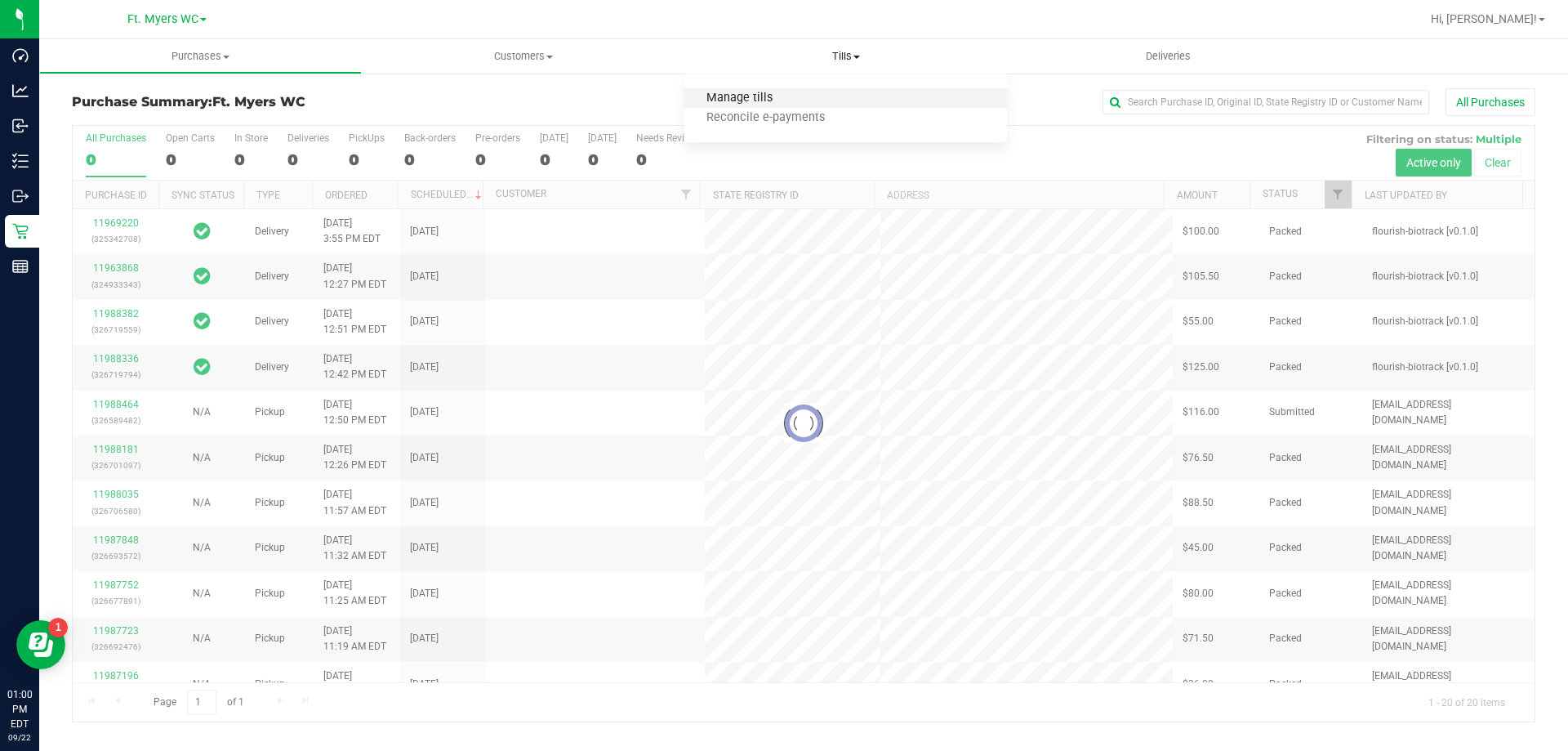
click at [744, 97] on span "Manage tills" at bounding box center [740, 98] width 110 height 14
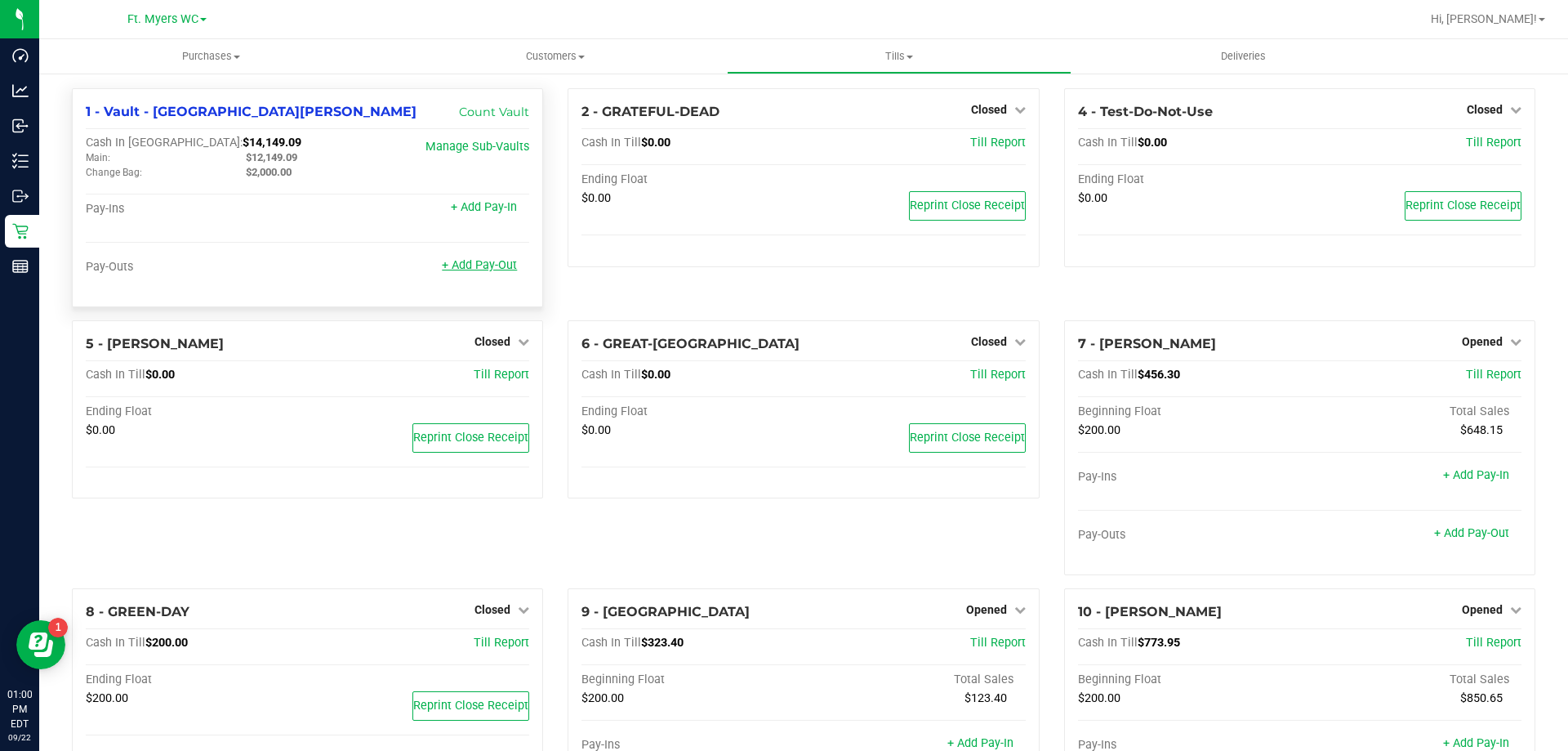
click at [490, 268] on link "+ Add Pay-Out" at bounding box center [479, 265] width 75 height 14
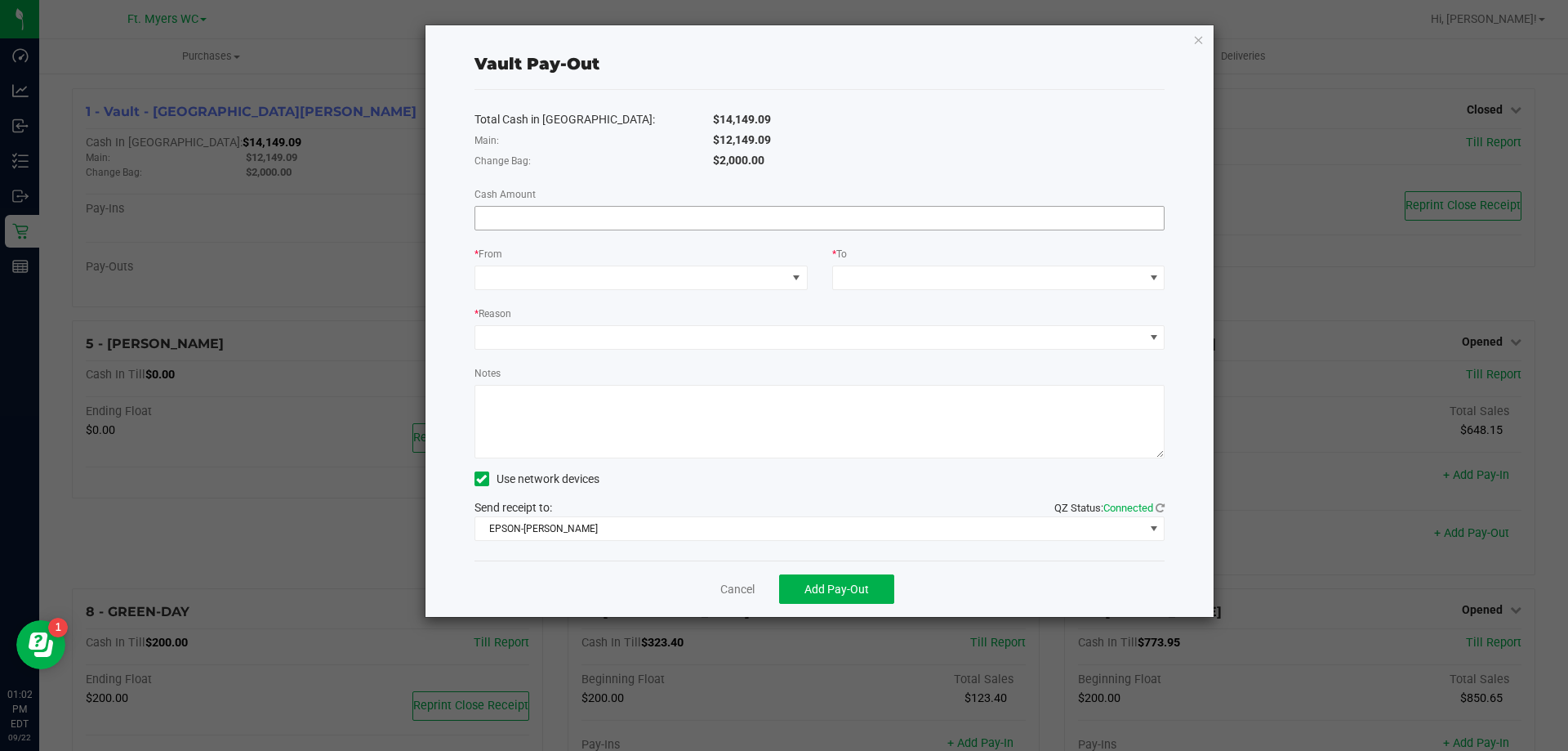
click at [744, 209] on input at bounding box center [820, 217] width 690 height 23
click at [731, 288] on span at bounding box center [631, 277] width 311 height 23
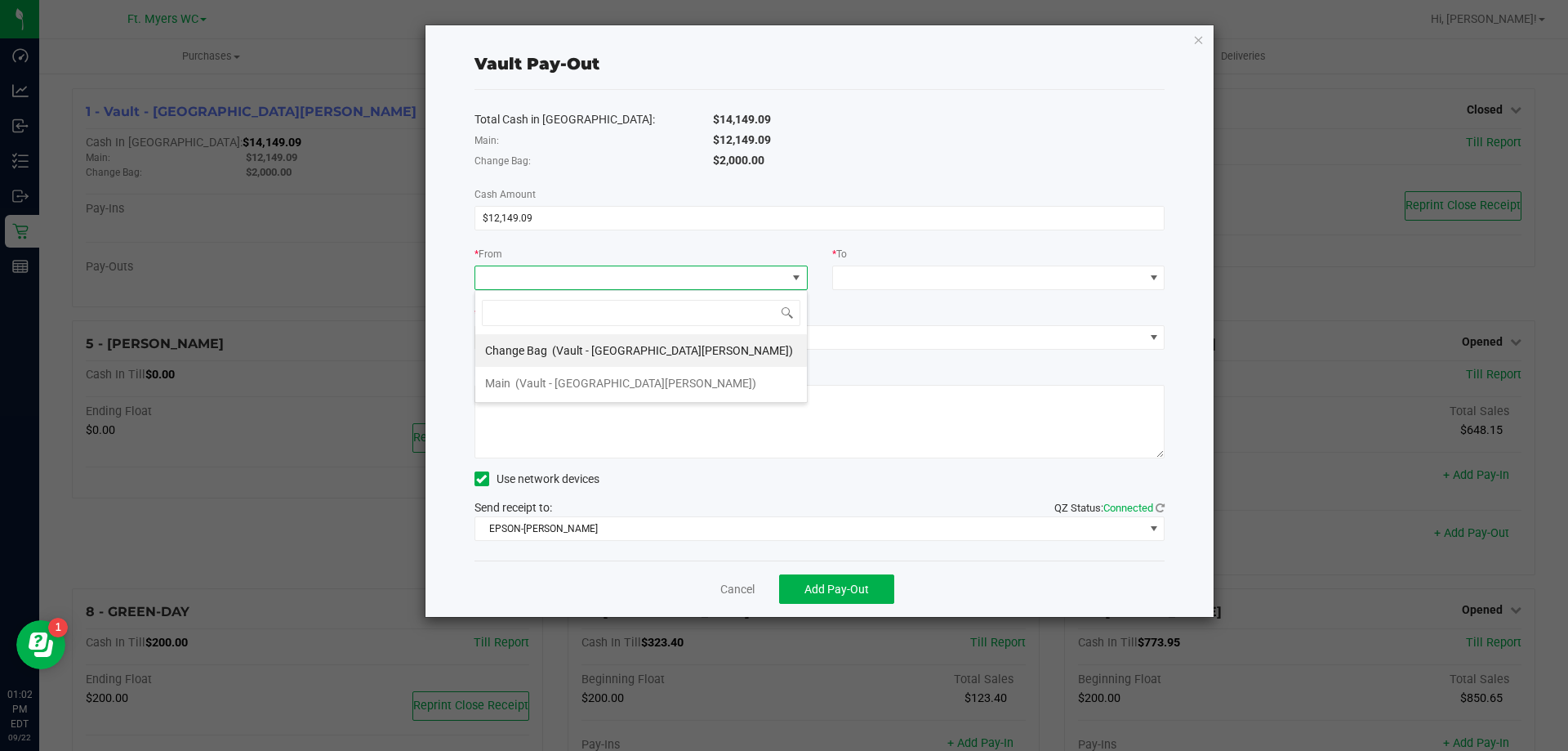
scroll to position [25, 333]
click at [596, 380] on span "(Vault - [GEOGRAPHIC_DATA][PERSON_NAME])" at bounding box center [636, 383] width 241 height 13
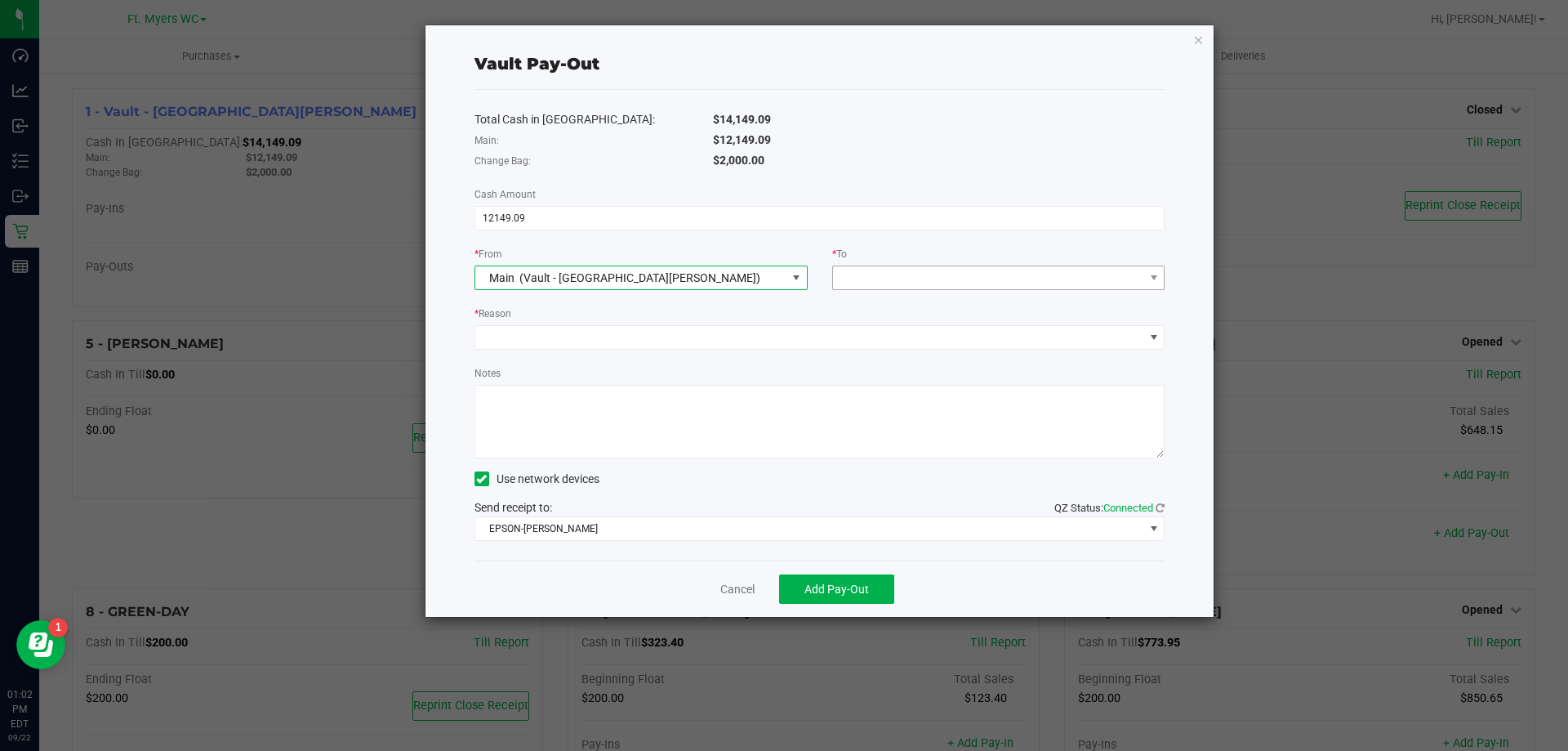
drag, startPoint x: 862, startPoint y: 219, endPoint x: 889, endPoint y: 277, distance: 64.0
click at [863, 218] on input "12149.09" at bounding box center [820, 217] width 690 height 23
type input "$12,149.09"
click at [890, 278] on span at bounding box center [989, 277] width 311 height 23
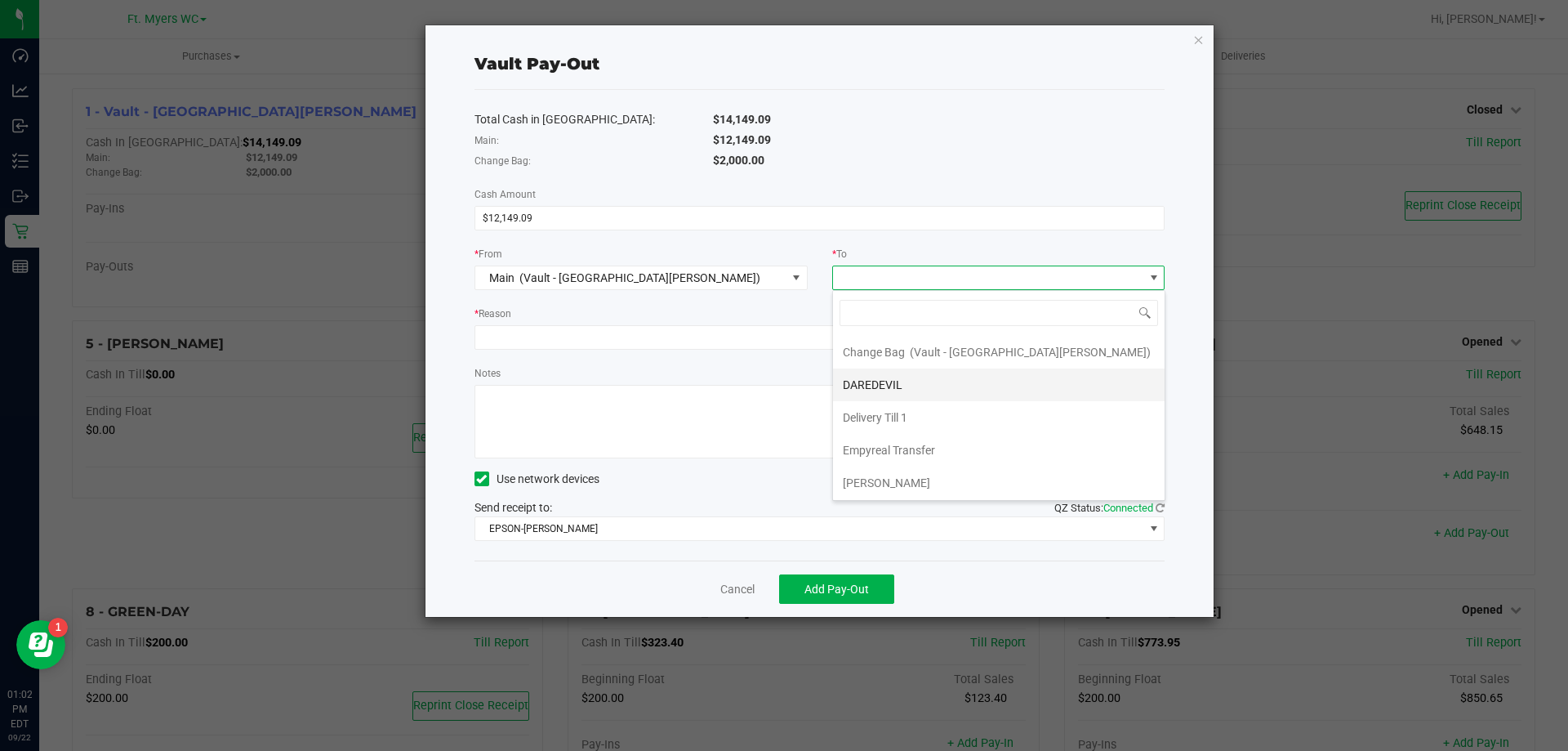
scroll to position [131, 0]
click at [919, 395] on div "Empyreal Transfer" at bounding box center [890, 383] width 95 height 30
click at [729, 315] on div "* Reason" at bounding box center [820, 315] width 691 height 20
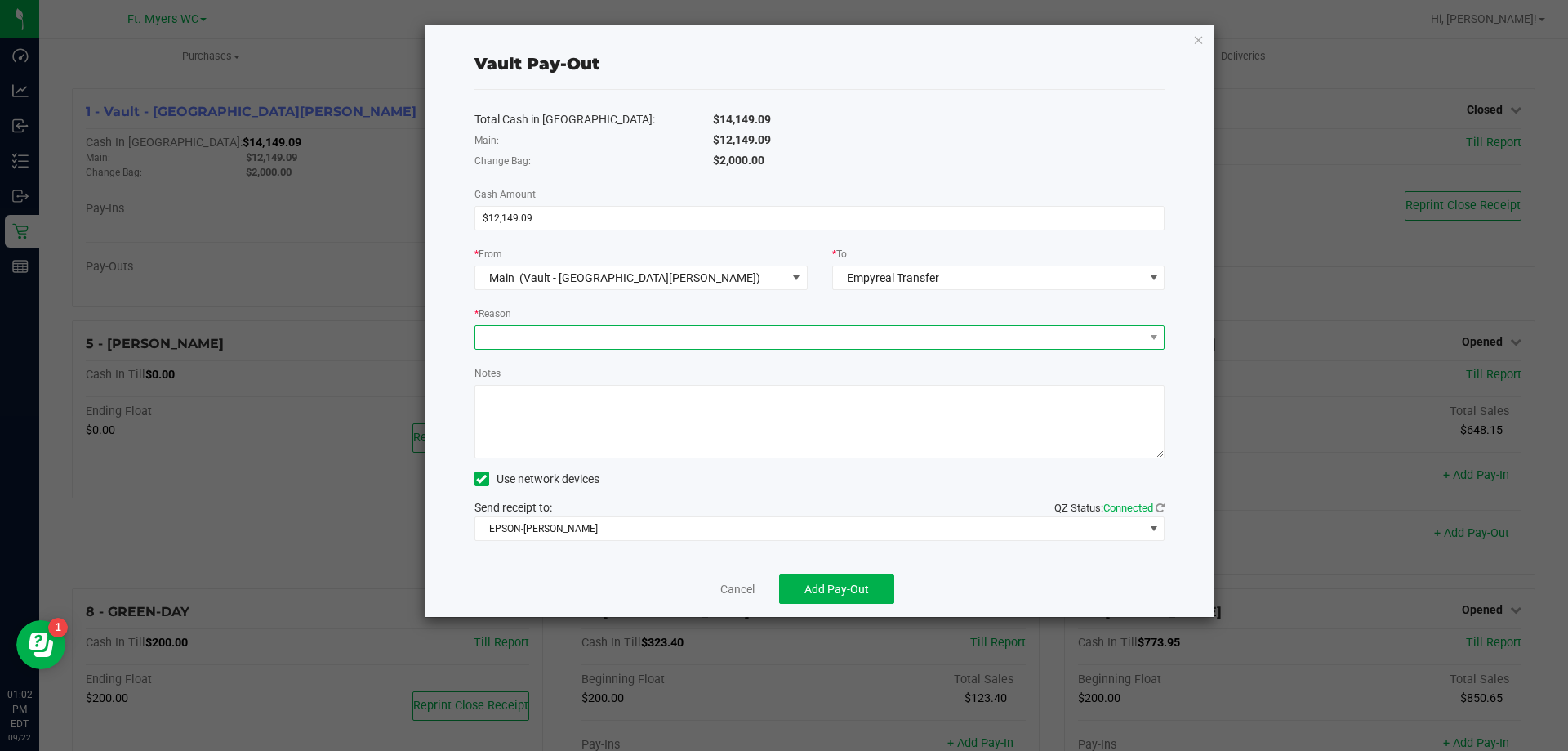
click at [724, 348] on span at bounding box center [809, 337] width 669 height 23
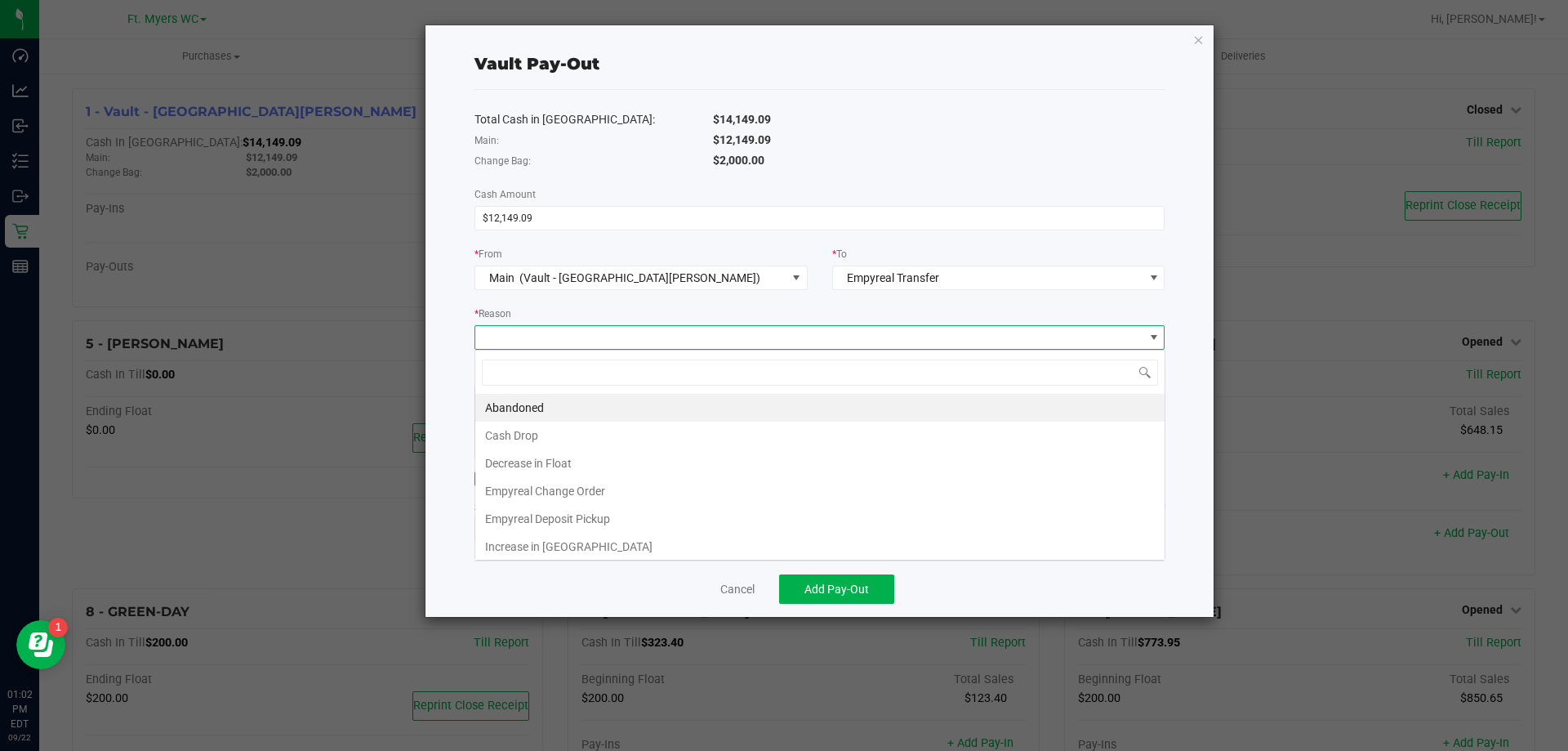
scroll to position [25, 691]
click at [584, 512] on li "Empyreal Deposit Pickup" at bounding box center [820, 518] width 690 height 28
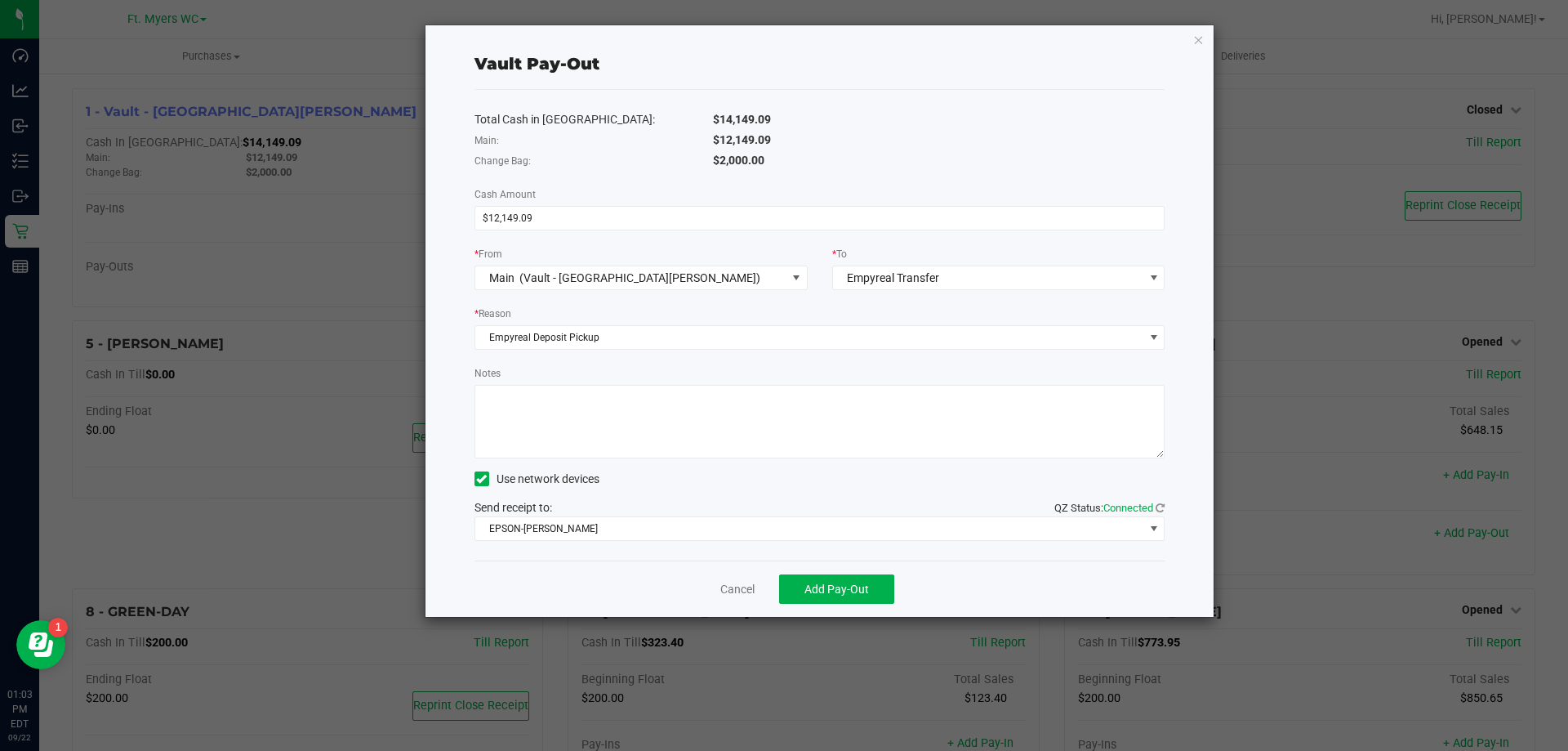
click at [622, 394] on textarea "Notes" at bounding box center [820, 421] width 691 height 74
click at [610, 523] on span "EPSON-[PERSON_NAME]" at bounding box center [809, 529] width 669 height 23
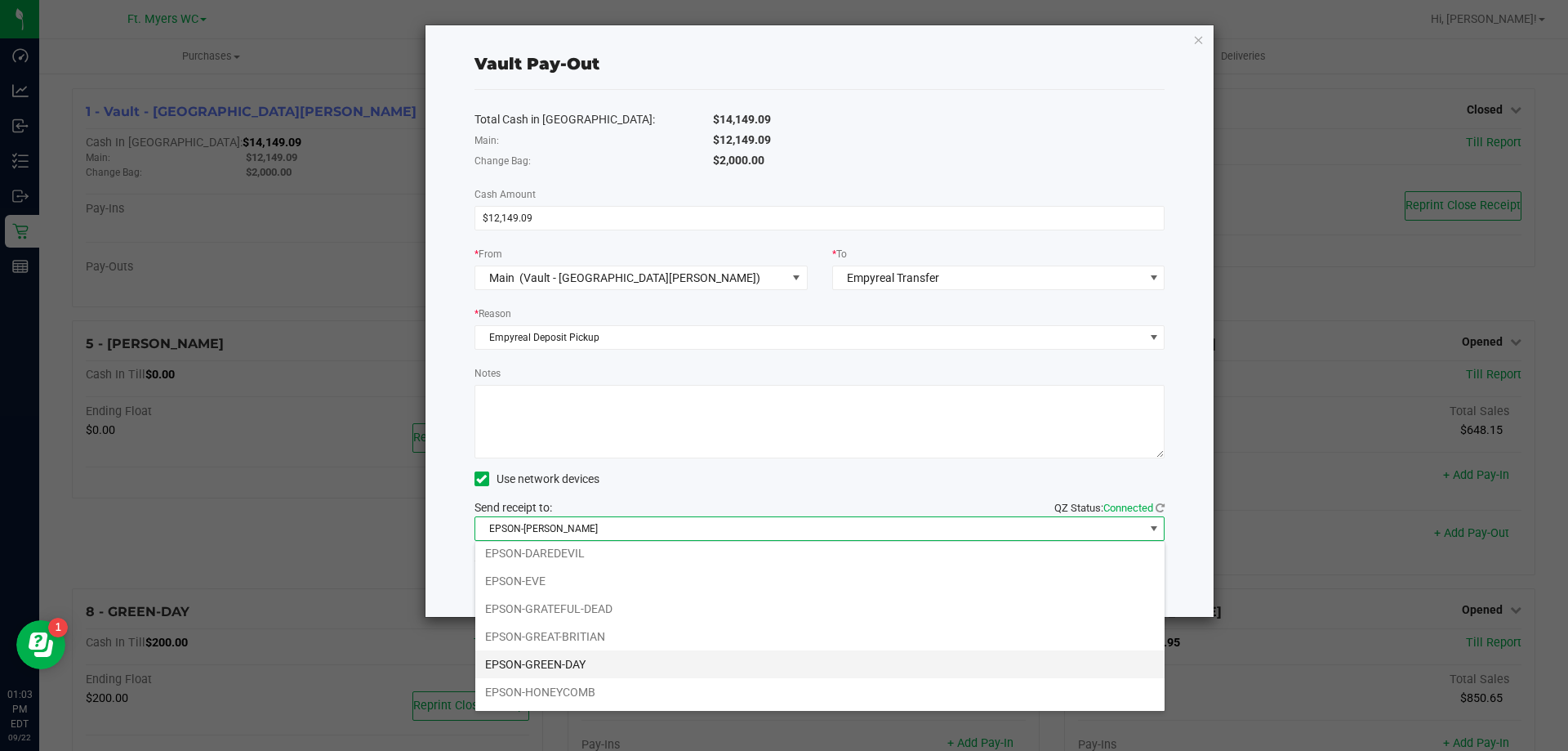
scroll to position [114, 0]
click at [573, 635] on li "EPSON-HONEYCOMB" at bounding box center [820, 638] width 690 height 28
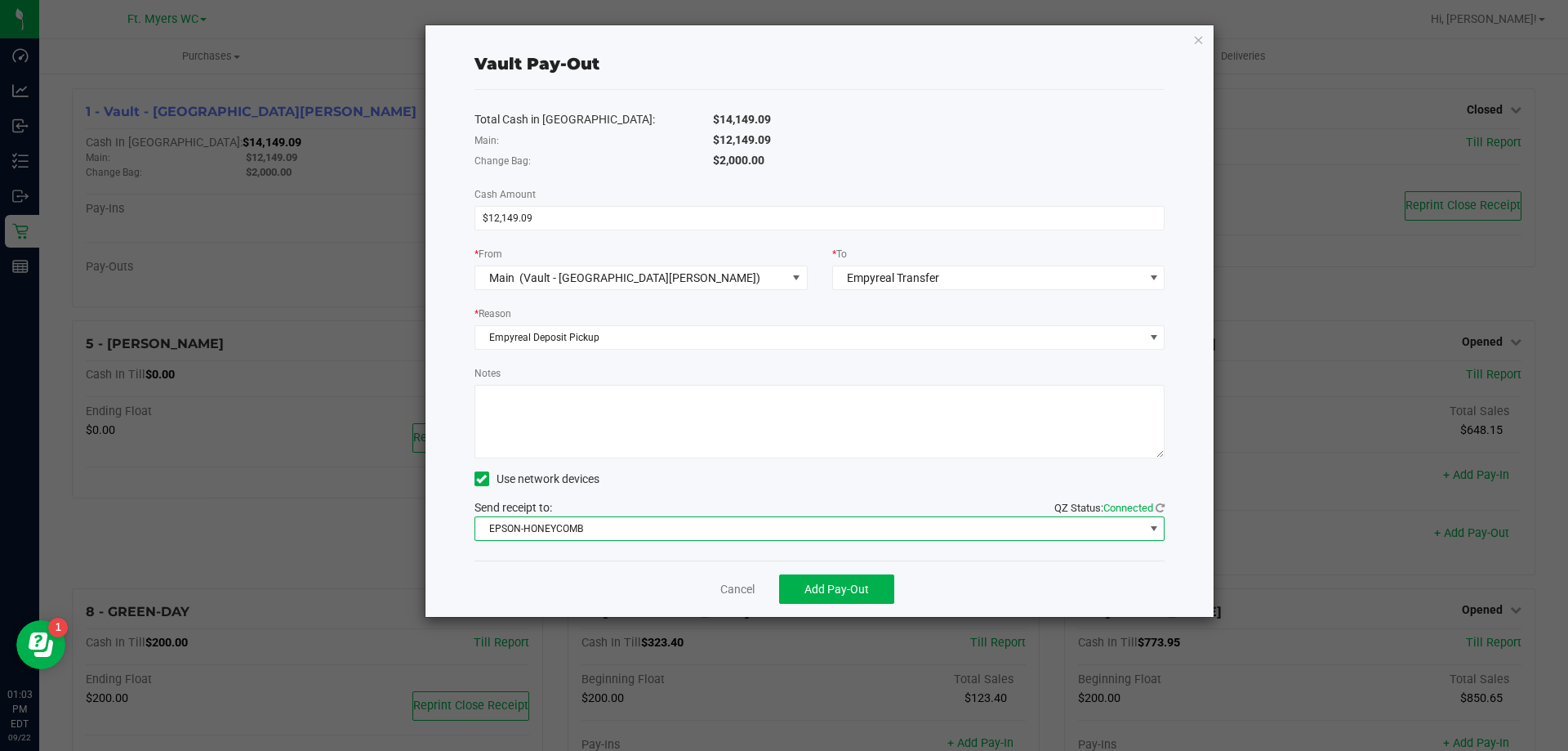
click at [724, 370] on div "Notes" at bounding box center [820, 411] width 691 height 94
click at [798, 560] on div "Total Cash in [GEOGRAPHIC_DATA]: $14,149.09 Main: $12,149.09 Change Bag: $2,000…" at bounding box center [820, 325] width 691 height 471
click at [821, 577] on button "Add Pay-Out" at bounding box center [837, 589] width 115 height 30
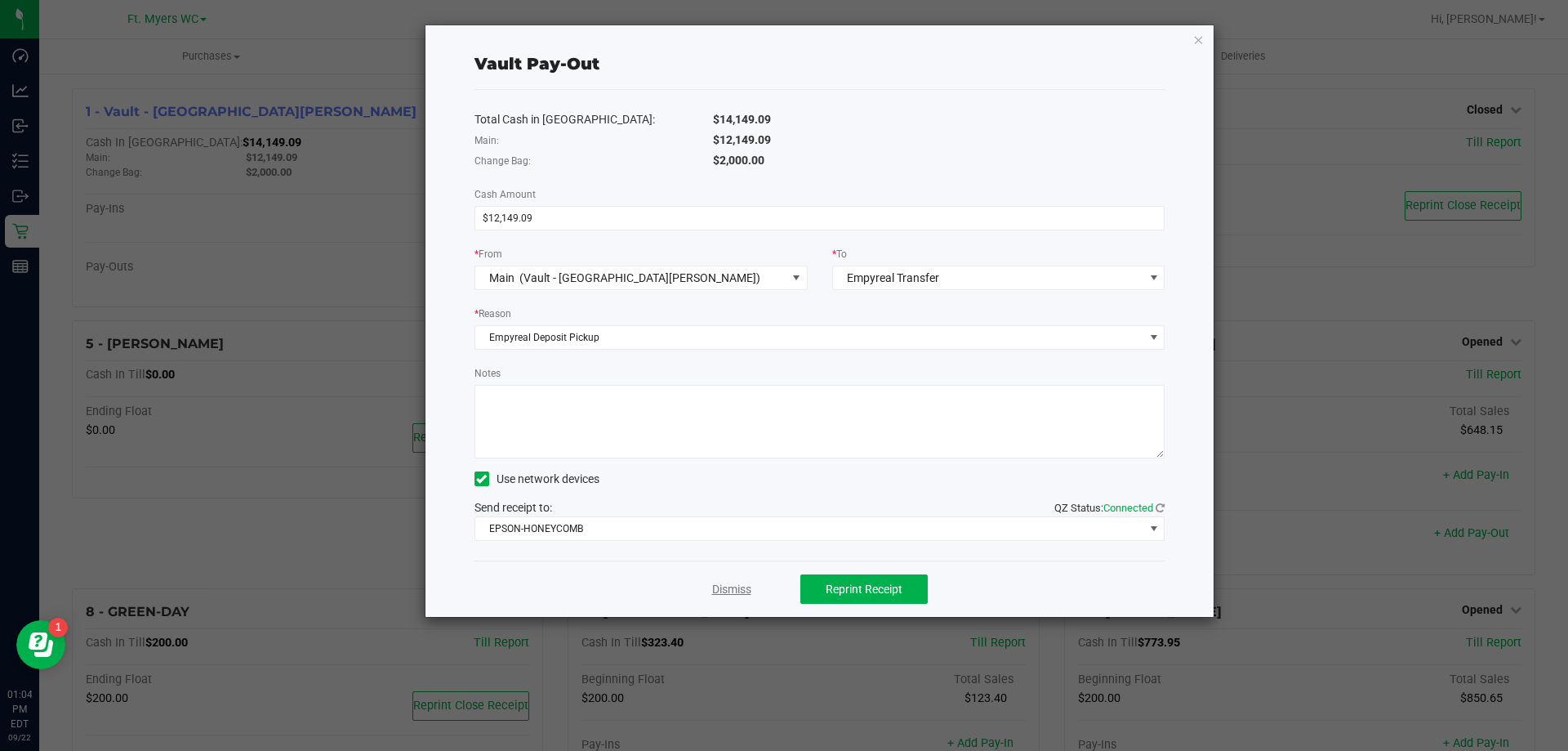
click at [721, 584] on link "Dismiss" at bounding box center [732, 589] width 39 height 17
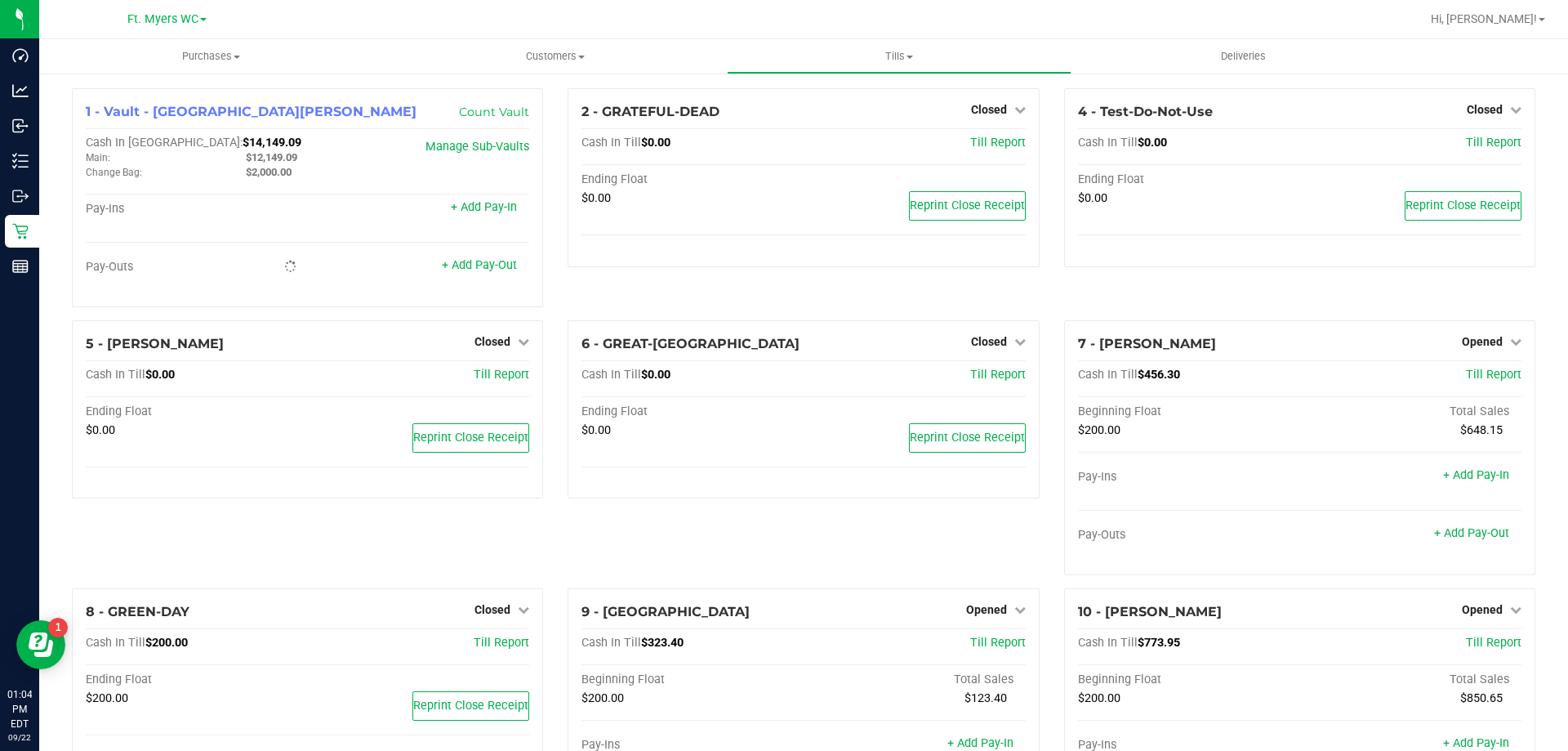
click at [16, 152] on div "Inventory" at bounding box center [22, 161] width 35 height 33
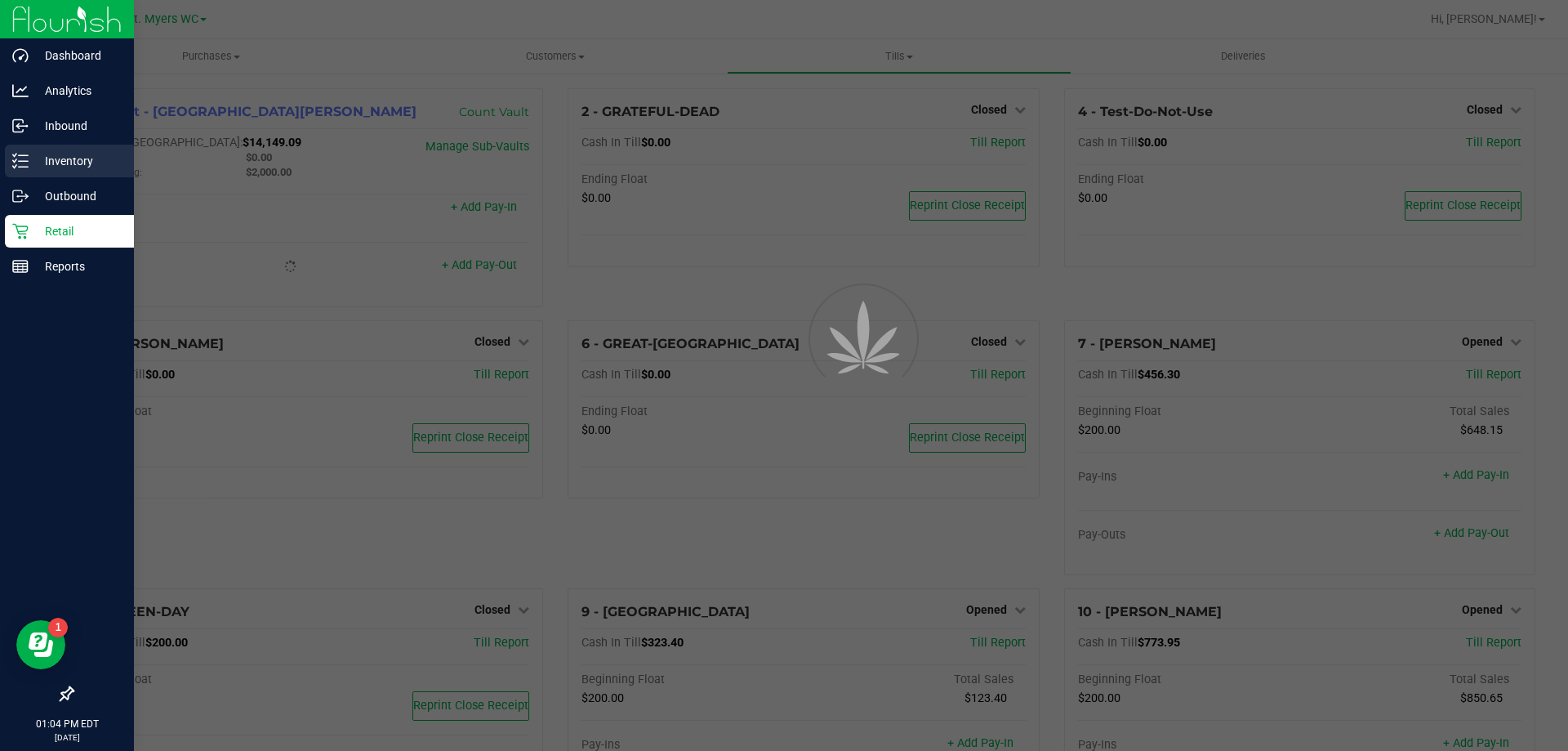
click at [0, 156] on link "Inventory" at bounding box center [67, 162] width 134 height 36
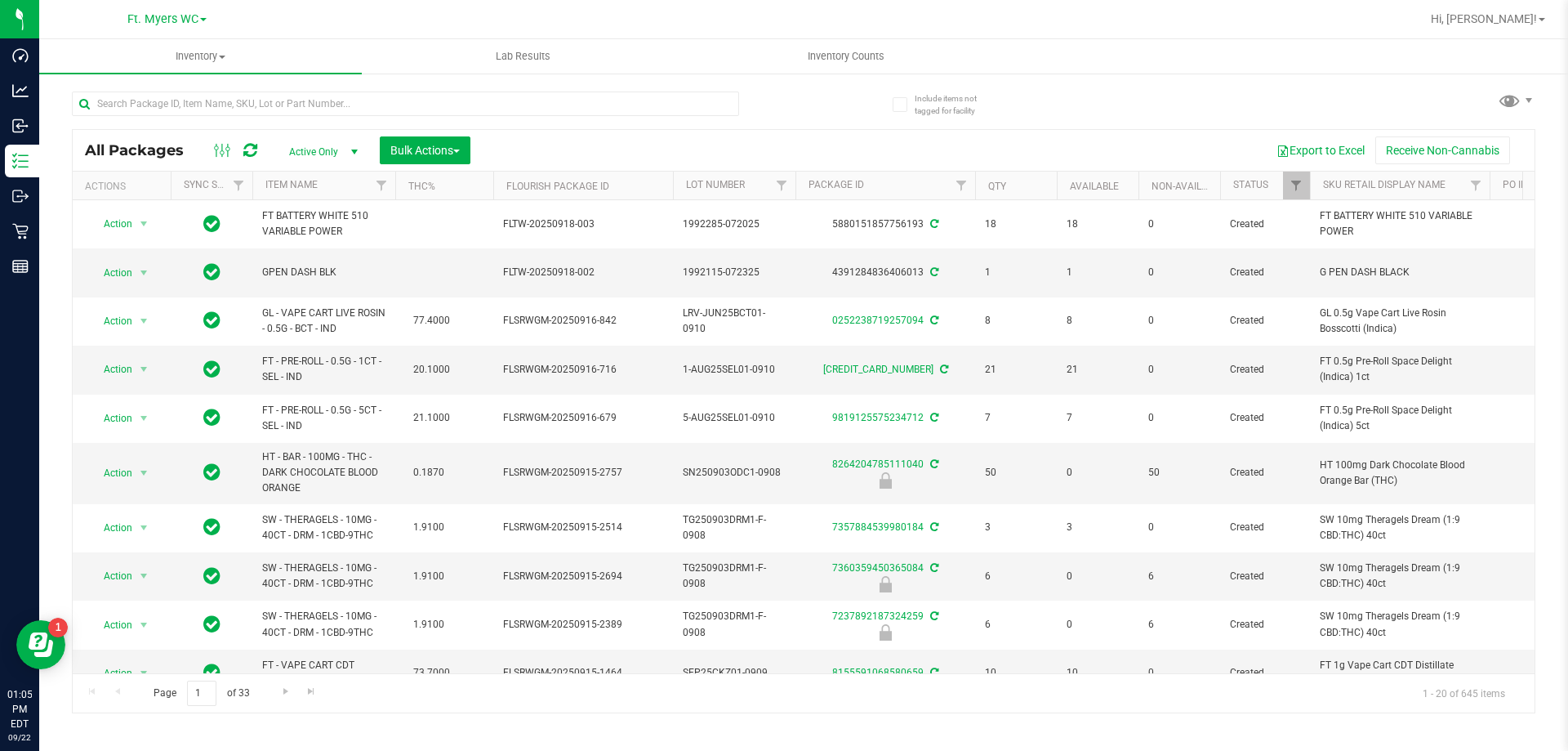
click at [213, 131] on div "All Packages Active Only Active Only Lab Samples Locked All External Internal B…" at bounding box center [804, 151] width 1462 height 41
click at [166, 106] on input "text" at bounding box center [406, 103] width 668 height 25
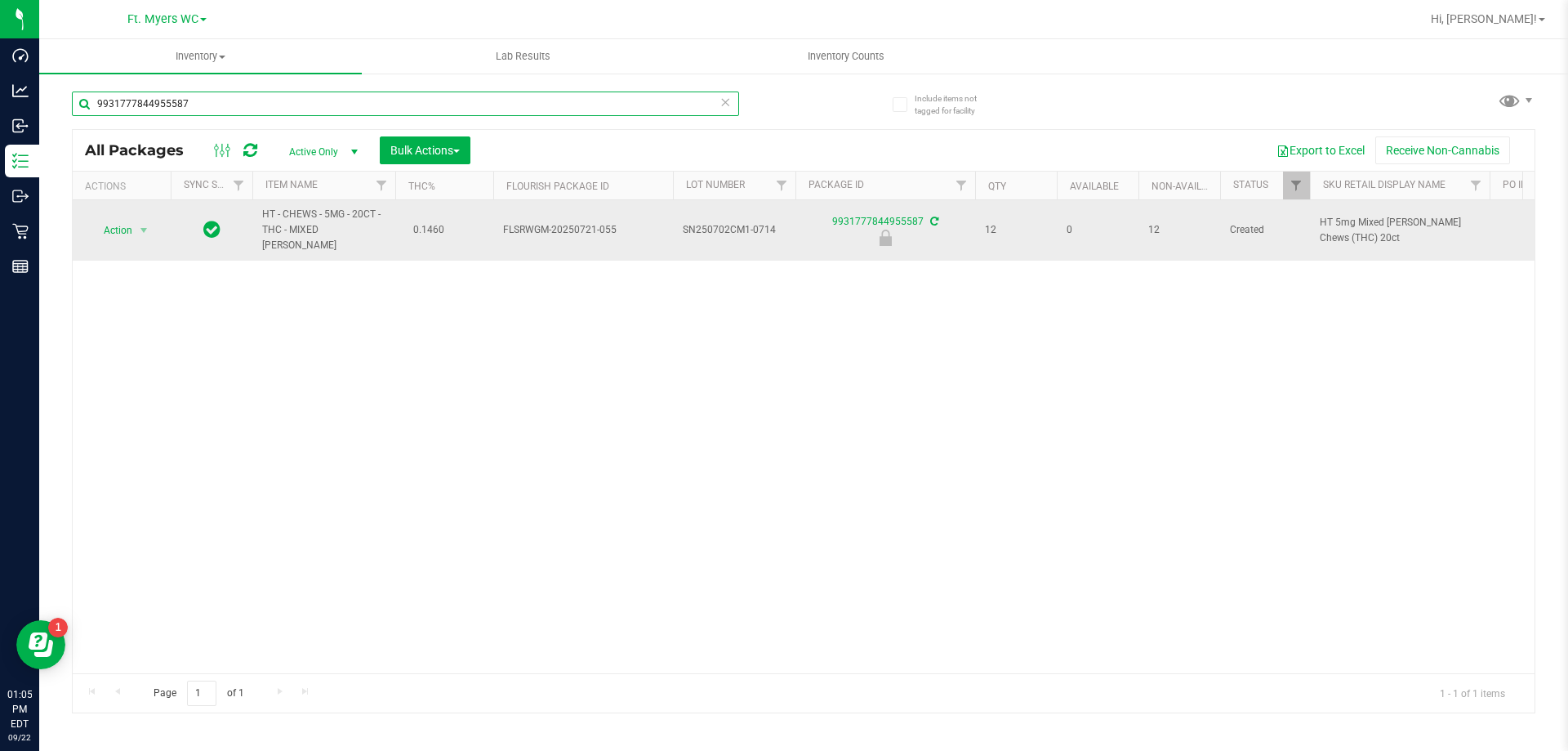
type input "9931777844955587"
click at [117, 227] on span "Action" at bounding box center [111, 230] width 44 height 23
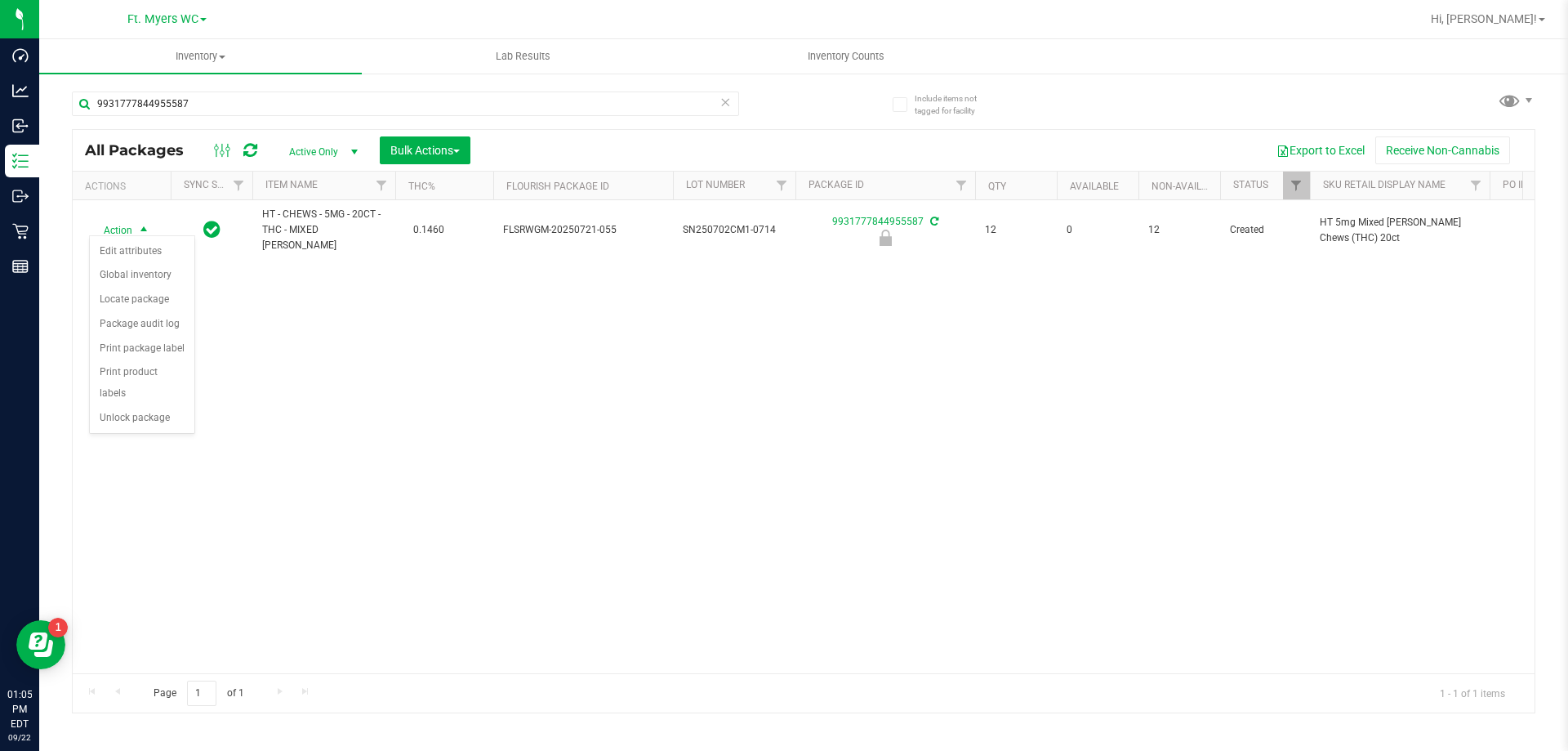
click at [130, 413] on div "Action Edit attributes Global inventory Locate package Package audit log Print …" at bounding box center [142, 334] width 107 height 199
click at [135, 406] on li "Unlock package" at bounding box center [142, 418] width 105 height 25
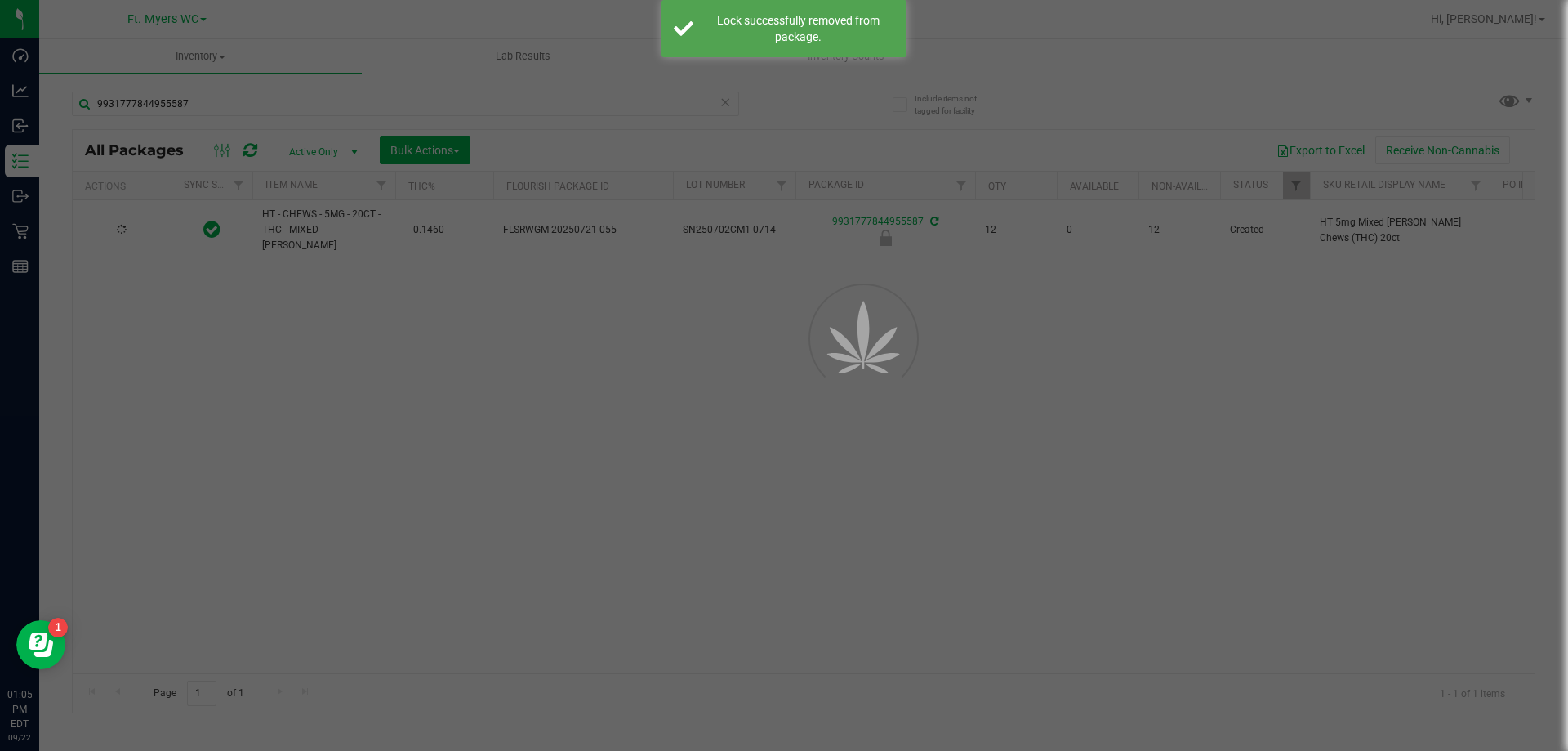
click at [340, 386] on div at bounding box center [784, 376] width 1568 height 751
